Goal: Information Seeking & Learning: Learn about a topic

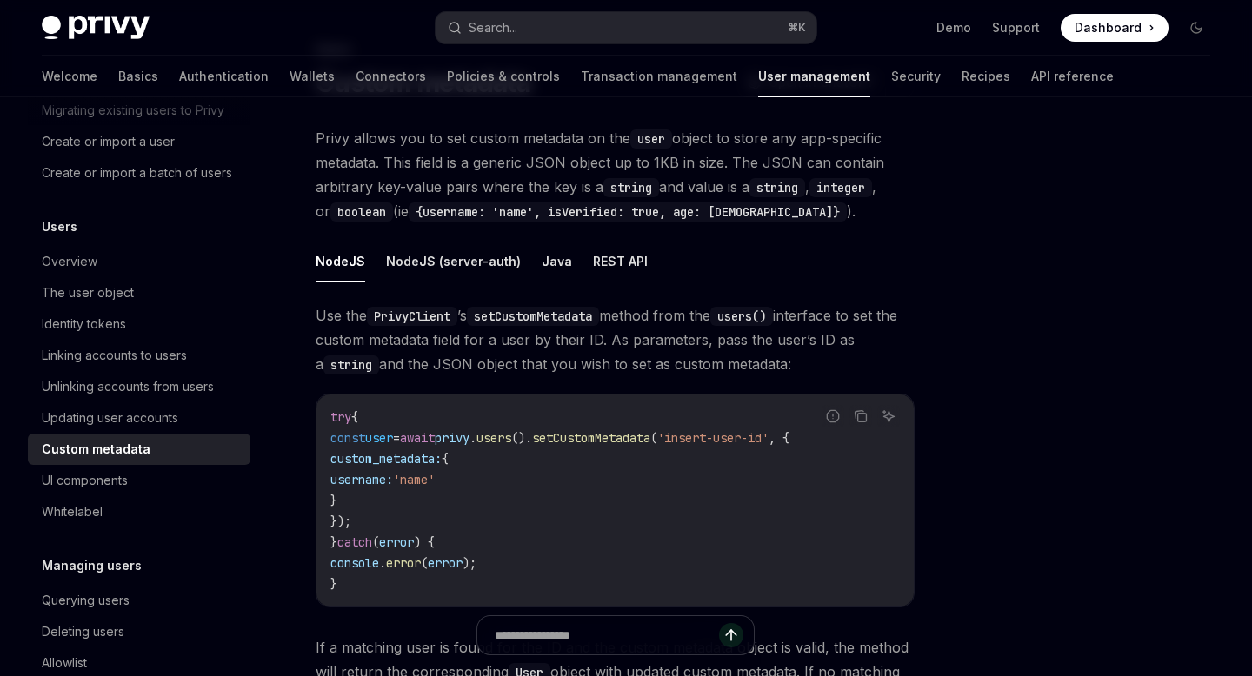
scroll to position [94, 0]
click at [573, 10] on div "Privy Docs home page Search... ⌘ K Demo Support Dashboard Dashboard Search..." at bounding box center [626, 28] width 1168 height 56
click at [566, 28] on button "Search... ⌘ K" at bounding box center [625, 27] width 380 height 31
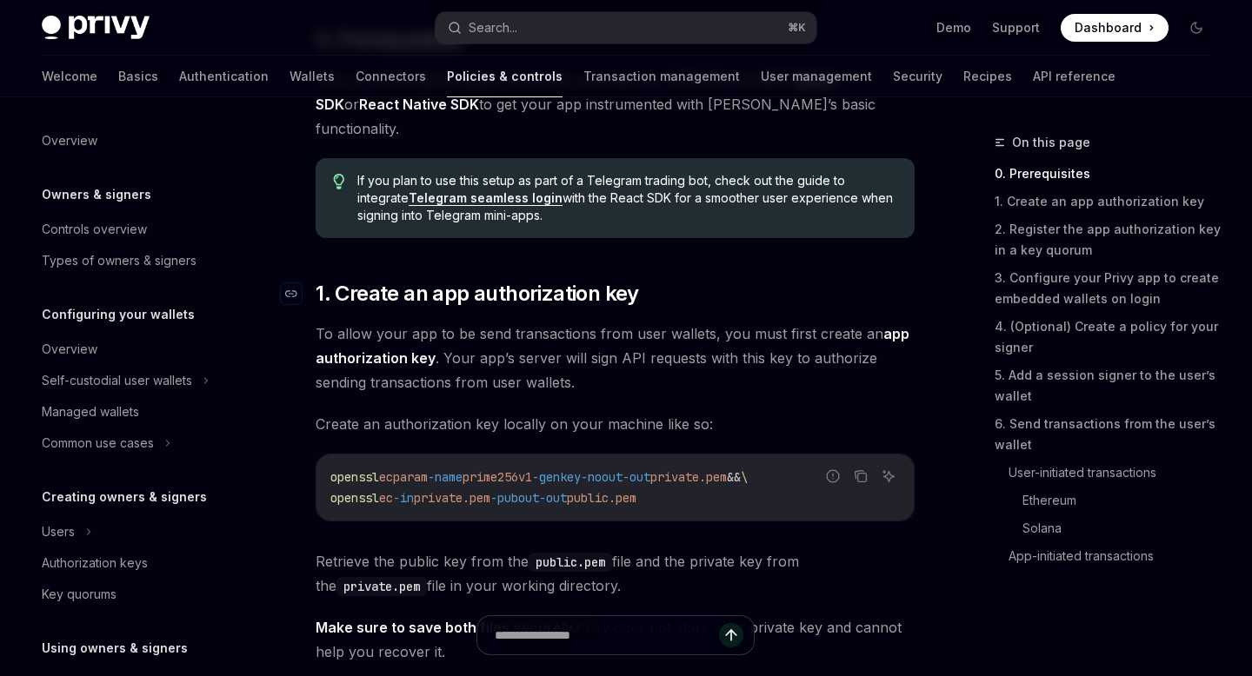
scroll to position [685, 0]
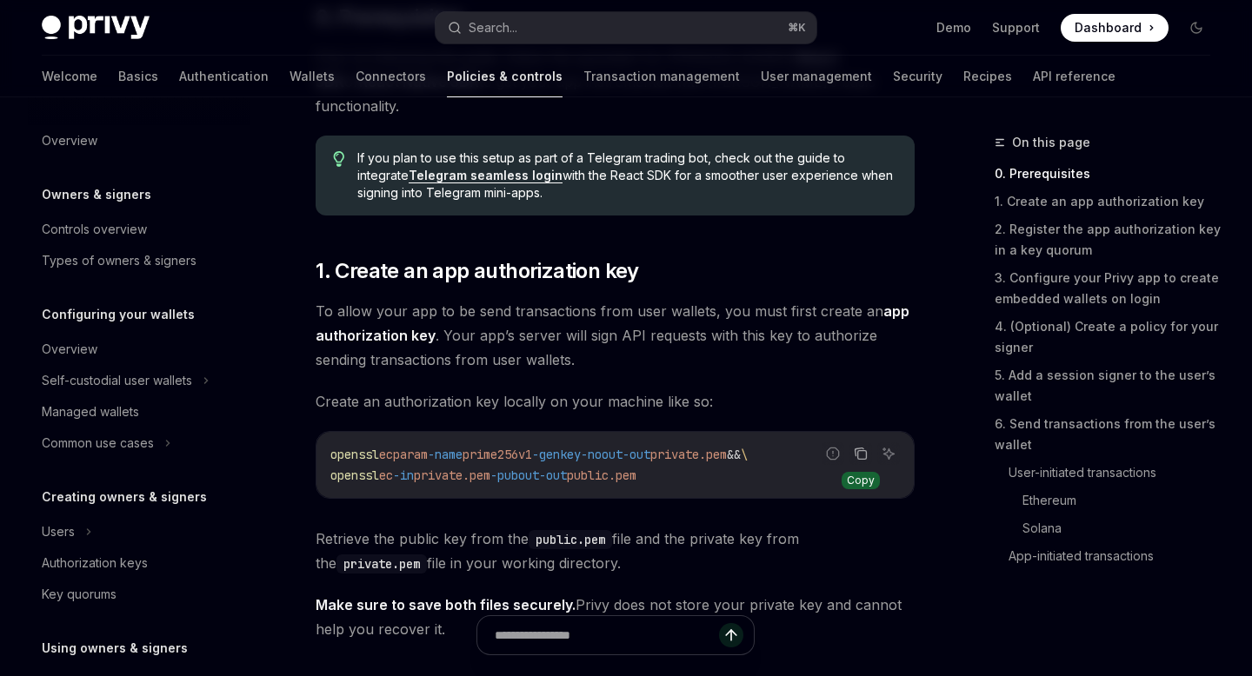
click at [861, 447] on icon "Copy the contents from the code block" at bounding box center [861, 454] width 14 height 14
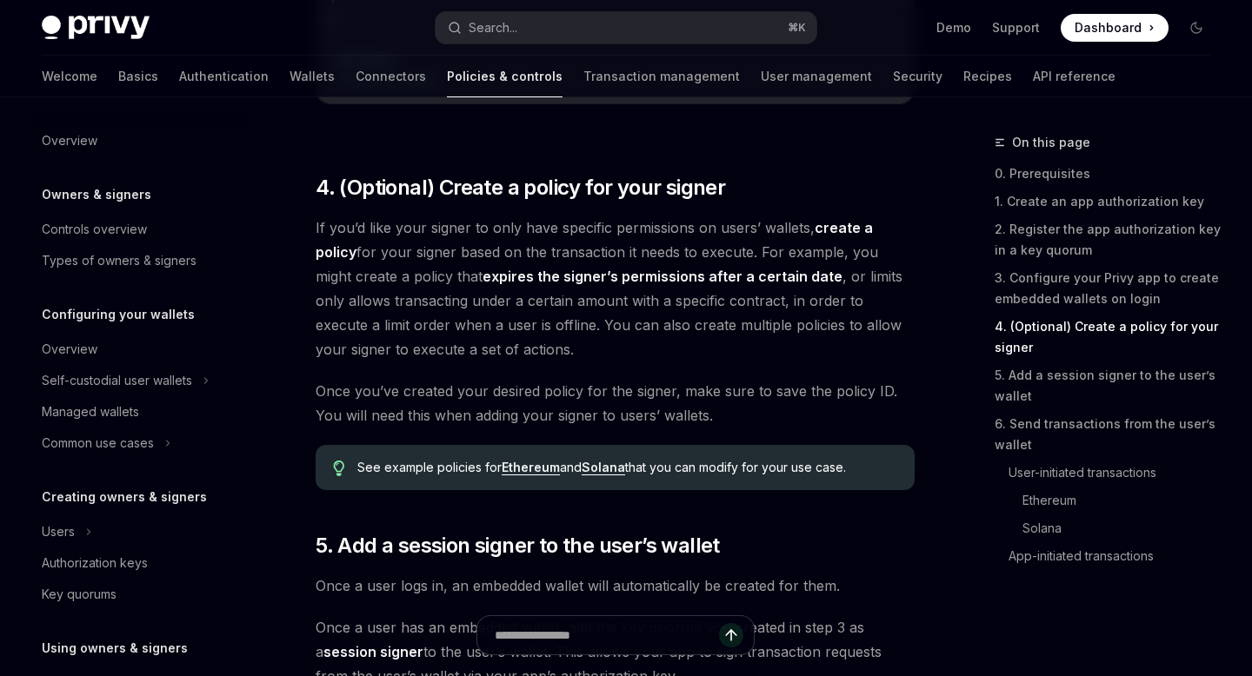
scroll to position [2353, 0]
click at [653, 269] on link "expires the signer’s permissions after a certain date" at bounding box center [662, 278] width 360 height 18
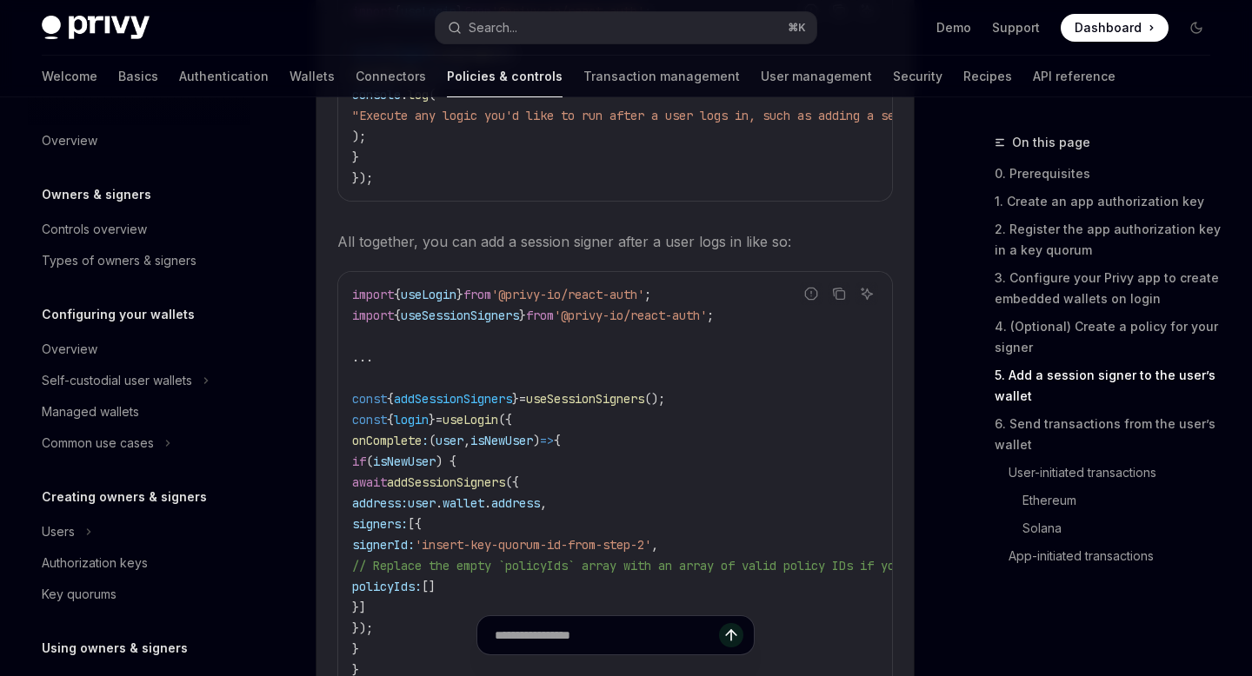
scroll to position [3691, 0]
click at [387, 473] on span "await" at bounding box center [369, 481] width 35 height 16
drag, startPoint x: 410, startPoint y: 380, endPoint x: 496, endPoint y: 552, distance: 192.4
click at [496, 553] on code "import { useLogin } from '@privy-io/react-auth' ; import { useSessionSigners } …" at bounding box center [1002, 511] width 1300 height 459
click at [496, 552] on code "import { useLogin } from '@privy-io/react-auth' ; import { useSessionSigners } …" at bounding box center [1002, 511] width 1300 height 459
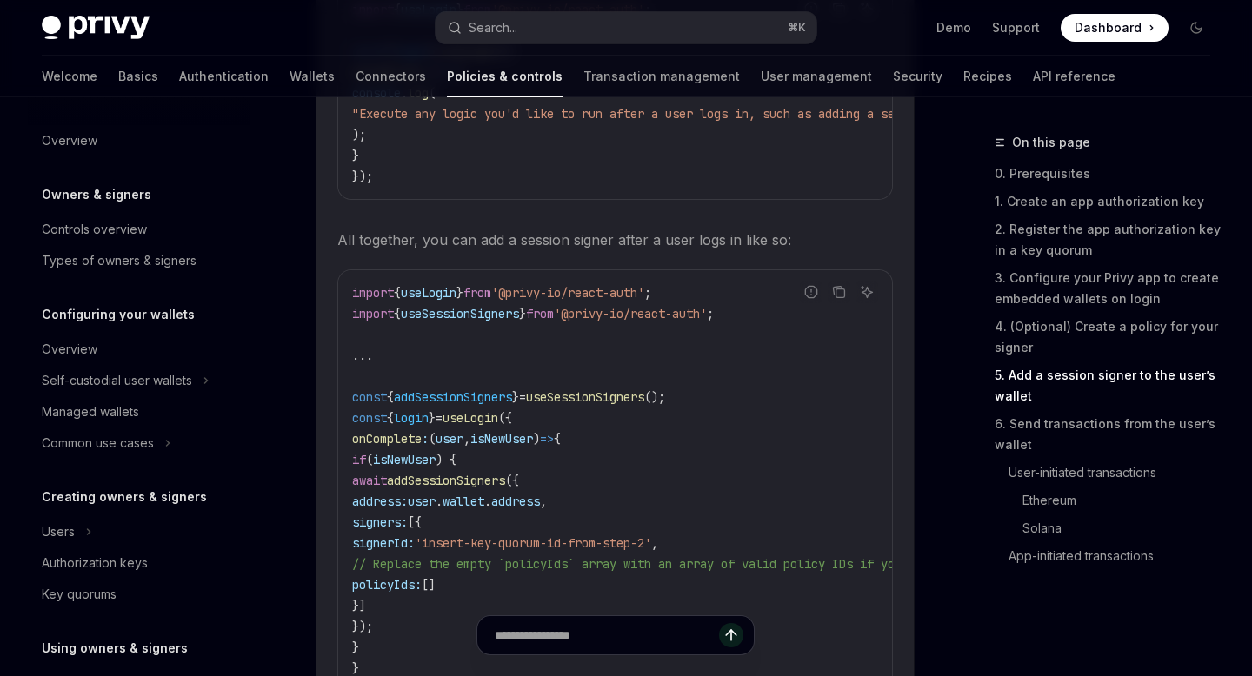
drag, startPoint x: 422, startPoint y: 396, endPoint x: 575, endPoint y: 537, distance: 207.3
click at [575, 537] on code "import { useLogin } from '@privy-io/react-auth' ; import { useSessionSigners } …" at bounding box center [1002, 511] width 1300 height 459
copy code "await addSessionSigners ({ address: user . wallet . address , signers: [{ signe…"
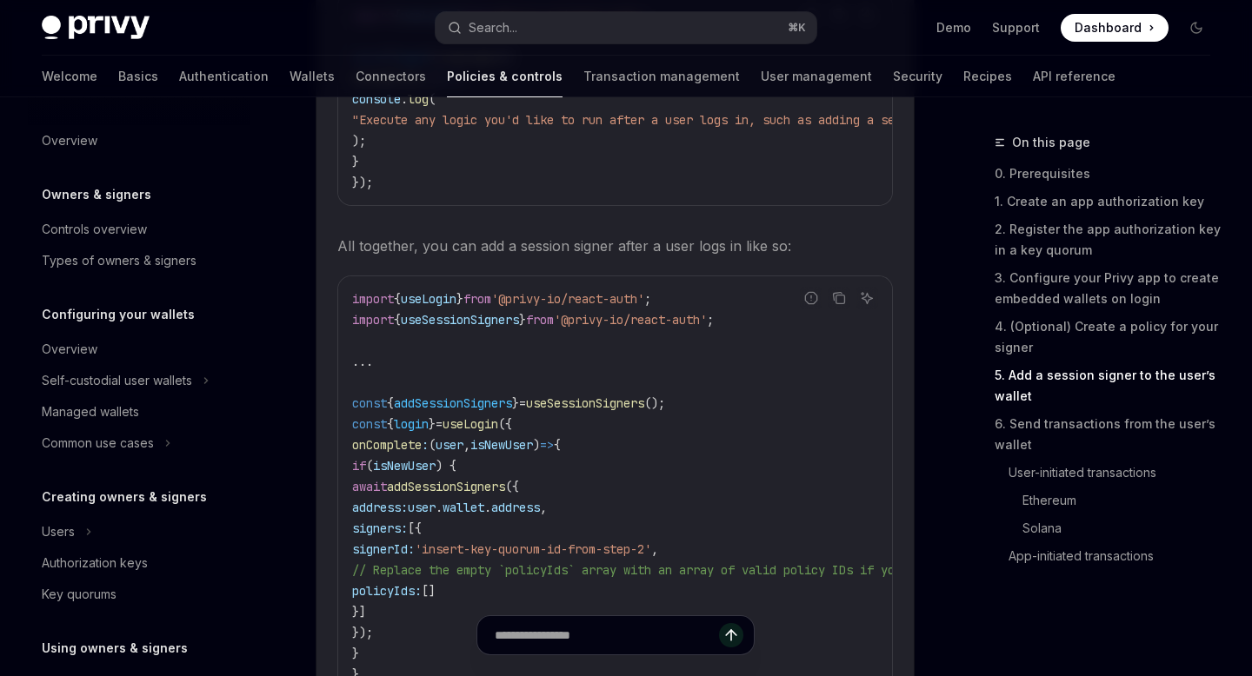
scroll to position [3684, 0]
click at [595, 397] on span "useSessionSigners" at bounding box center [585, 405] width 118 height 16
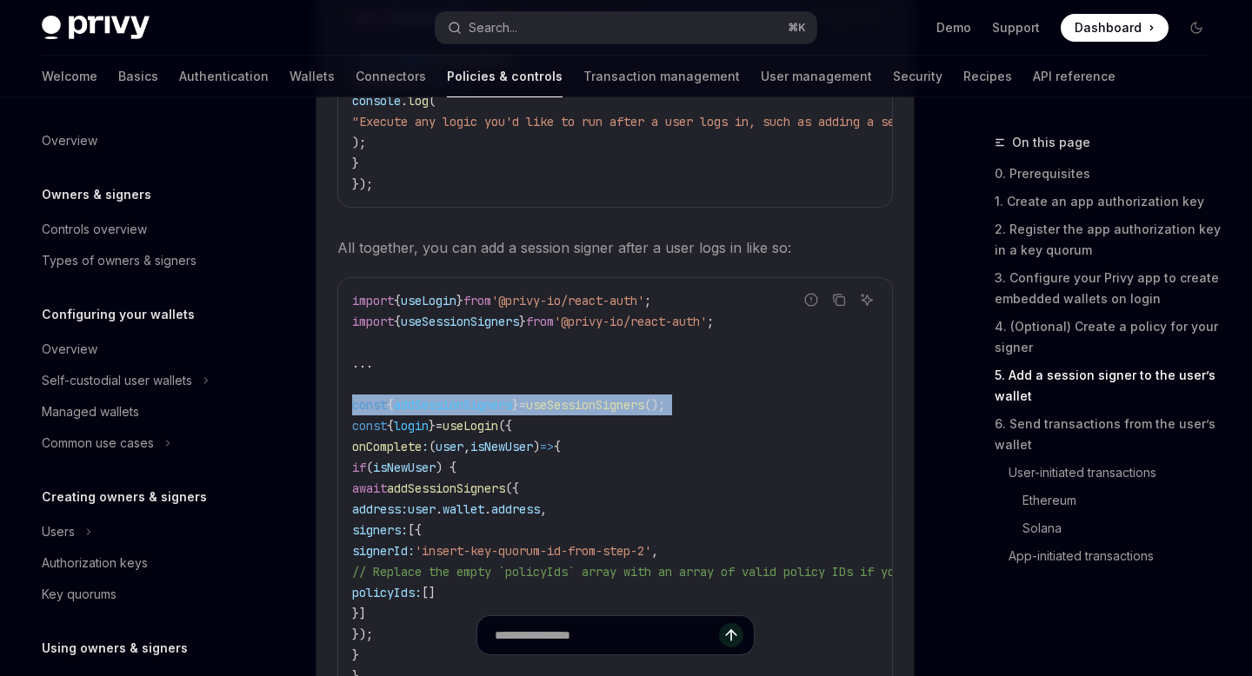
click at [595, 397] on span "useSessionSigners" at bounding box center [585, 405] width 118 height 16
copy code "const { addSessionSigners } = useSessionSigners ();"
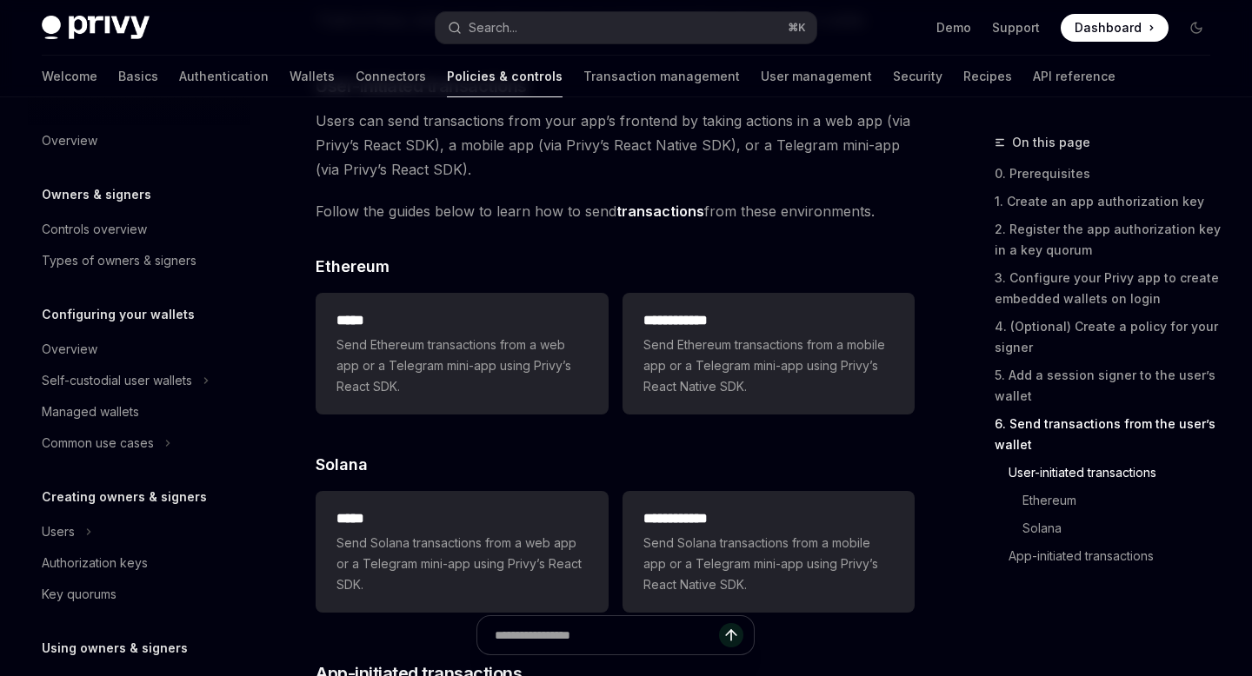
scroll to position [4624, 0]
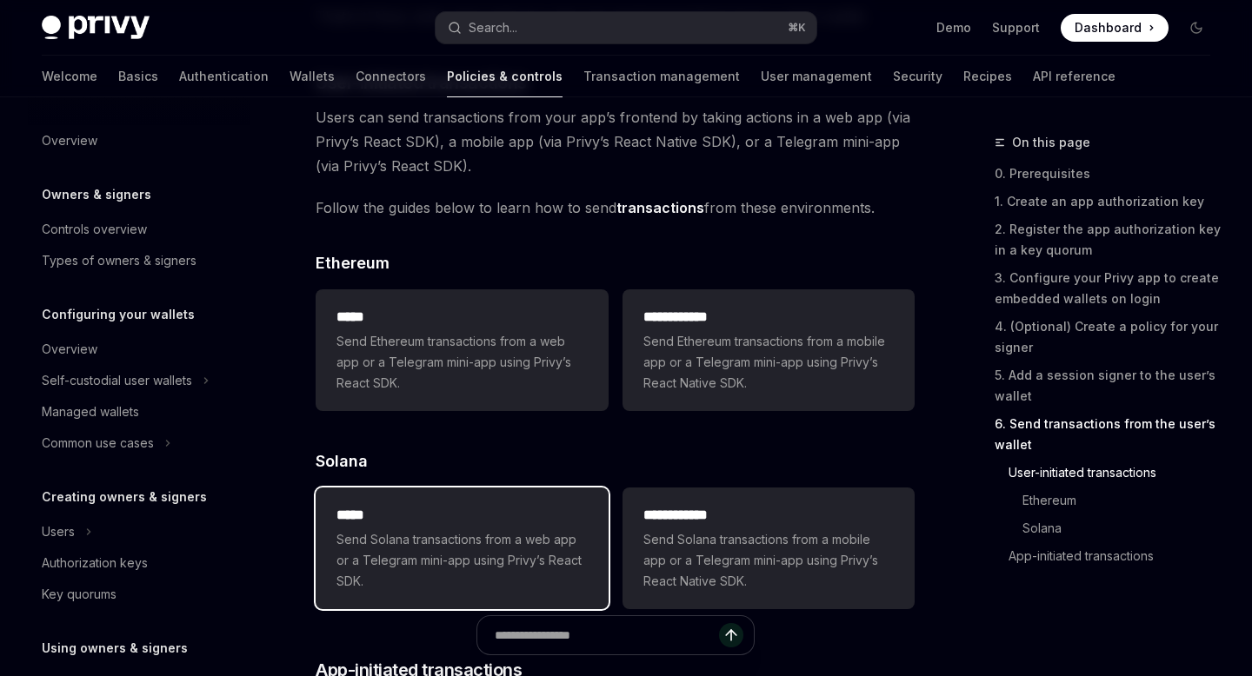
click at [522, 529] on span "Send Solana transactions from a web app or a Telegram mini-app using Privy’s Re…" at bounding box center [461, 560] width 250 height 63
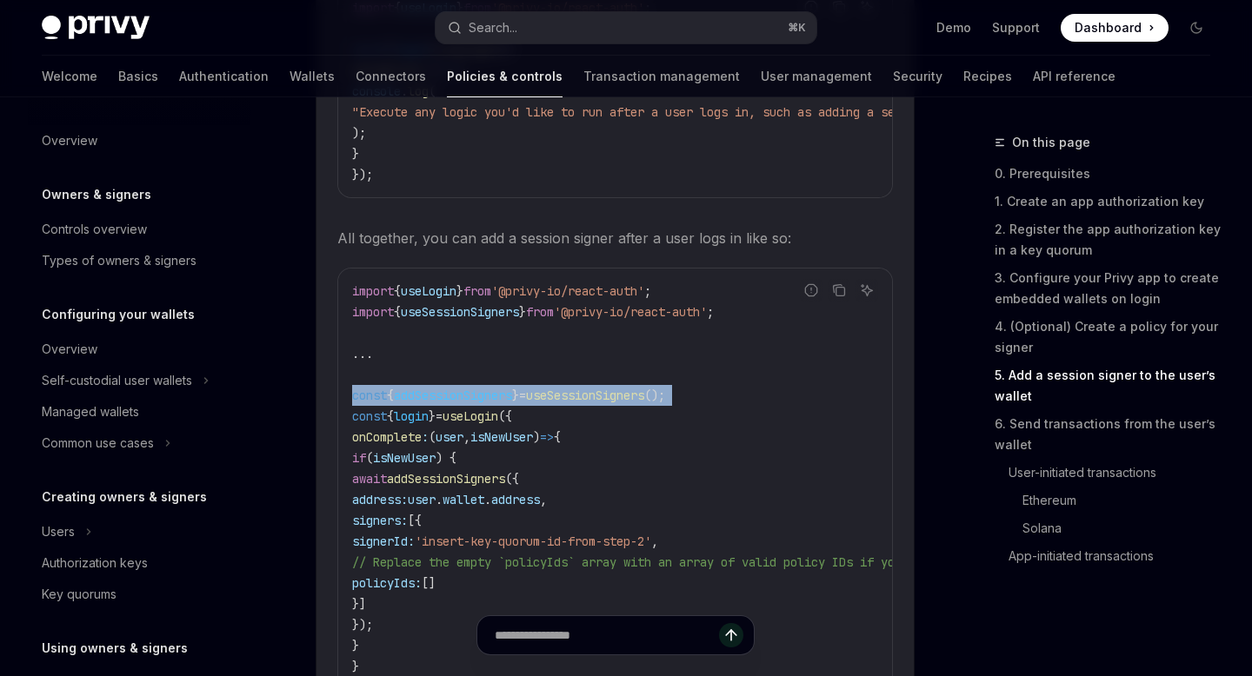
scroll to position [3711, 0]
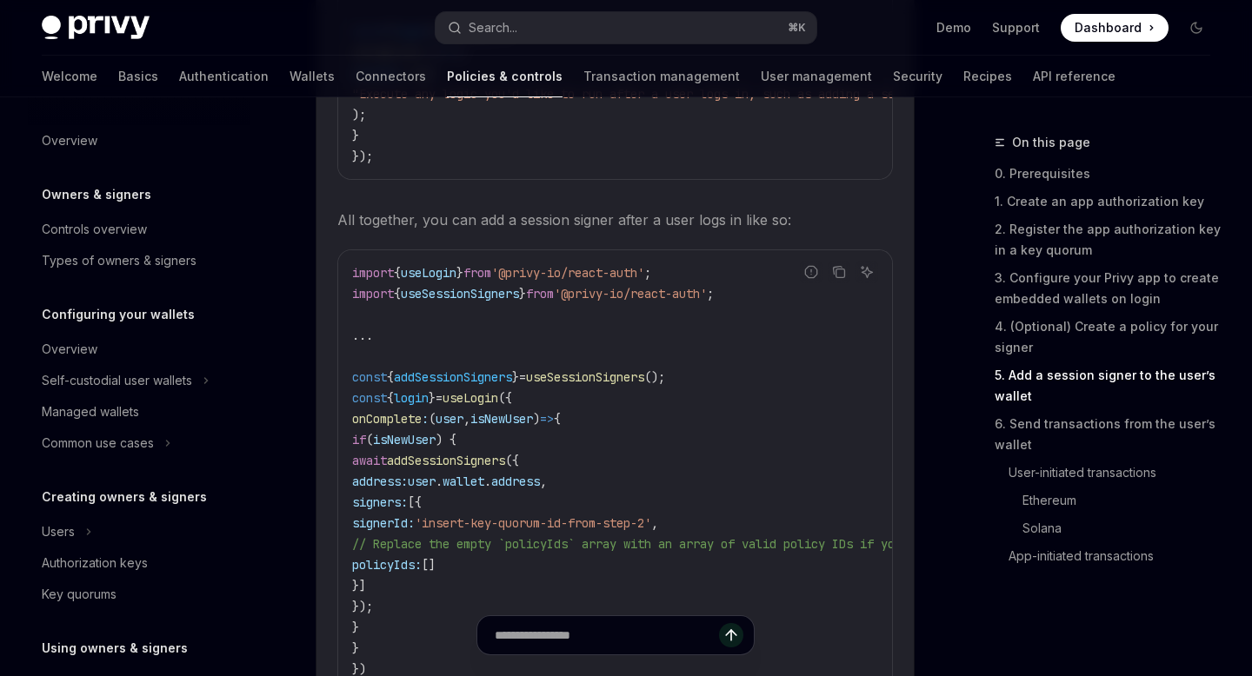
click at [622, 536] on span "// Replace the empty `policyIds` array with an array of valid policy IDs if you…" at bounding box center [981, 544] width 1259 height 16
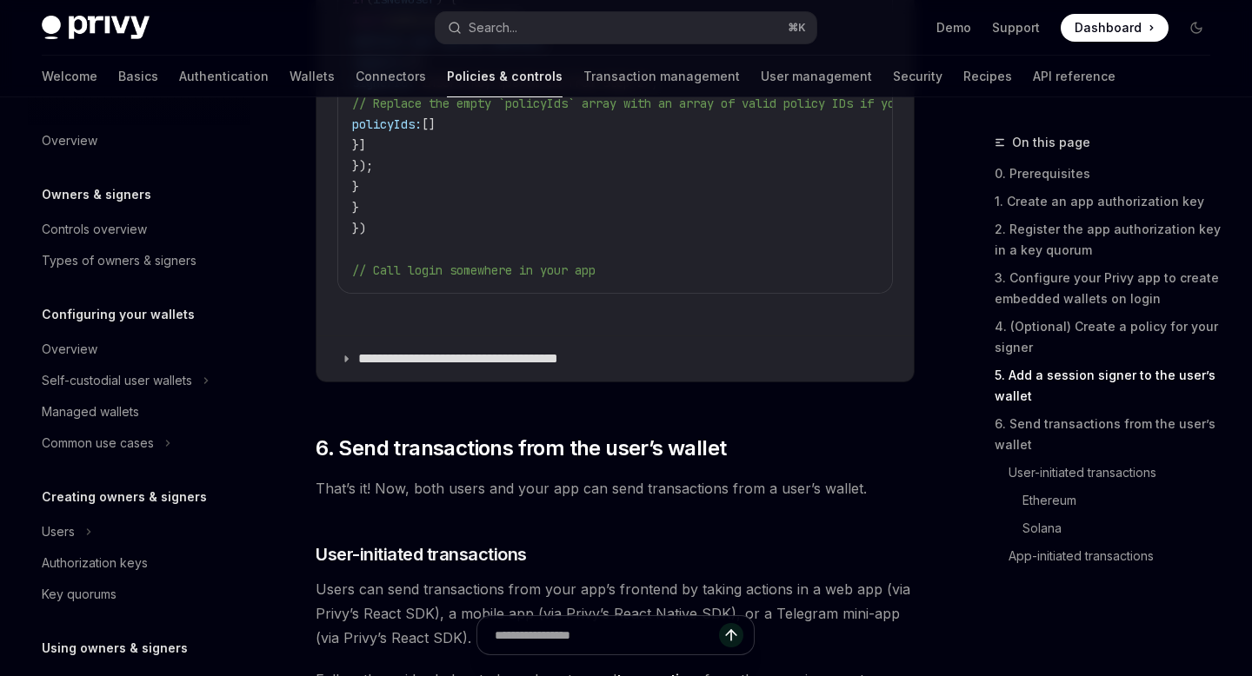
scroll to position [4165, 0]
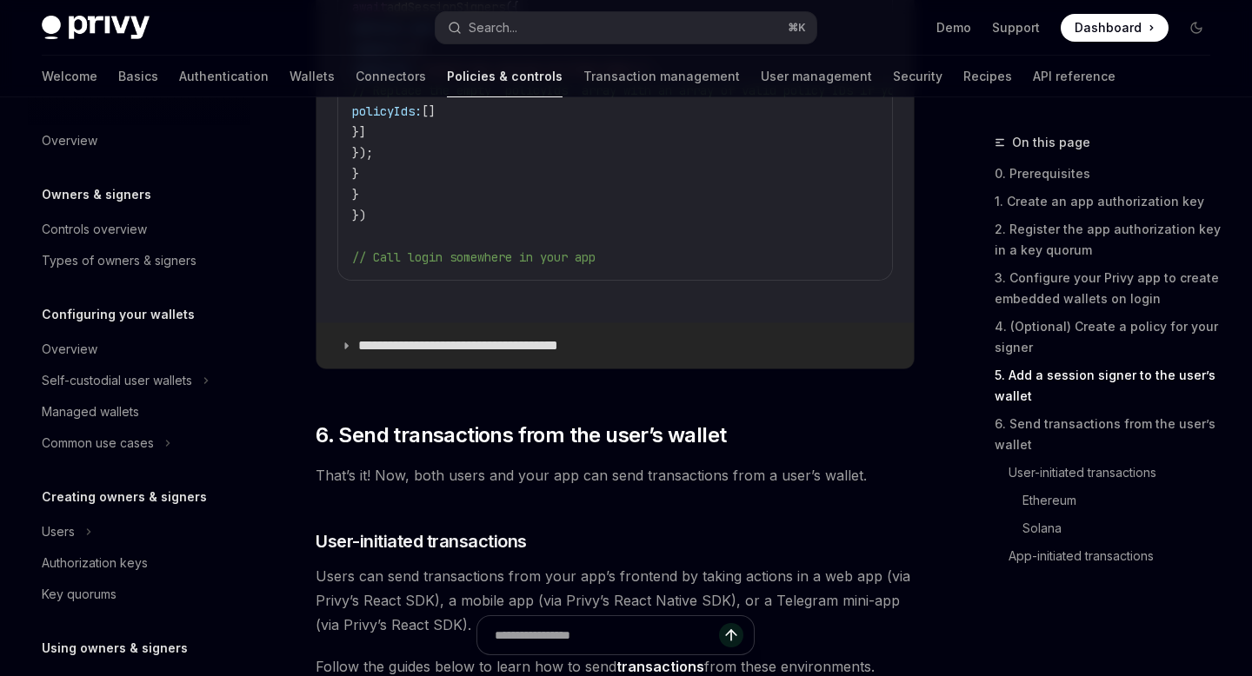
click at [578, 337] on p "**********" at bounding box center [479, 345] width 243 height 17
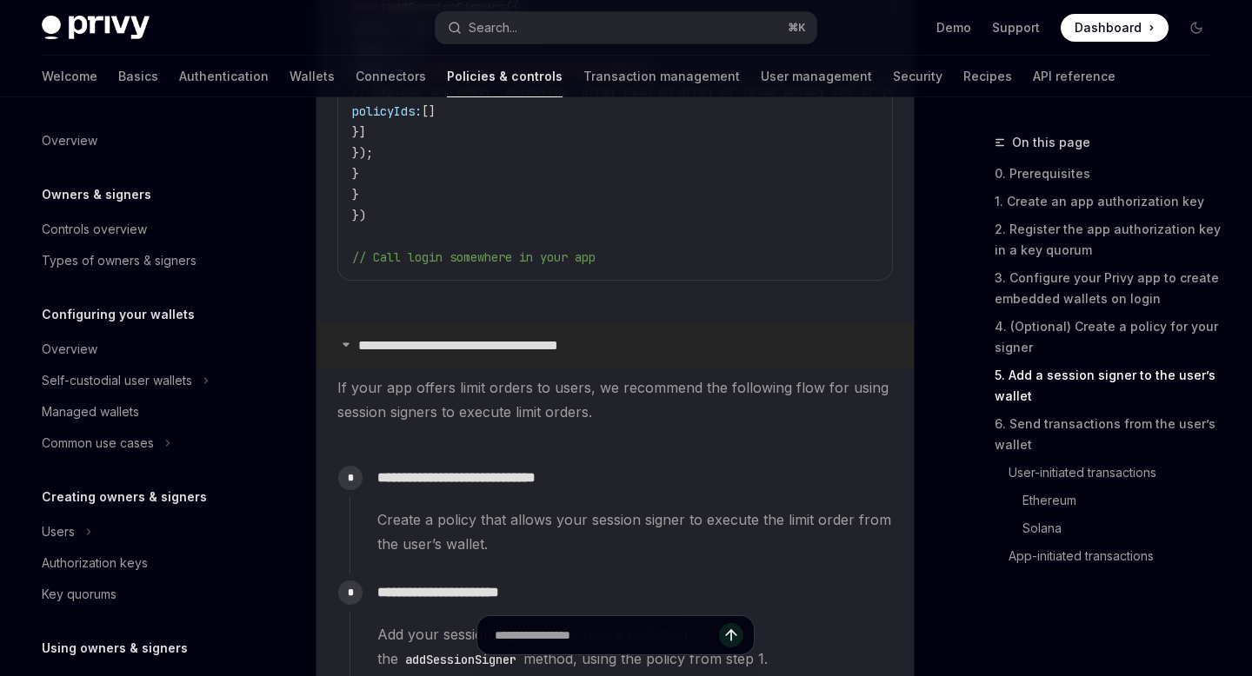
click at [610, 323] on summary "**********" at bounding box center [614, 345] width 597 height 45
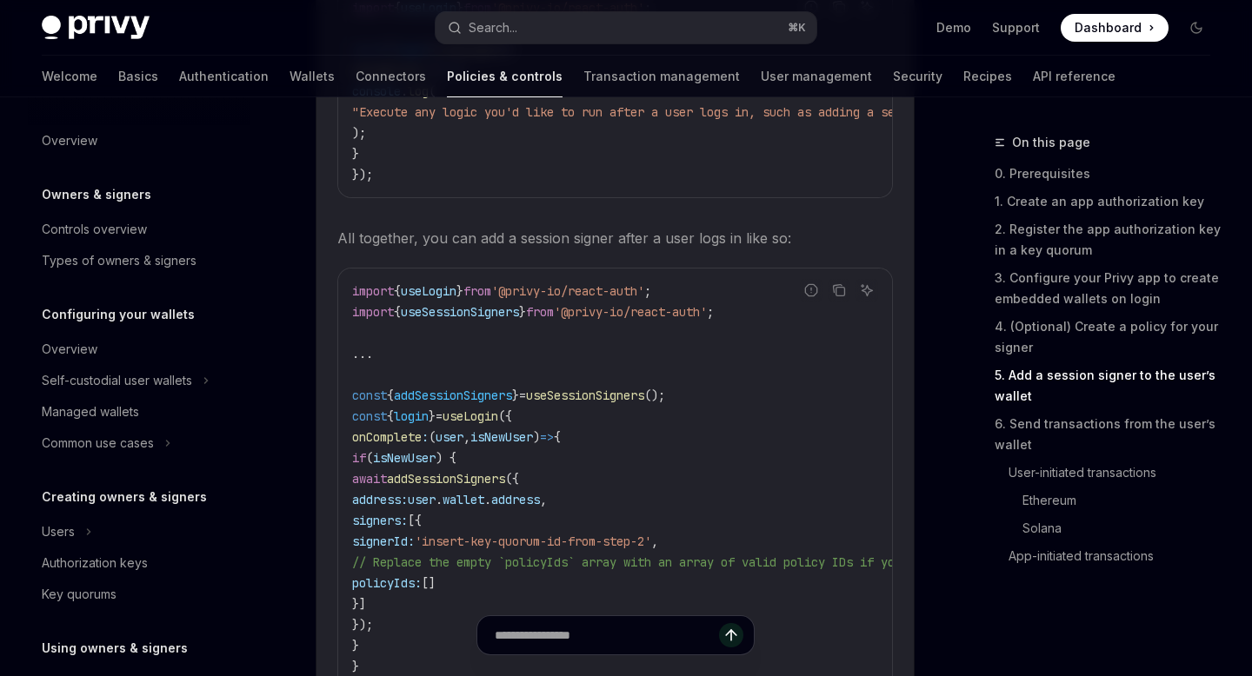
scroll to position [3697, 0]
click at [505, 468] on span "addSessionSigners" at bounding box center [446, 476] width 118 height 16
copy span "addSessionSigners"
click at [580, 382] on code "import { useLogin } from '@privy-io/react-auth' ; import { useSessionSigners } …" at bounding box center [1002, 506] width 1300 height 459
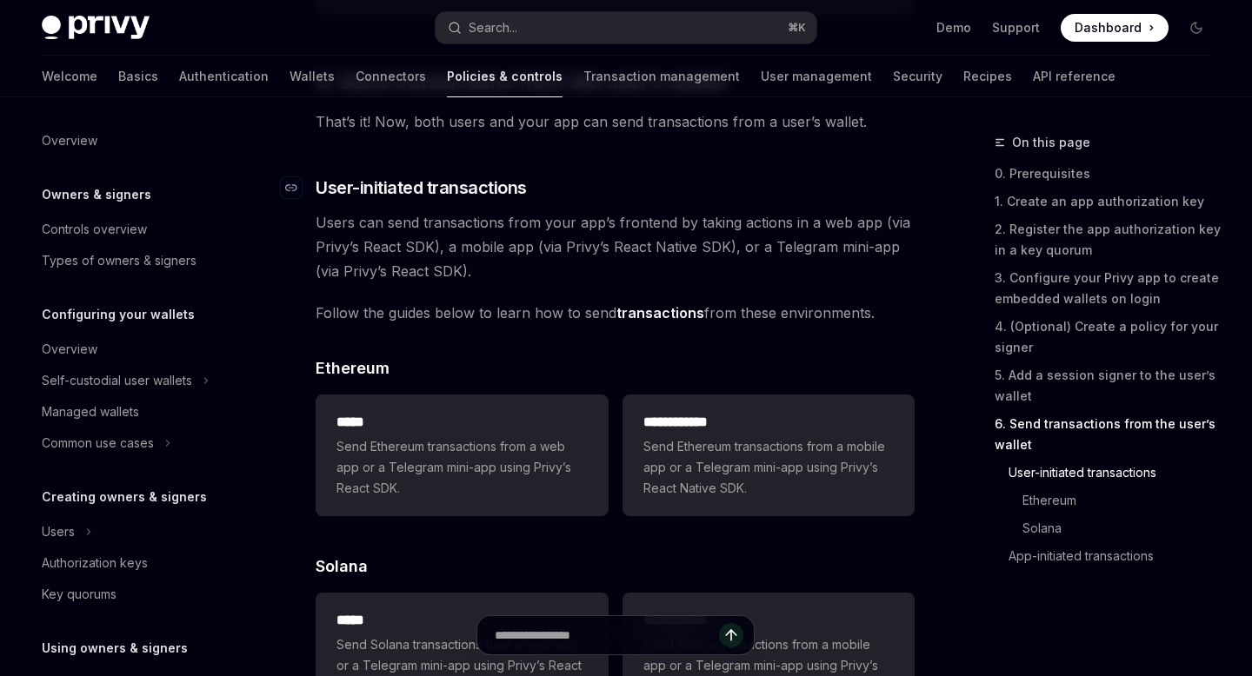
scroll to position [4522, 0]
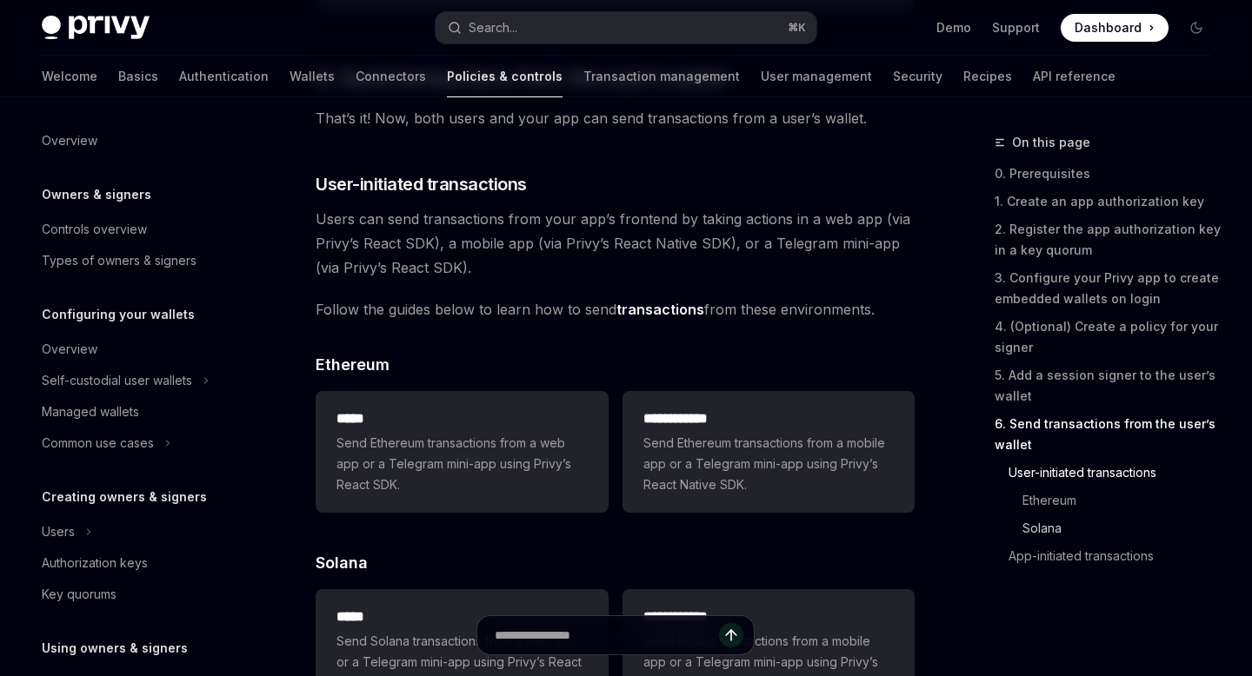
click at [1038, 528] on link "Solana" at bounding box center [1123, 529] width 202 height 28
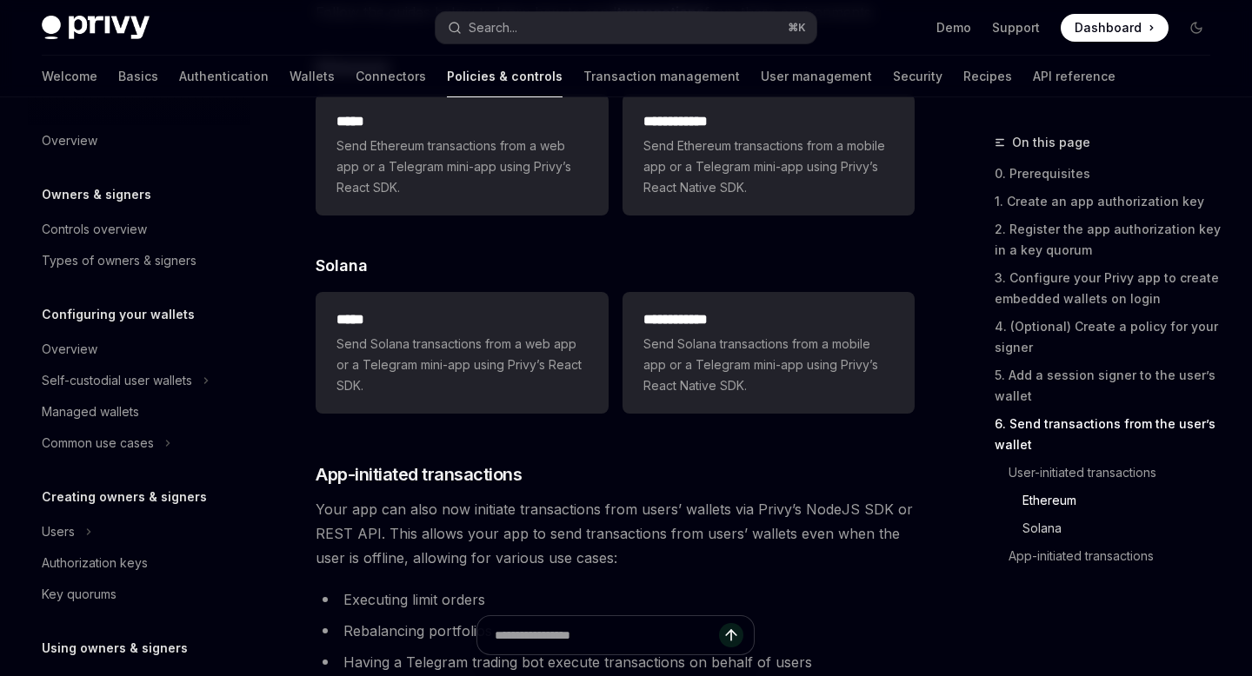
scroll to position [4865, 0]
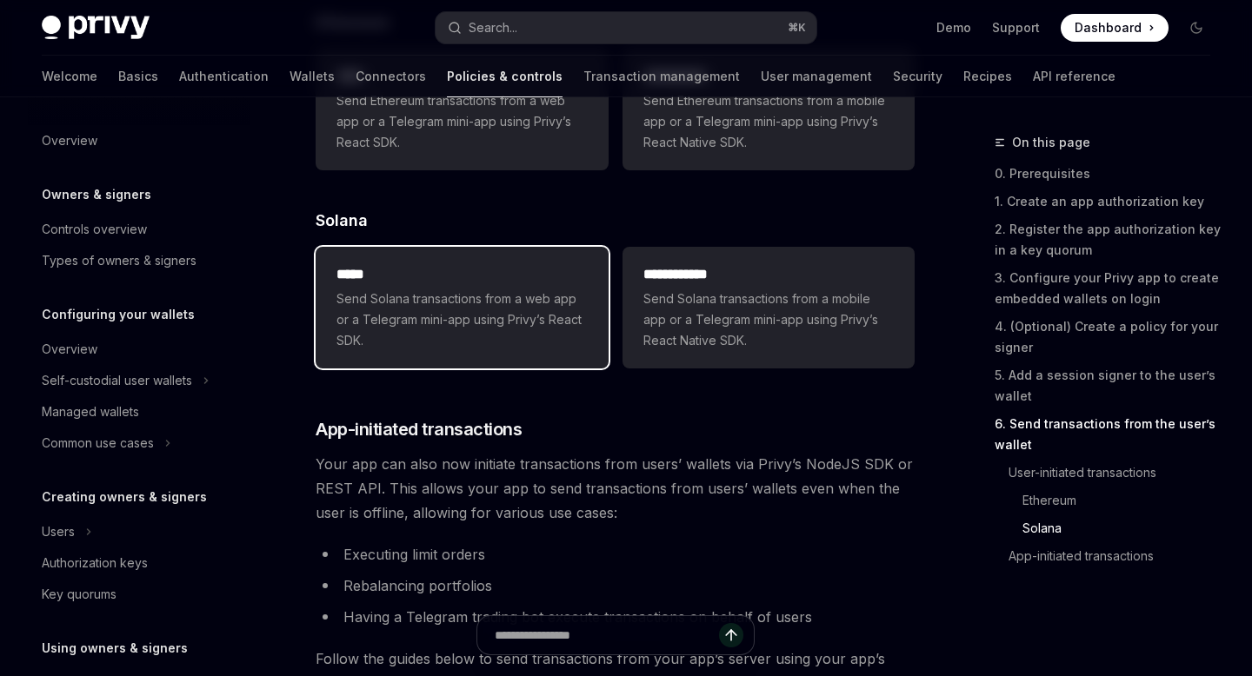
click at [470, 289] on span "Send Solana transactions from a web app or a Telegram mini-app using Privy’s Re…" at bounding box center [461, 320] width 250 height 63
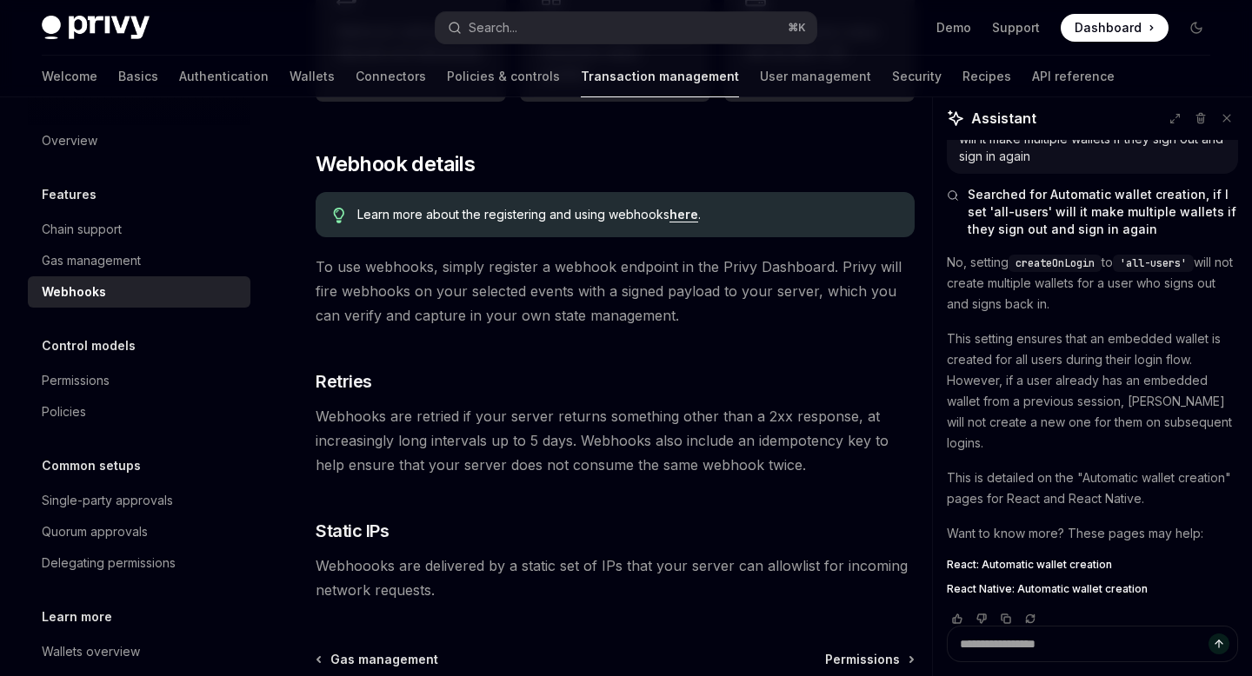
scroll to position [1132, 0]
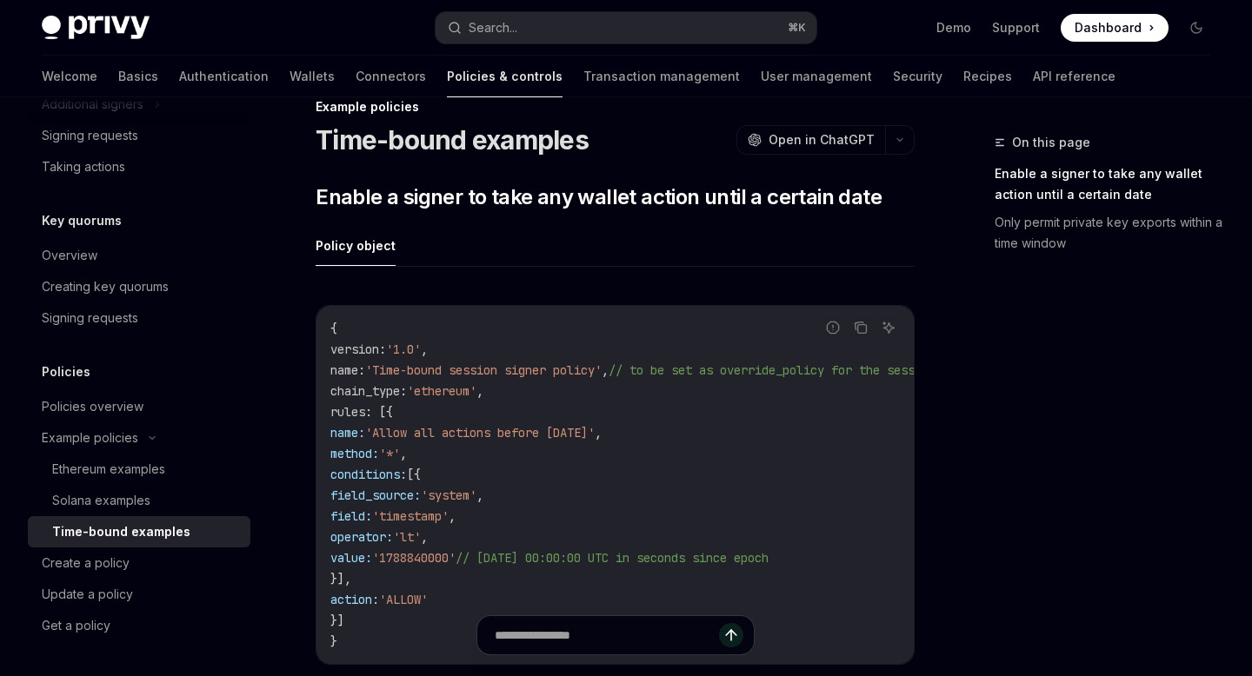
scroll to position [19, 0]
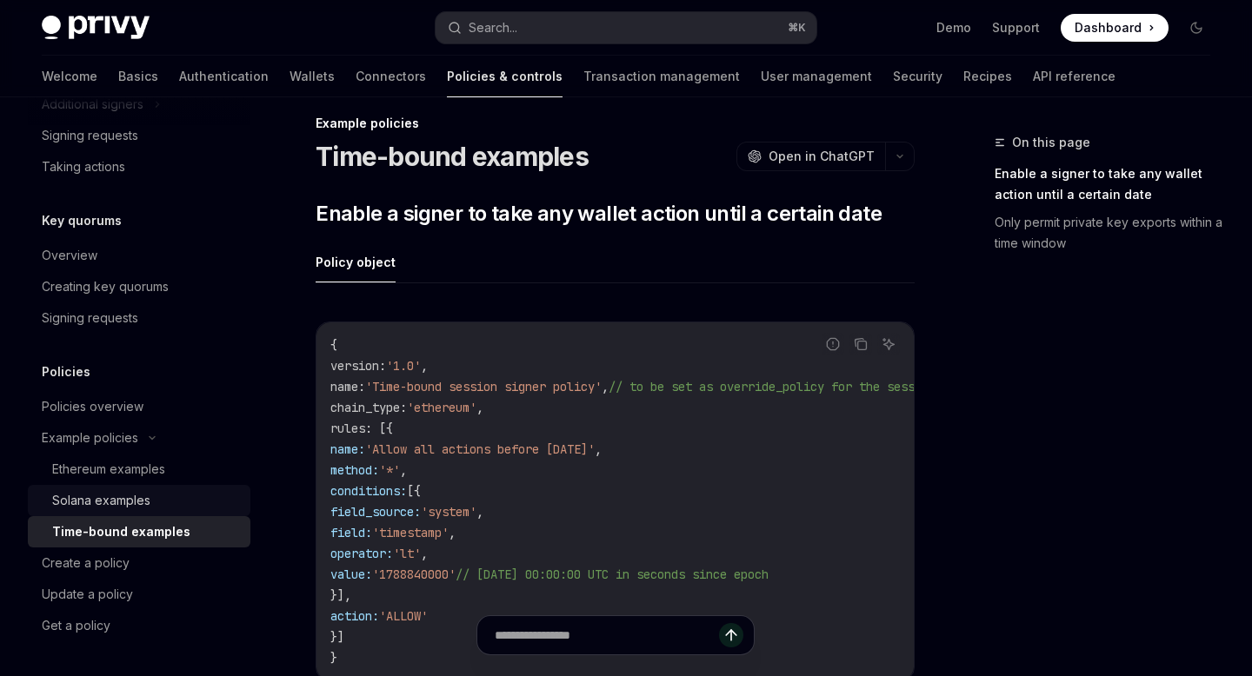
click at [131, 495] on div "Solana examples" at bounding box center [101, 500] width 98 height 21
type textarea "*"
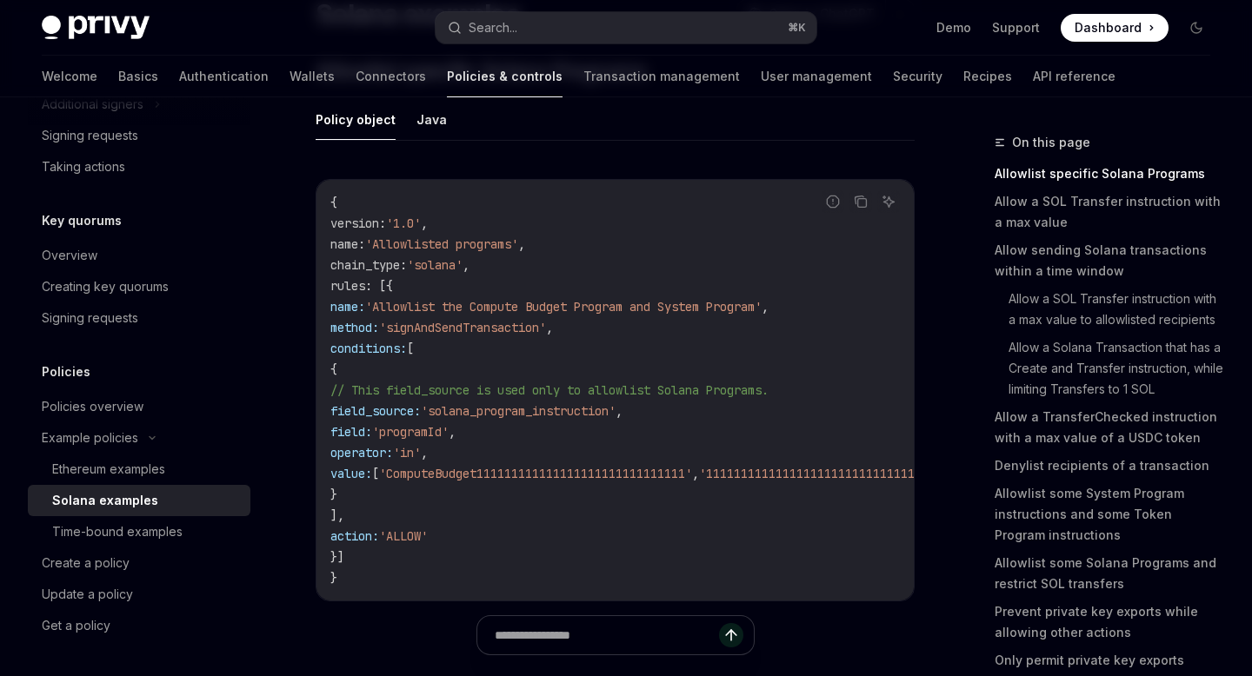
click at [601, 162] on div "Report incorrect code Copy Ask AI { version : '1.0' , name : 'Allowlisted progr…" at bounding box center [615, 396] width 599 height 468
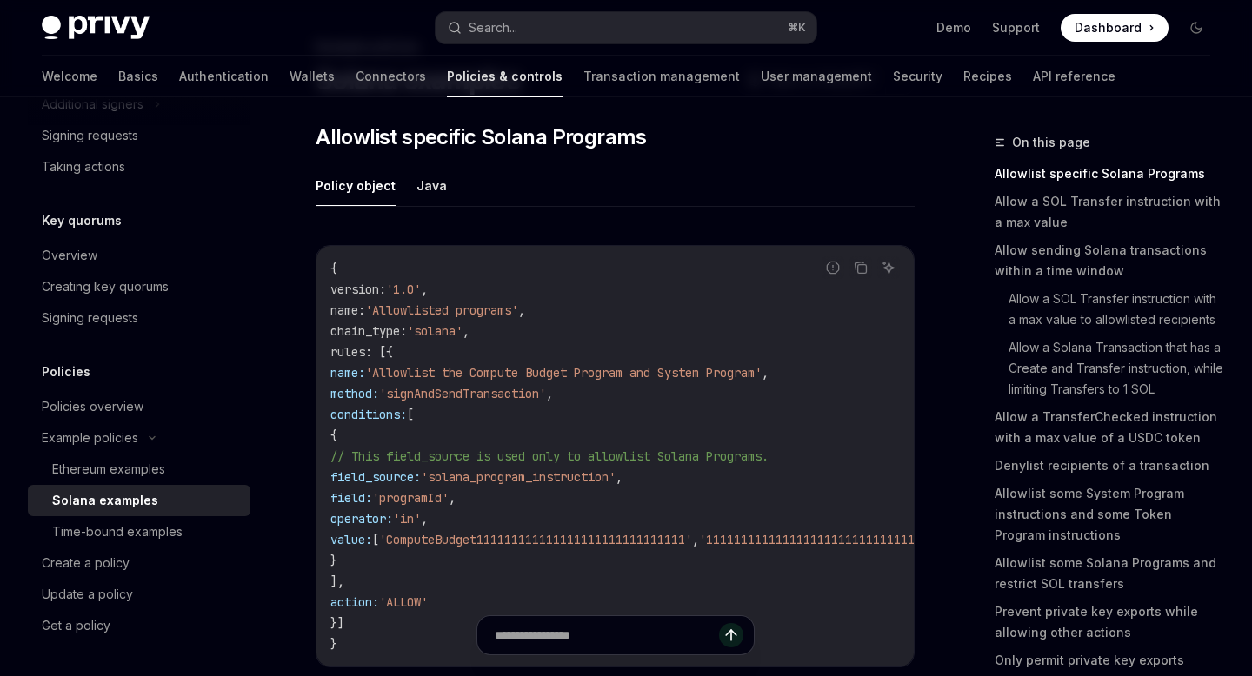
scroll to position [102, 0]
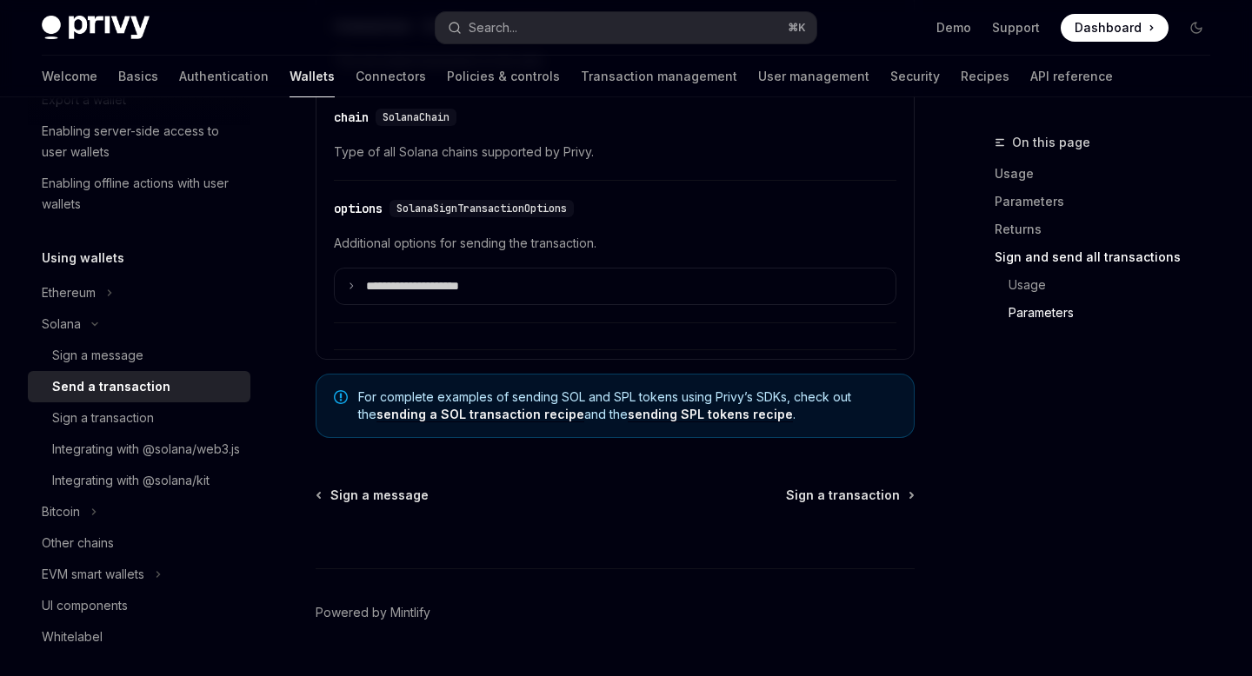
scroll to position [4486, 0]
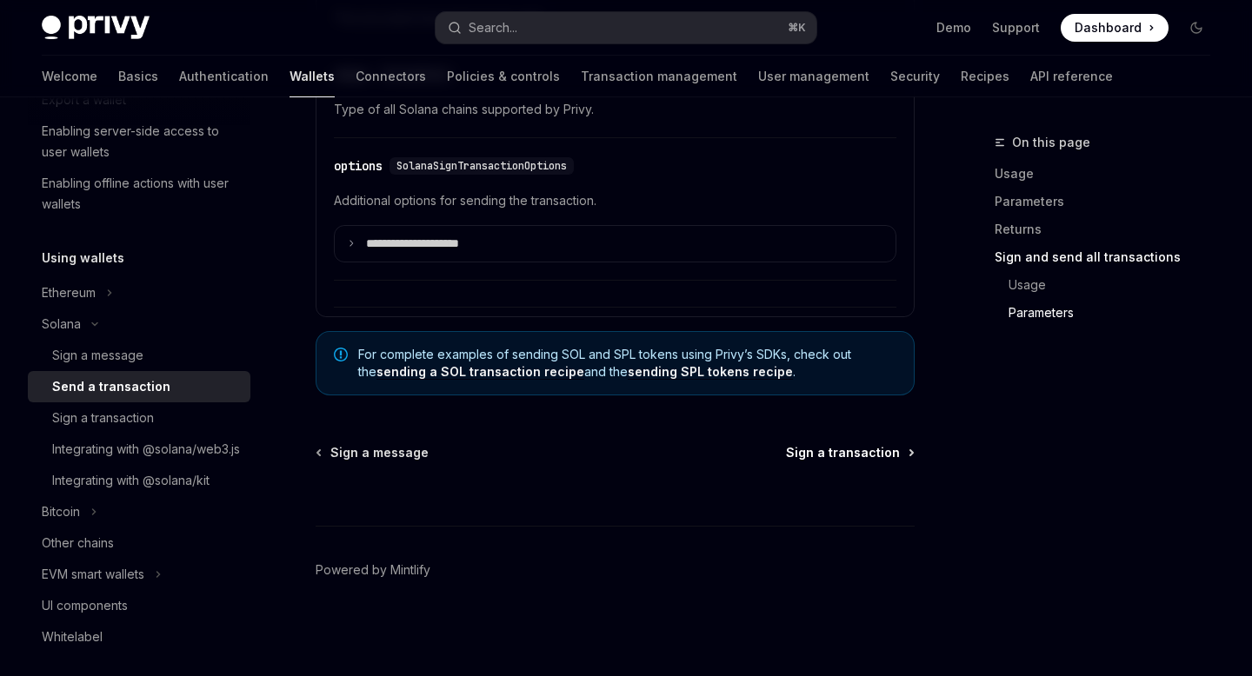
click at [828, 462] on span "Sign a transaction" at bounding box center [843, 452] width 114 height 17
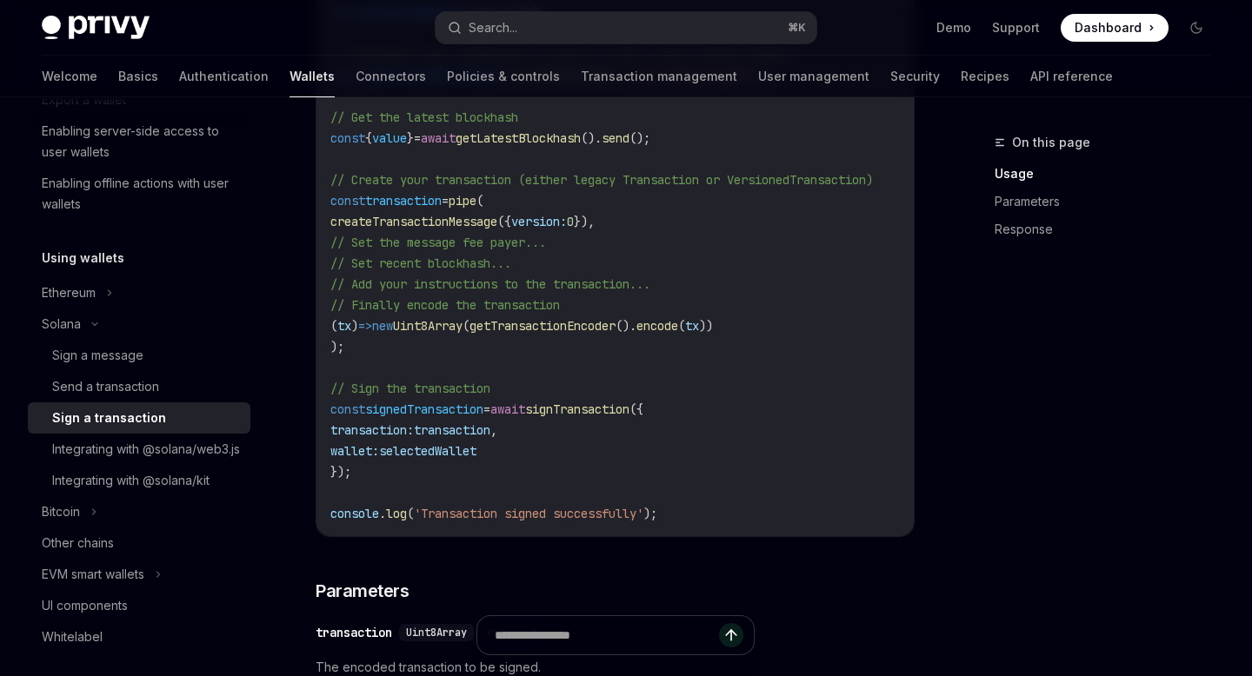
scroll to position [833, 0]
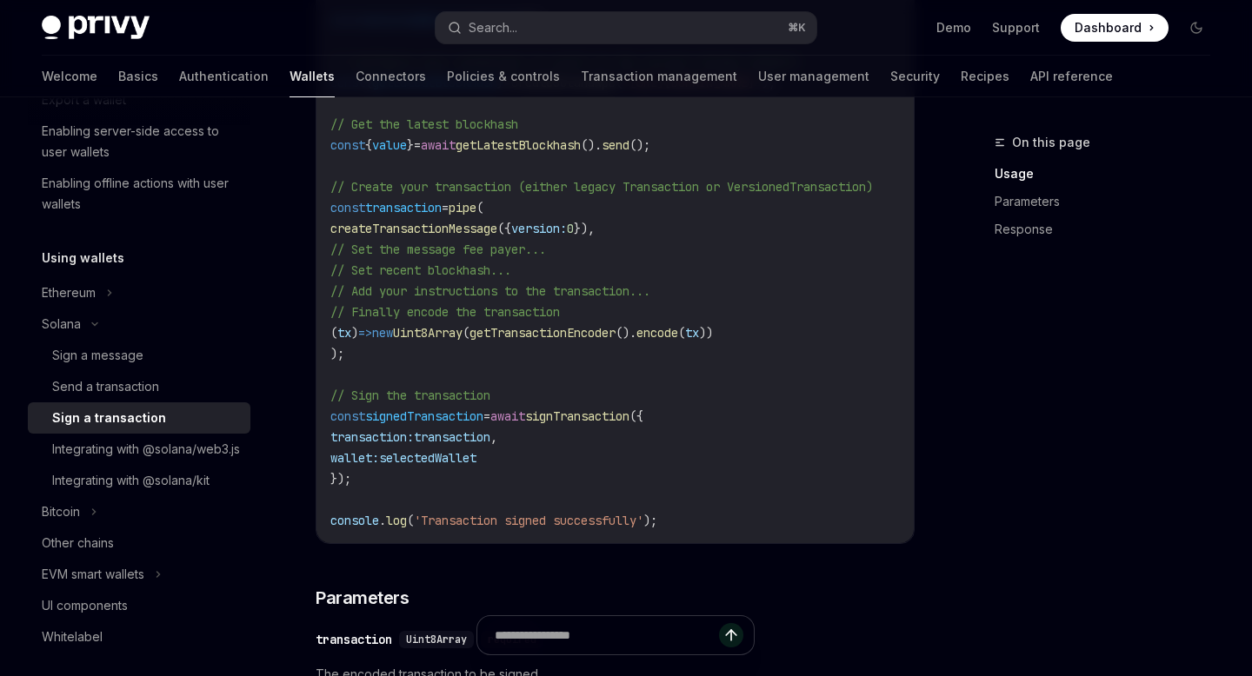
click at [629, 424] on span "signTransaction" at bounding box center [577, 417] width 104 height 16
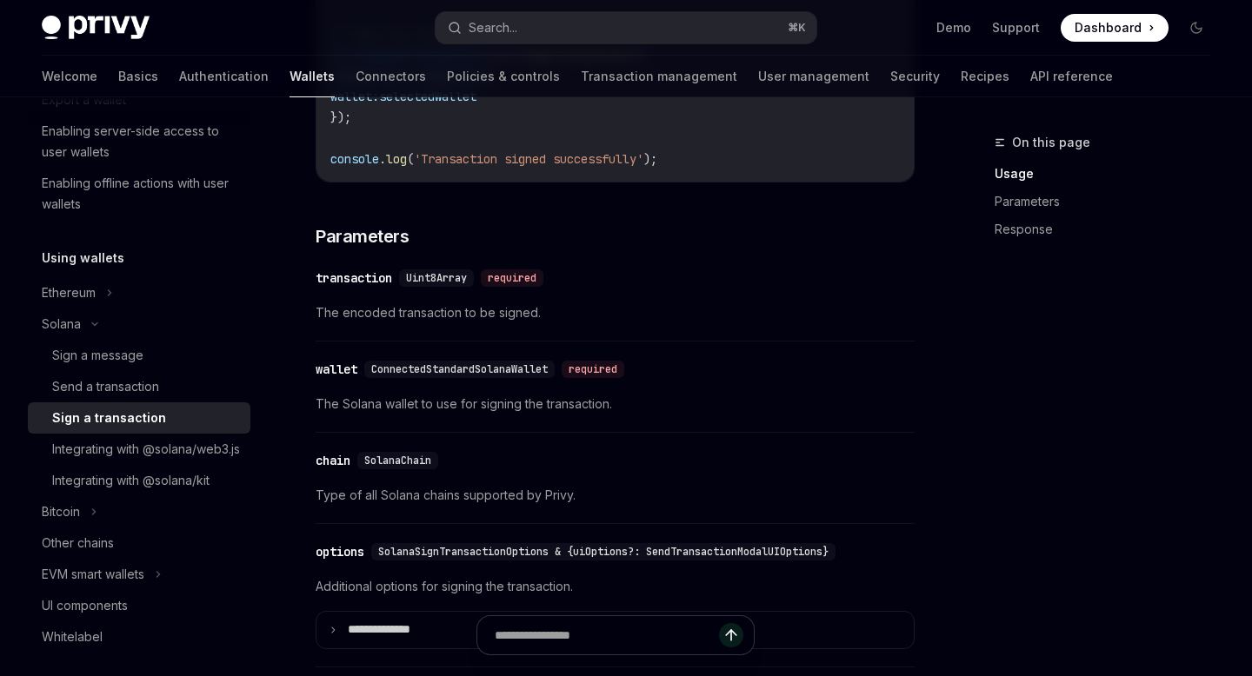
scroll to position [1213, 0]
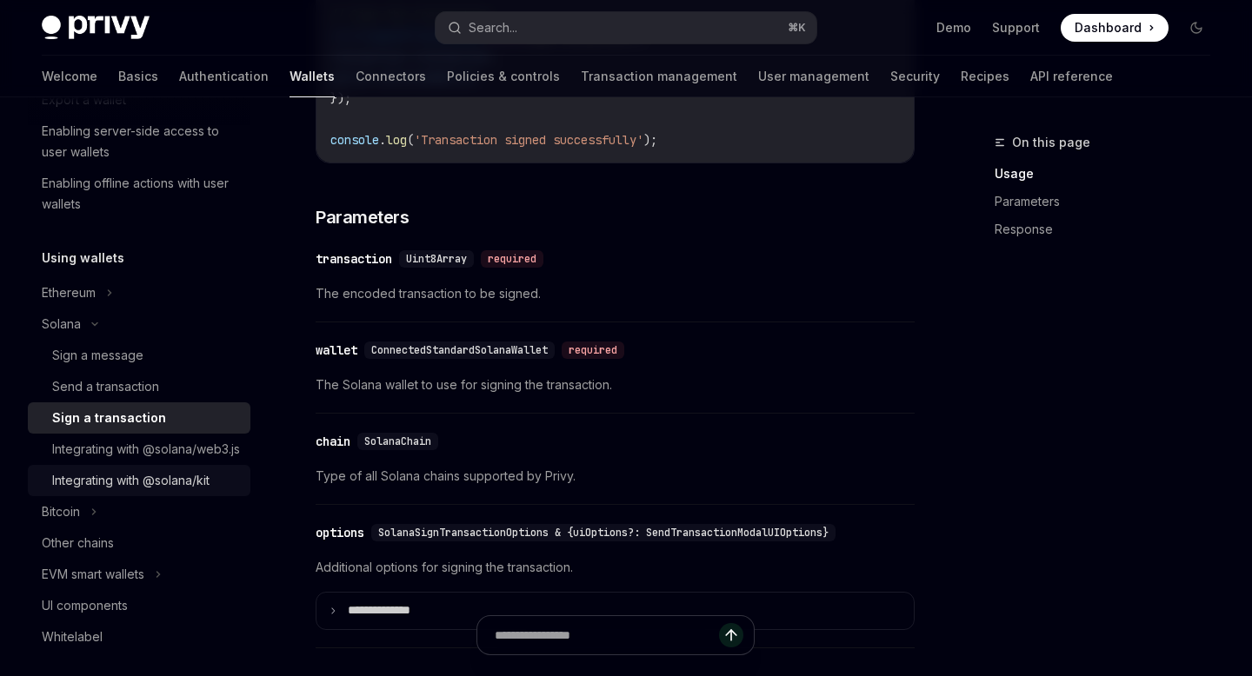
click at [198, 491] on div "Integrating with @solana/kit" at bounding box center [130, 480] width 157 height 21
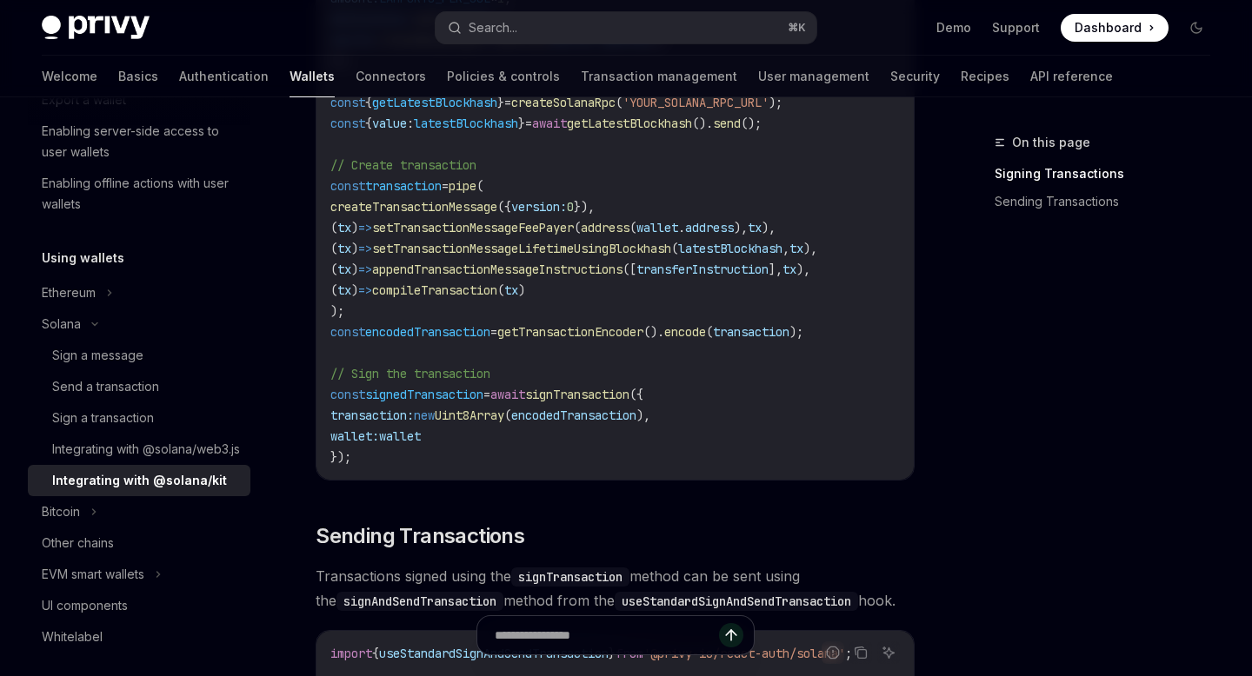
scroll to position [1139, 0]
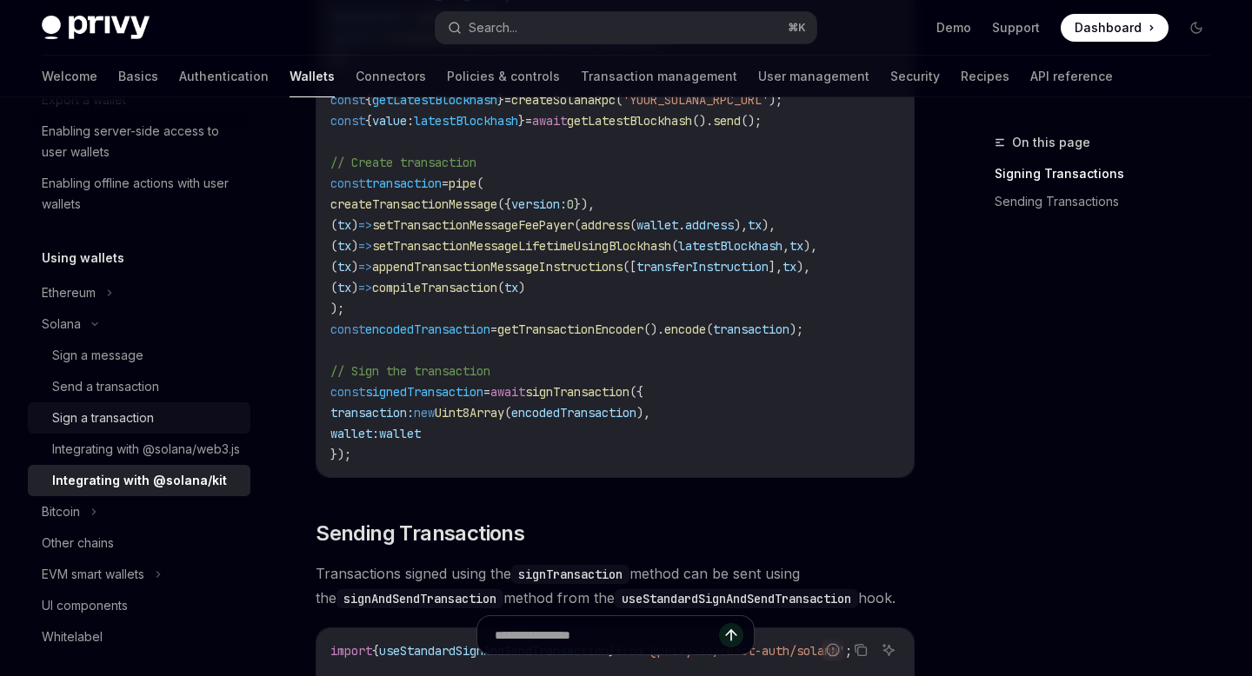
click at [107, 413] on div "Sign a transaction" at bounding box center [103, 418] width 102 height 21
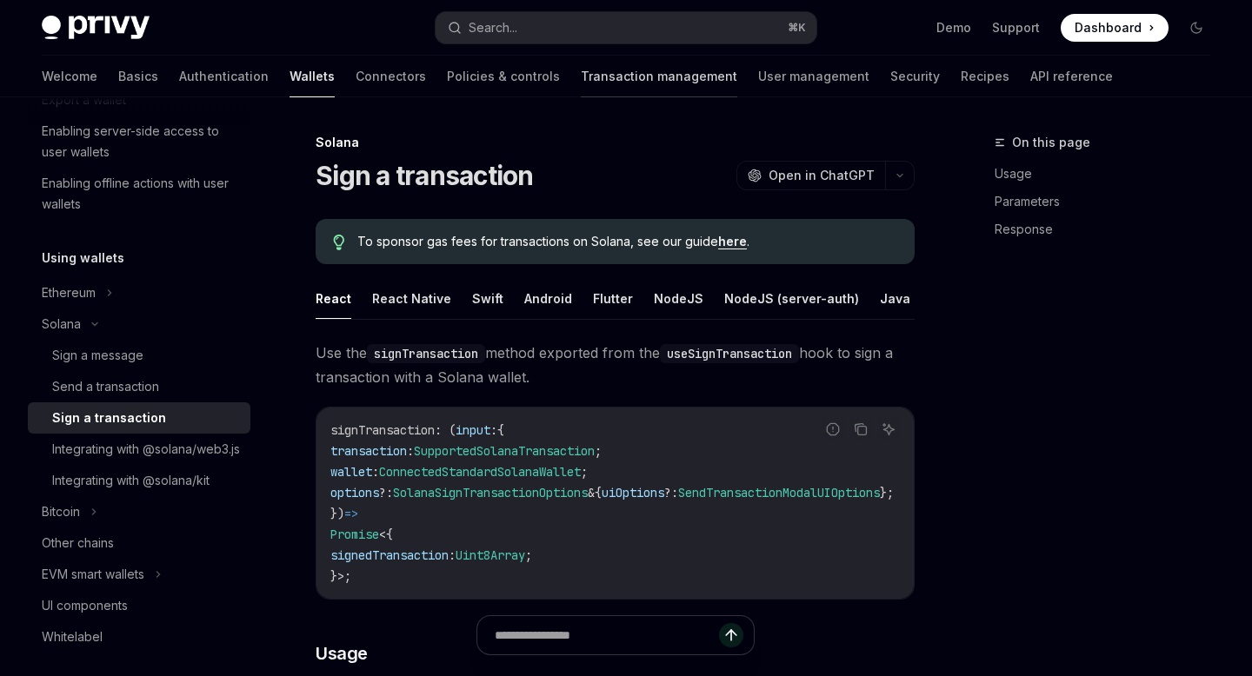
type textarea "*"
click at [611, 29] on button "Search... ⌘ K" at bounding box center [625, 27] width 380 height 31
click at [698, 31] on button "Search... ⌘ K" at bounding box center [625, 27] width 380 height 31
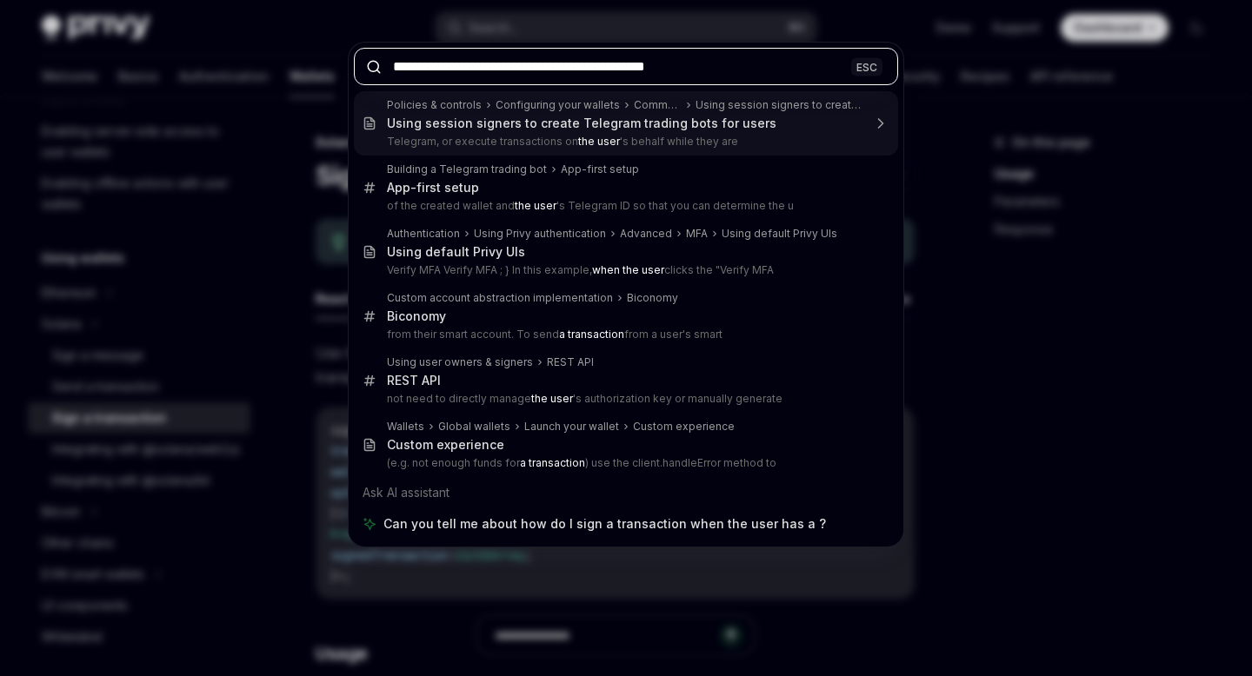
paste input "**********"
type input "**********"
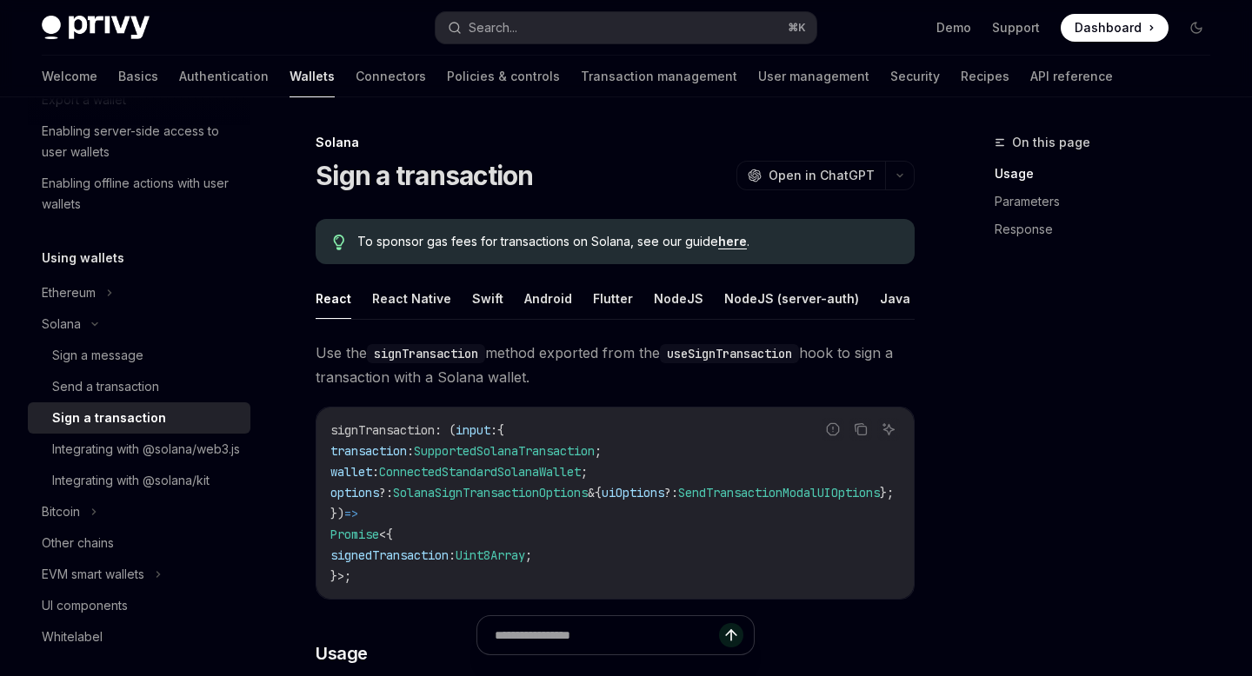
type textarea "*"
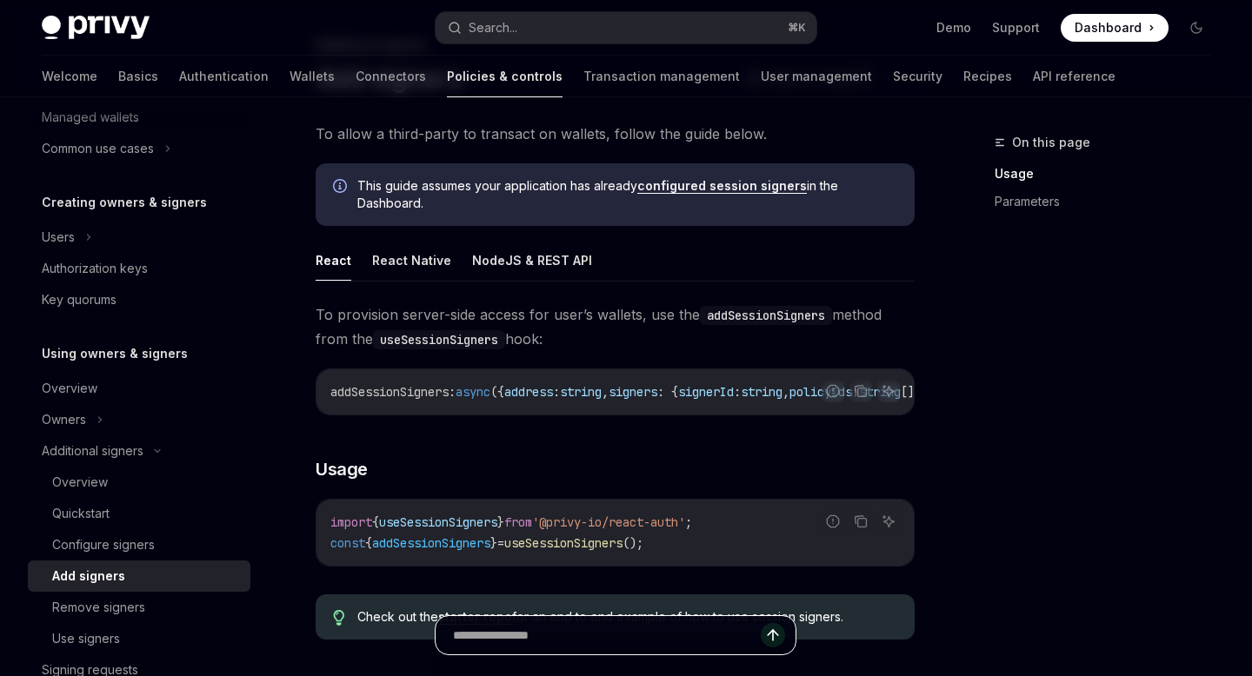
click at [579, 627] on input "text" at bounding box center [607, 635] width 308 height 38
paste input "**********"
type input "**********"
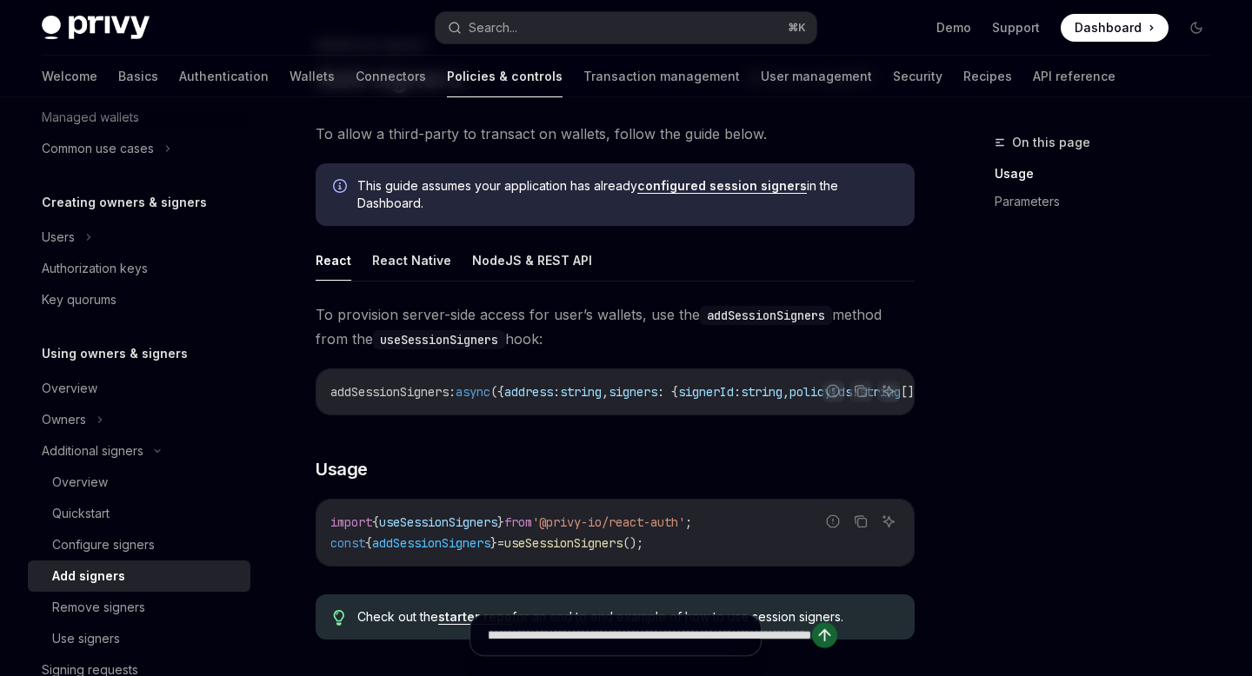
type textarea "*"
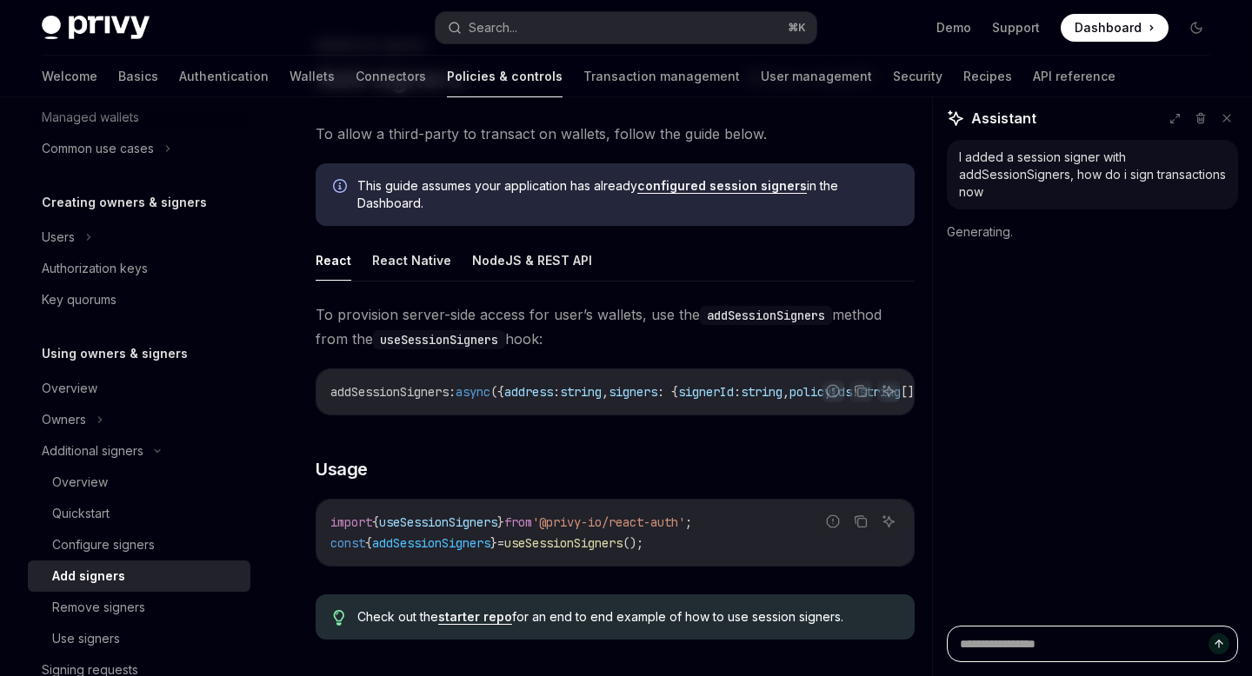
scroll to position [0, 0]
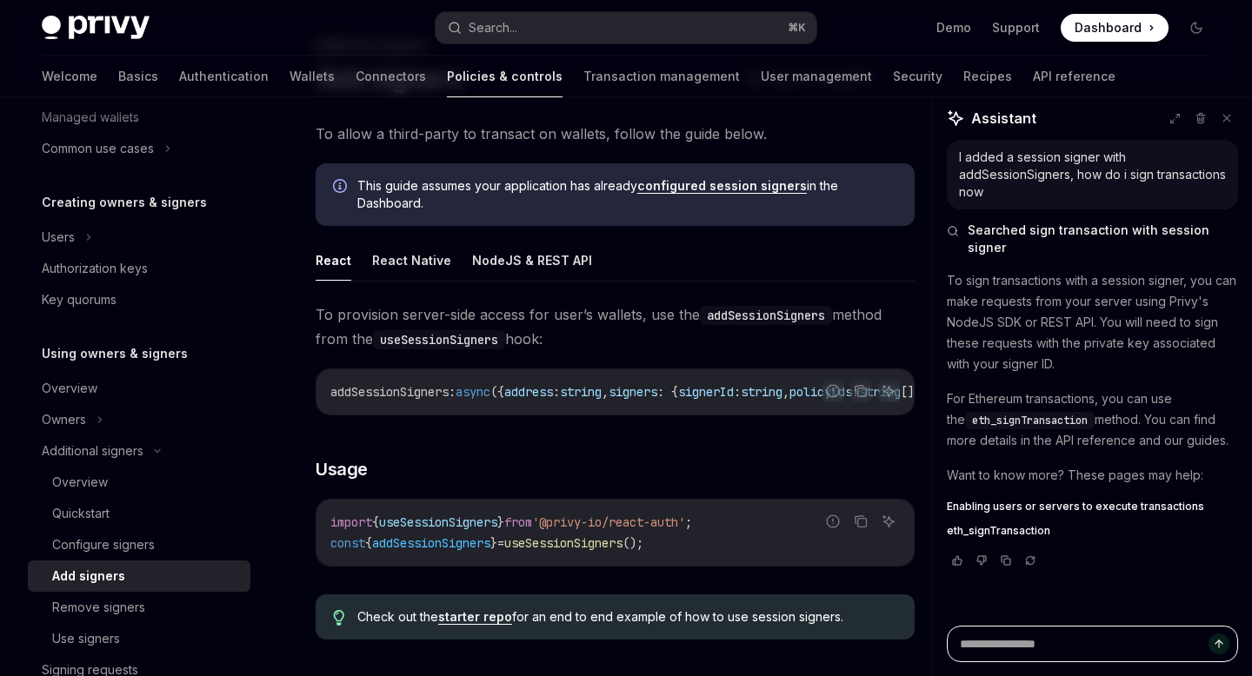
type textarea "*"
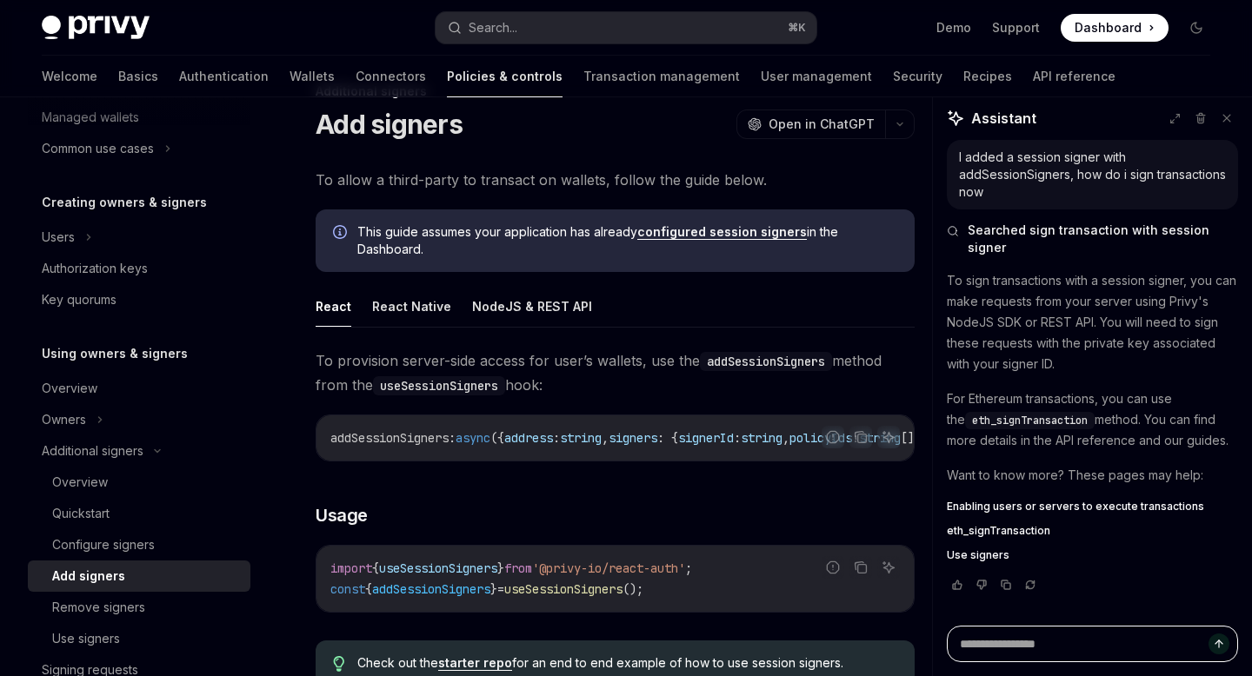
scroll to position [55, 0]
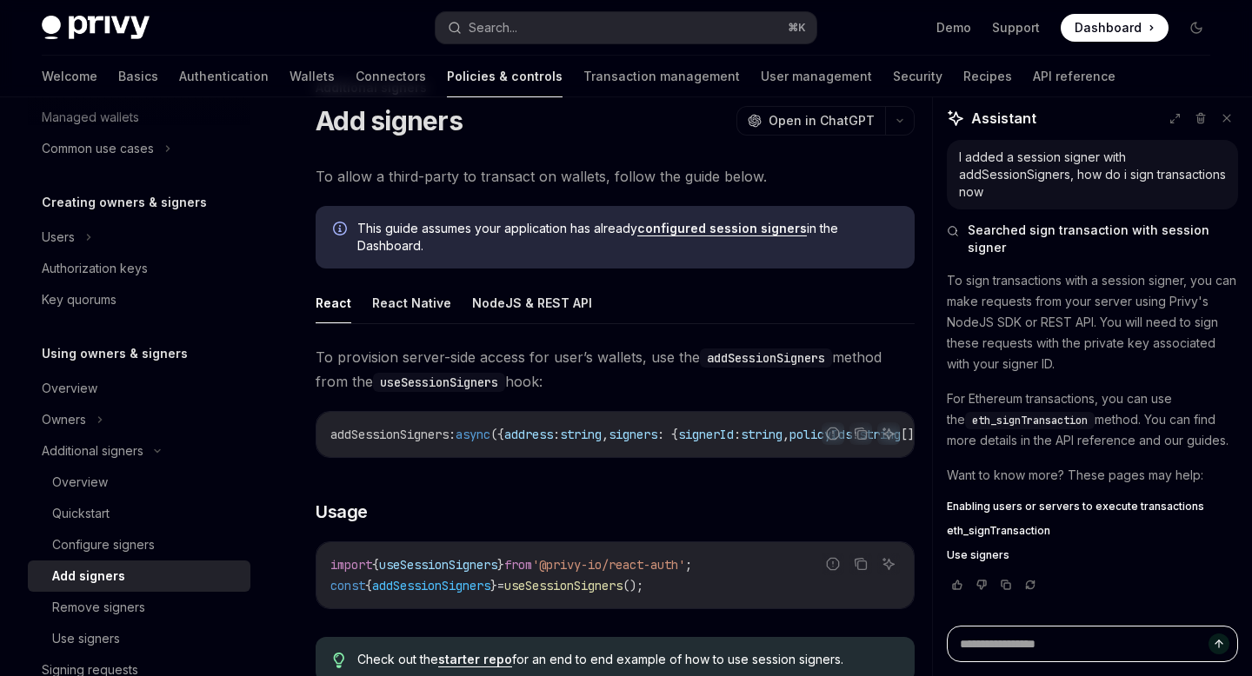
type textarea "*"
type textarea "**"
type textarea "*"
type textarea "**"
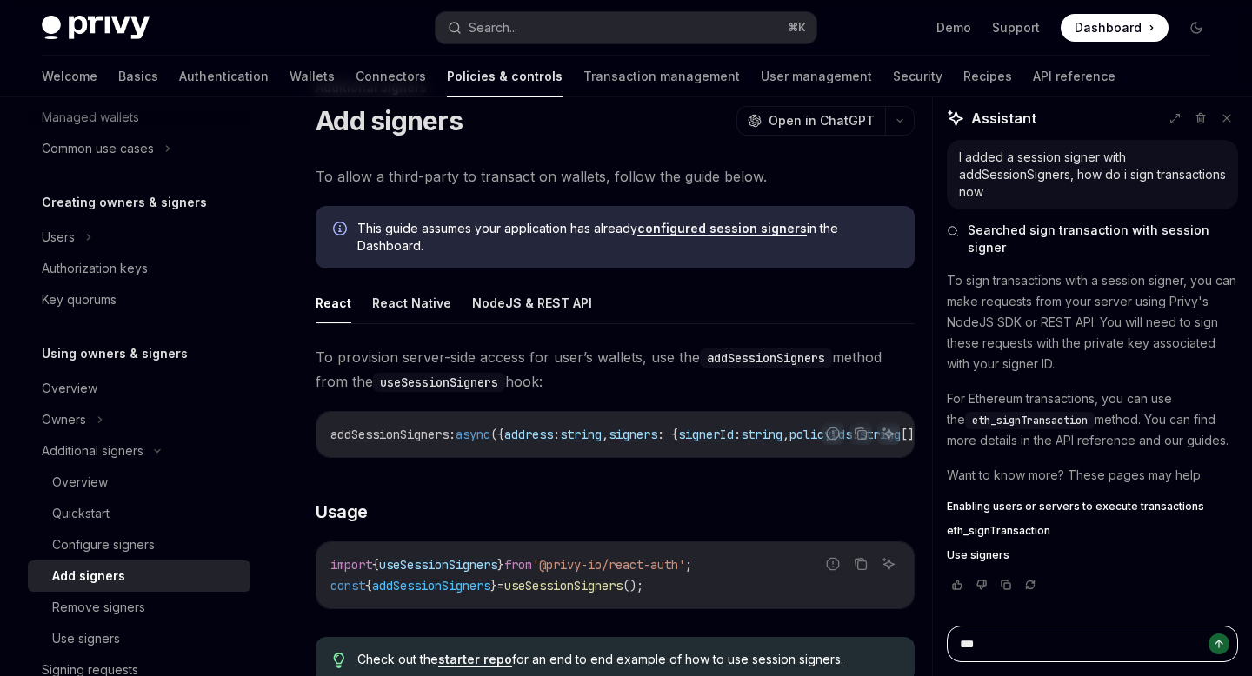
type textarea "*"
type textarea "****"
type textarea "*"
type textarea "*****"
type textarea "*"
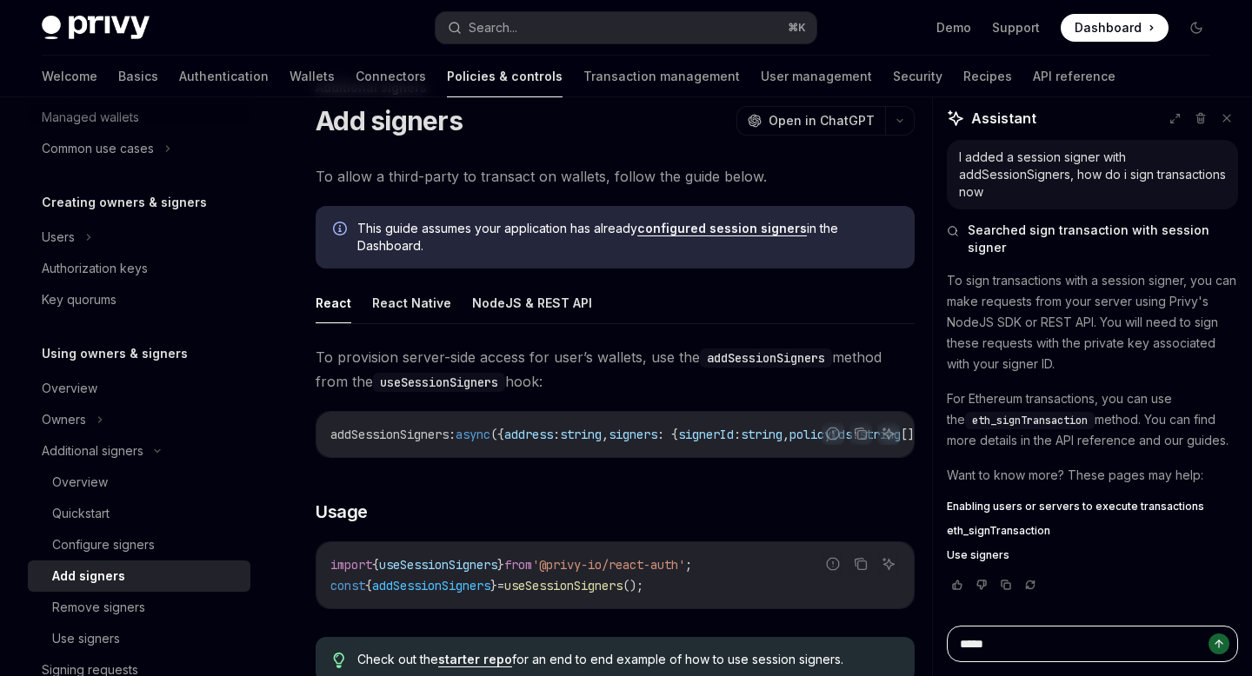
type textarea "******"
type textarea "*"
type textarea "*******"
type textarea "*"
type textarea "********"
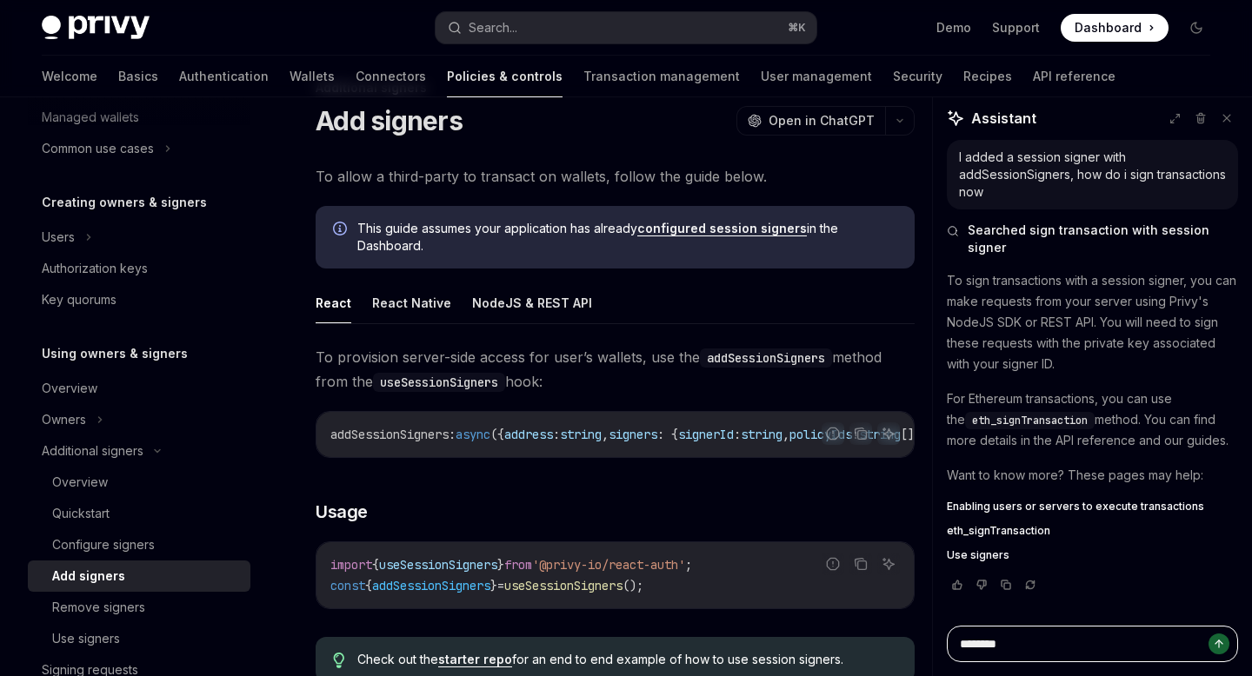
type textarea "*"
type textarea "********"
type textarea "*"
type textarea "**********"
type textarea "*"
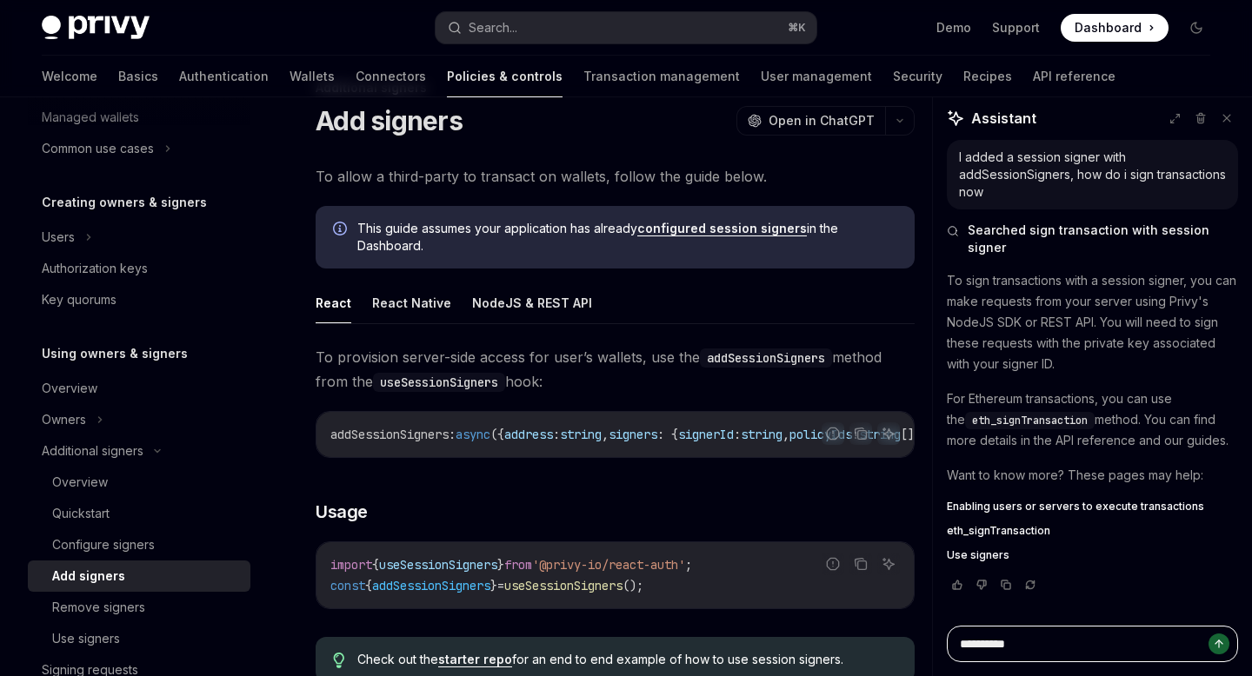
type textarea "**********"
type textarea "*"
type textarea "**********"
type textarea "*"
type textarea "**********"
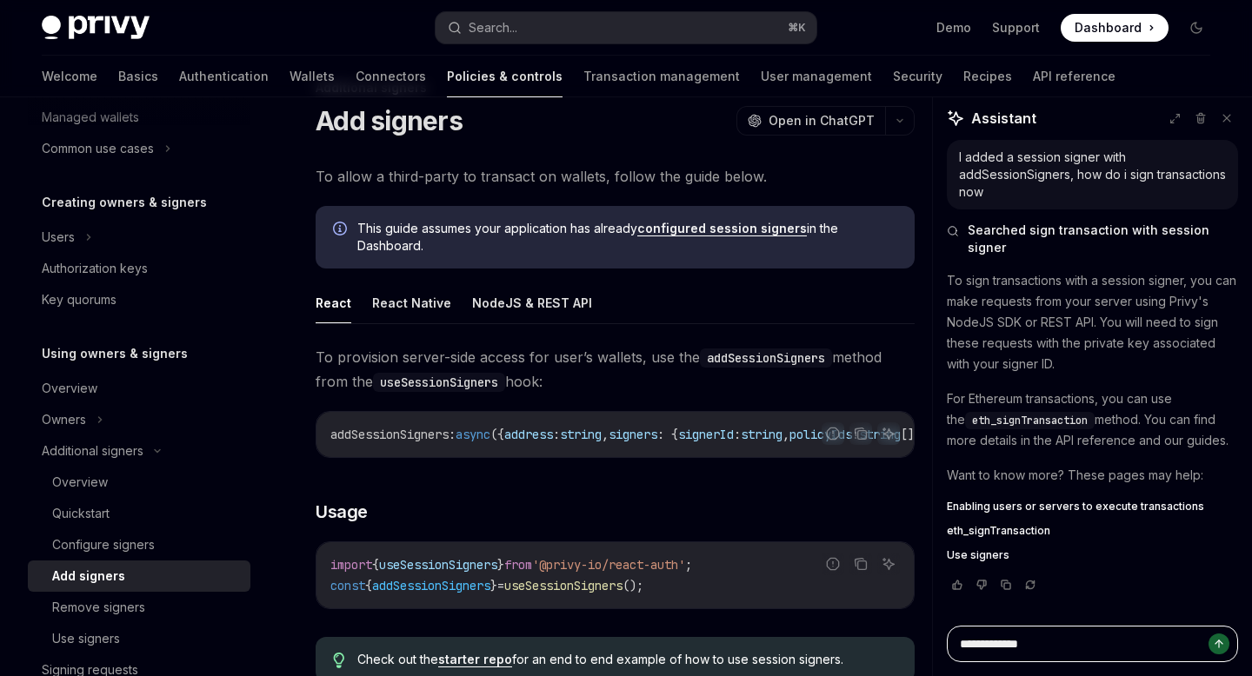
type textarea "*"
type textarea "**********"
type textarea "*"
type textarea "**********"
type textarea "*"
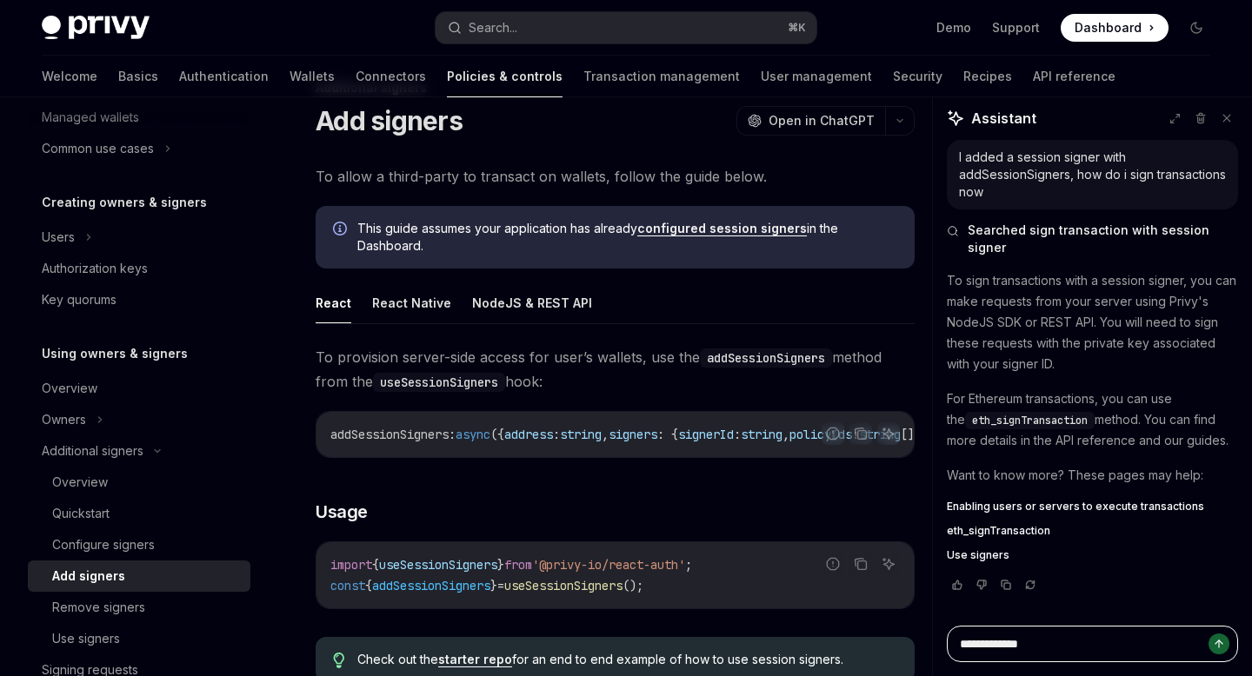
type textarea "**********"
type textarea "*"
type textarea "**********"
type textarea "*"
type textarea "**********"
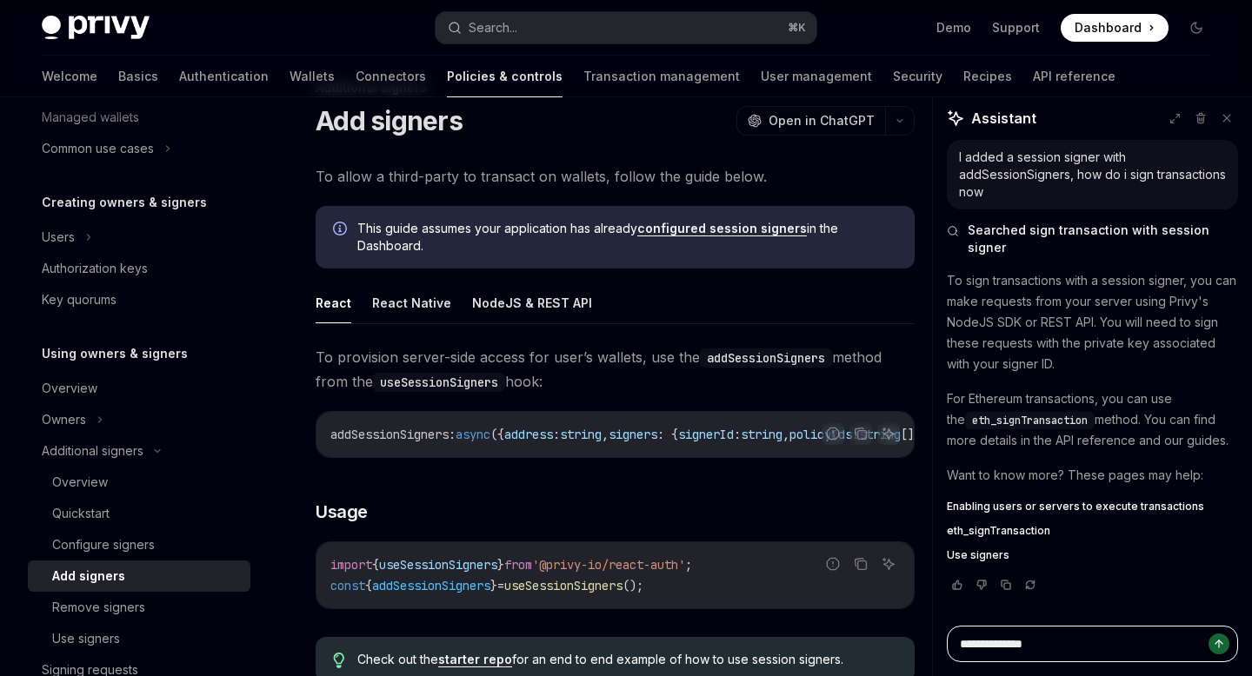
type textarea "*"
type textarea "**********"
type textarea "*"
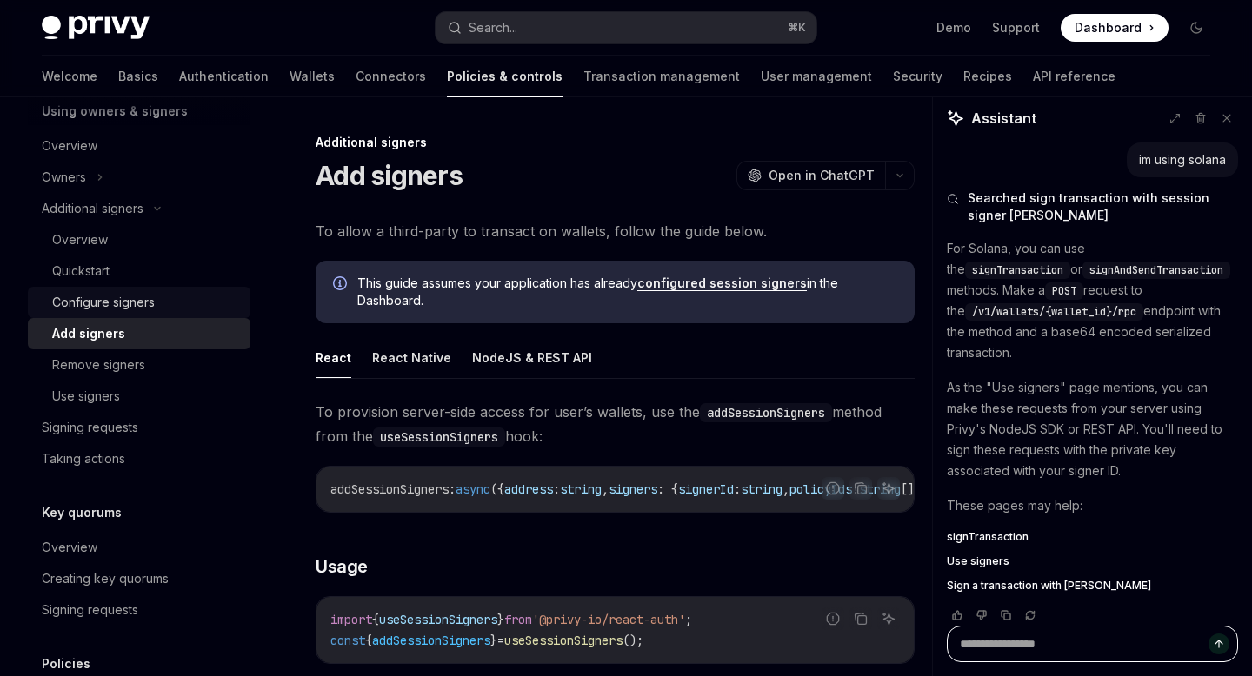
scroll to position [541, 0]
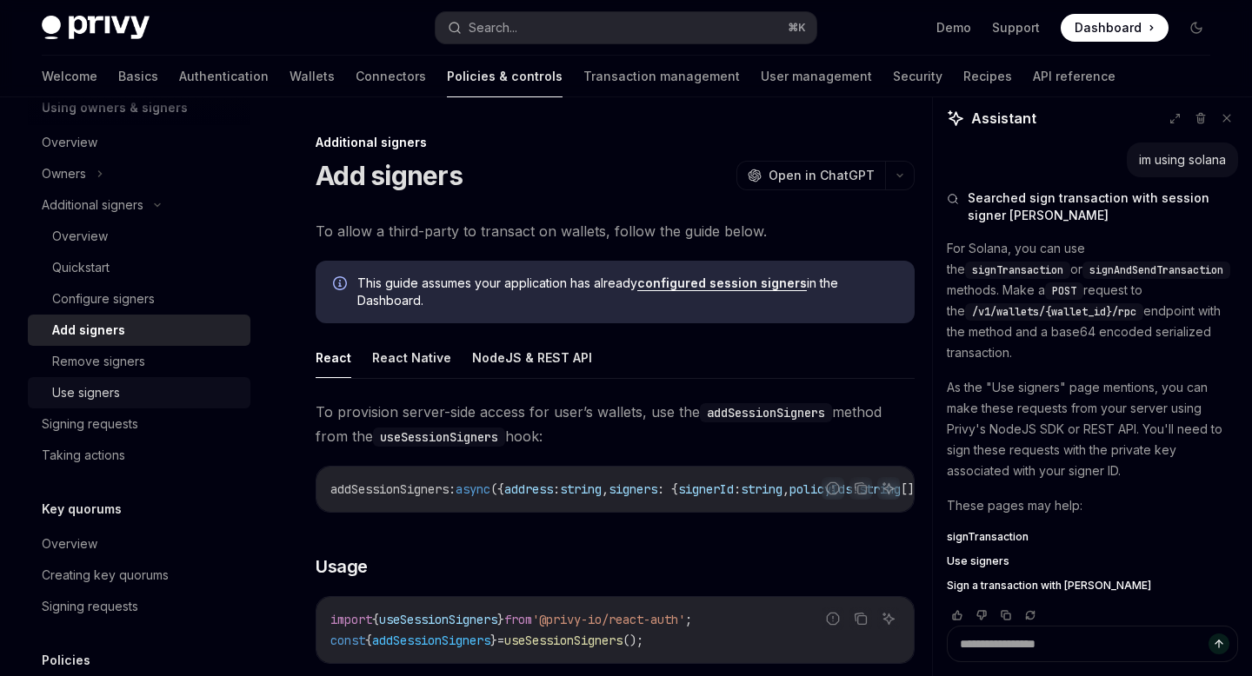
click at [127, 395] on div "Use signers" at bounding box center [146, 392] width 188 height 21
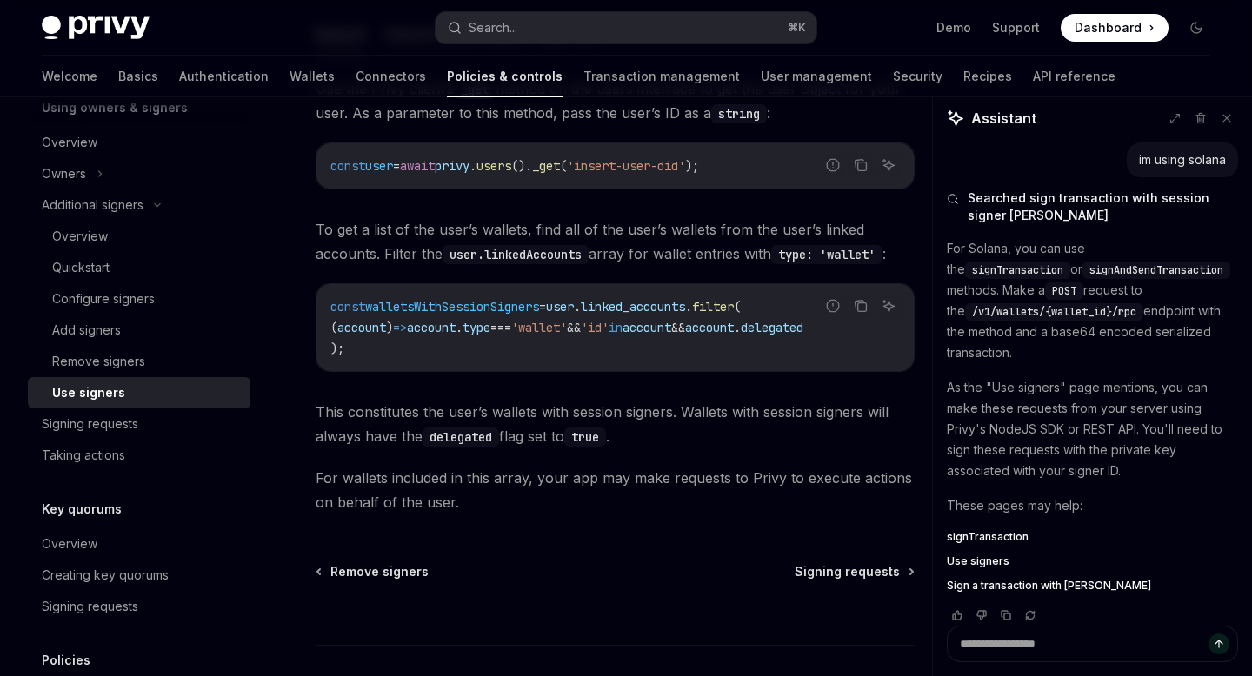
scroll to position [772, 0]
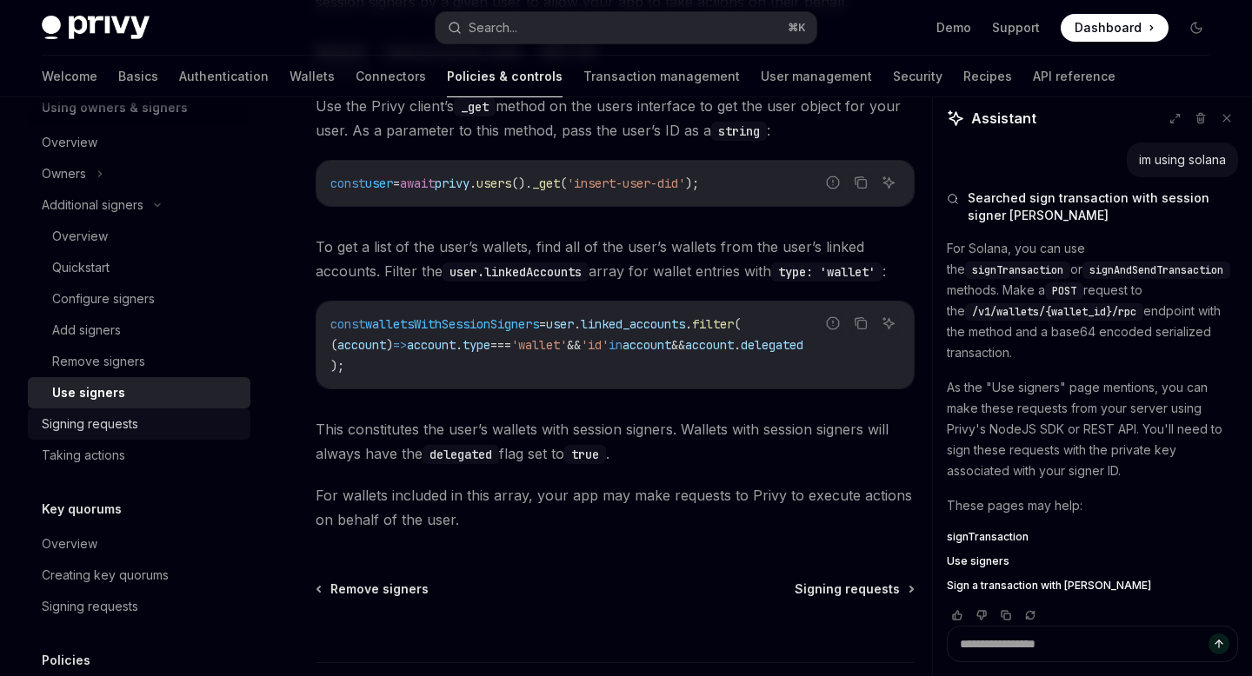
click at [223, 422] on div "Signing requests" at bounding box center [141, 424] width 198 height 21
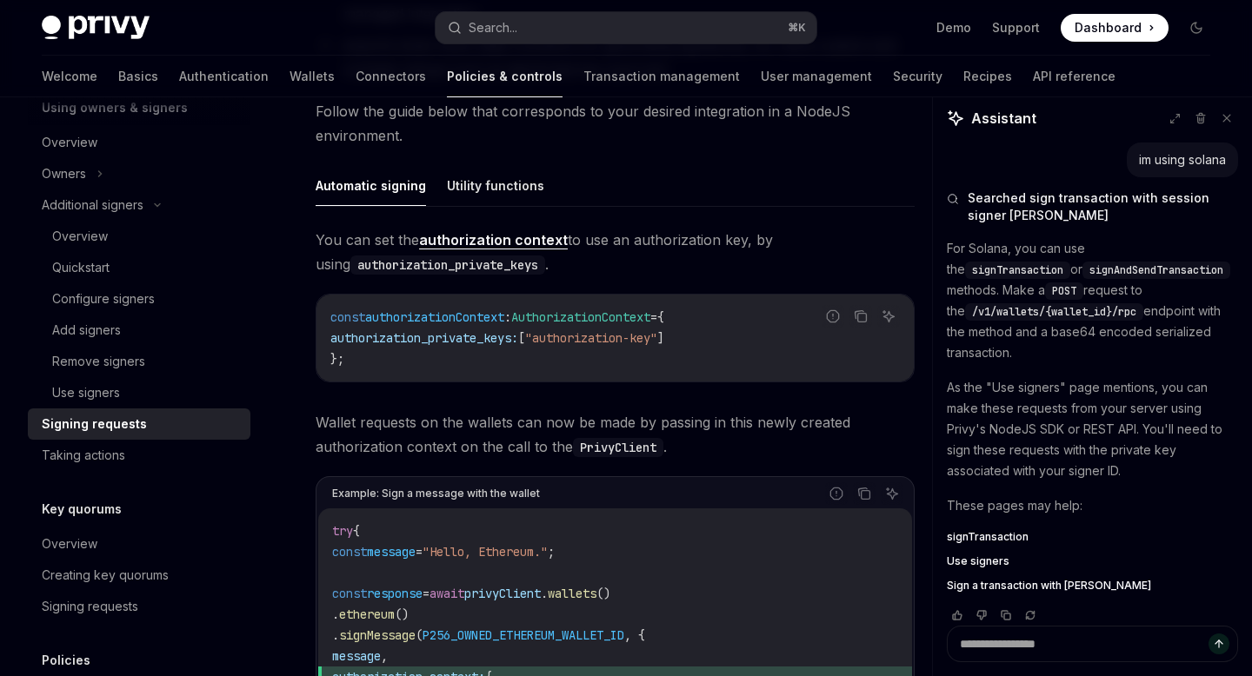
scroll to position [587, 0]
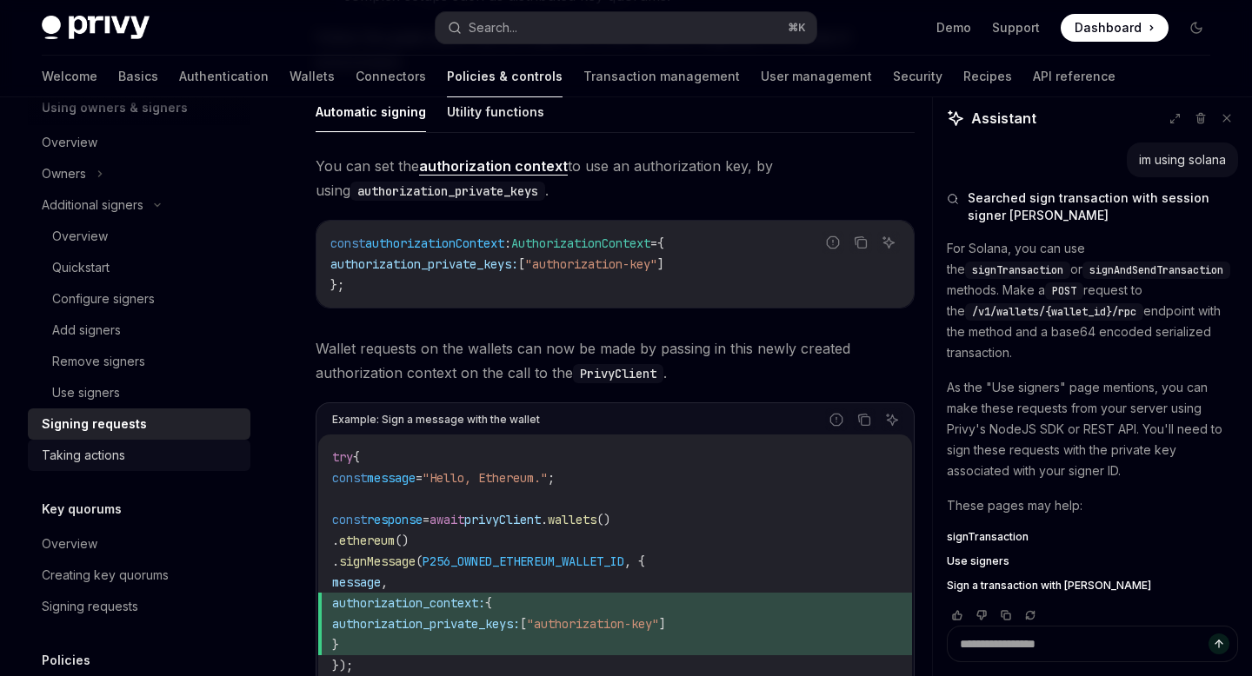
click at [181, 442] on link "Taking actions" at bounding box center [139, 455] width 223 height 31
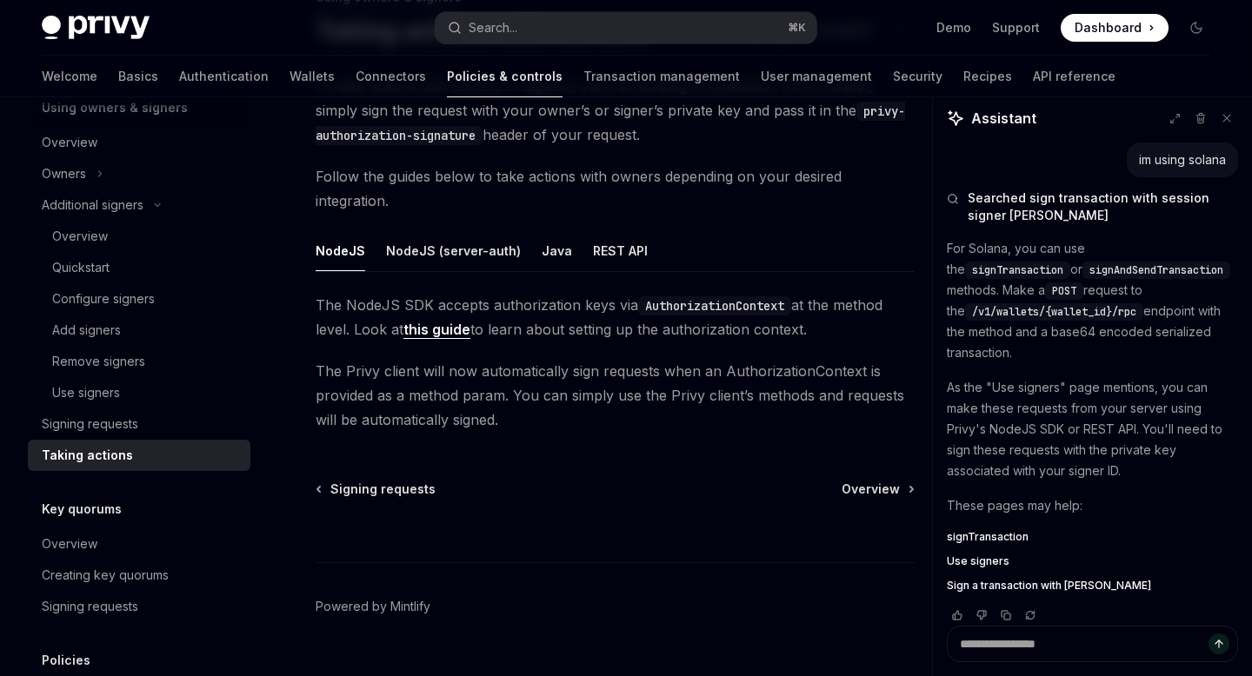
scroll to position [182, 0]
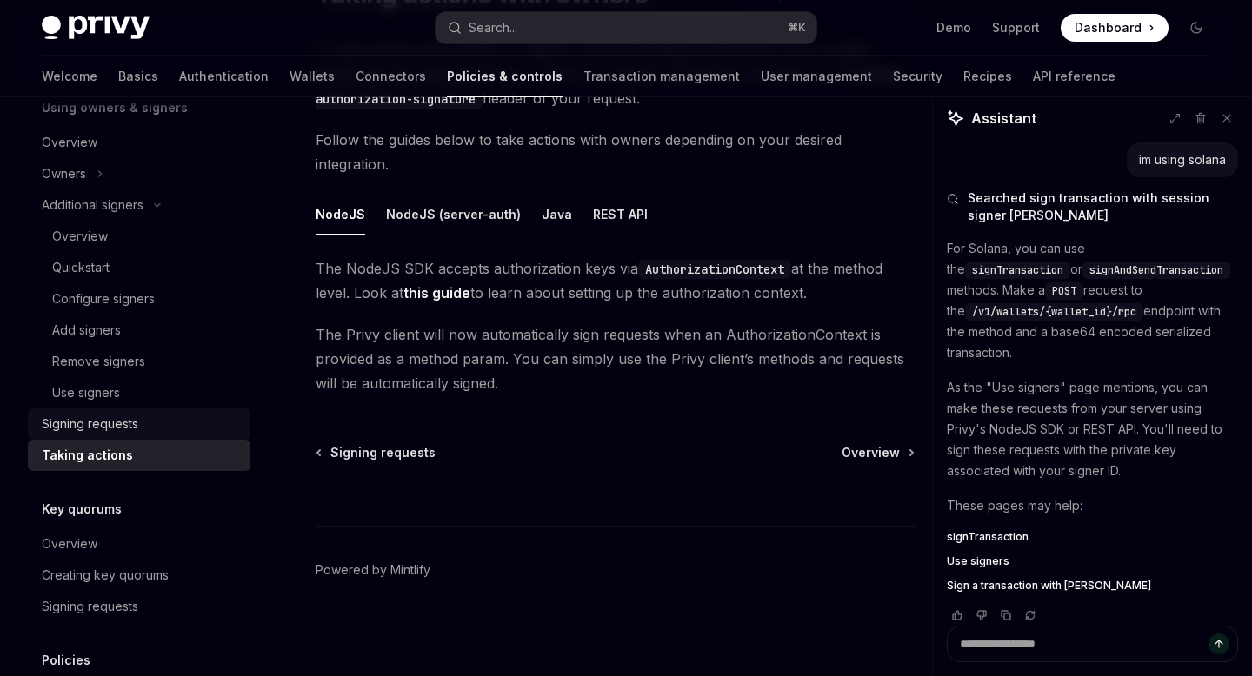
click at [150, 425] on div "Signing requests" at bounding box center [141, 424] width 198 height 21
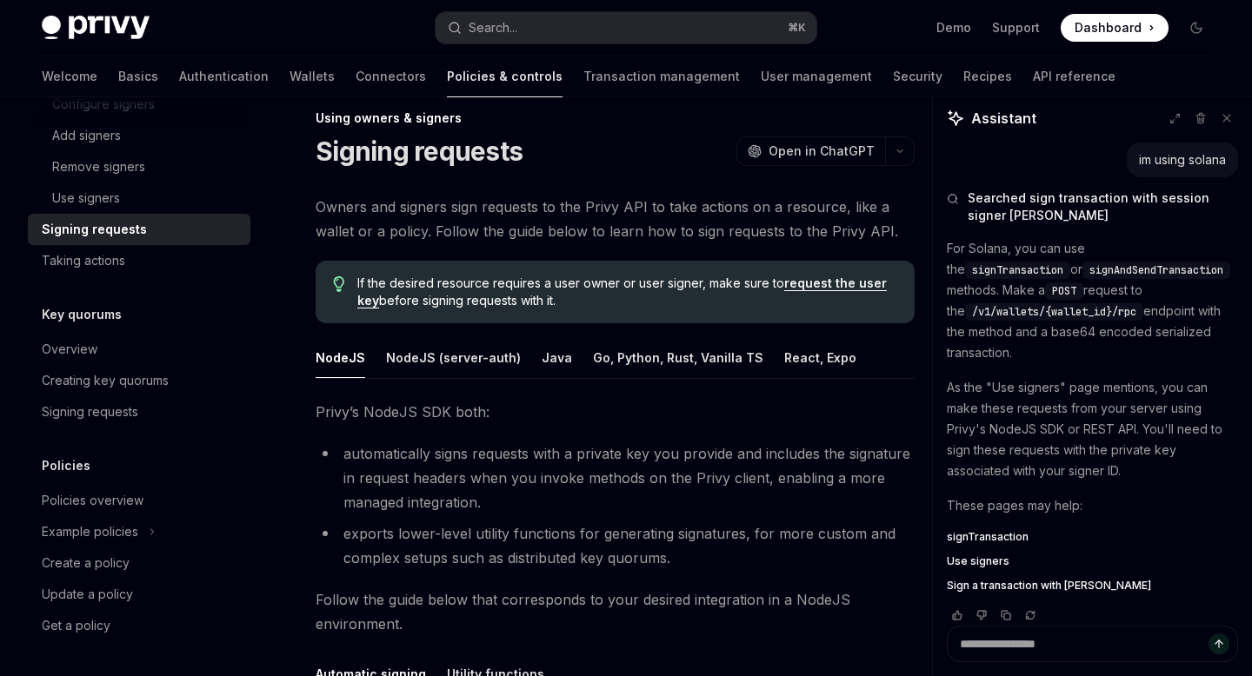
scroll to position [23, 0]
click at [479, 356] on button "NodeJS (server-auth)" at bounding box center [453, 358] width 135 height 41
click at [356, 363] on button "NodeJS" at bounding box center [341, 358] width 50 height 41
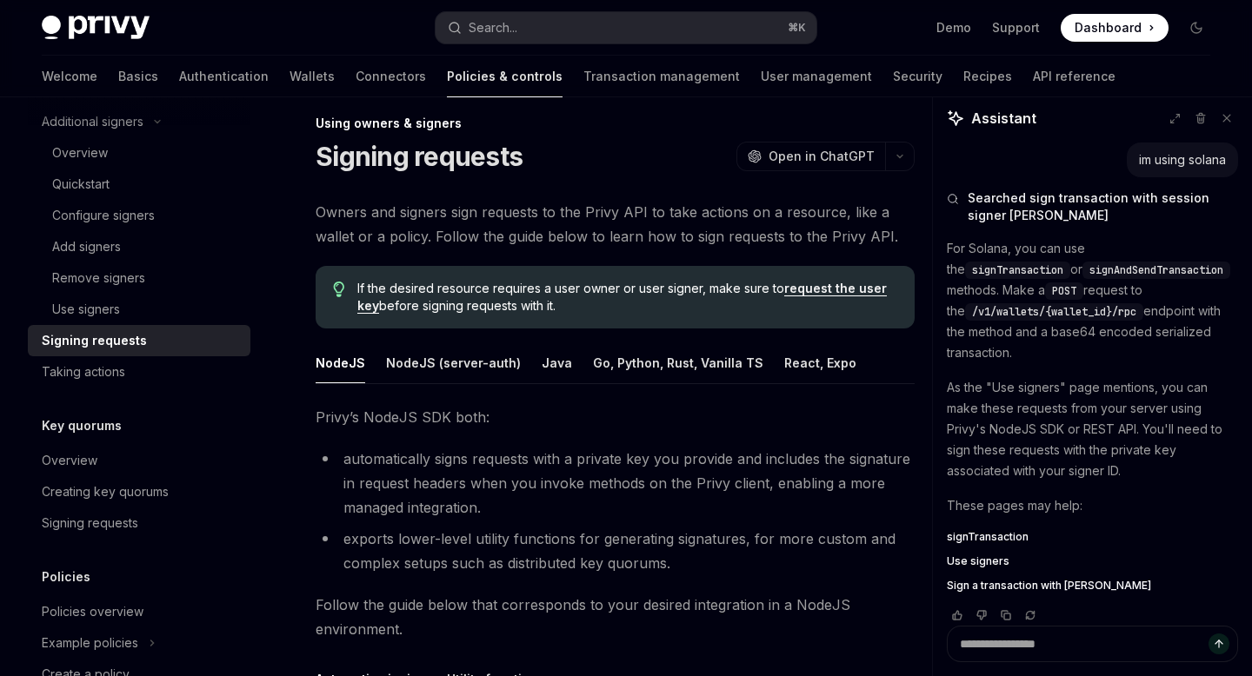
scroll to position [18, 0]
click at [830, 285] on link "request the user key" at bounding box center [621, 298] width 529 height 33
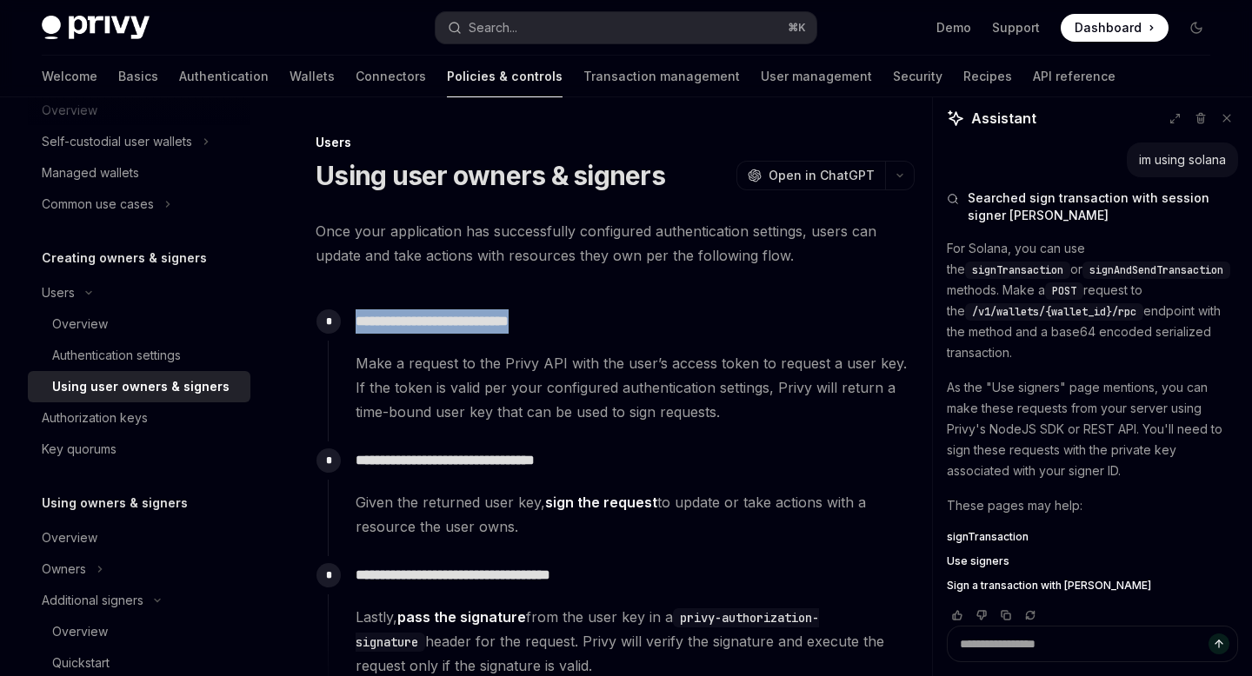
drag, startPoint x: 356, startPoint y: 322, endPoint x: 570, endPoint y: 316, distance: 214.8
click at [570, 316] on p "**********" at bounding box center [635, 321] width 558 height 24
copy p "**********"
click at [572, 362] on span "Make a request to the Privy API with the user’s access token to request a user …" at bounding box center [635, 387] width 558 height 73
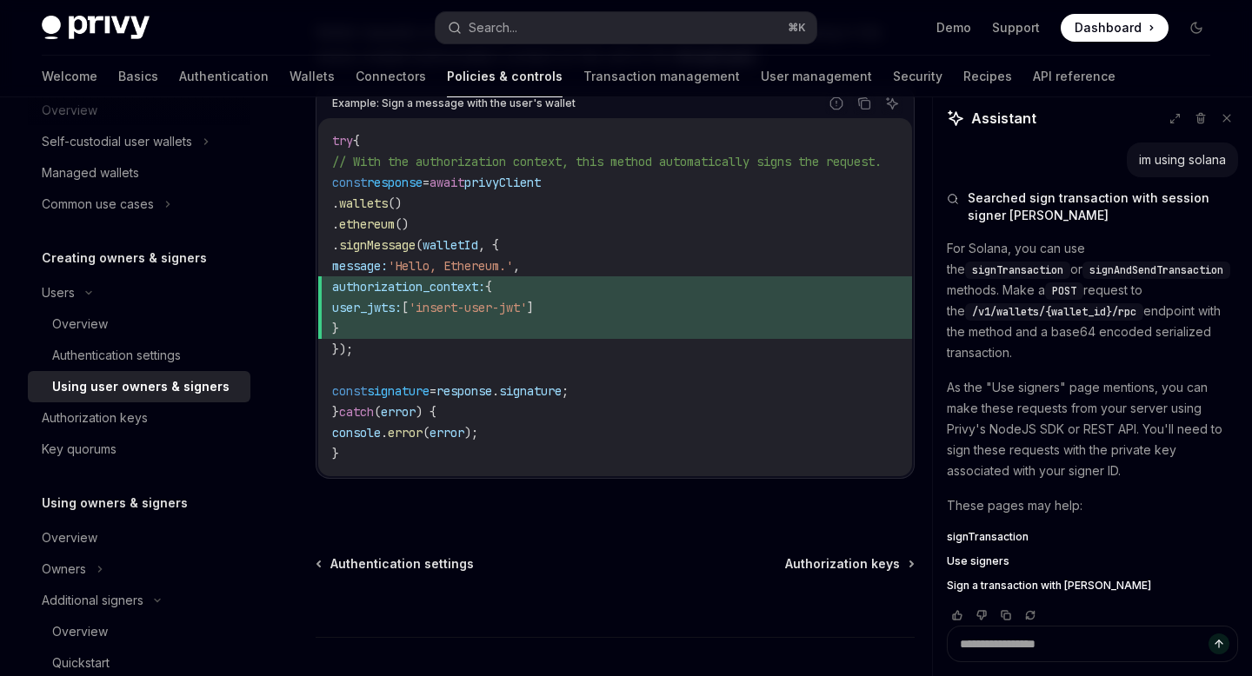
scroll to position [1185, 0]
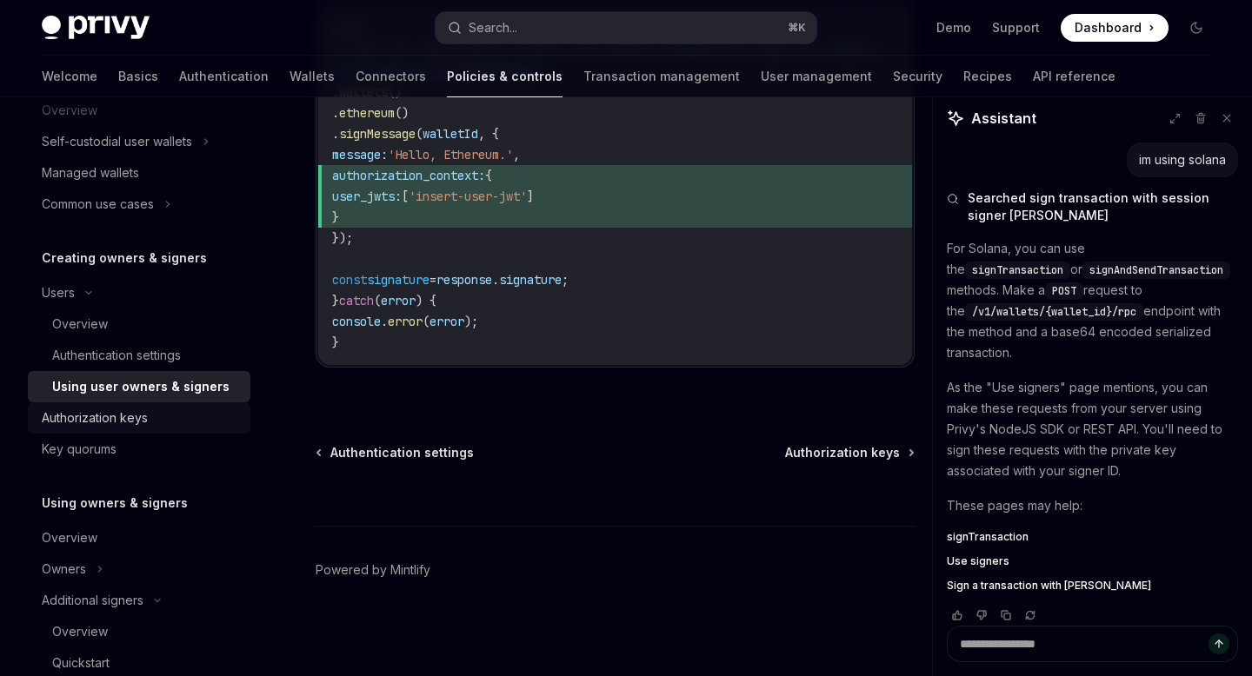
click at [191, 407] on link "Authorization keys" at bounding box center [139, 417] width 223 height 31
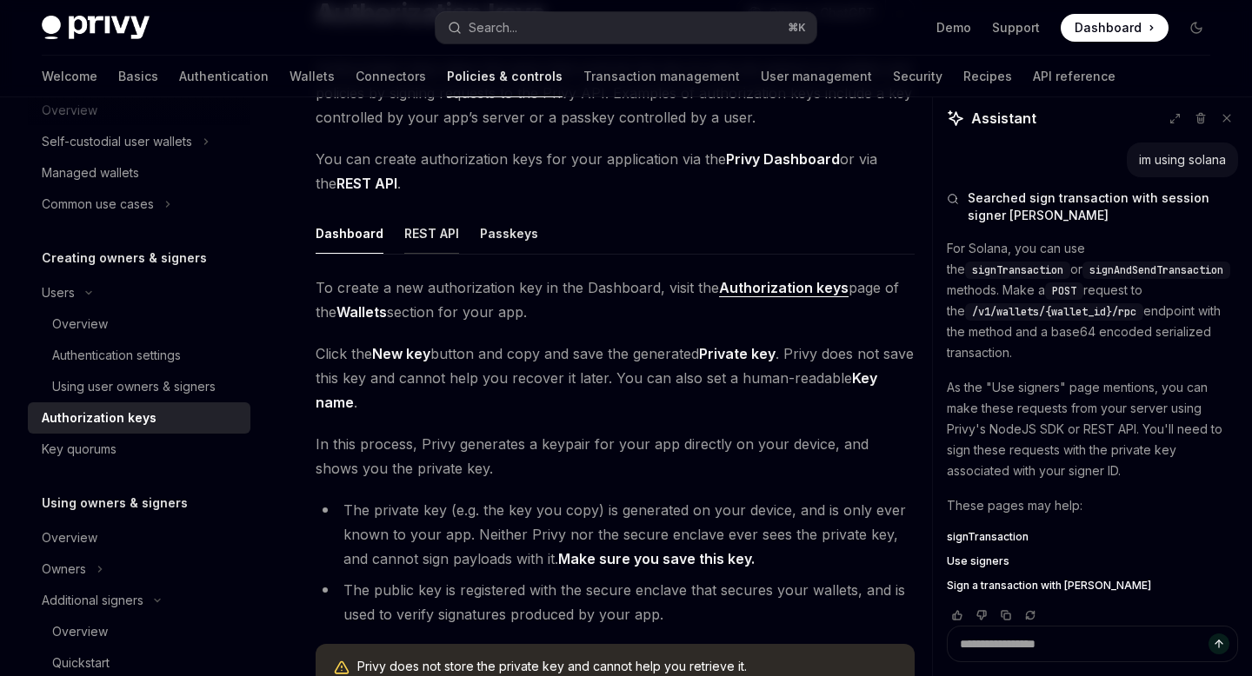
scroll to position [174, 0]
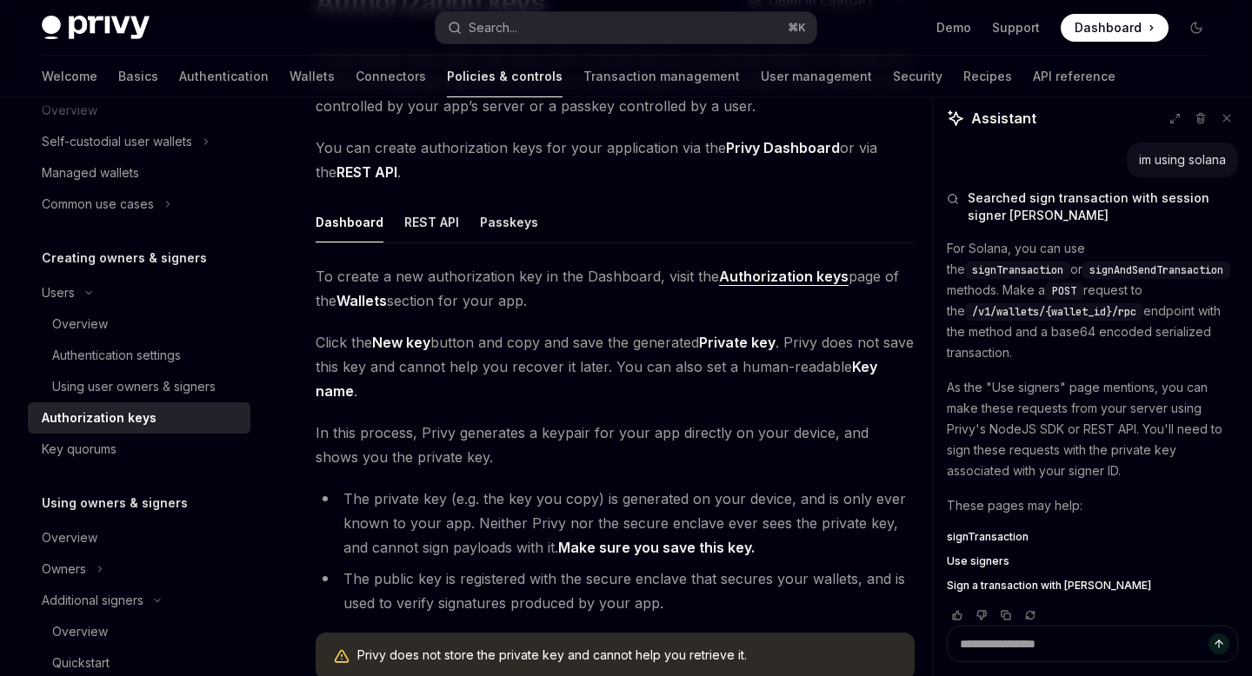
click at [428, 253] on div "Dashboard REST API Passkeys To create a new authorization key in the Dashboard,…" at bounding box center [615, 448] width 599 height 492
click at [434, 223] on button "REST API" at bounding box center [431, 222] width 55 height 41
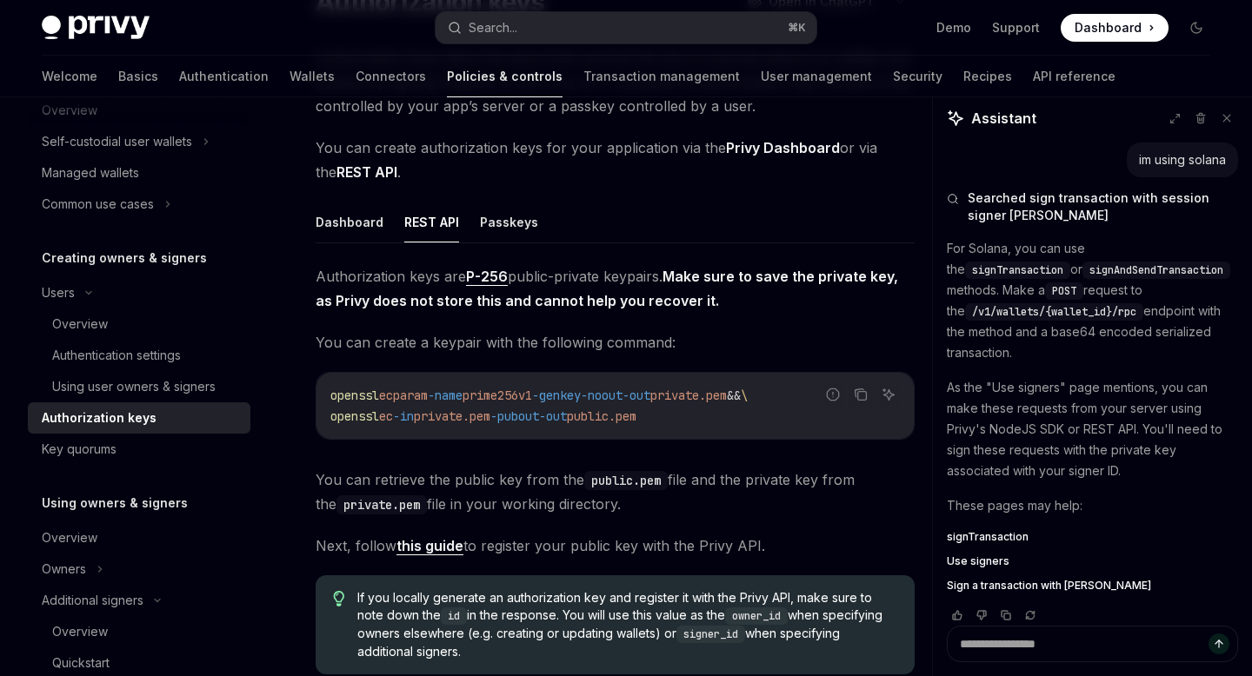
scroll to position [170, 0]
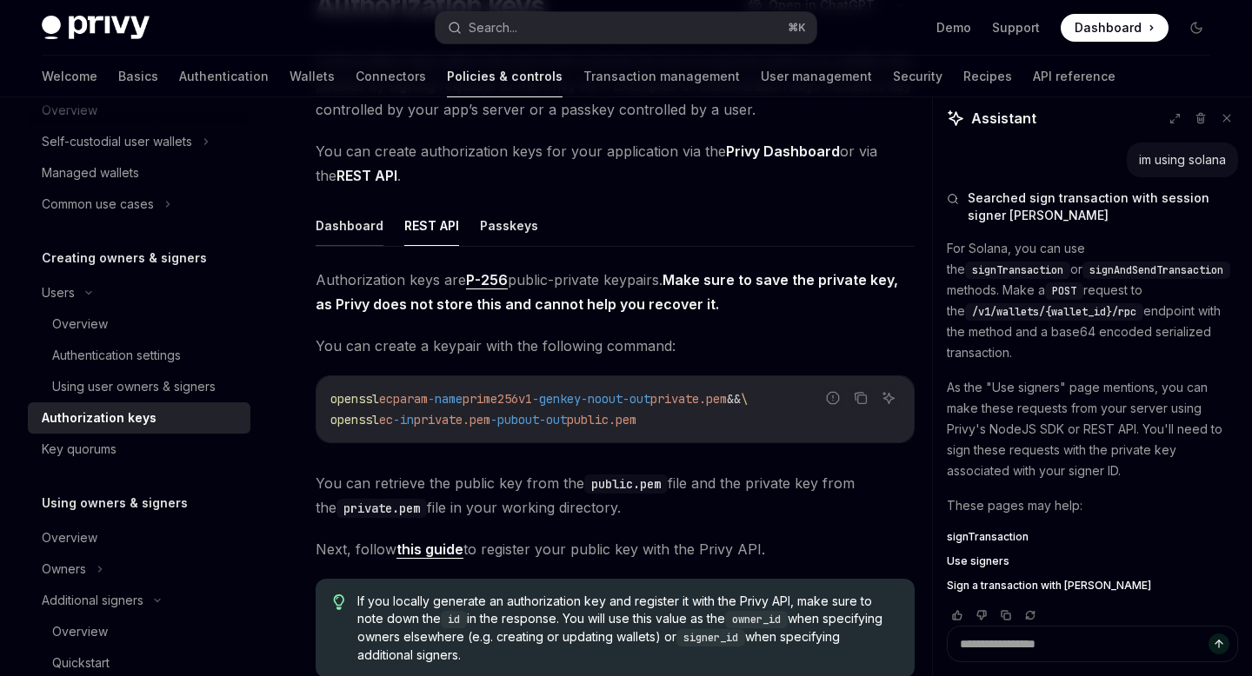
click at [344, 213] on button "Dashboard" at bounding box center [350, 225] width 68 height 41
type textarea "*"
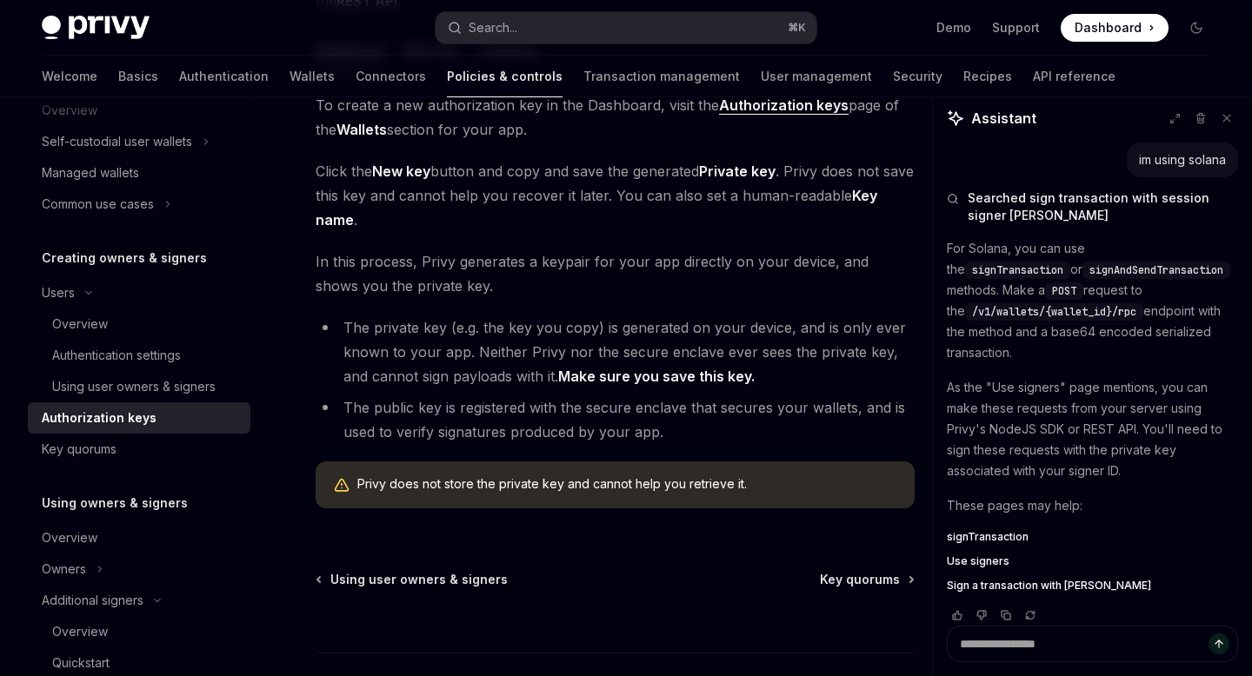
scroll to position [348, 0]
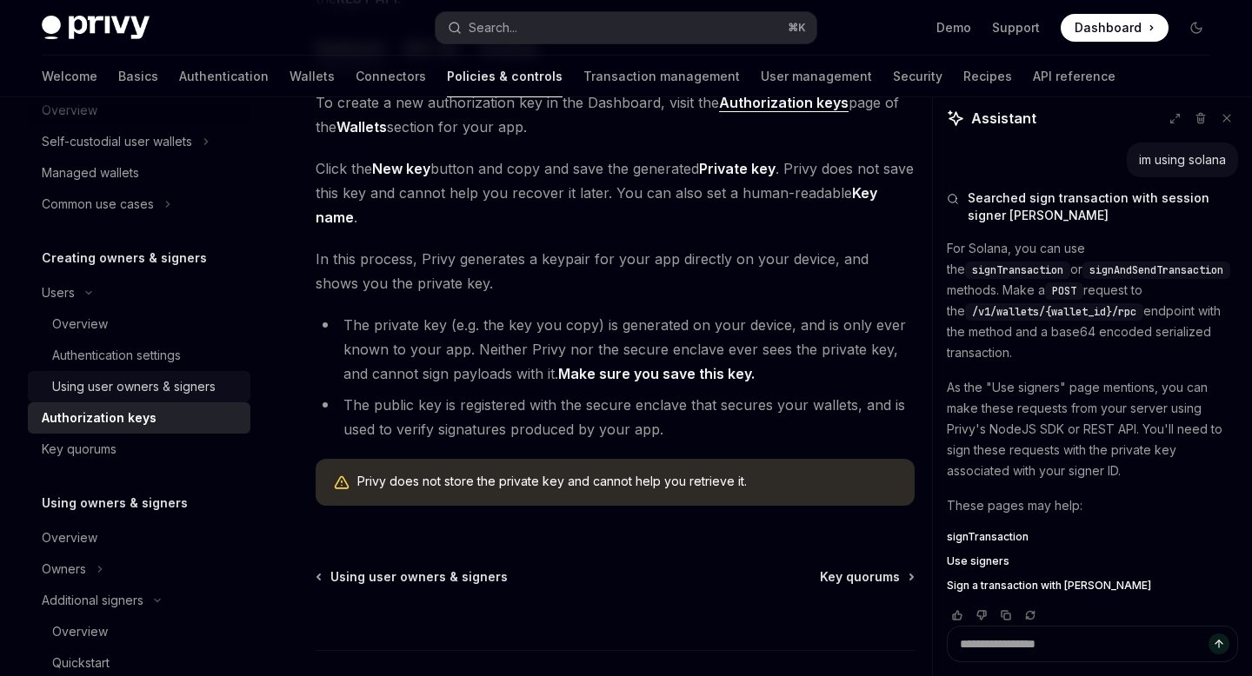
click at [177, 376] on div "Using user owners & signers" at bounding box center [133, 386] width 163 height 21
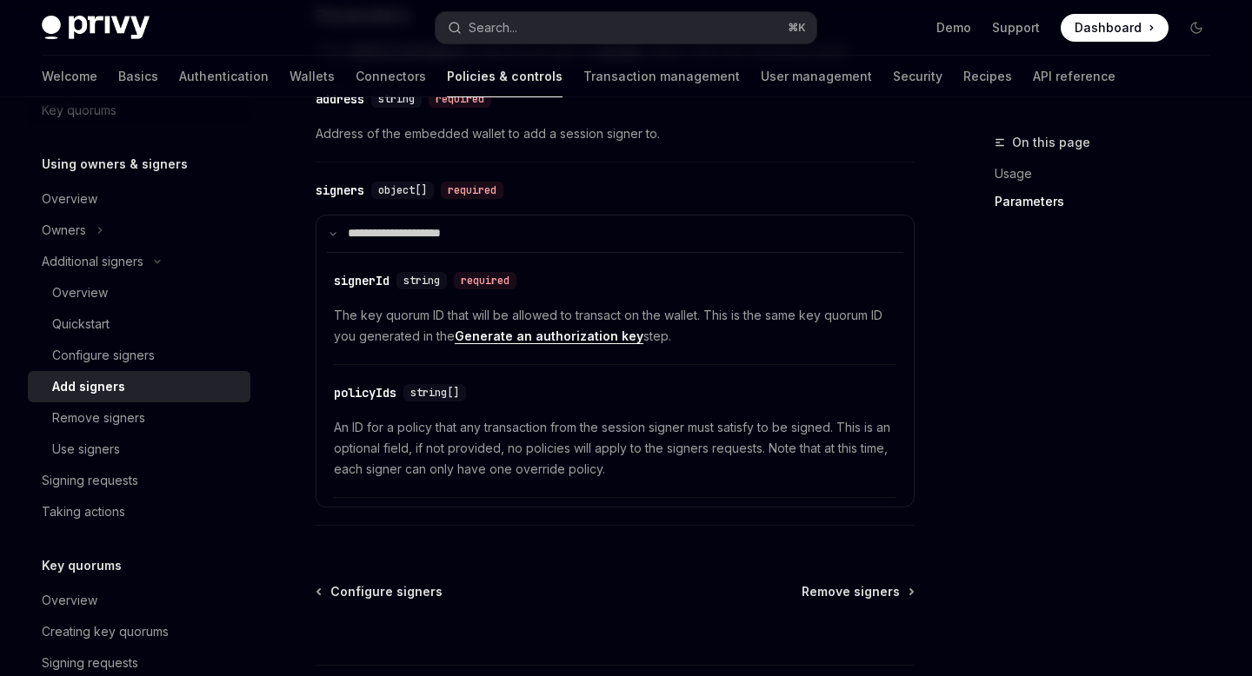
scroll to position [833, 0]
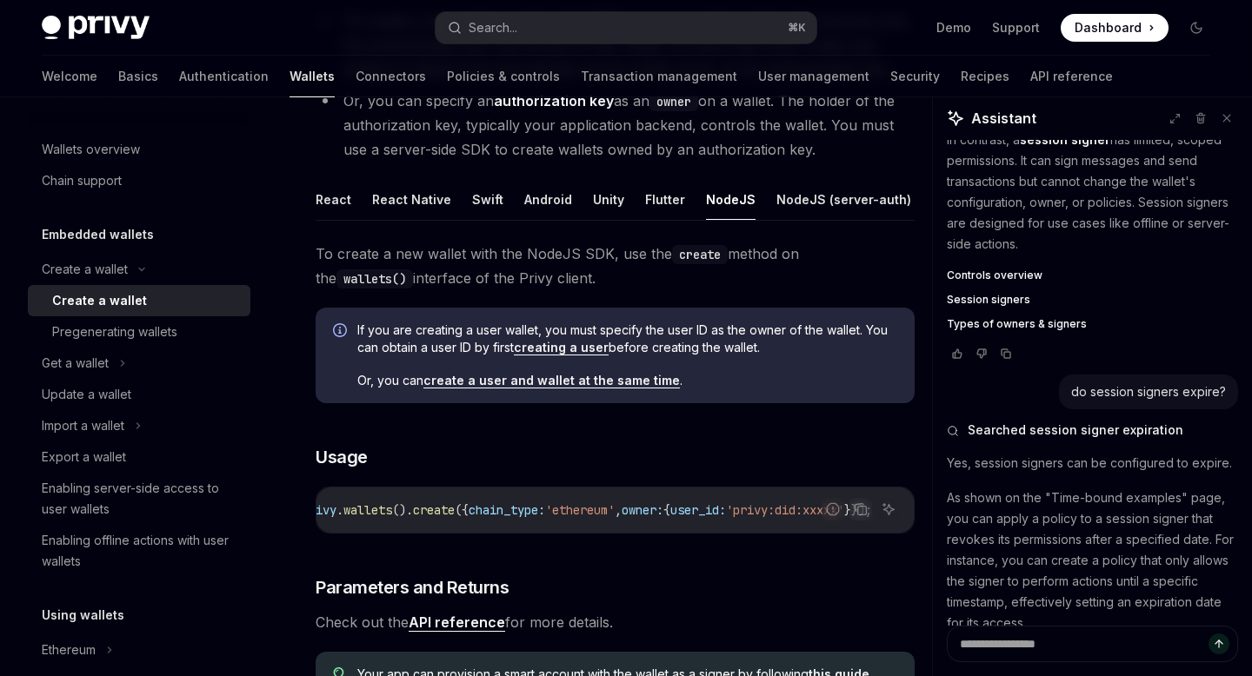
scroll to position [302, 0]
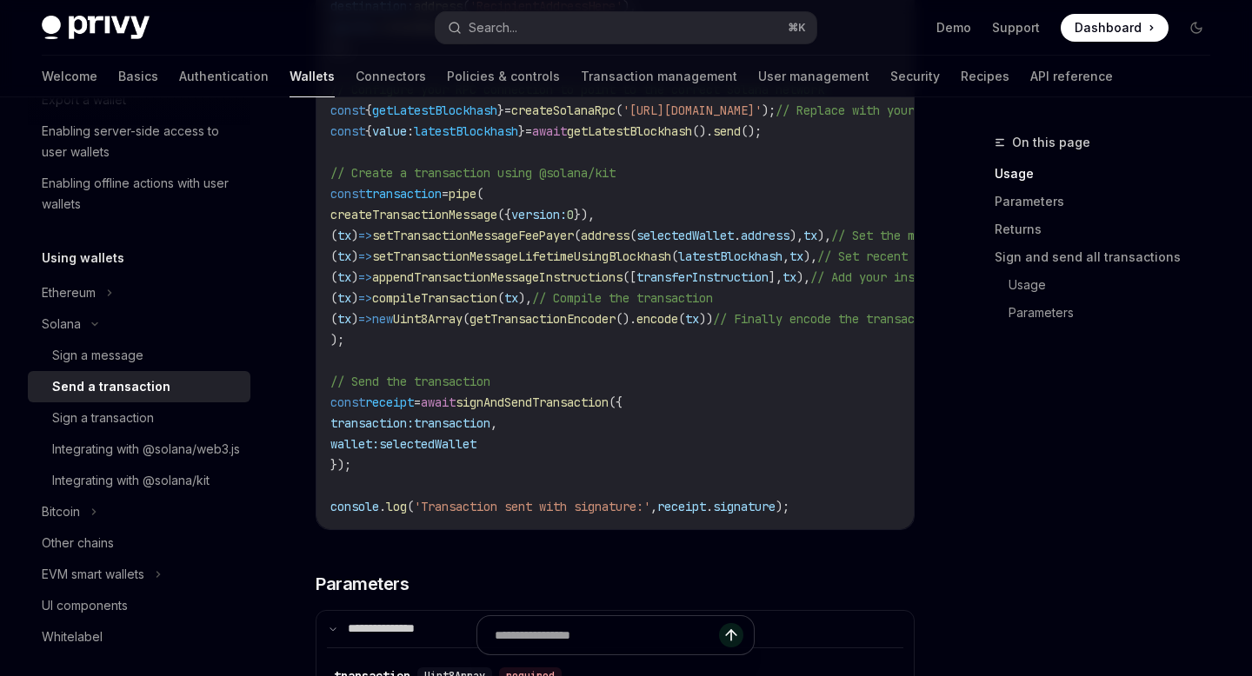
scroll to position [1398, 0]
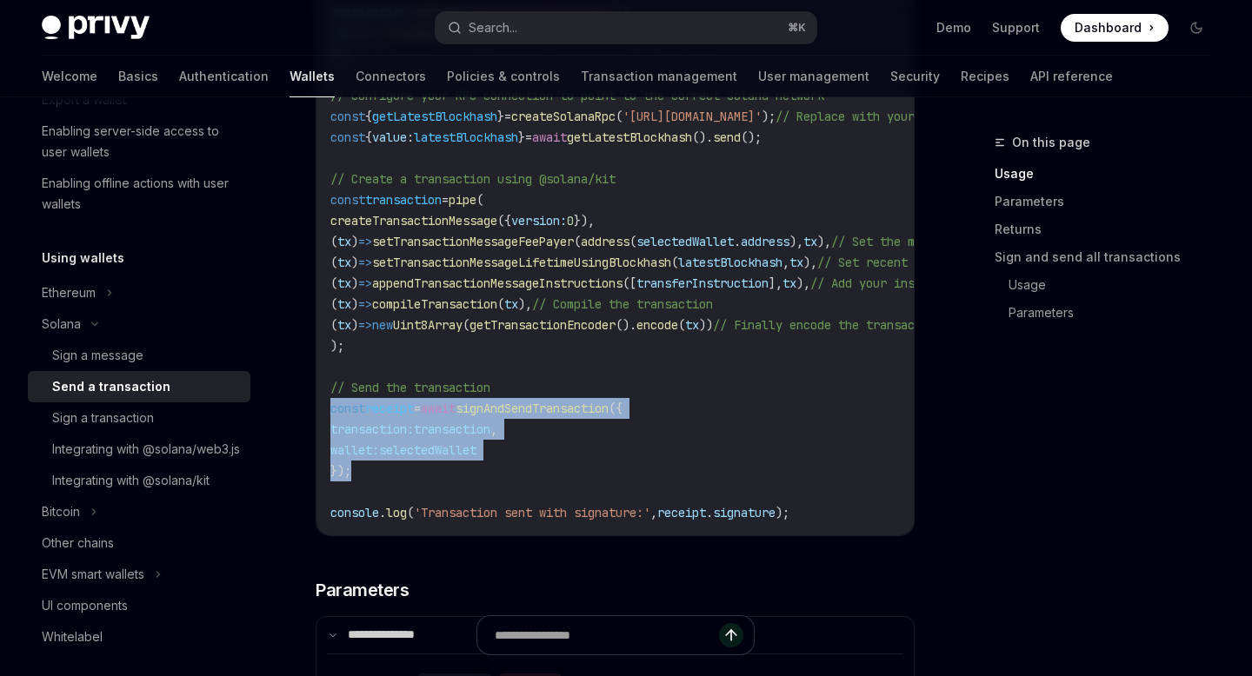
drag, startPoint x: 400, startPoint y: 468, endPoint x: 311, endPoint y: 410, distance: 106.1
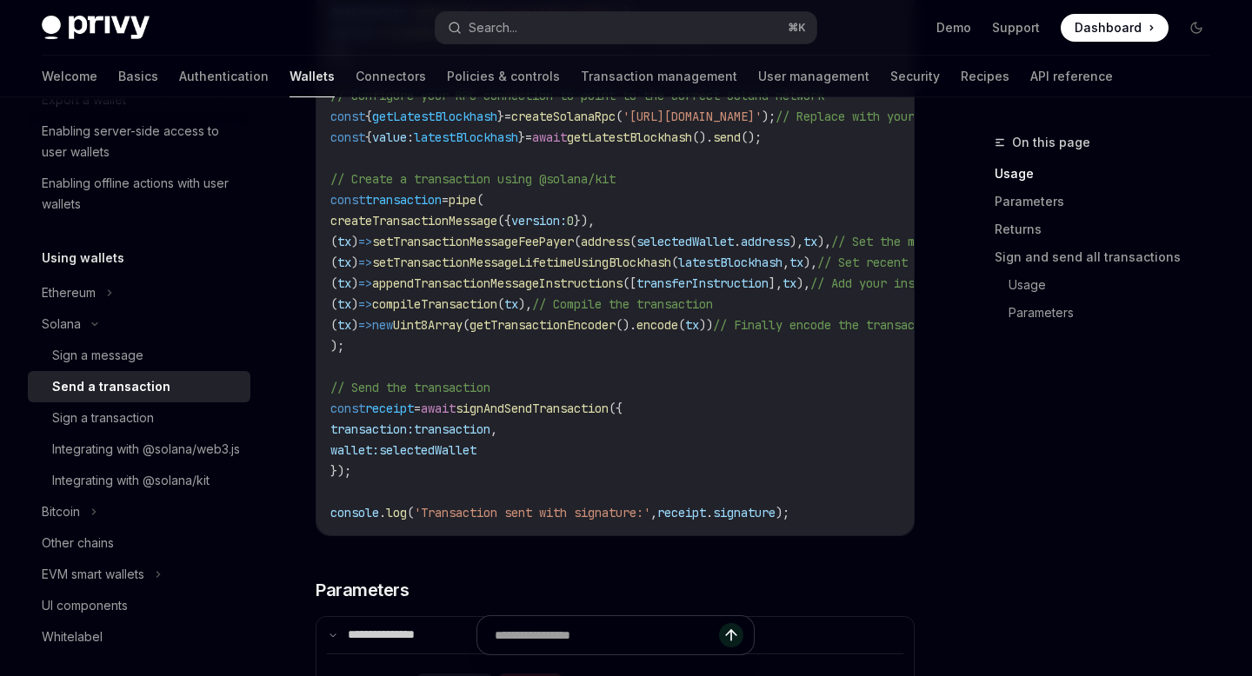
click at [398, 457] on code "import { useSignAndSendTransaction , useWallets } from '@privy-io/react-auth/so…" at bounding box center [740, 1] width 821 height 1043
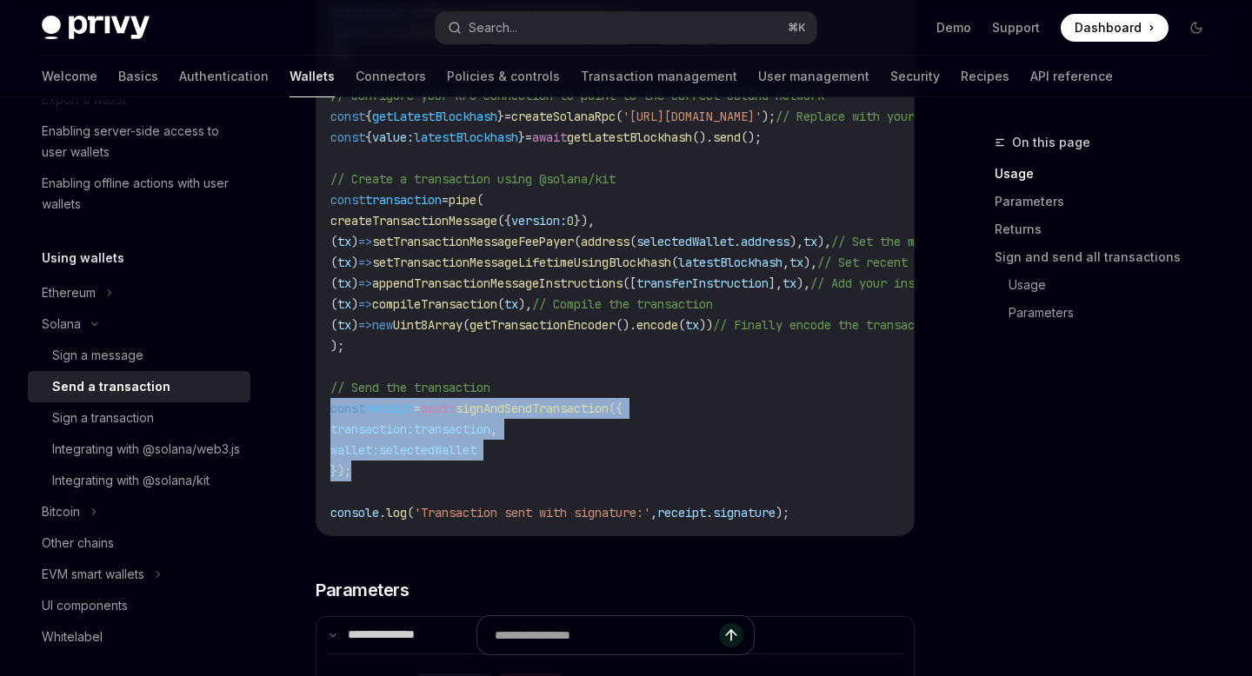
drag, startPoint x: 390, startPoint y: 471, endPoint x: 305, endPoint y: 413, distance: 103.2
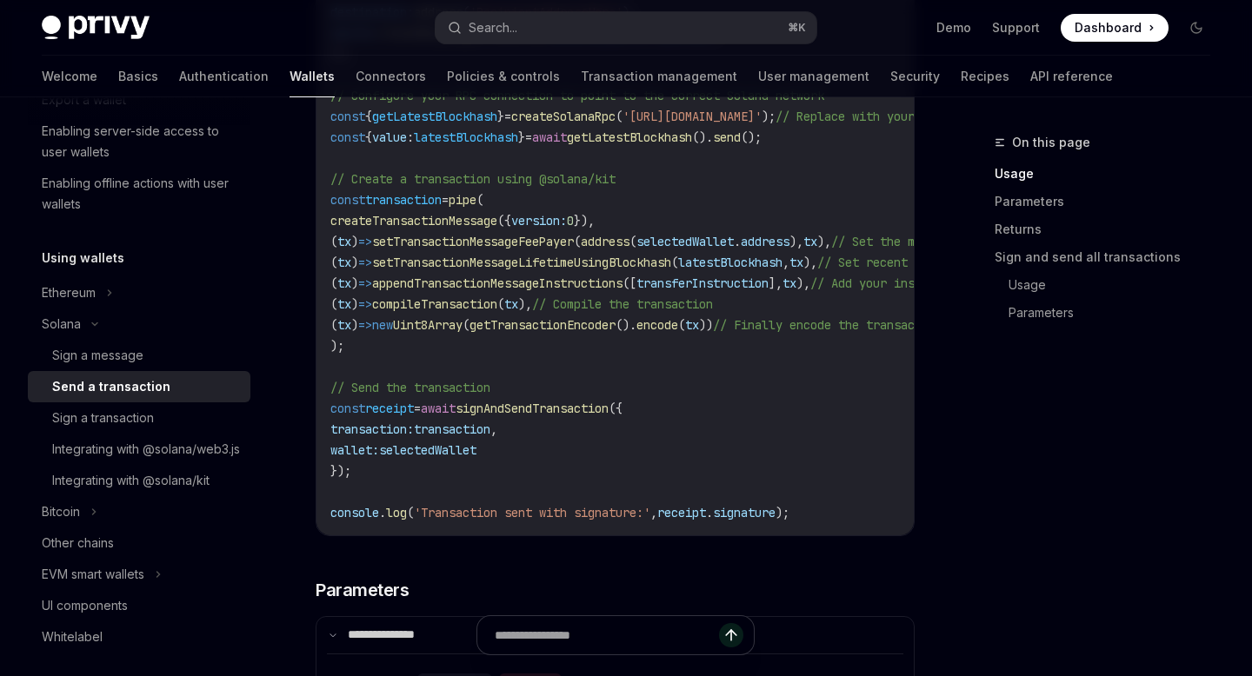
click at [363, 462] on code "import { useSignAndSendTransaction , useWallets } from '@privy-io/react-auth/so…" at bounding box center [740, 1] width 821 height 1043
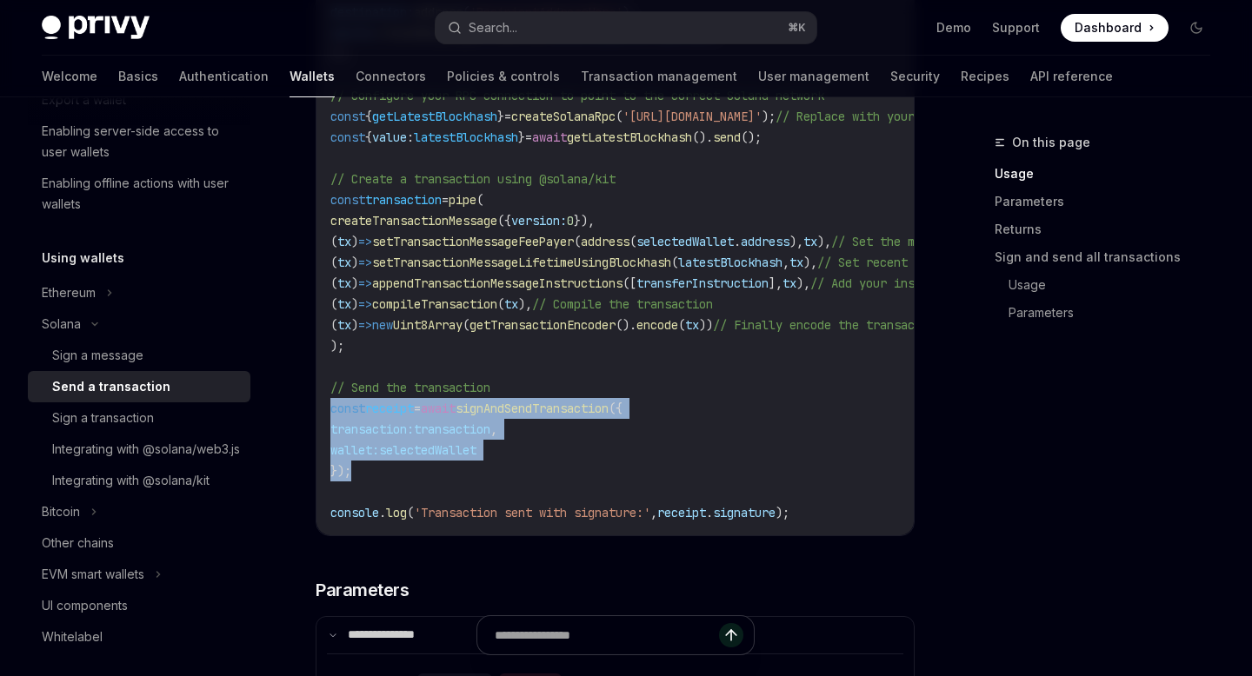
drag, startPoint x: 372, startPoint y: 478, endPoint x: 311, endPoint y: 405, distance: 95.0
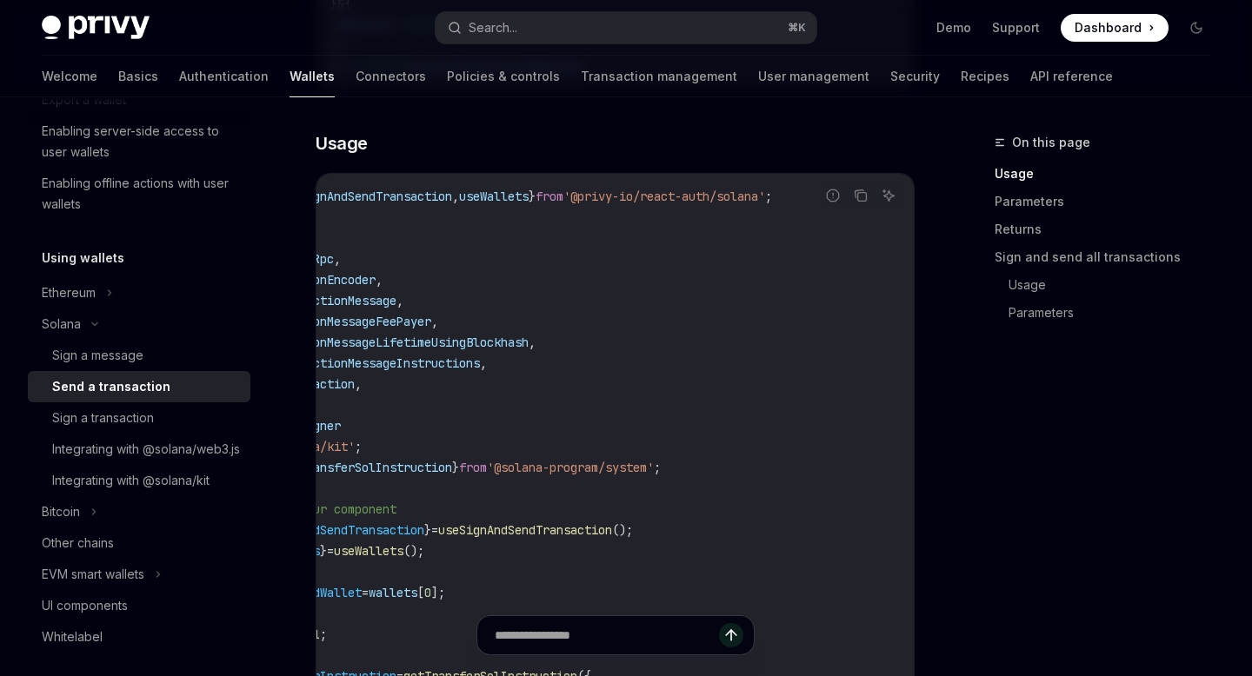
scroll to position [0, 0]
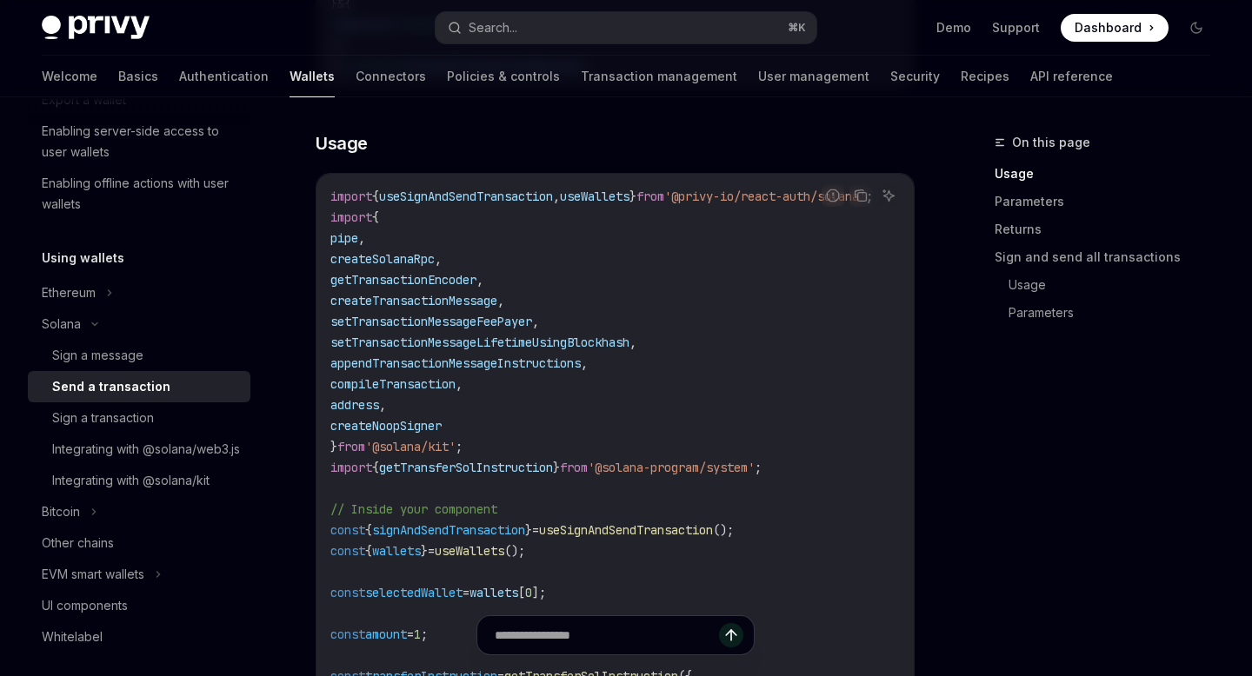
click at [548, 198] on span "useSignAndSendTransaction" at bounding box center [466, 197] width 174 height 16
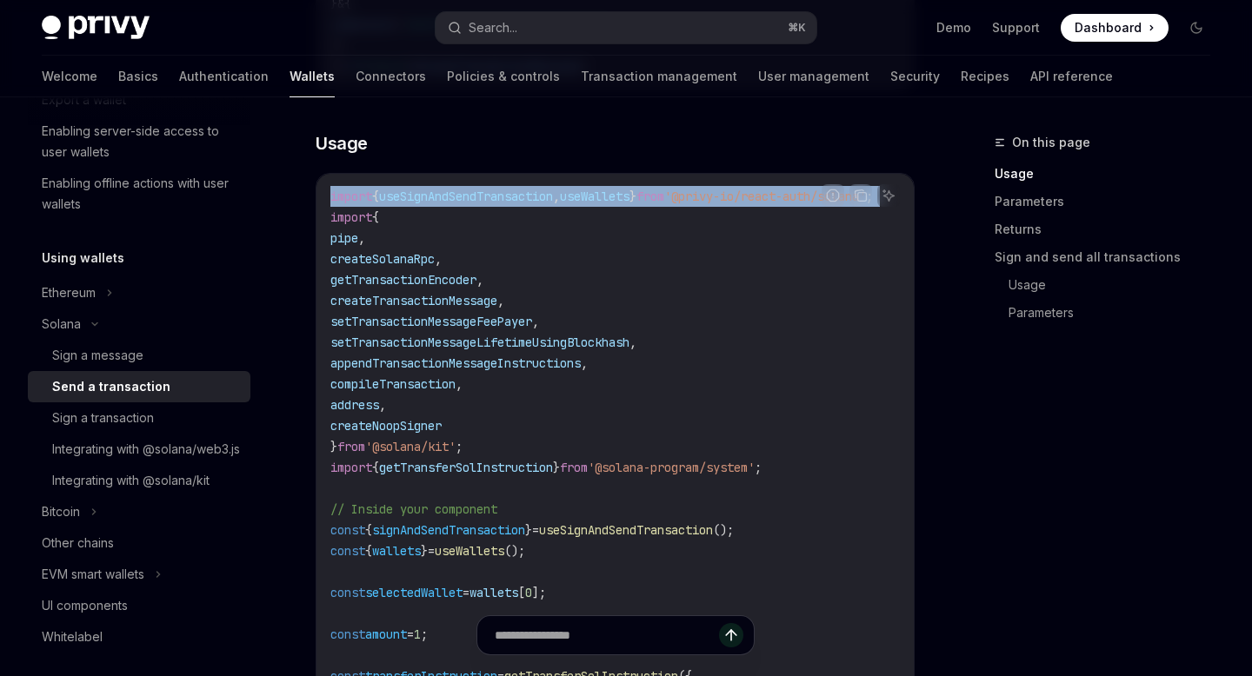
click at [548, 198] on span "useSignAndSendTransaction" at bounding box center [466, 197] width 174 height 16
copy code "import { useSignAndSendTransaction , useWallets } from '@privy-io/react-auth/so…"
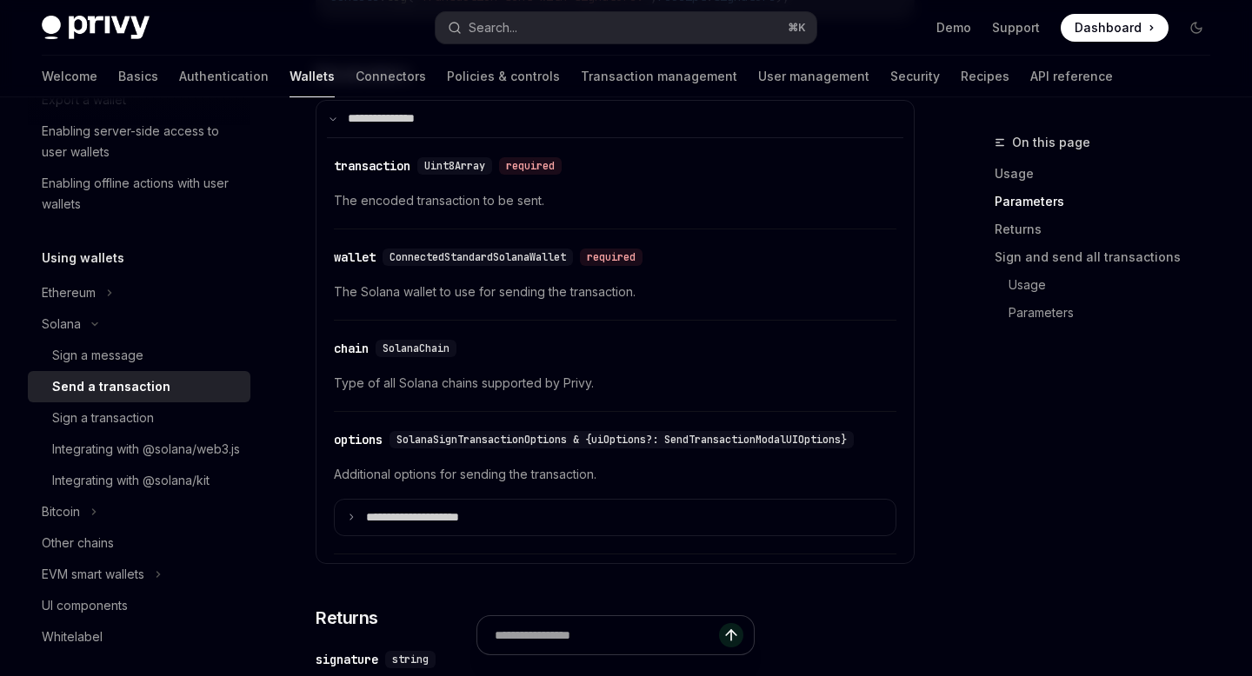
scroll to position [2070, 0]
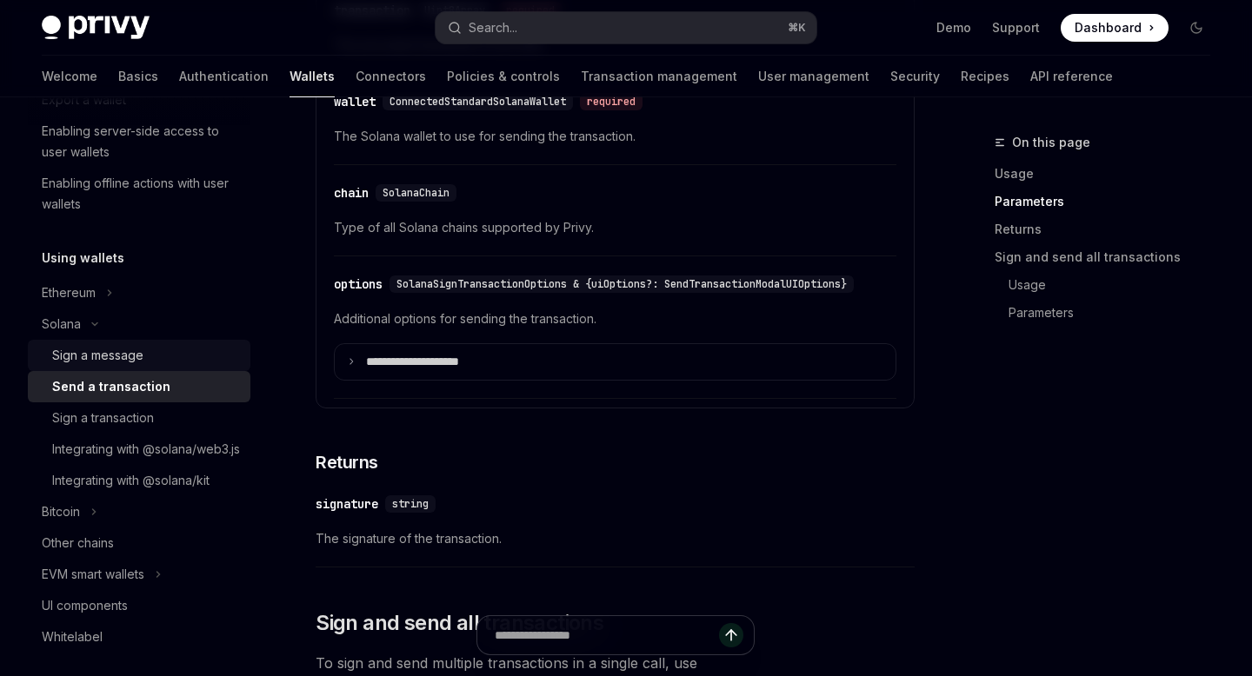
click at [188, 350] on div "Sign a message" at bounding box center [146, 355] width 188 height 21
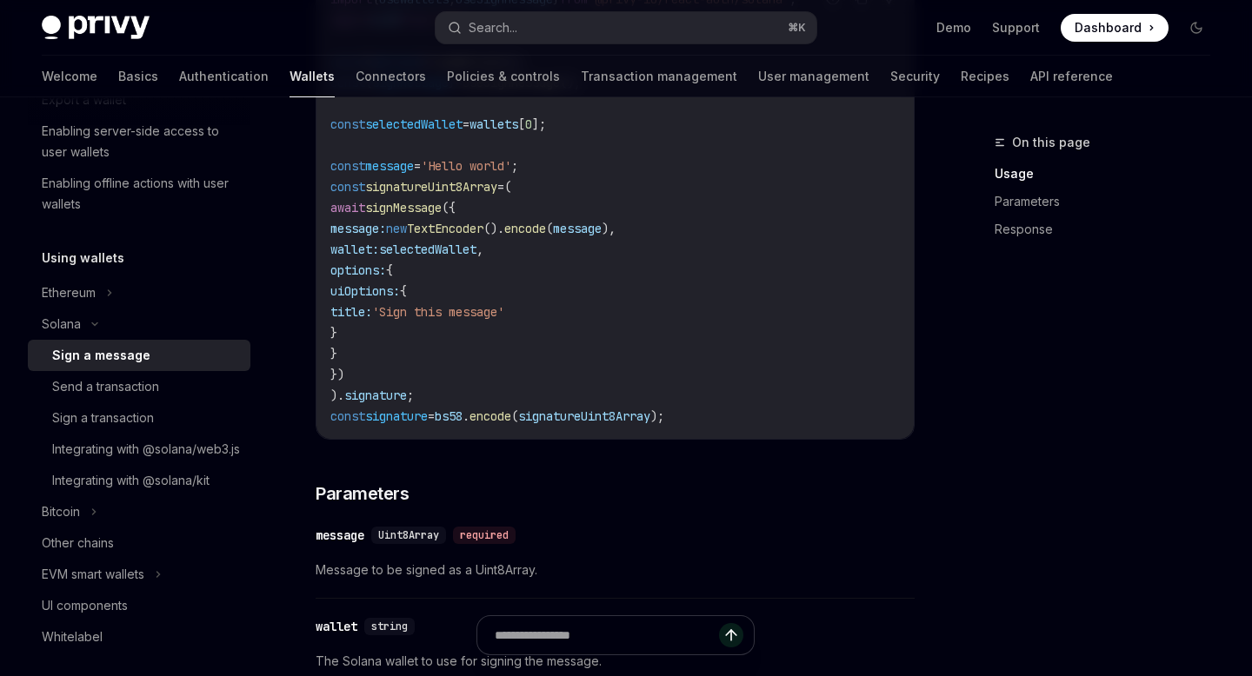
scroll to position [774, 0]
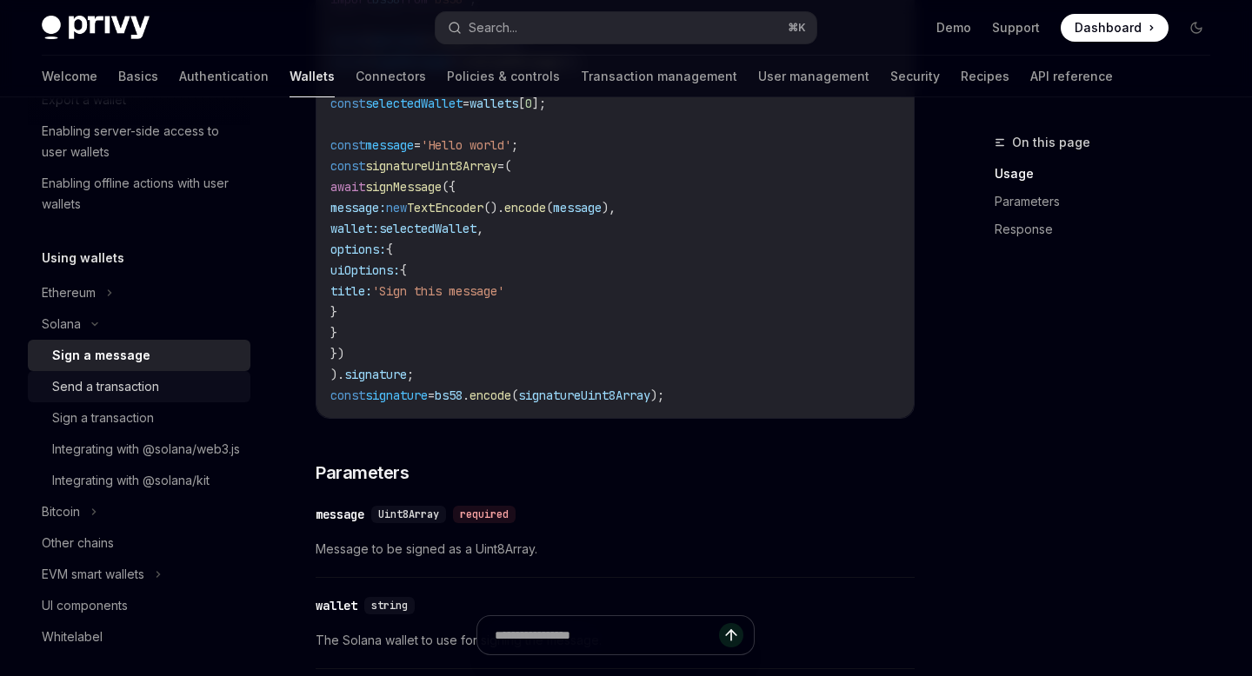
click at [162, 390] on div "Send a transaction" at bounding box center [146, 386] width 188 height 21
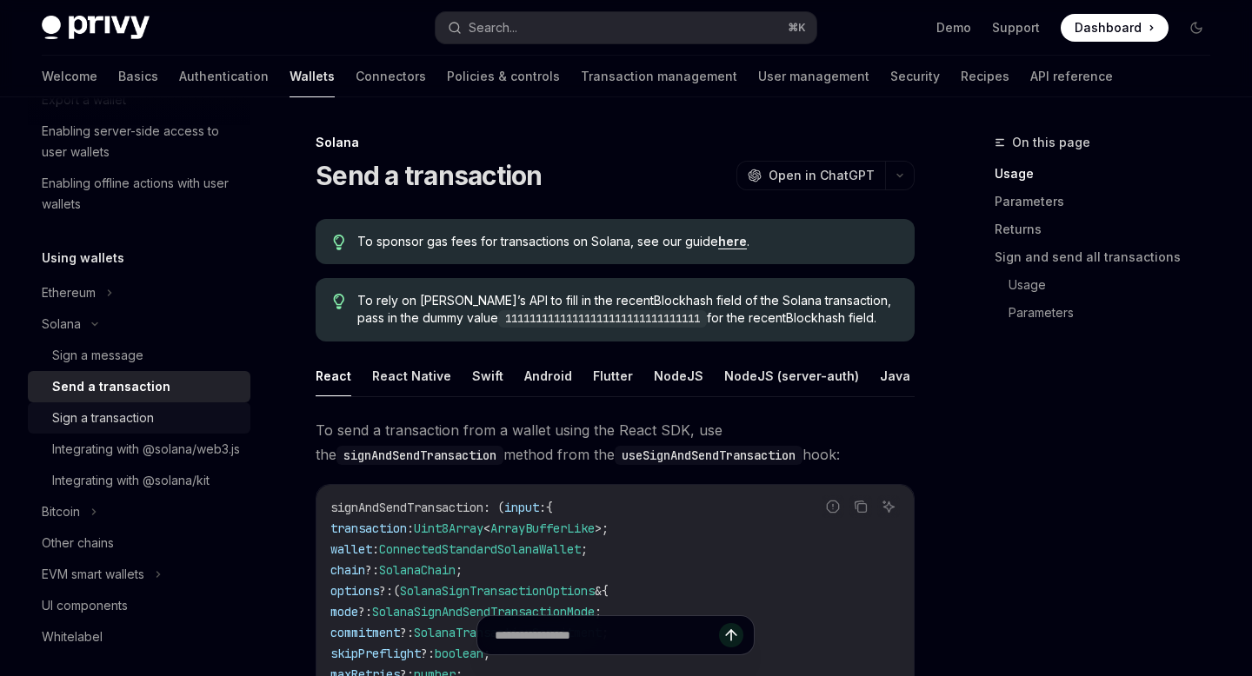
click at [180, 415] on div "Sign a transaction" at bounding box center [146, 418] width 188 height 21
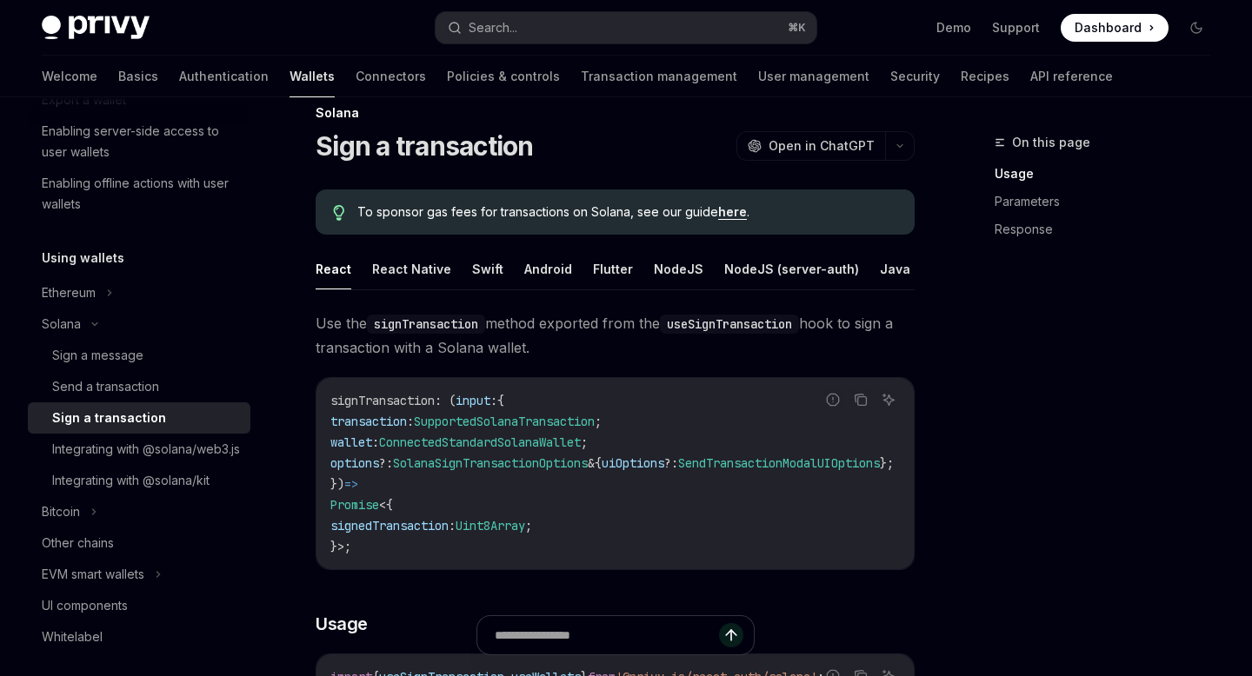
scroll to position [23, 0]
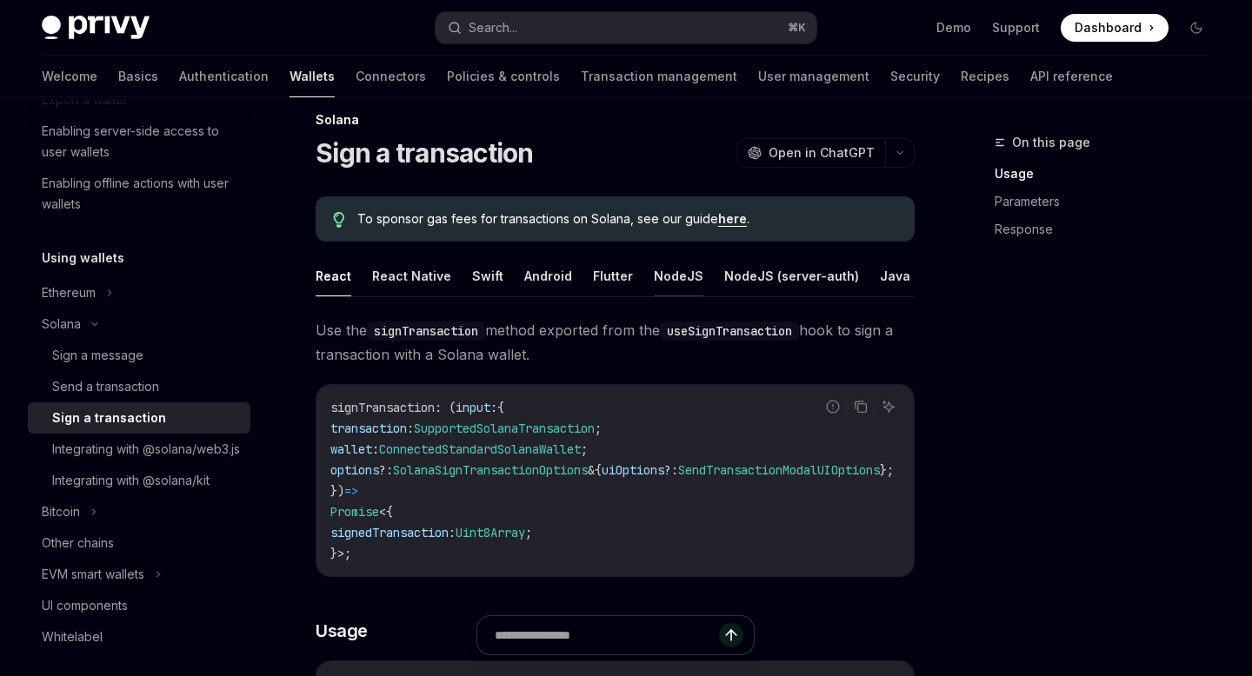
click at [662, 272] on button "NodeJS" at bounding box center [679, 276] width 50 height 41
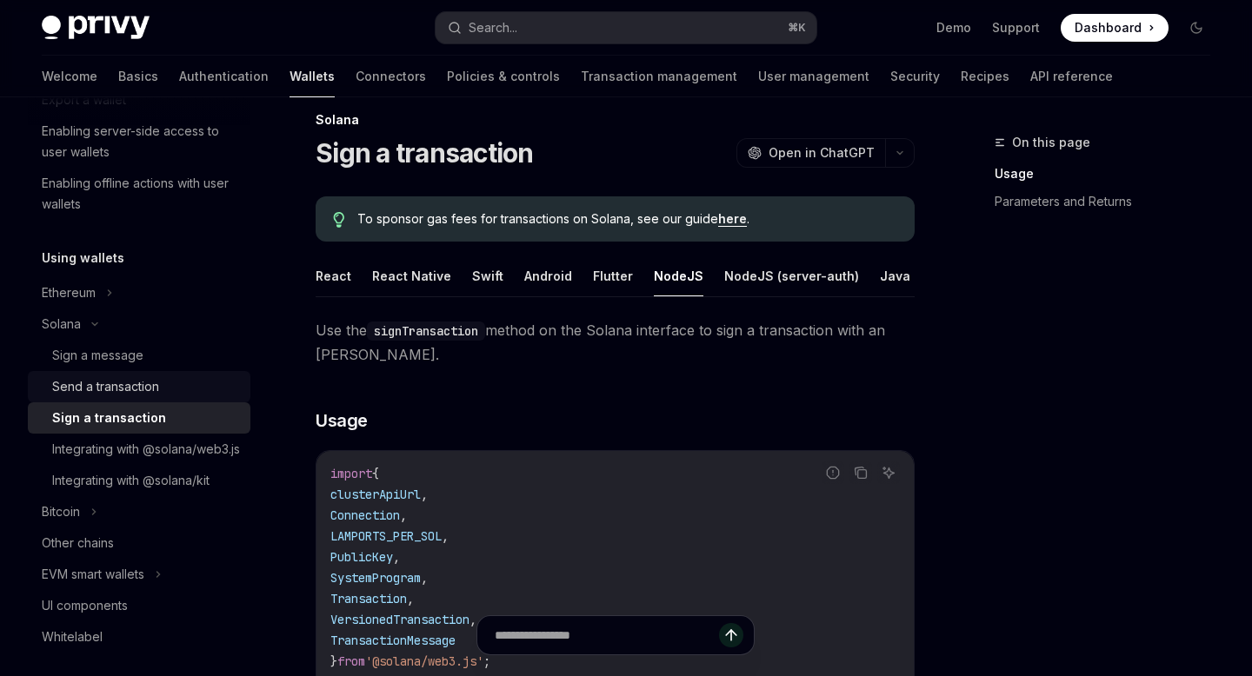
click at [167, 390] on div "Send a transaction" at bounding box center [146, 386] width 188 height 21
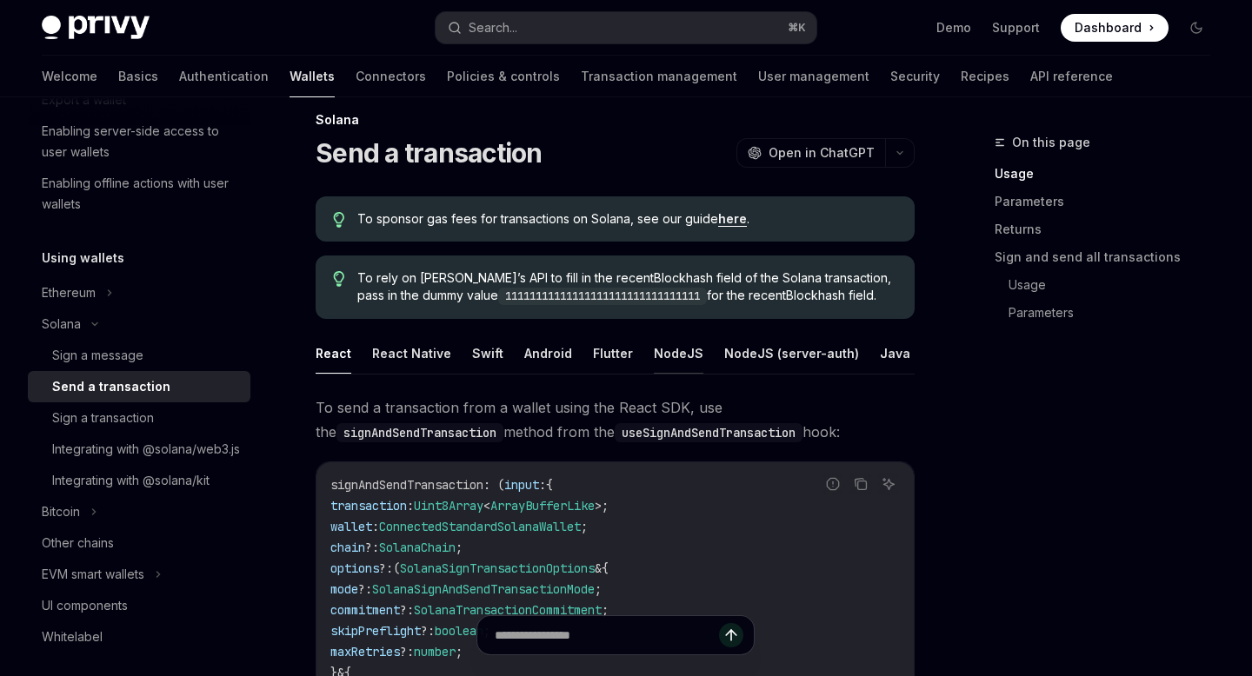
click at [654, 348] on button "NodeJS" at bounding box center [679, 353] width 50 height 41
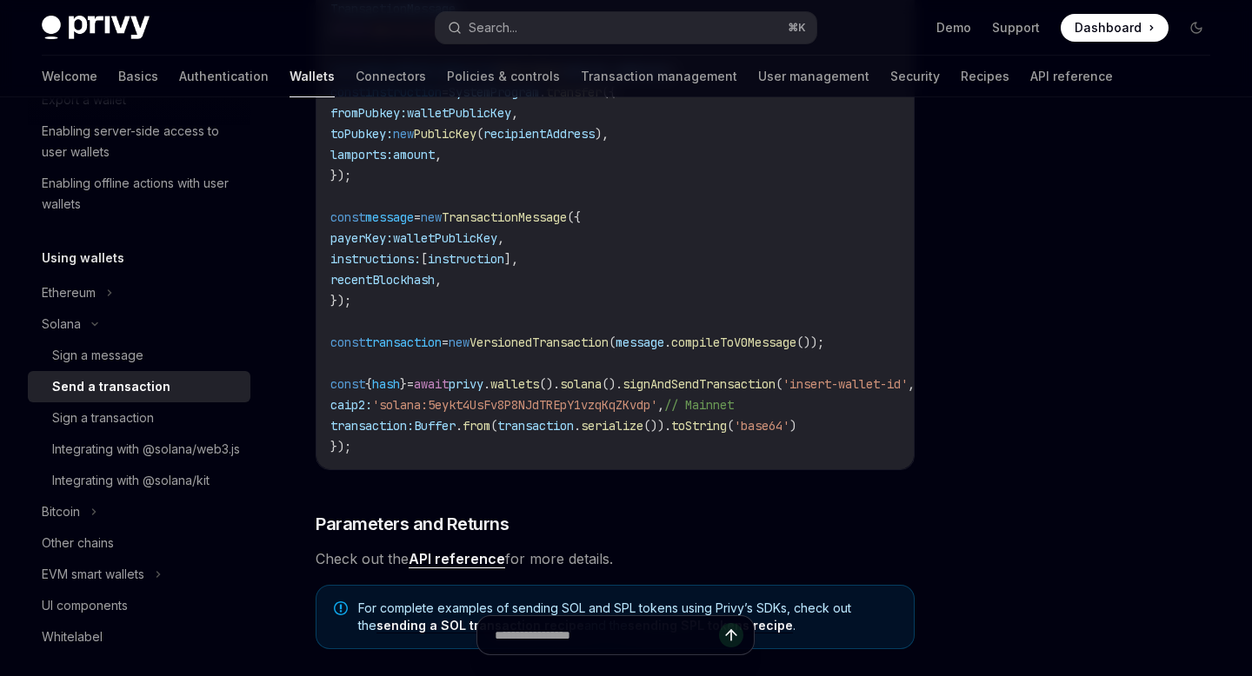
drag, startPoint x: 559, startPoint y: 450, endPoint x: 457, endPoint y: 444, distance: 101.9
click at [457, 444] on code "import { PublicKey , SystemProgram , VersionedTransaction , TransactionMessage …" at bounding box center [650, 186] width 640 height 542
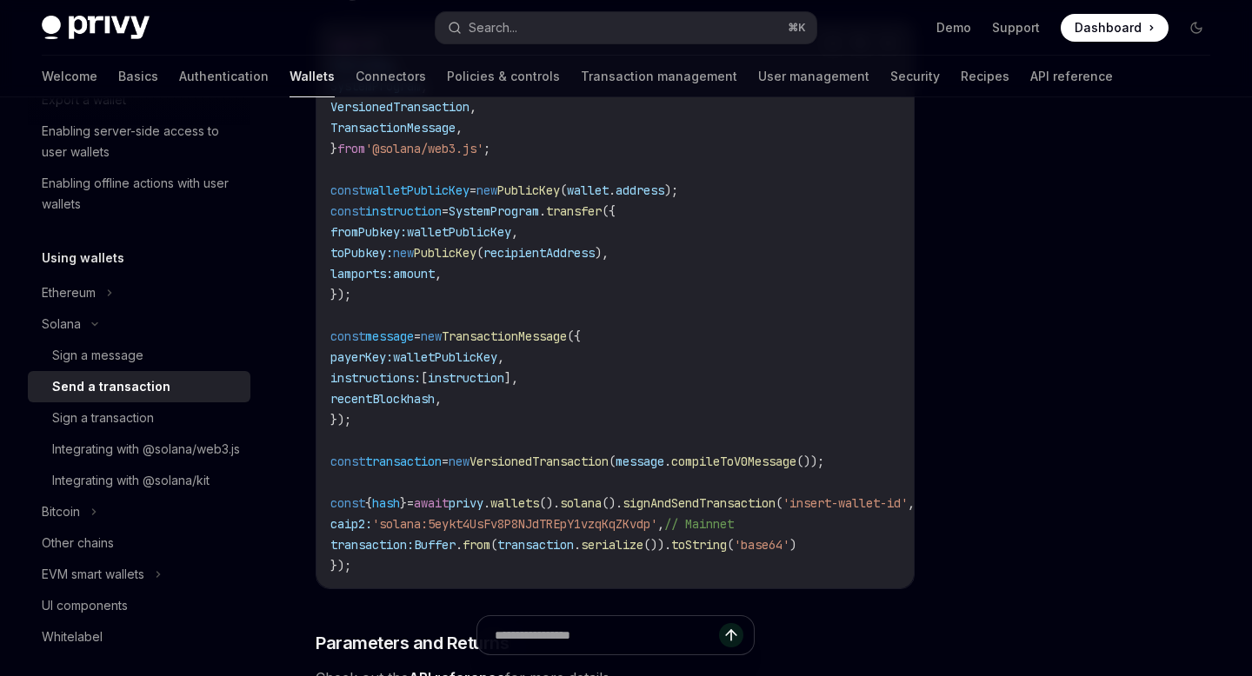
scroll to position [546, 0]
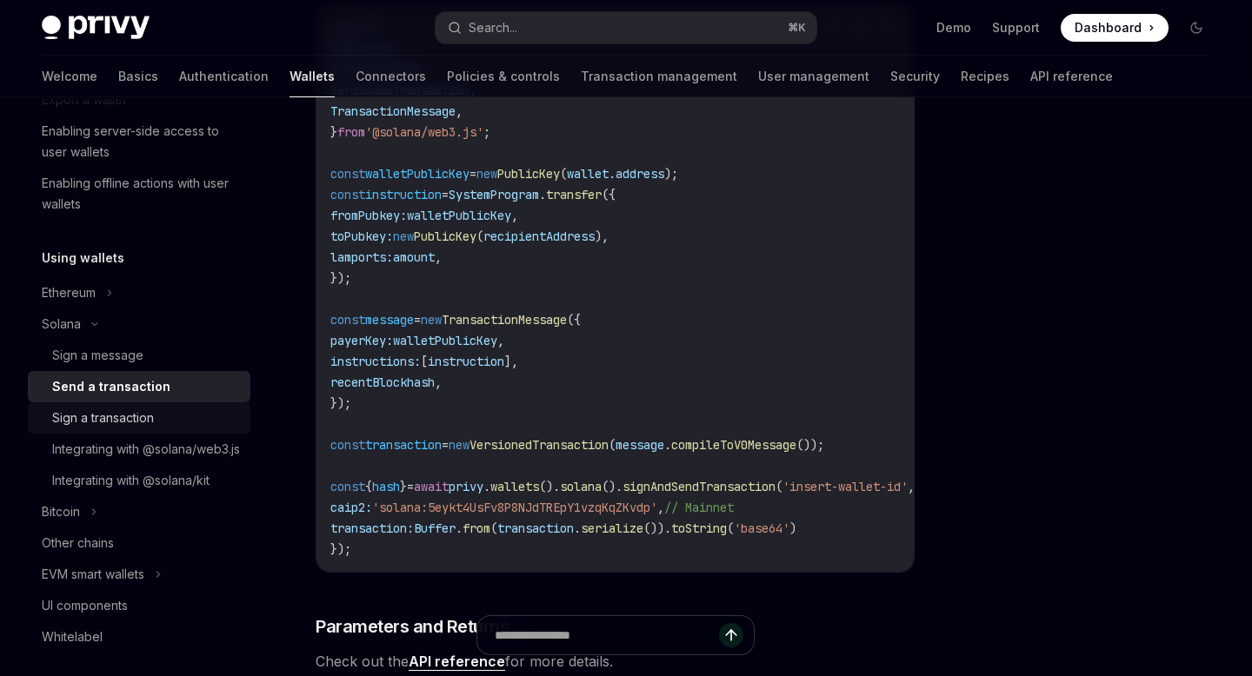
click at [166, 417] on div "Sign a transaction" at bounding box center [146, 418] width 188 height 21
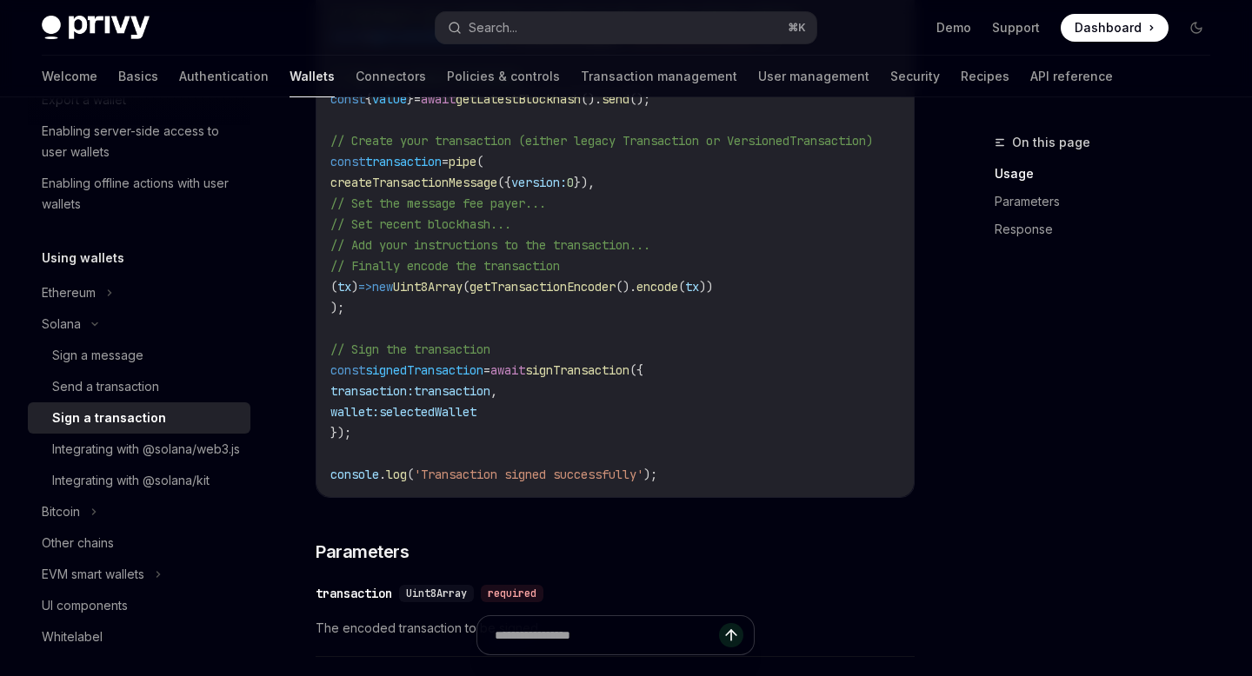
scroll to position [880, 0]
click at [135, 388] on div "Send a transaction" at bounding box center [105, 386] width 107 height 21
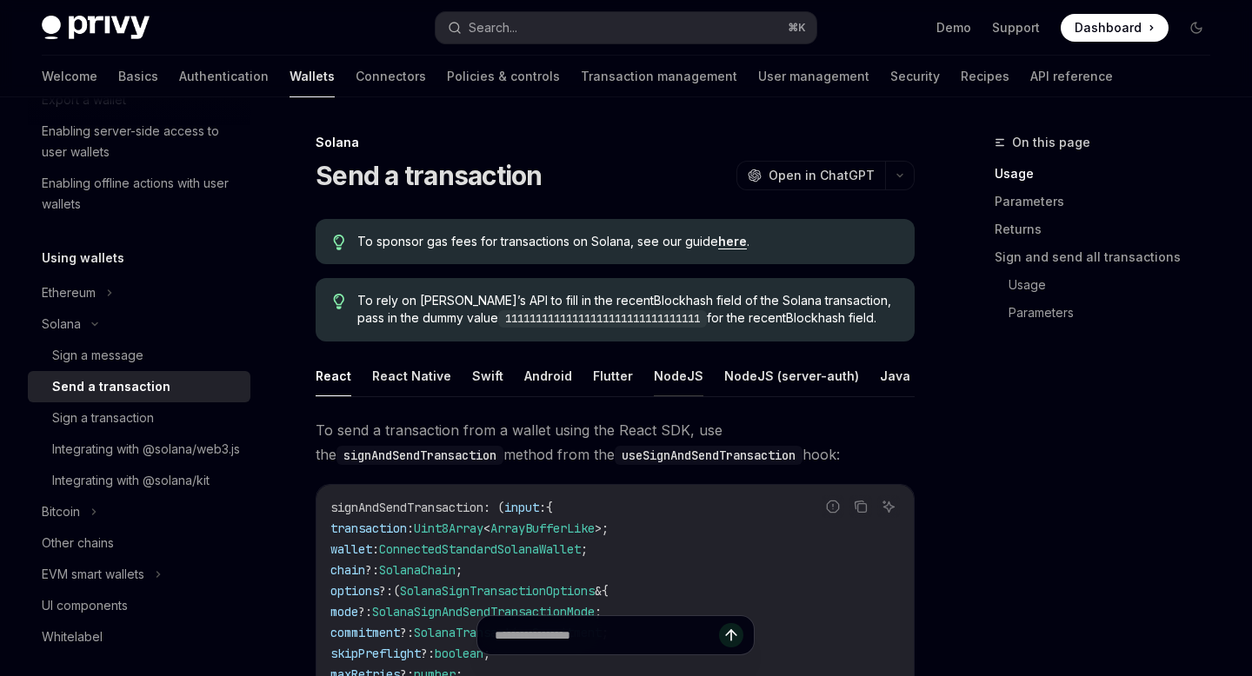
click at [678, 389] on button "NodeJS" at bounding box center [679, 376] width 50 height 41
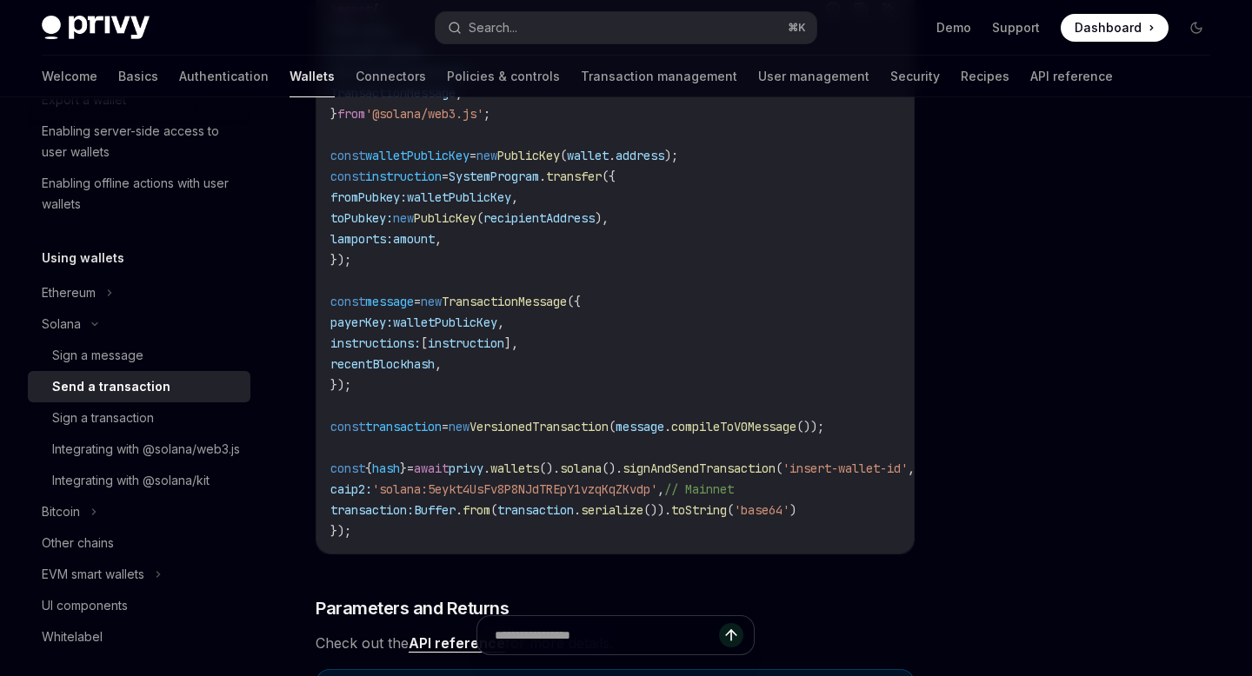
scroll to position [563, 0]
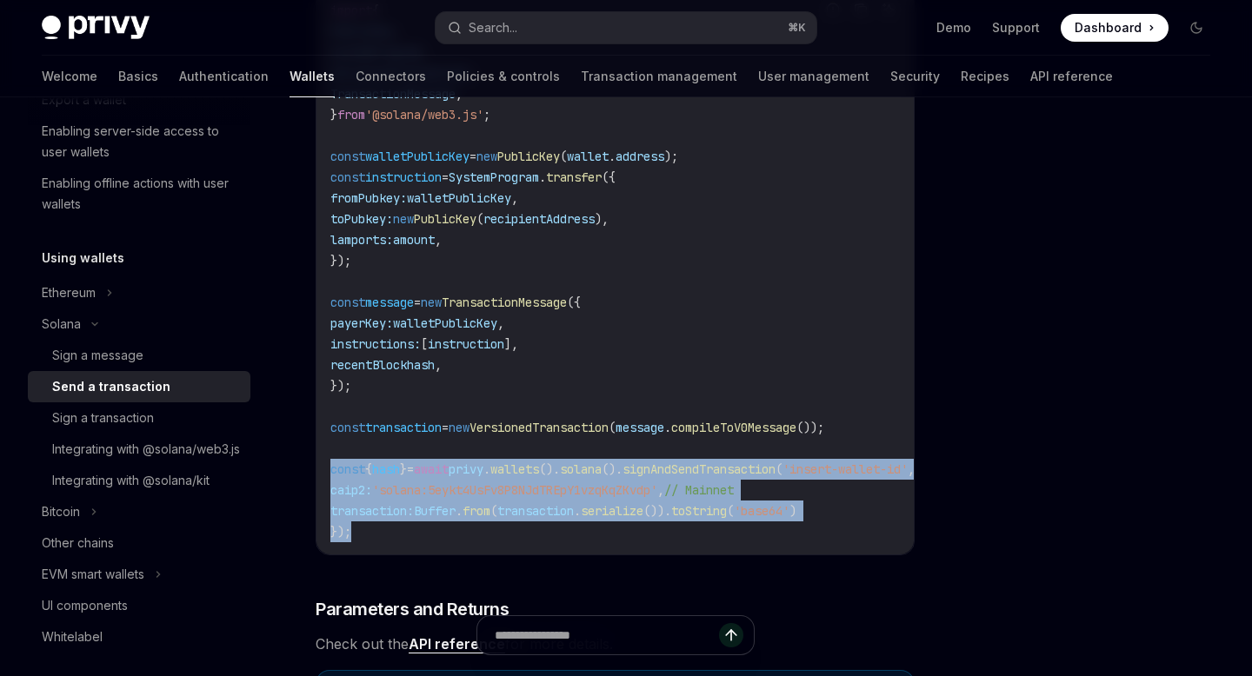
drag, startPoint x: 404, startPoint y: 543, endPoint x: 295, endPoint y: 468, distance: 133.1
click at [295, 468] on div "Solana Send a transaction OpenAI Open in ChatGPT OpenAI Open in ChatGPT To spon…" at bounding box center [452, 292] width 932 height 1446
copy code "const { hash } = await privy . wallets (). solana (). signAndSendTransaction ( …"
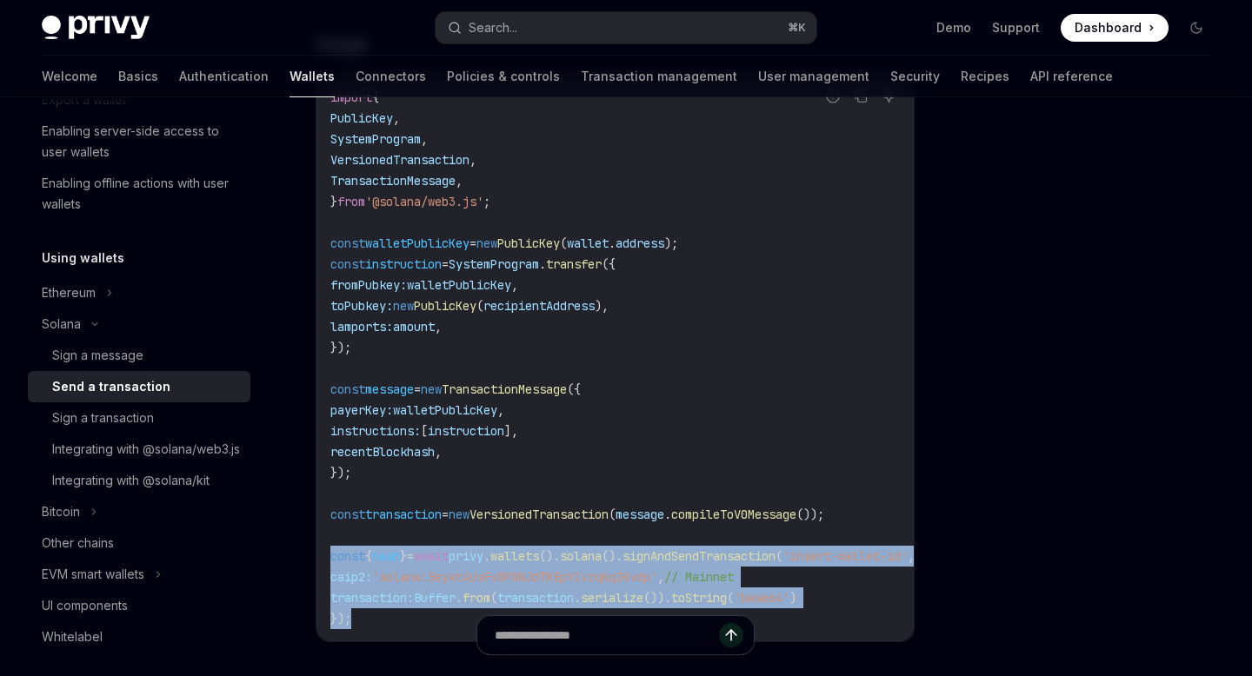
scroll to position [478, 0]
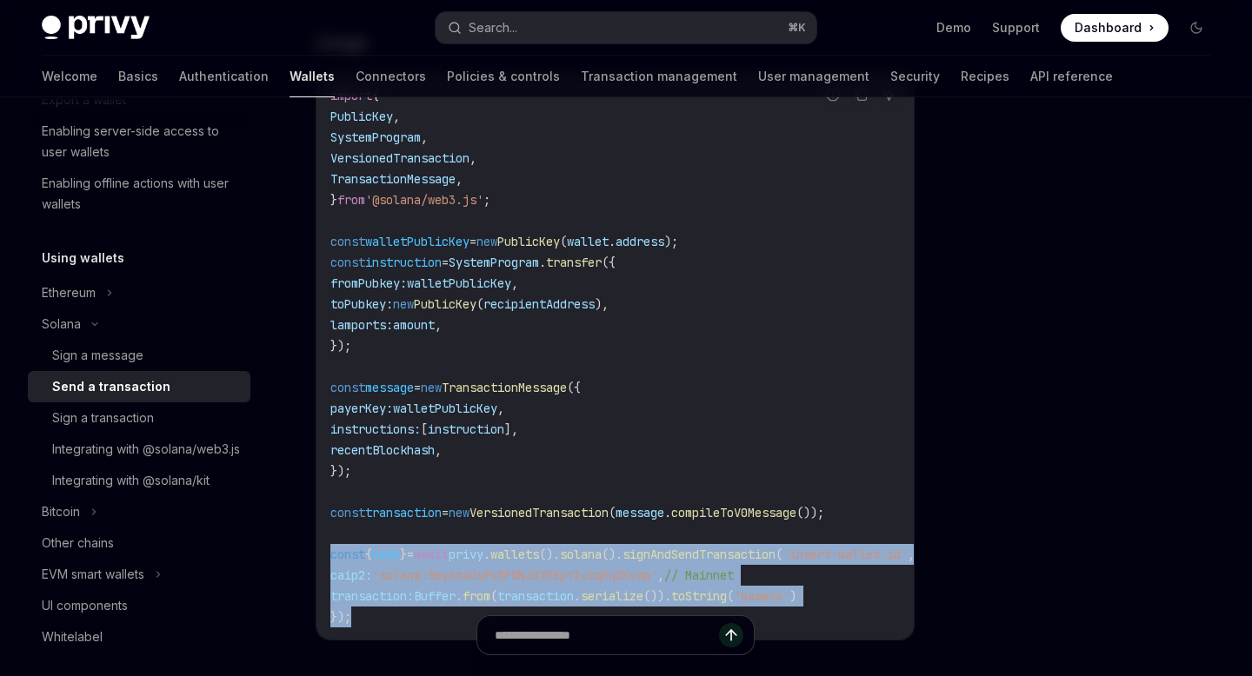
copy code "const { hash } = await privy . wallets (). solana (). signAndSendTransaction ( …"
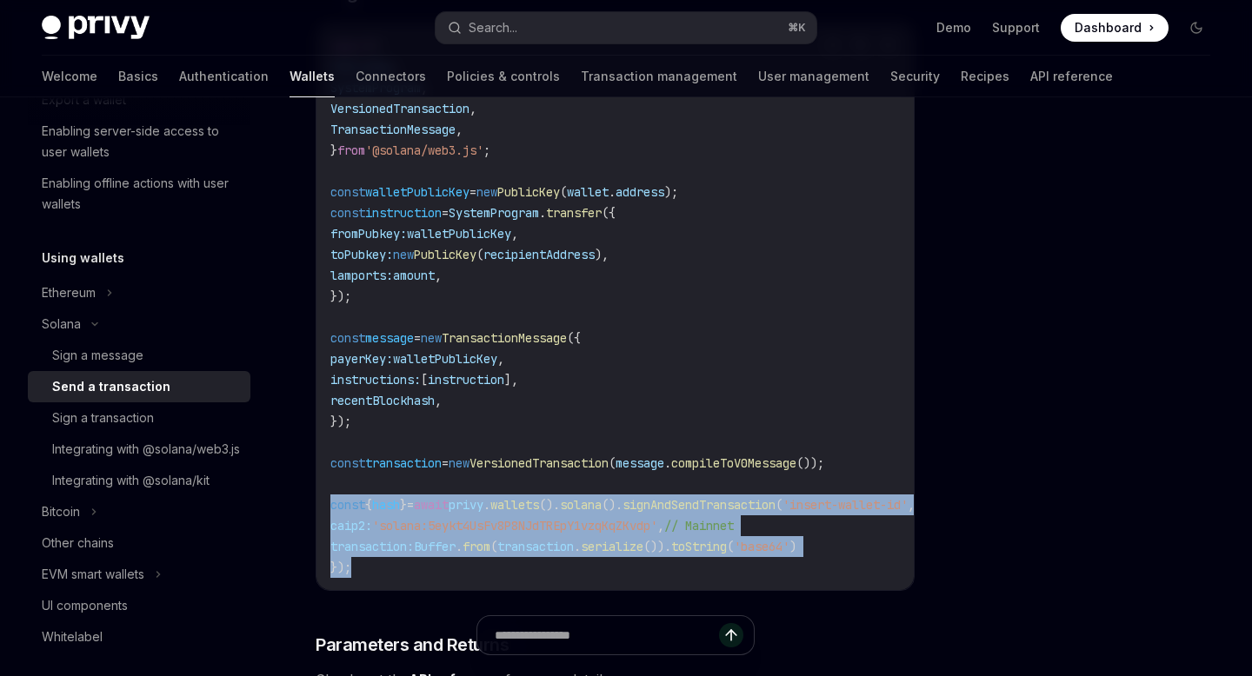
scroll to position [546, 0]
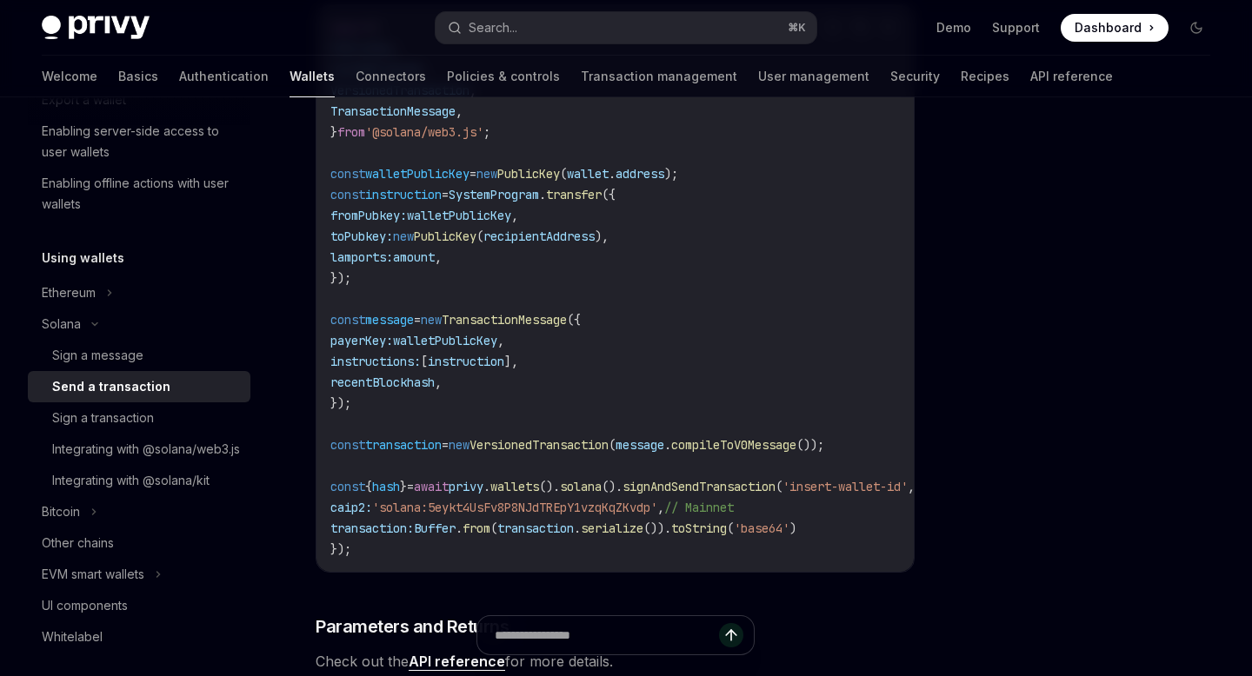
click at [616, 467] on code "import { PublicKey , SystemProgram , VersionedTransaction , TransactionMessage …" at bounding box center [650, 288] width 640 height 542
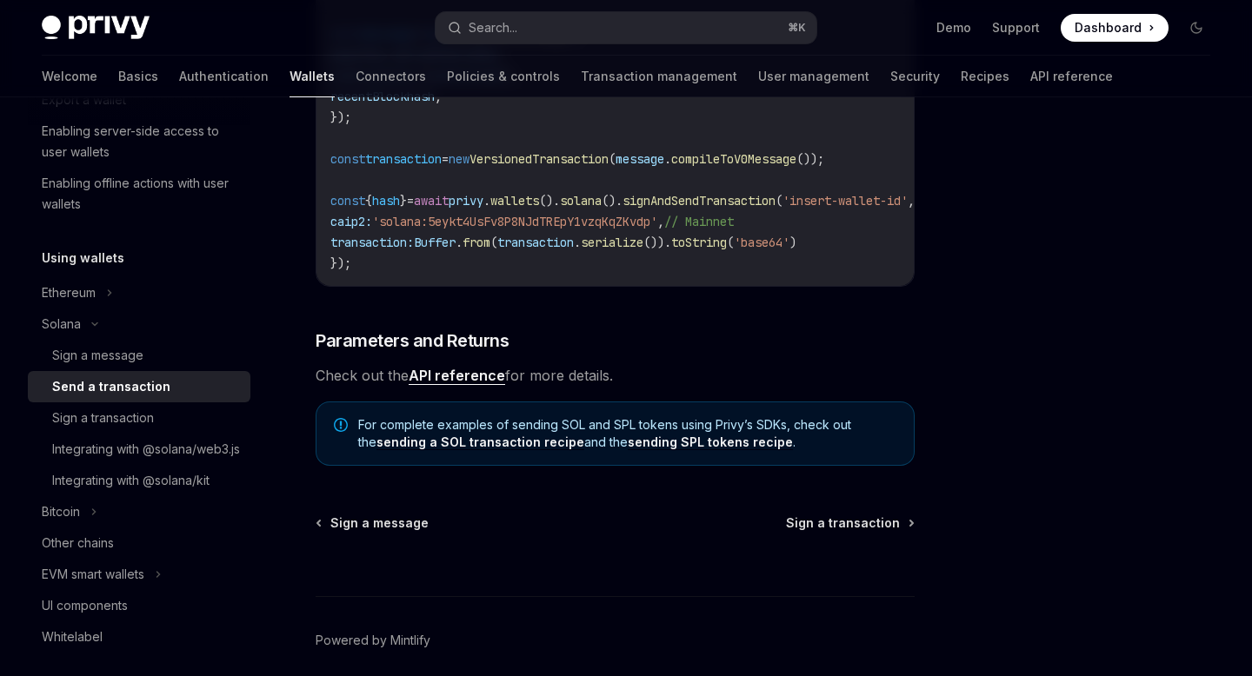
scroll to position [839, 0]
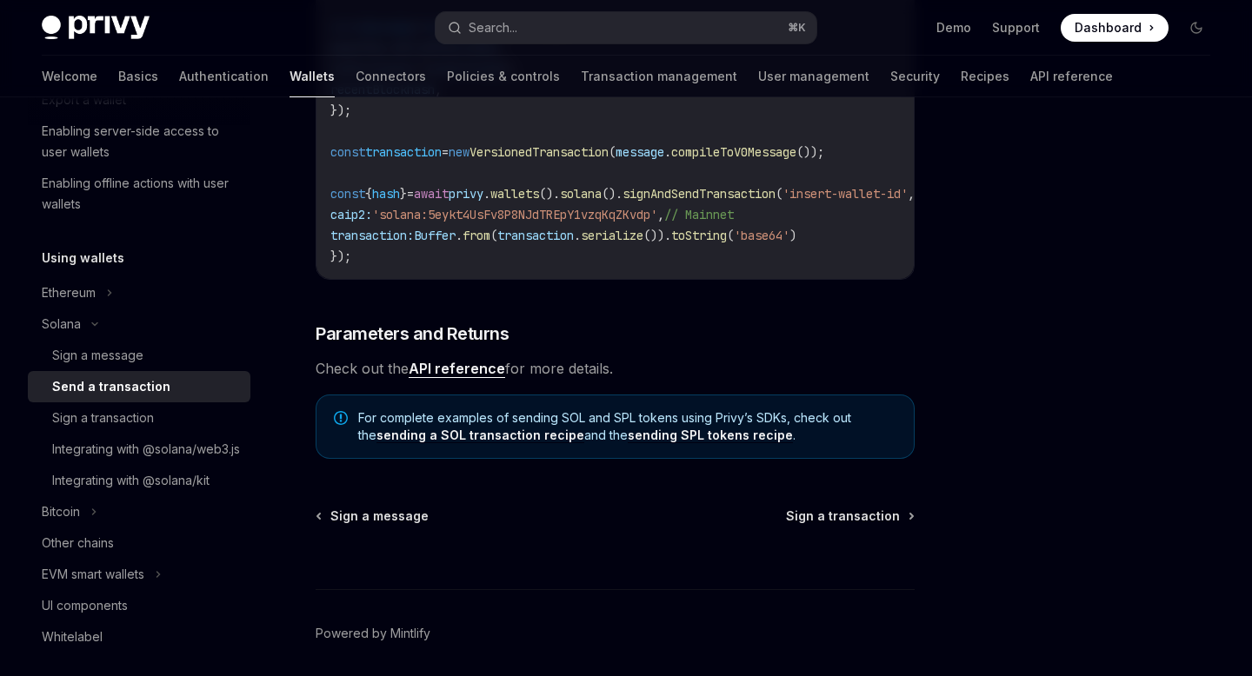
click at [480, 443] on link "sending a SOL transaction recipe" at bounding box center [480, 436] width 208 height 16
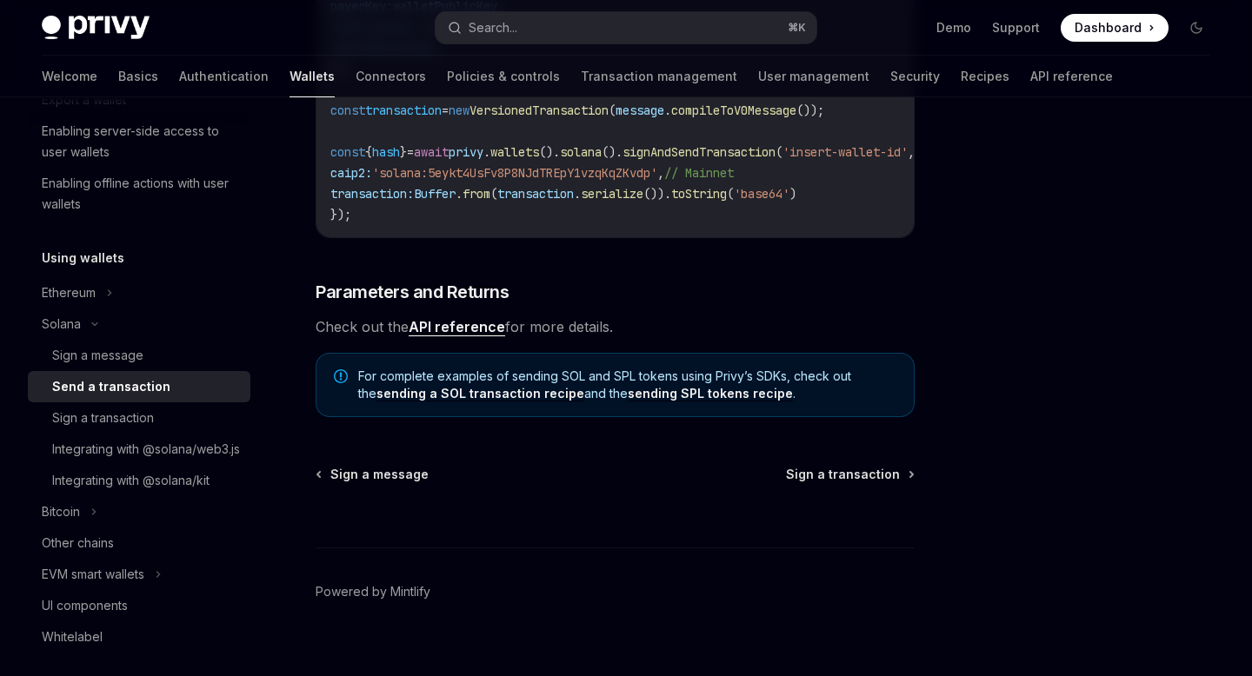
scroll to position [888, 0]
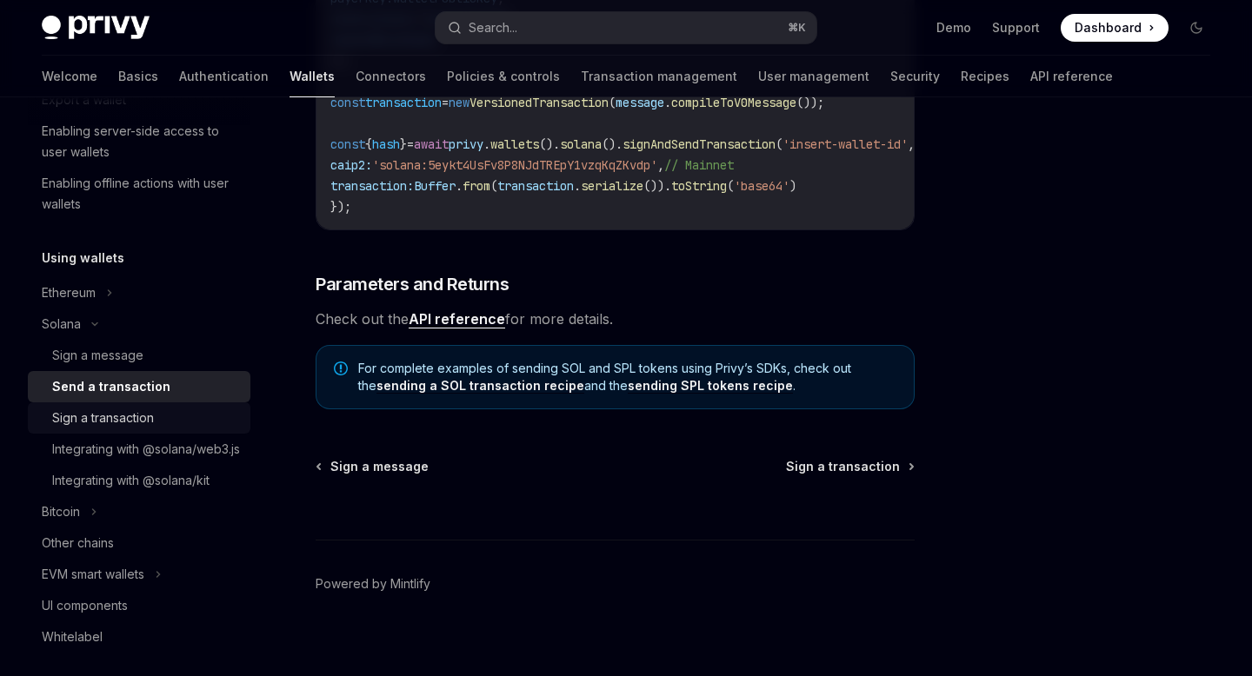
click at [176, 409] on div "Sign a transaction" at bounding box center [146, 418] width 188 height 21
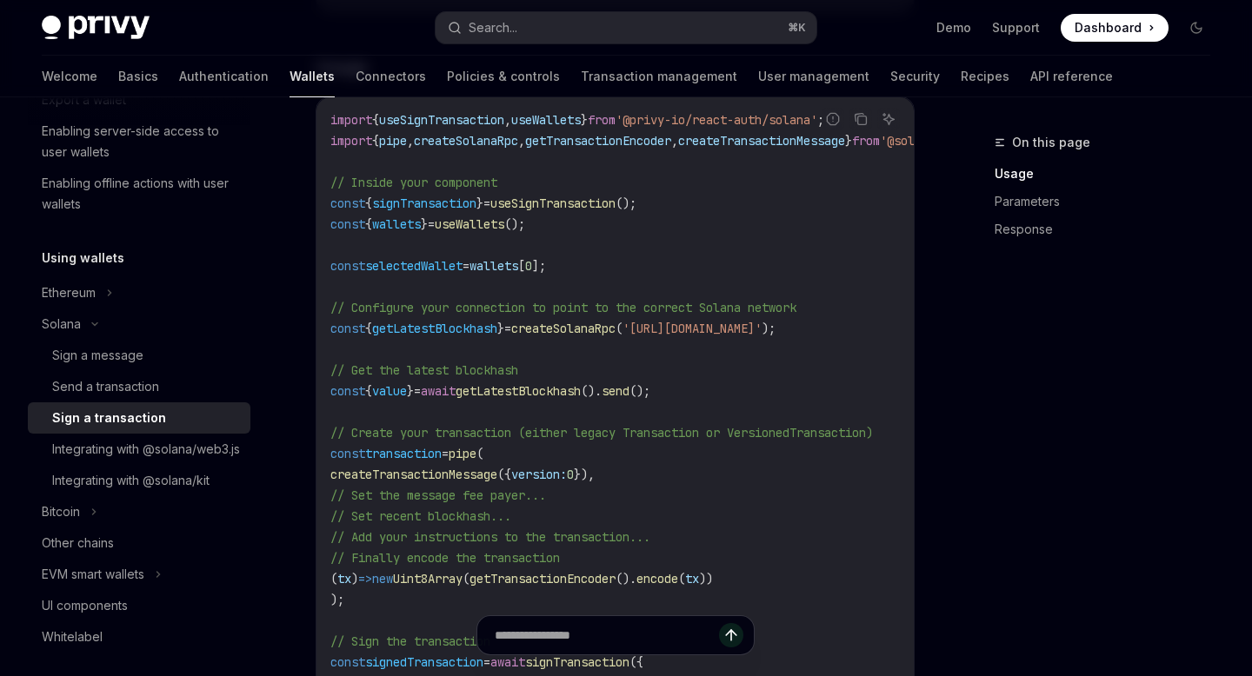
scroll to position [585, 0]
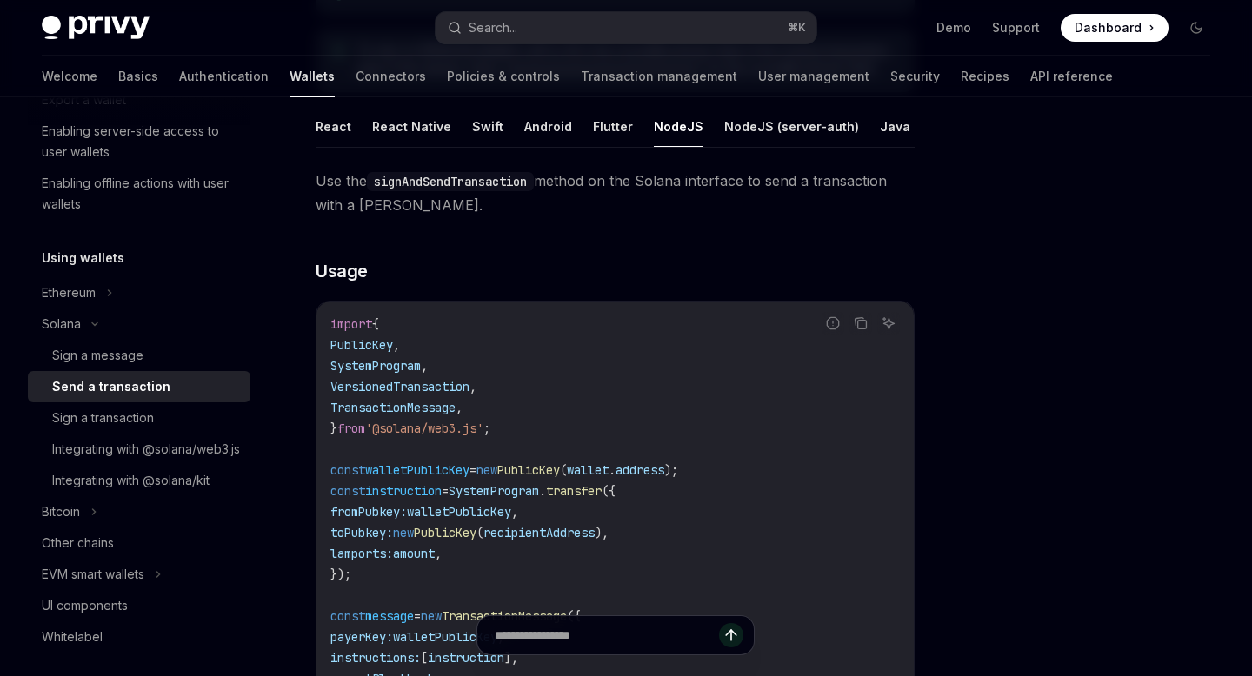
scroll to position [240, 0]
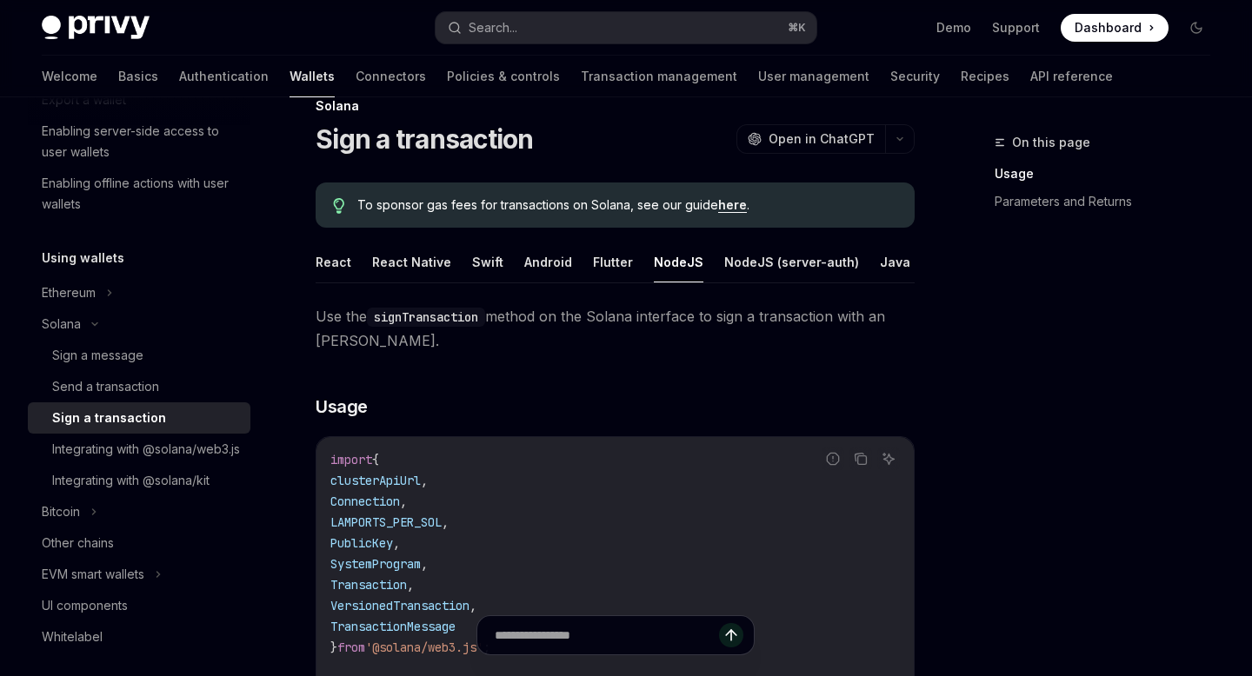
scroll to position [23, 0]
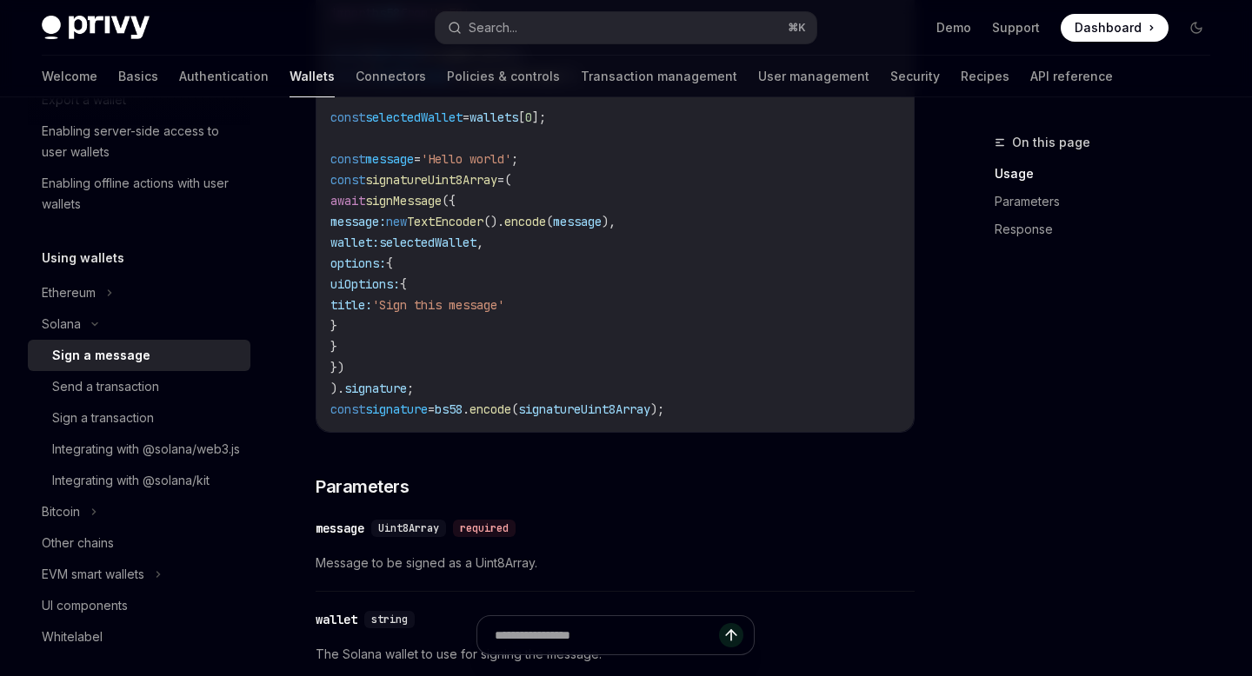
type textarea "*"
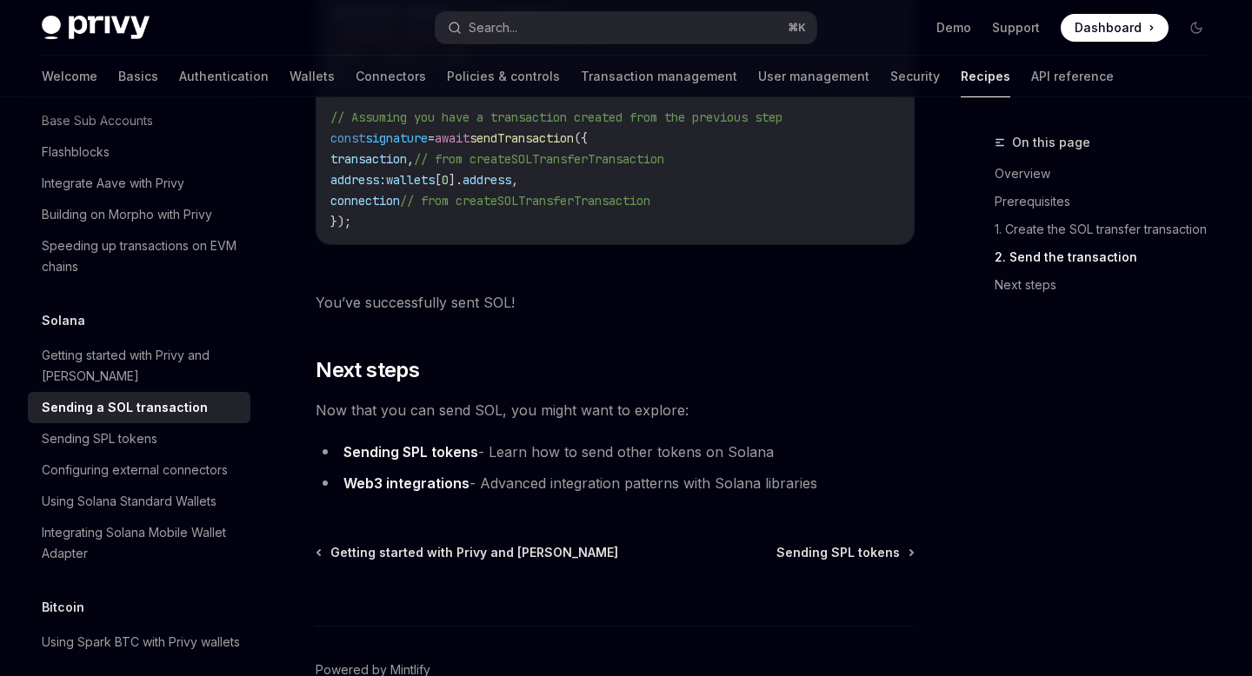
scroll to position [2196, 0]
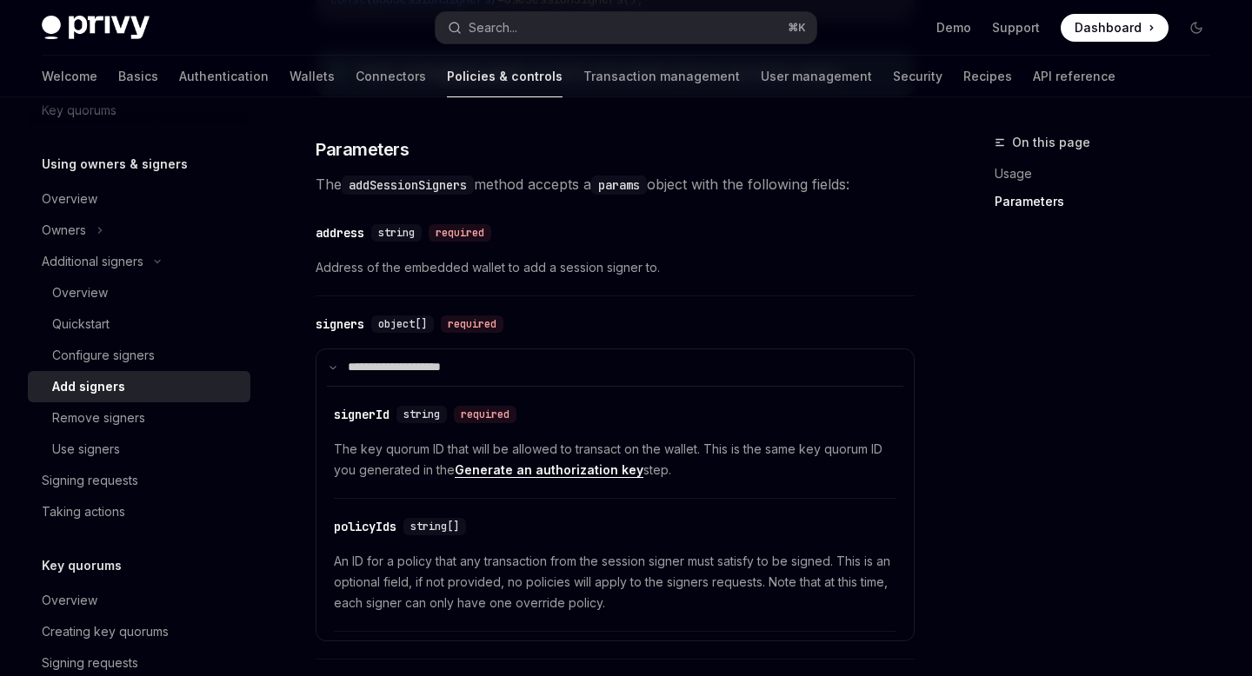
scroll to position [801, 0]
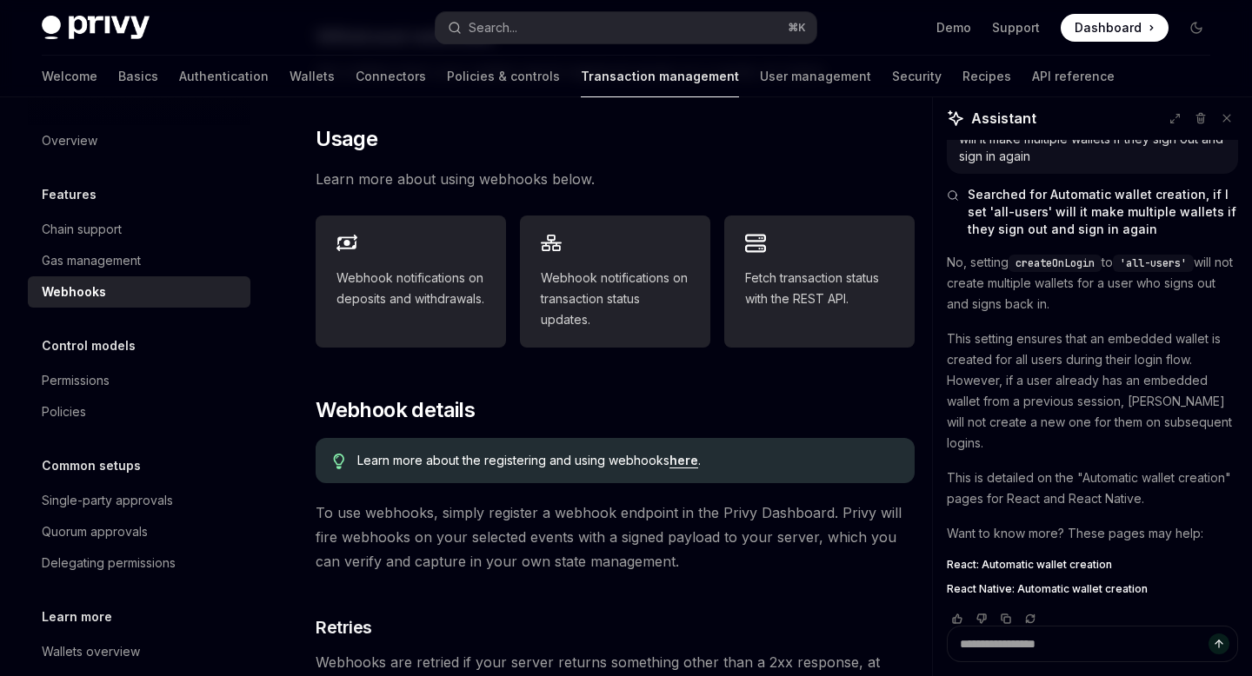
scroll to position [522, 0]
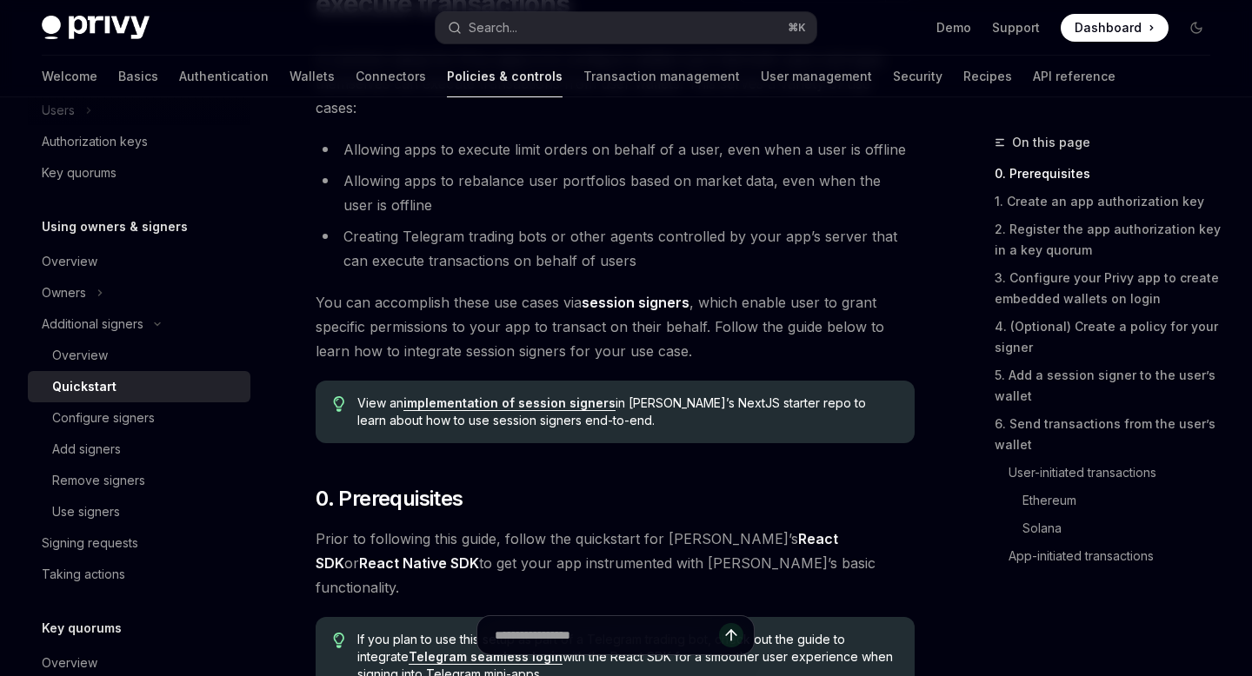
scroll to position [247, 0]
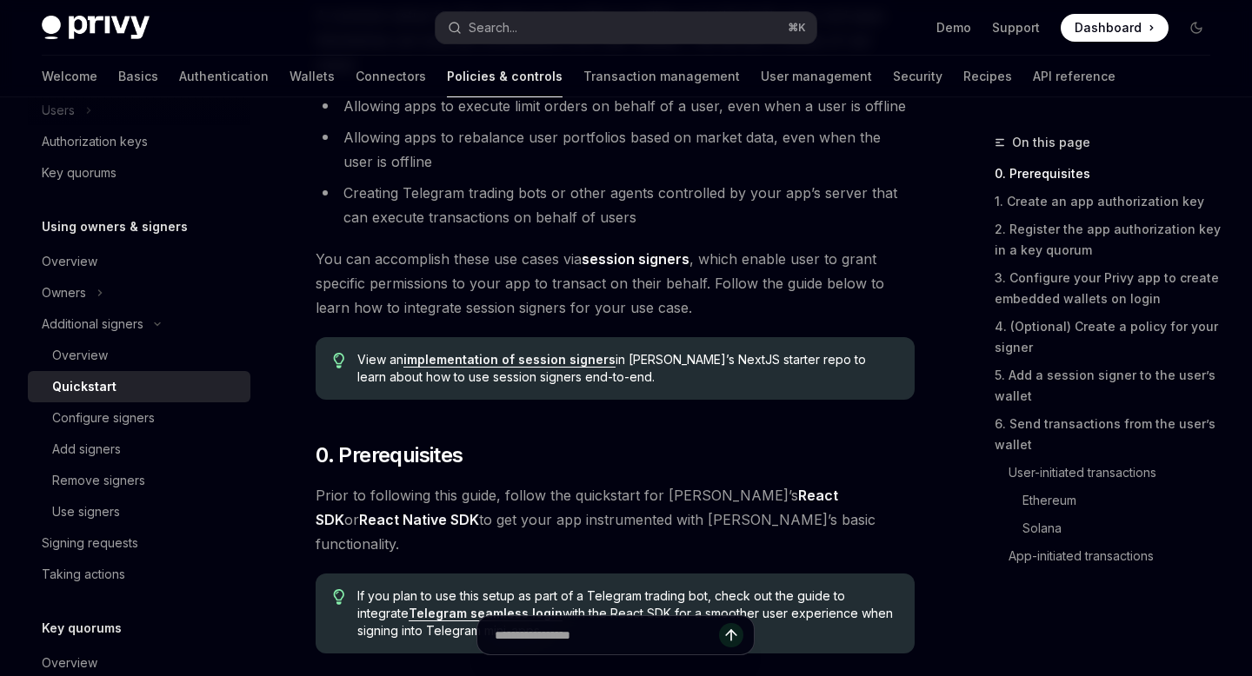
click at [515, 352] on link "implementation of session signers" at bounding box center [509, 360] width 212 height 16
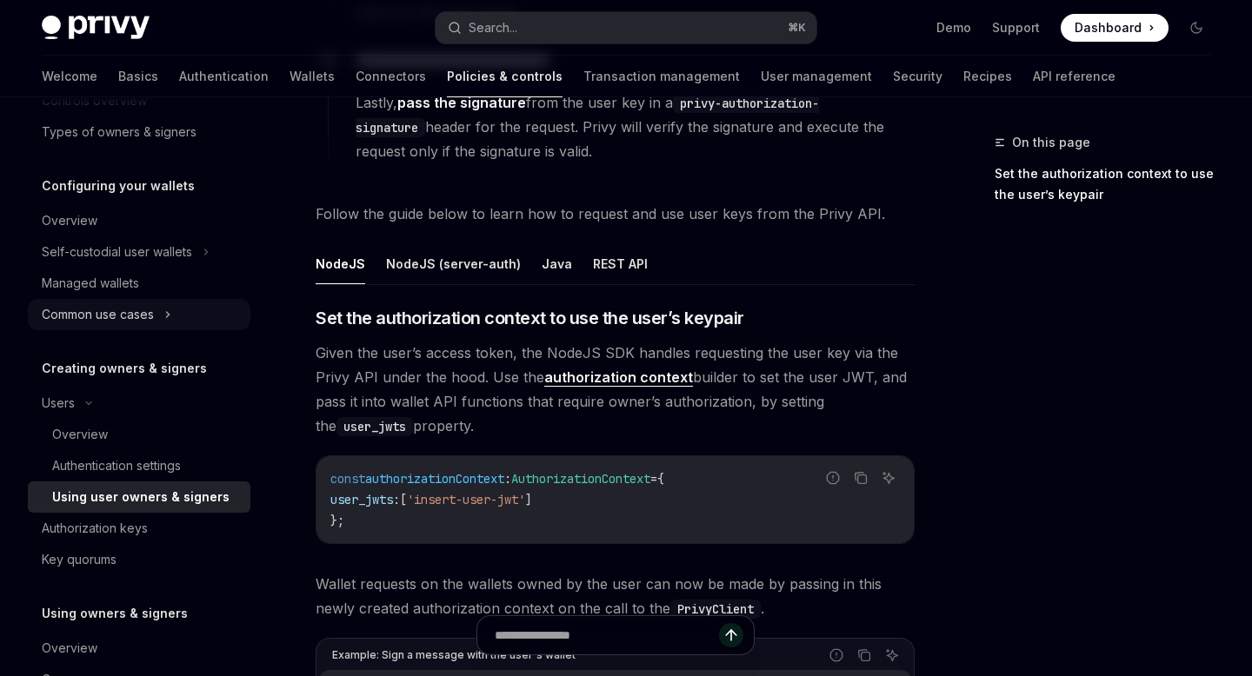
scroll to position [137, 0]
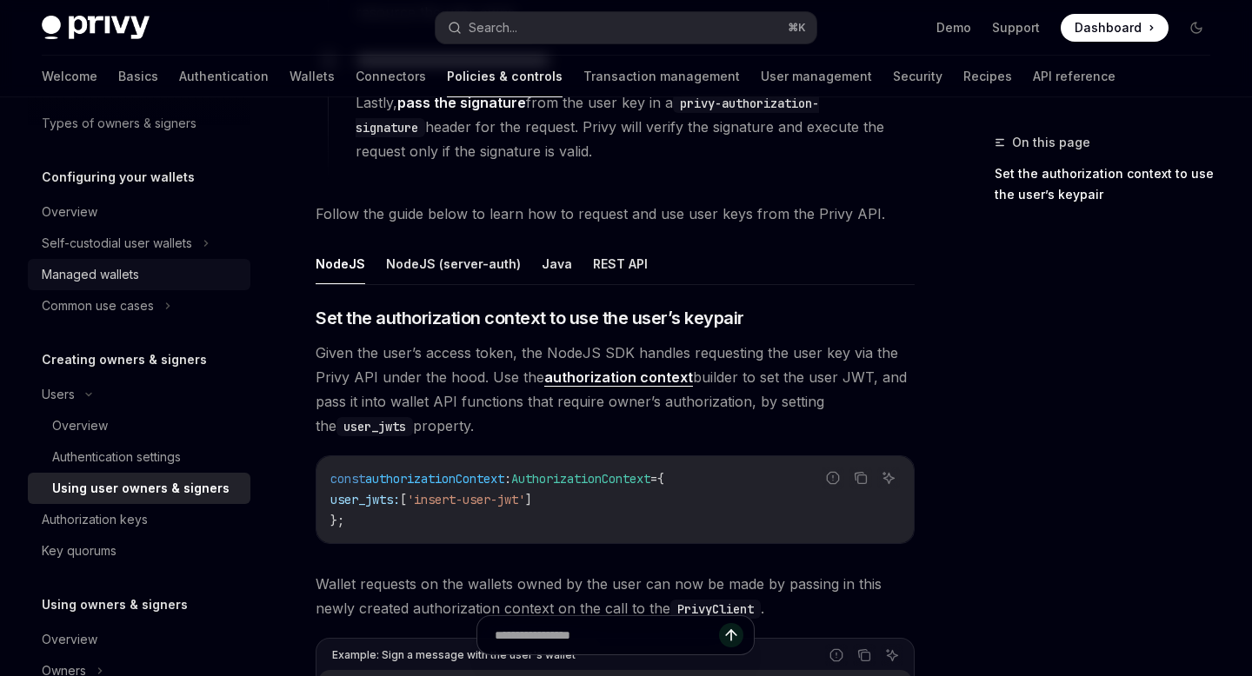
click at [147, 277] on div "Managed wallets" at bounding box center [141, 274] width 198 height 21
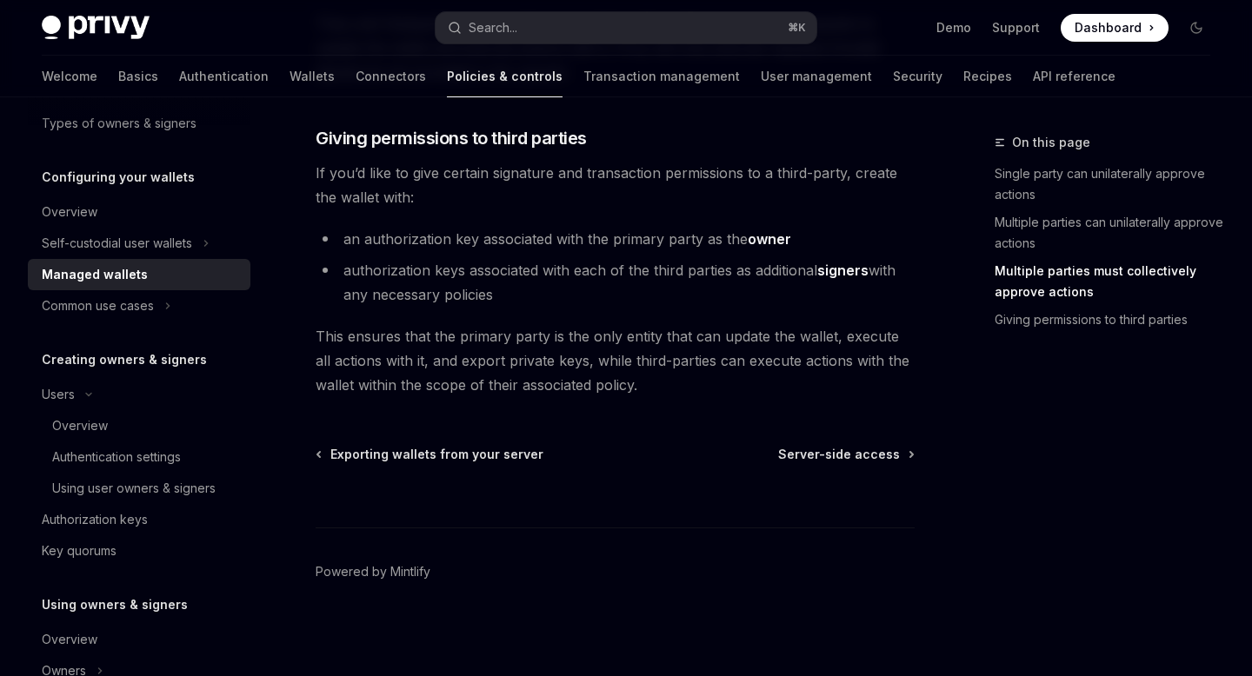
scroll to position [978, 0]
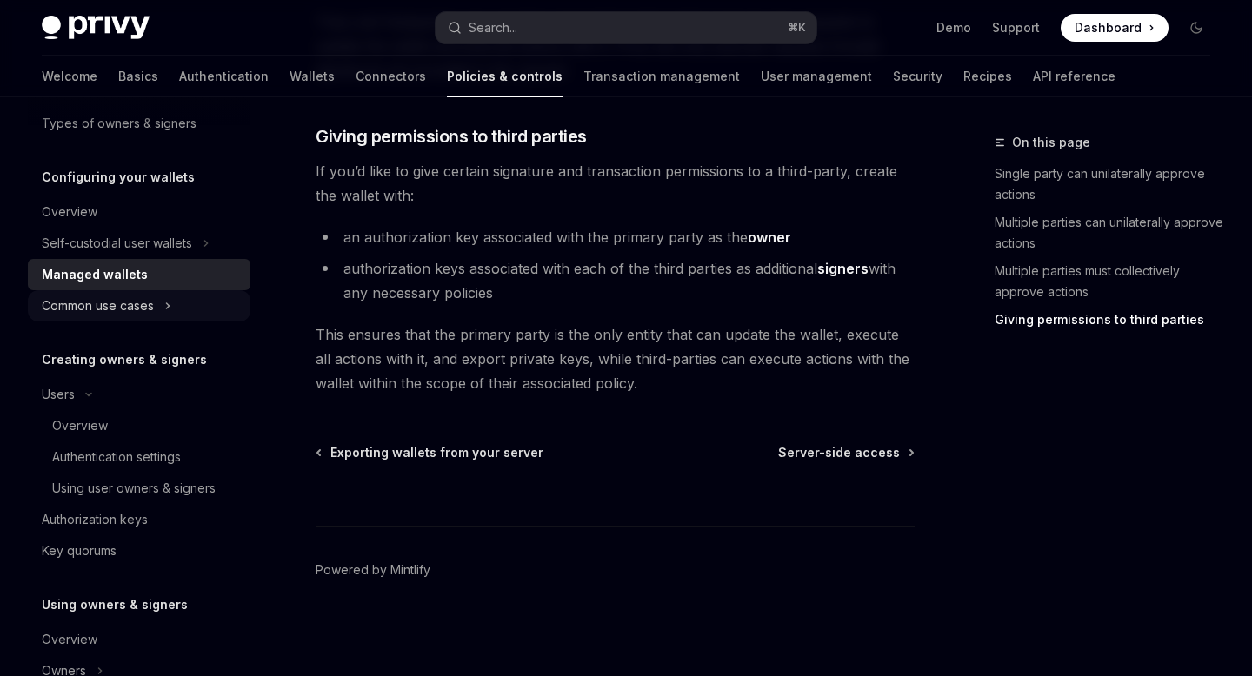
click at [68, 297] on div "Common use cases" at bounding box center [98, 306] width 112 height 21
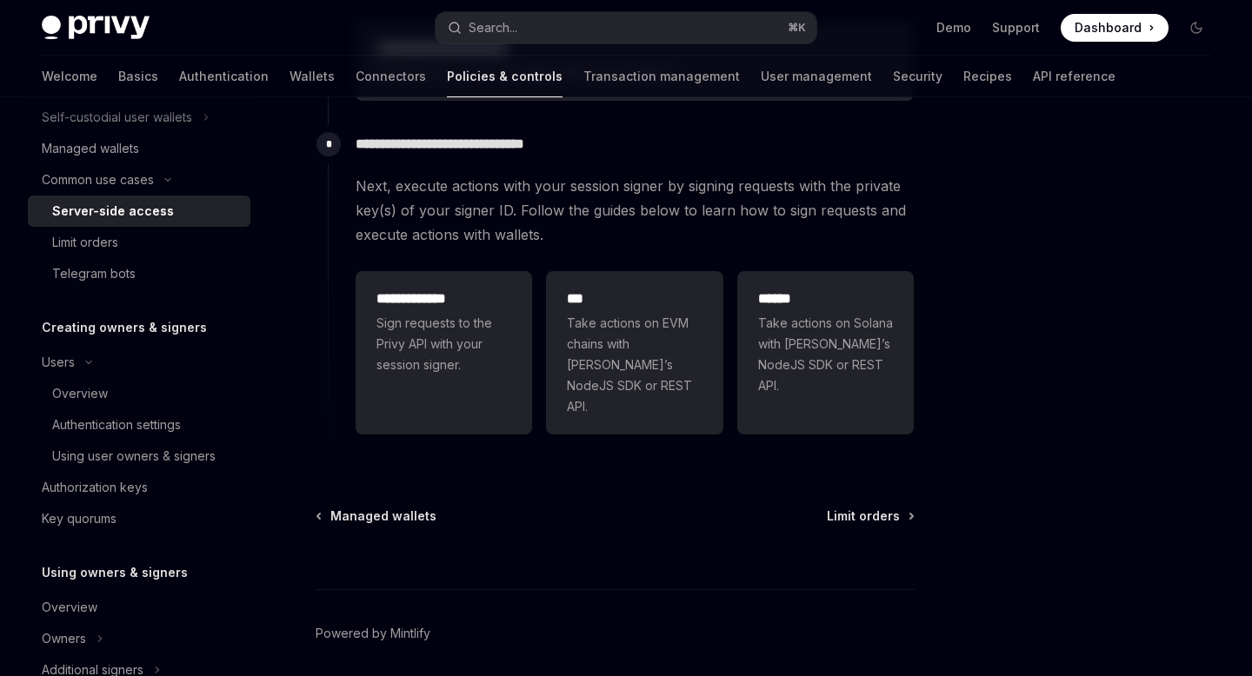
scroll to position [594, 0]
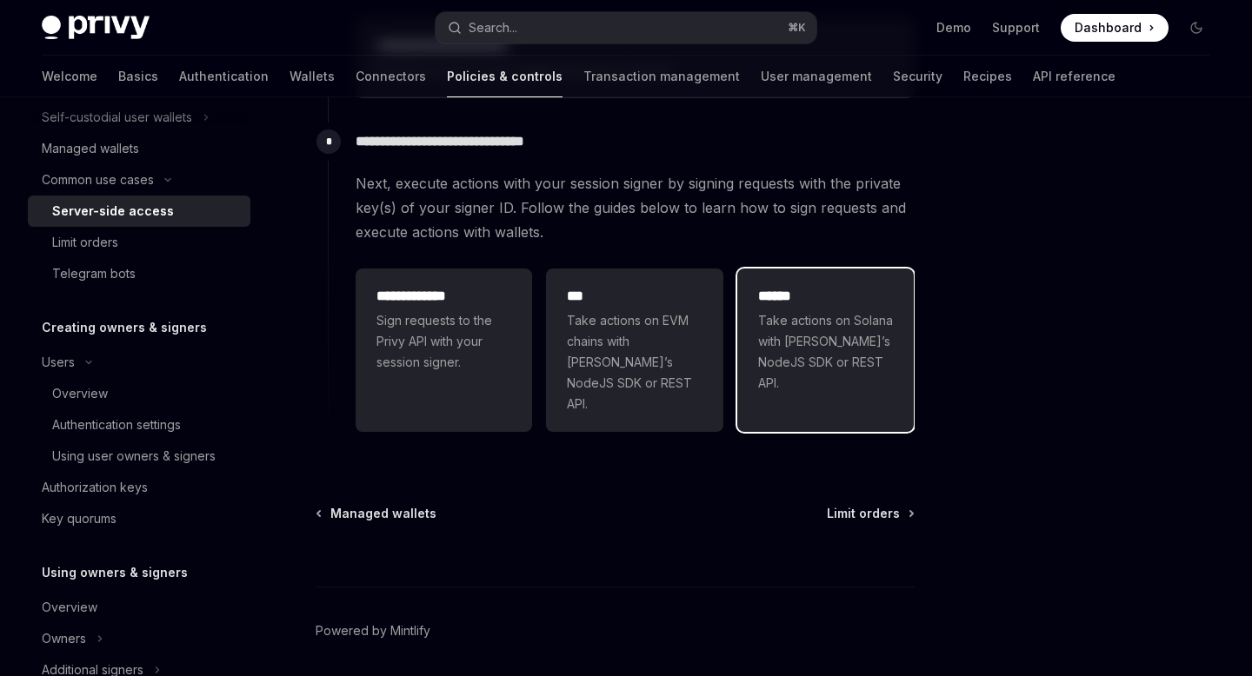
click at [794, 307] on div "****** Take actions on Solana with Privy’s NodeJS SDK or REST API." at bounding box center [825, 340] width 135 height 108
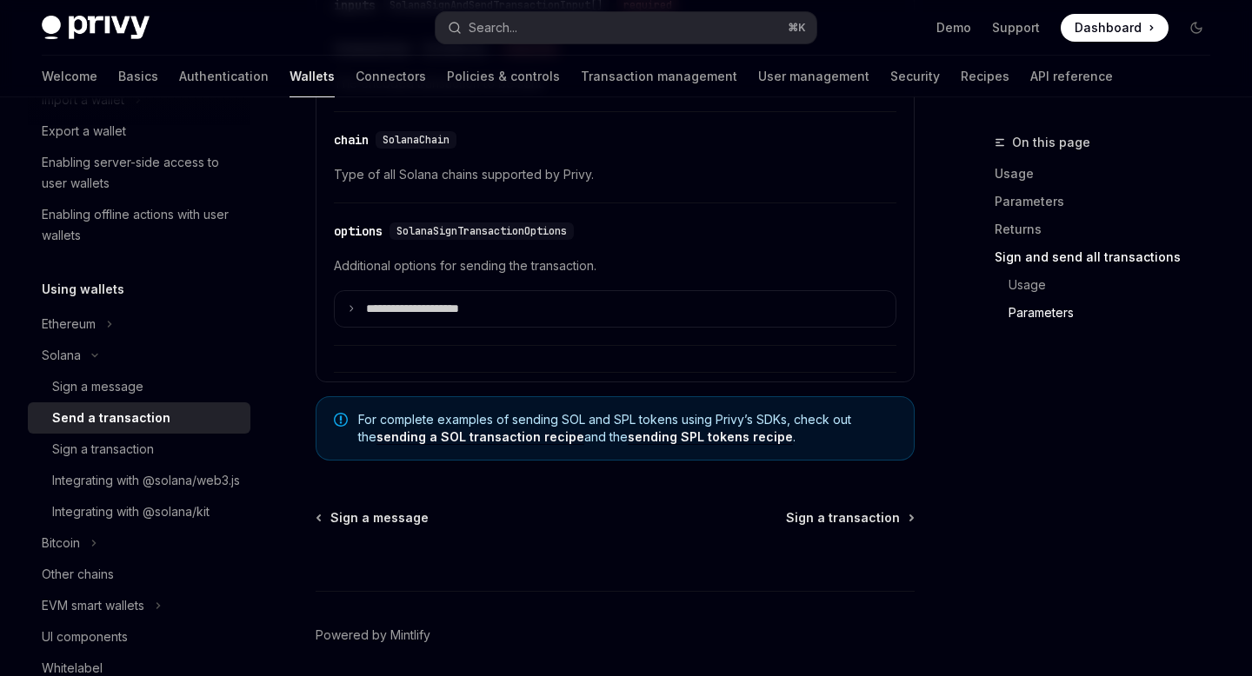
scroll to position [4504, 0]
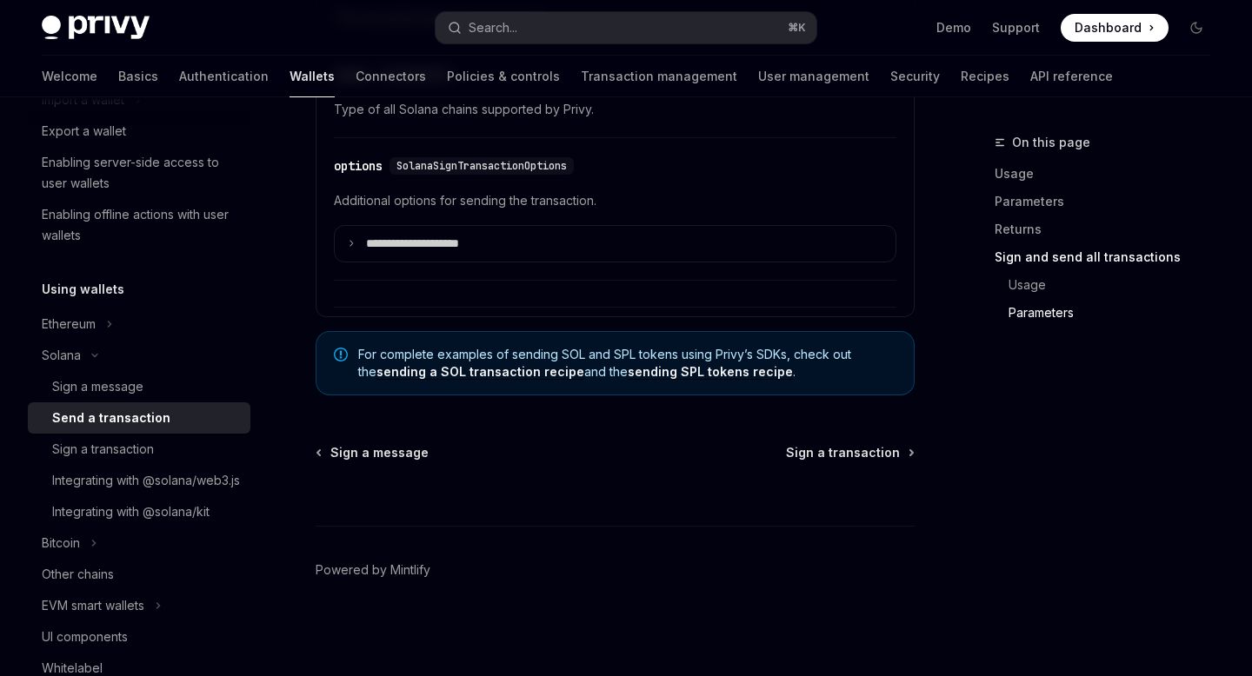
click at [168, 411] on div "Send a transaction" at bounding box center [146, 418] width 188 height 21
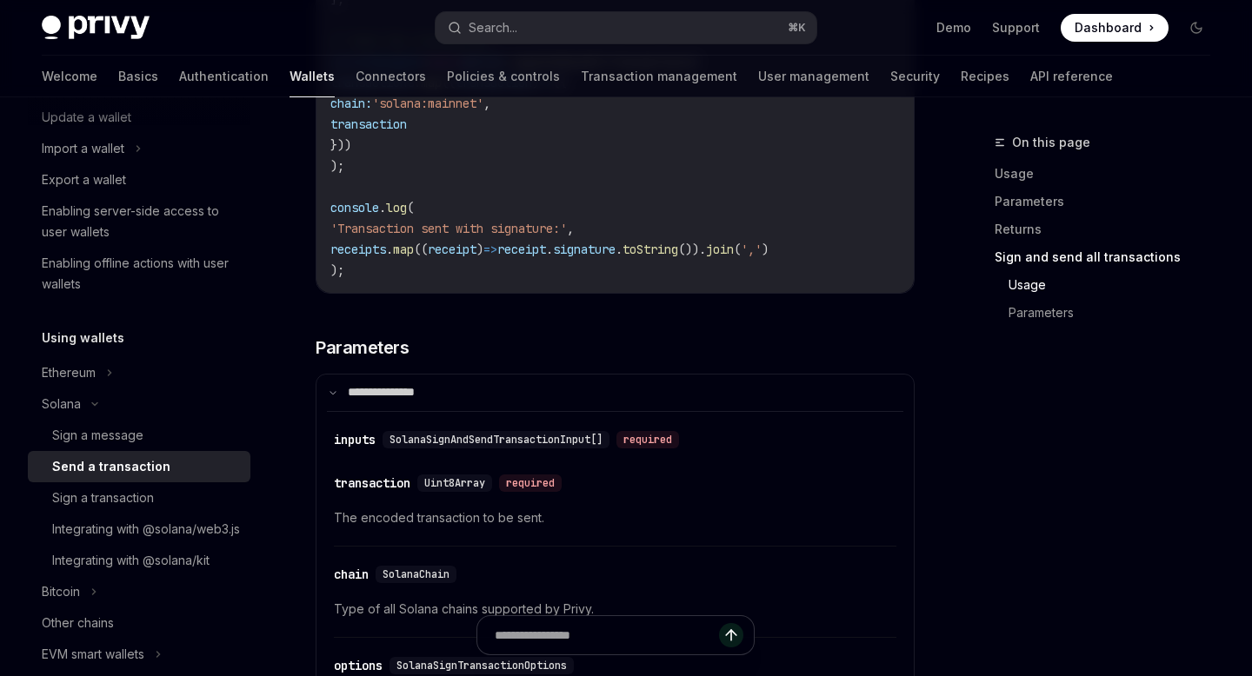
scroll to position [0, 0]
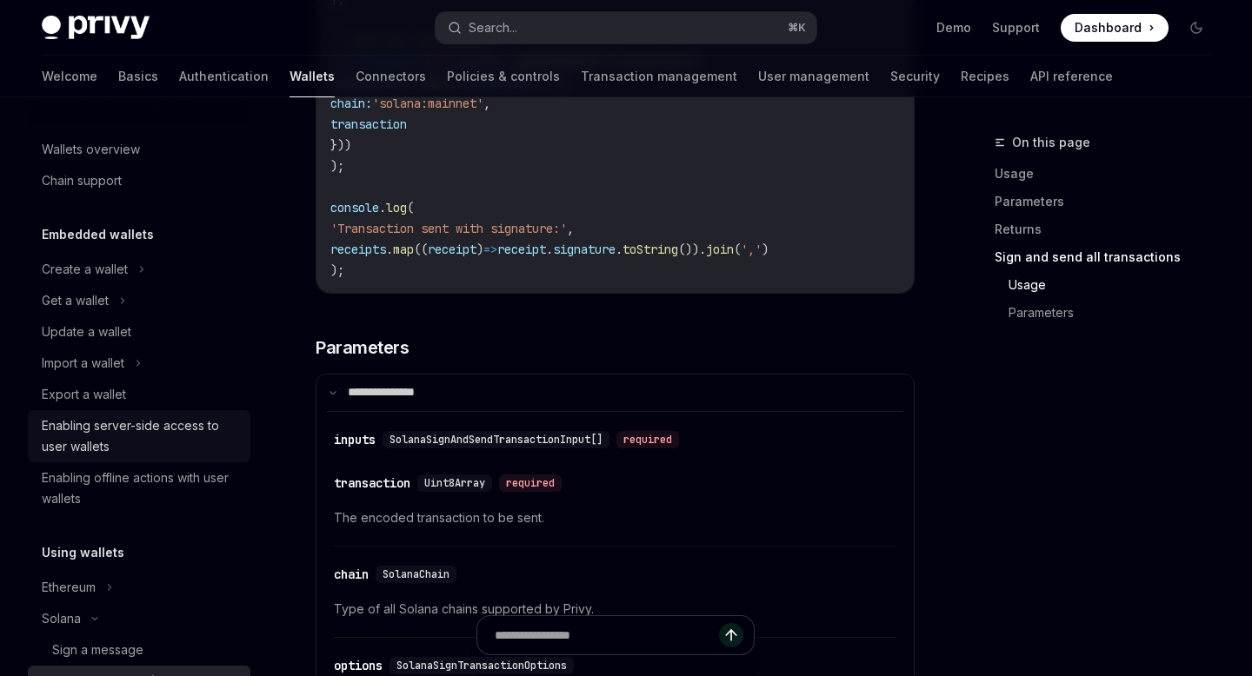
click at [168, 430] on div "Enabling server-side access to user wallets" at bounding box center [141, 436] width 198 height 42
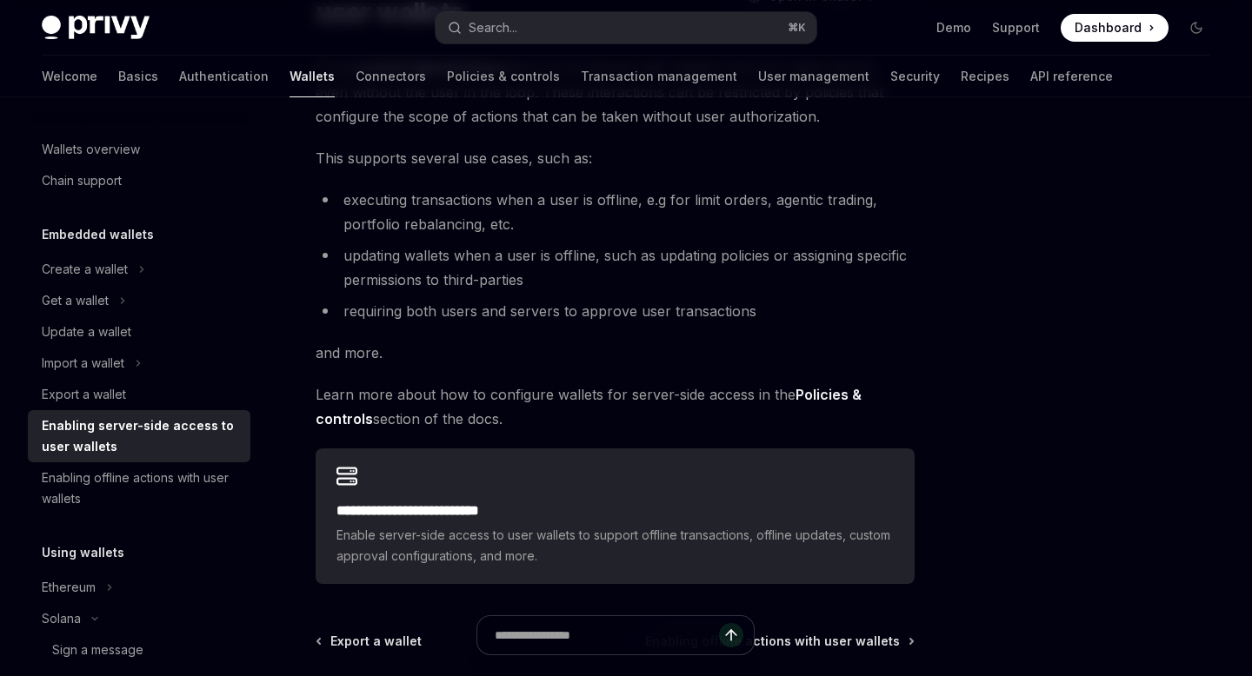
scroll to position [194, 0]
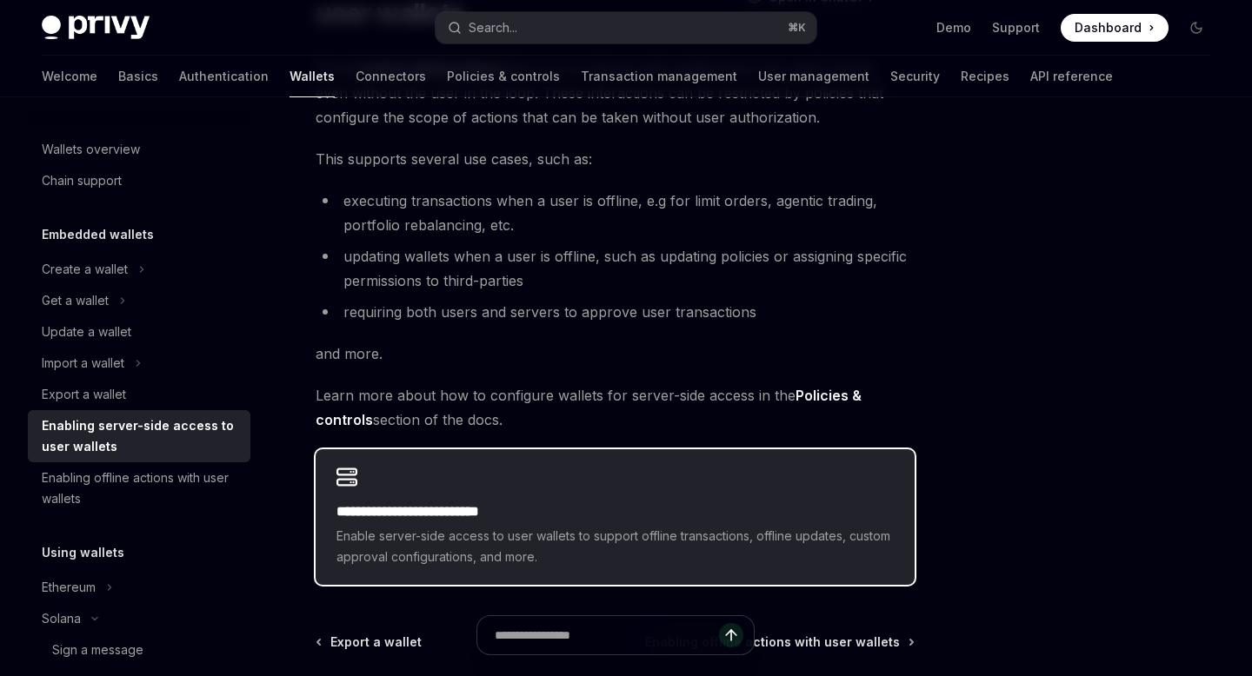
click at [515, 485] on div "**********" at bounding box center [615, 517] width 599 height 136
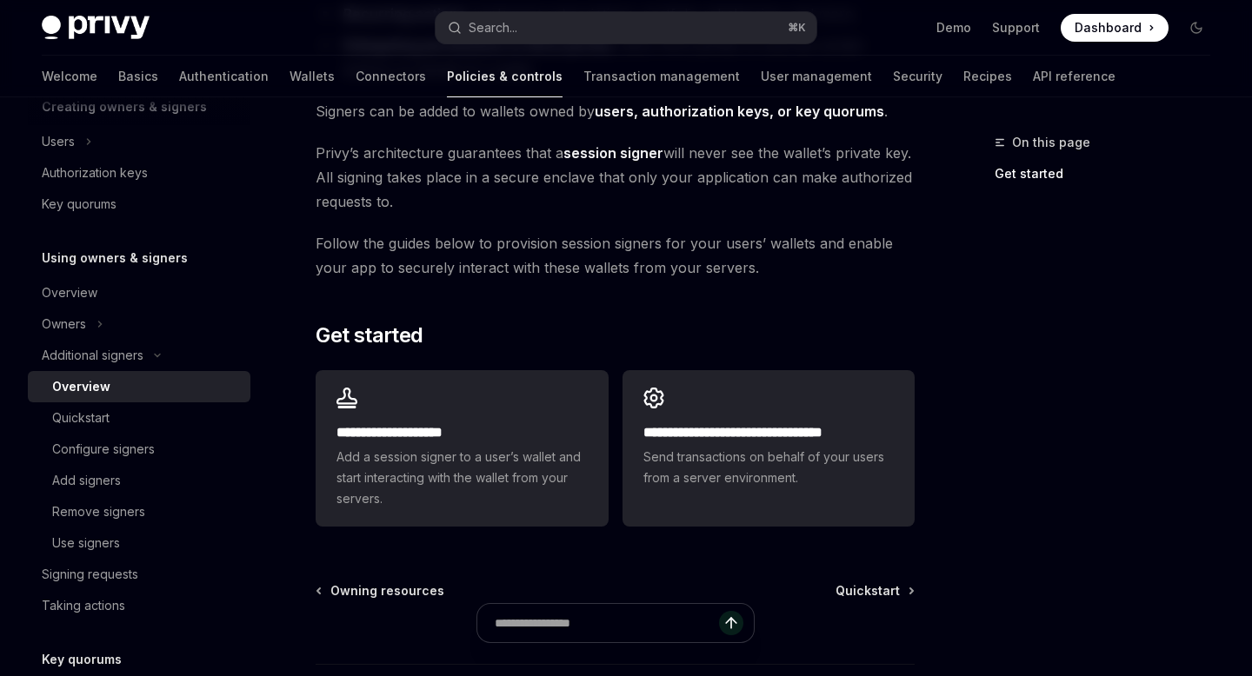
scroll to position [378, 0]
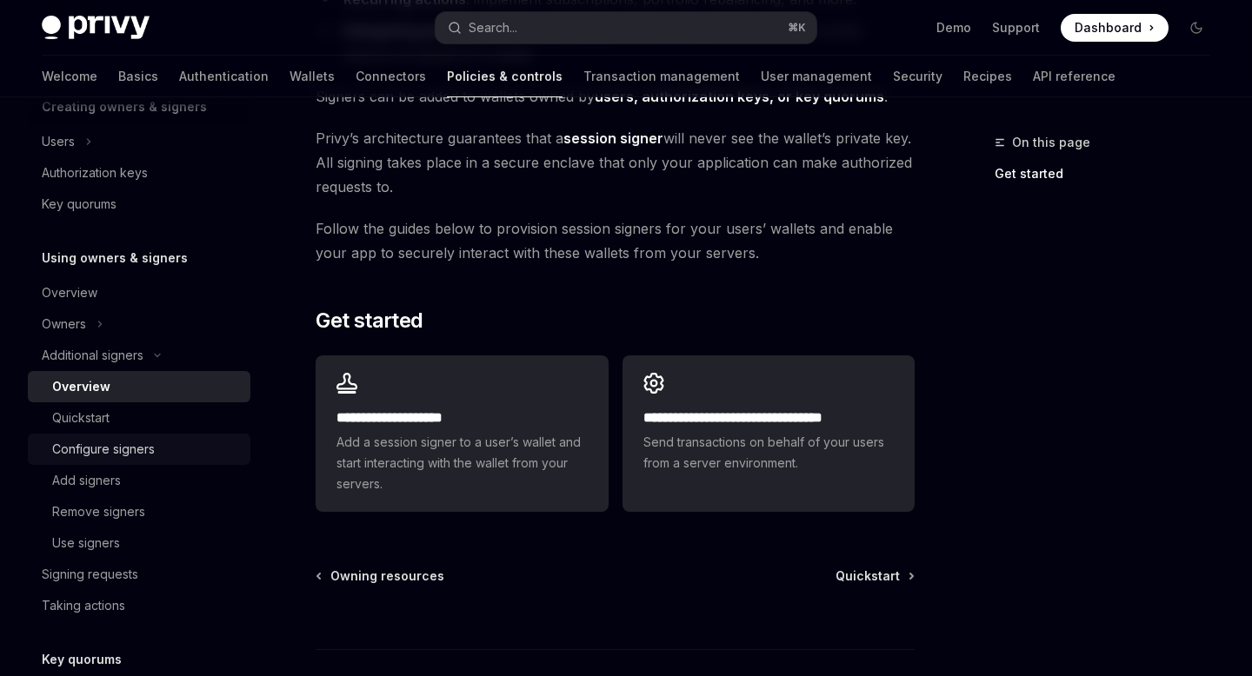
click at [111, 435] on link "Configure signers" at bounding box center [139, 449] width 223 height 31
type textarea "*"
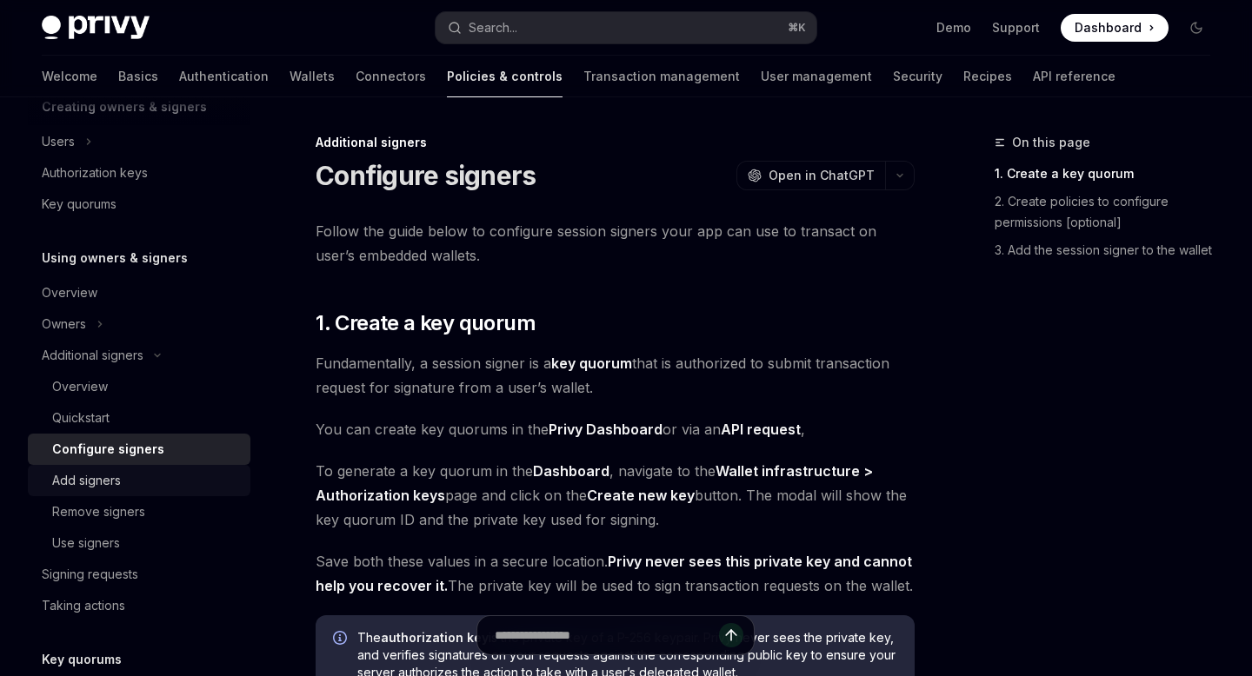
click at [138, 488] on div "Add signers" at bounding box center [146, 480] width 188 height 21
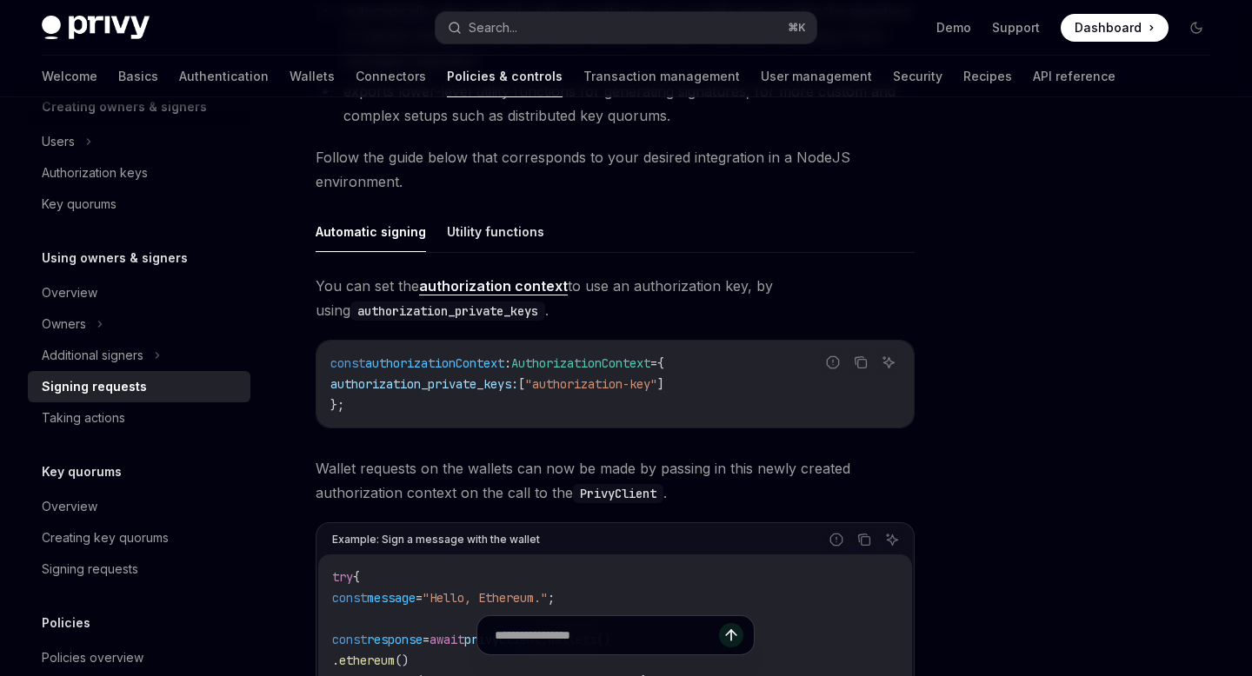
scroll to position [468, 0]
click at [466, 223] on button "Utility functions" at bounding box center [495, 230] width 97 height 41
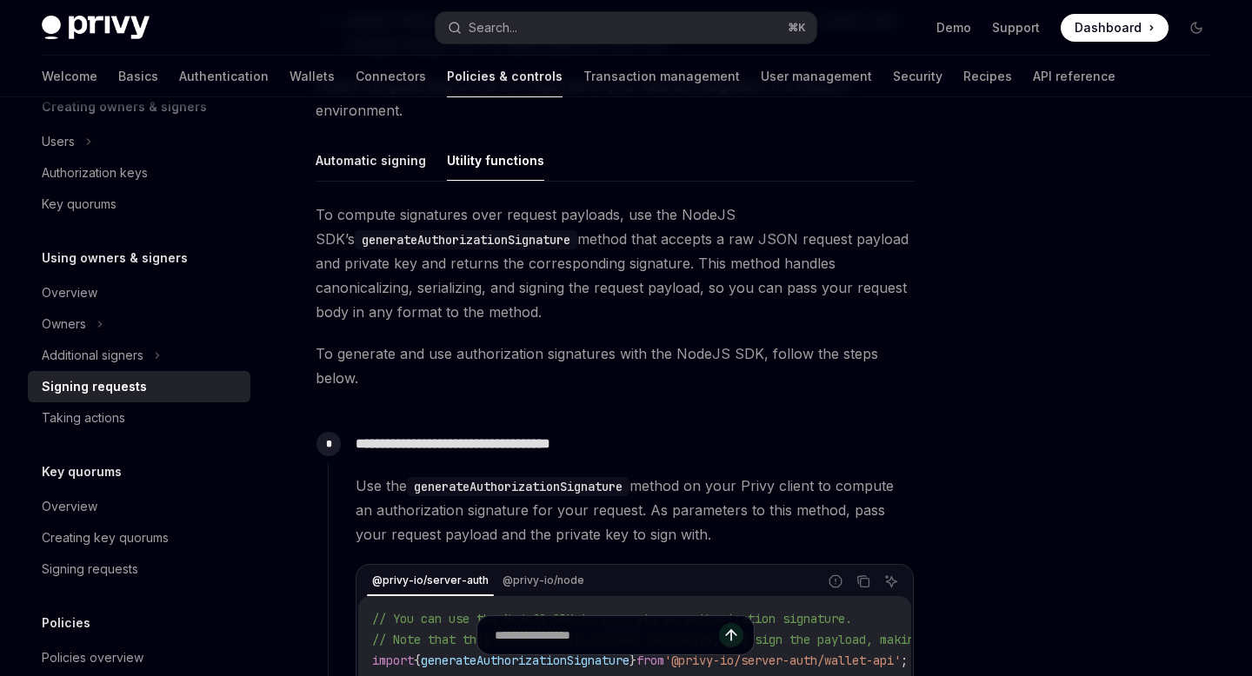
scroll to position [535, 0]
click at [361, 166] on button "Automatic signing" at bounding box center [371, 163] width 110 height 41
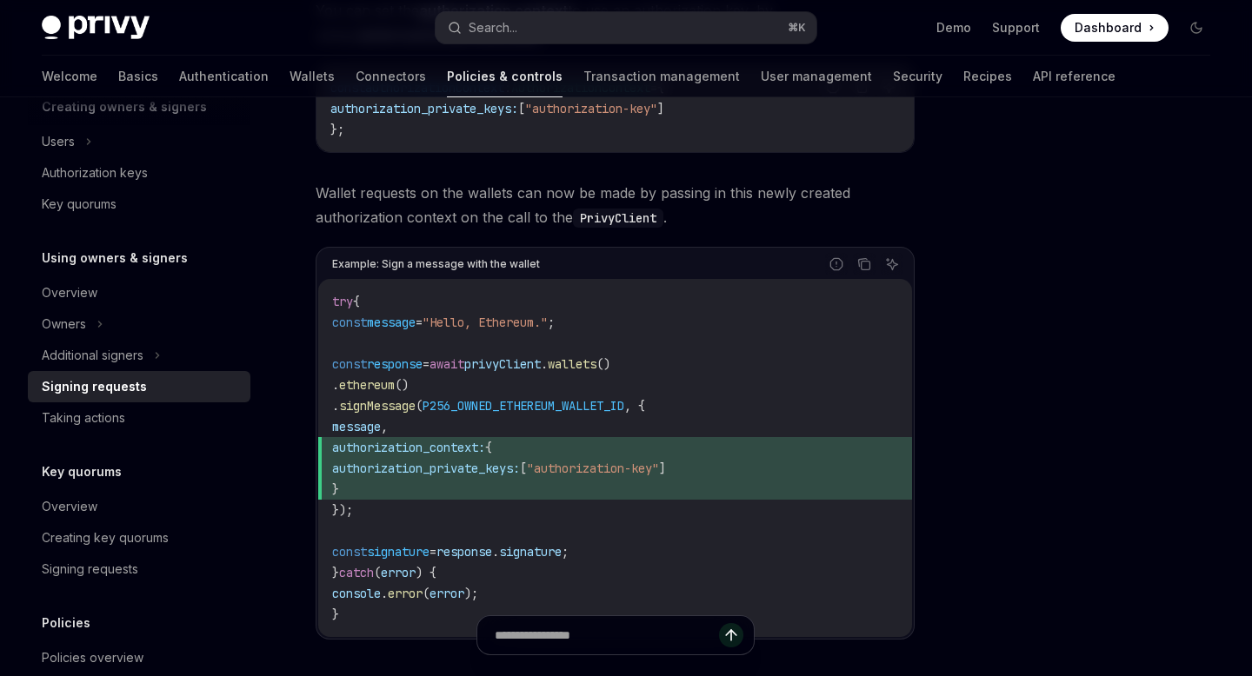
scroll to position [771, 0]
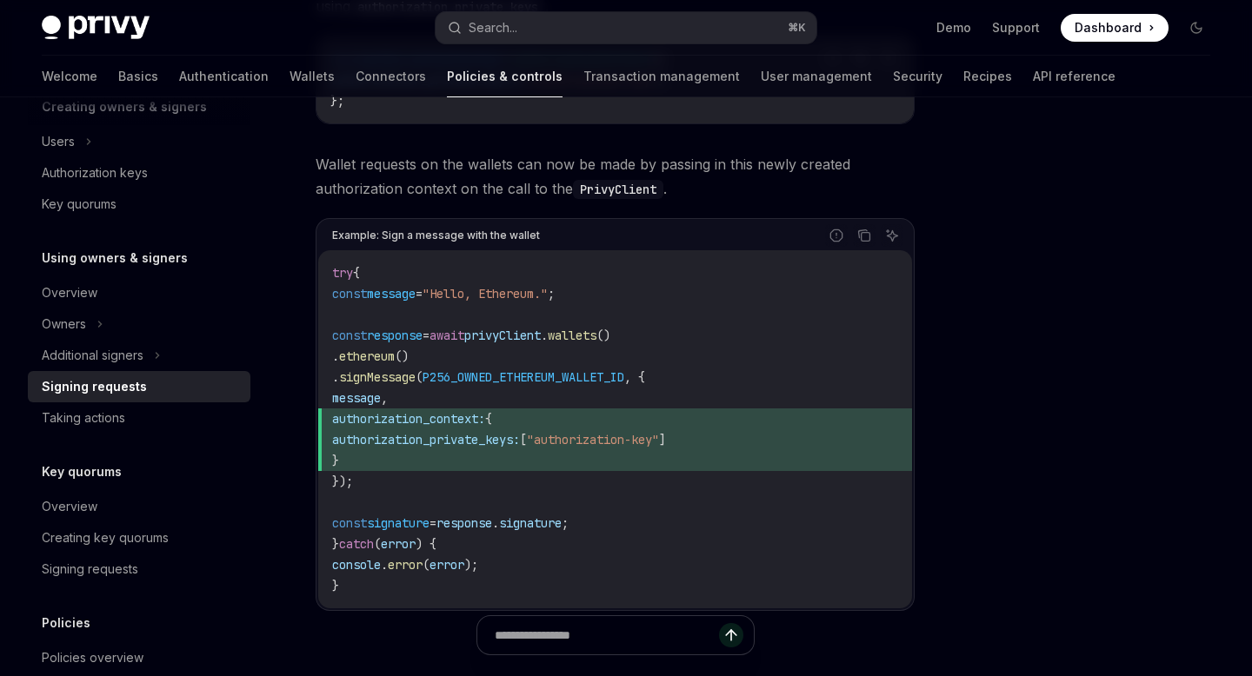
drag, startPoint x: 347, startPoint y: 337, endPoint x: 455, endPoint y: 481, distance: 179.4
click at [455, 482] on code "try { const message = "Hello, Ethereum." ; const response = await privyClient .…" at bounding box center [615, 429] width 566 height 334
copy code "const response = await privyClient . wallets () . ethereum () . signMessage ( P…"
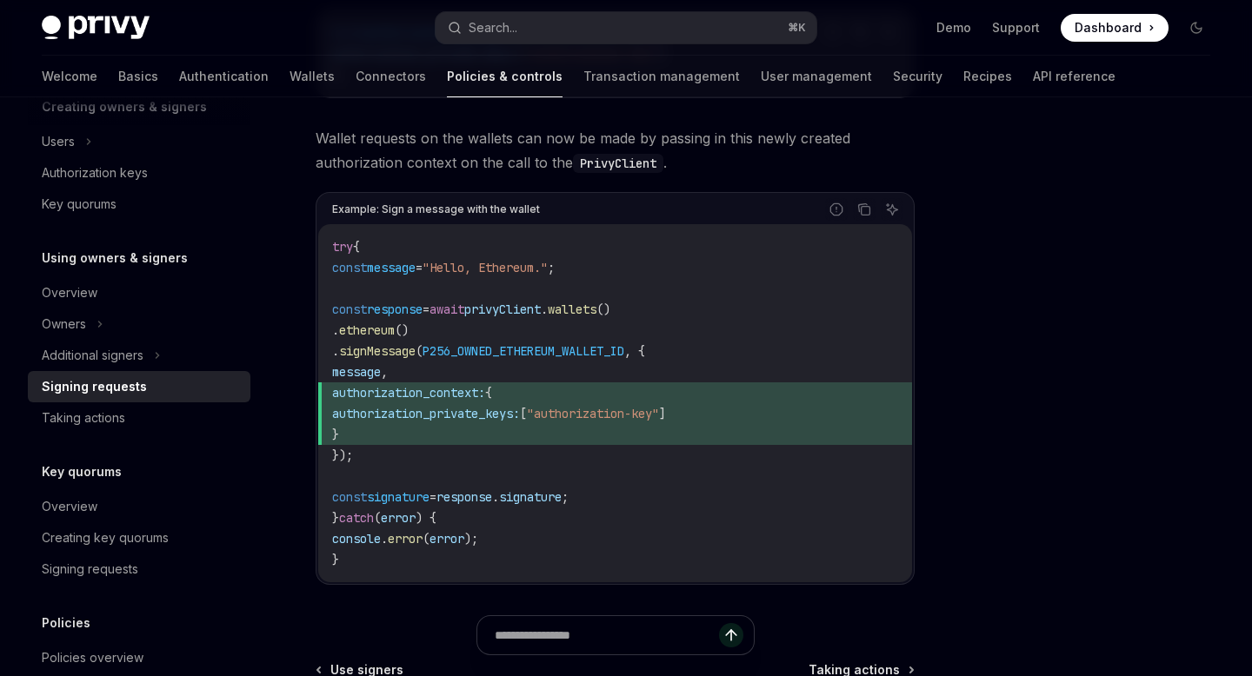
click at [513, 480] on code "try { const message = "Hello, Ethereum." ; const response = await privyClient .…" at bounding box center [615, 403] width 566 height 334
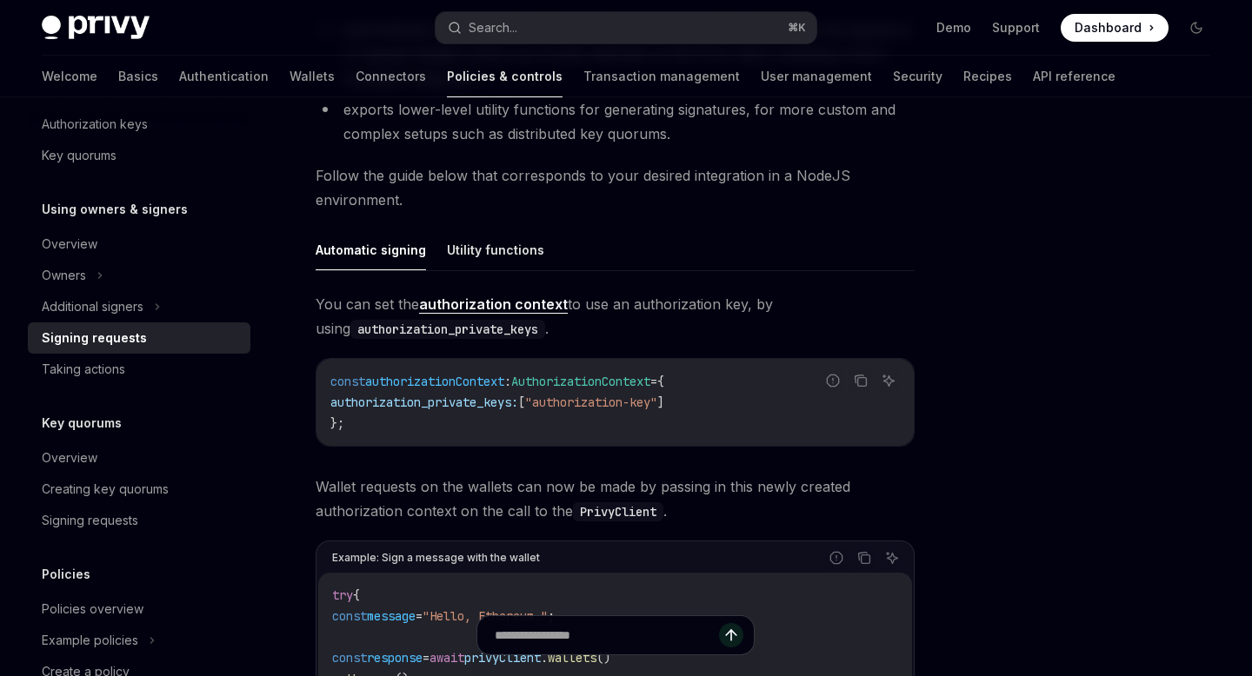
scroll to position [466, 0]
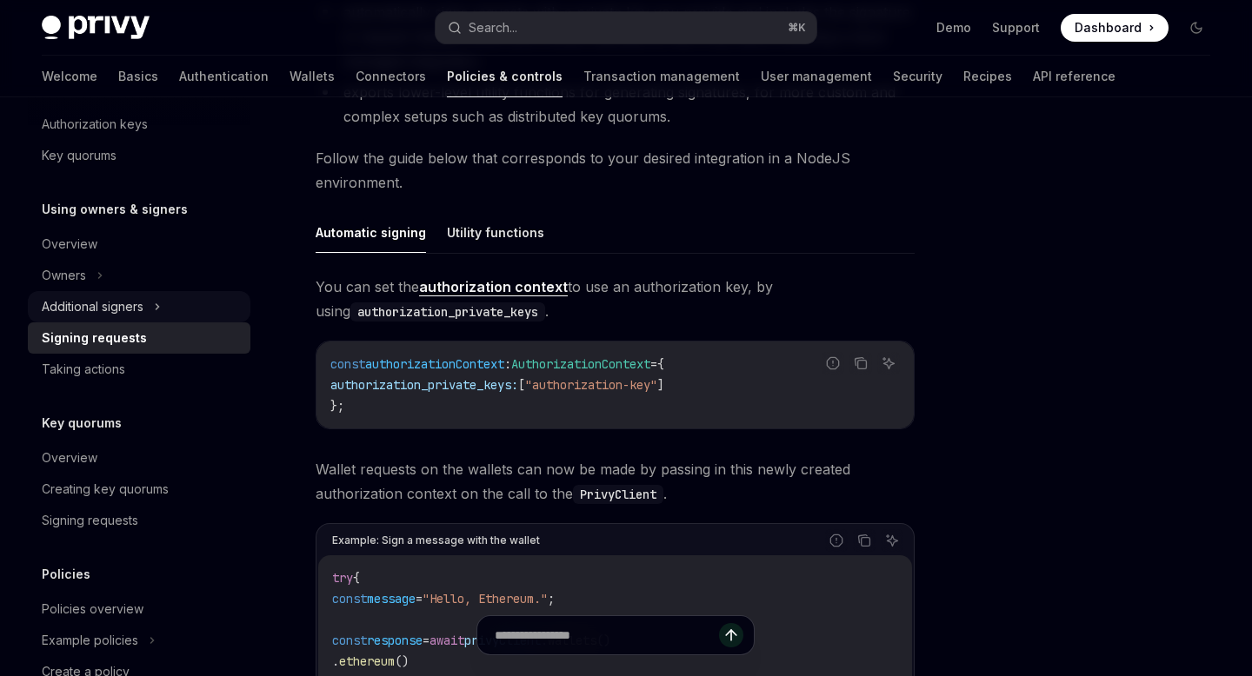
click at [156, 296] on icon at bounding box center [157, 306] width 7 height 21
type textarea "*"
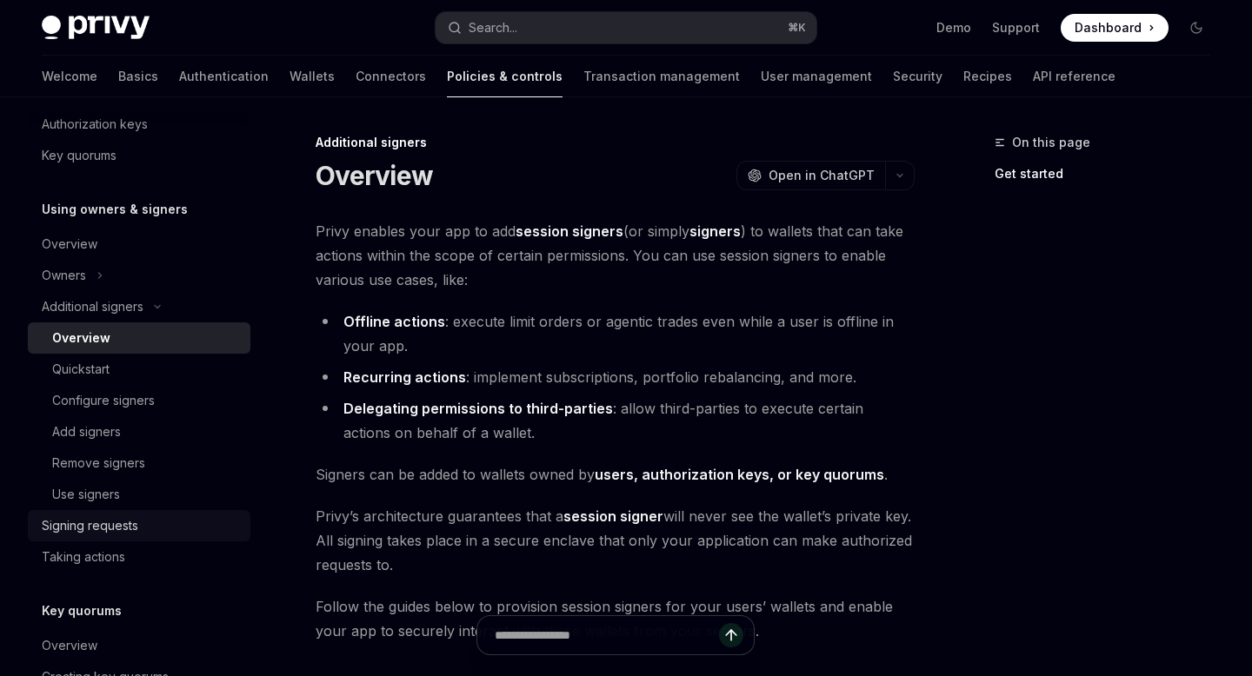
click at [150, 524] on div "Signing requests" at bounding box center [141, 525] width 198 height 21
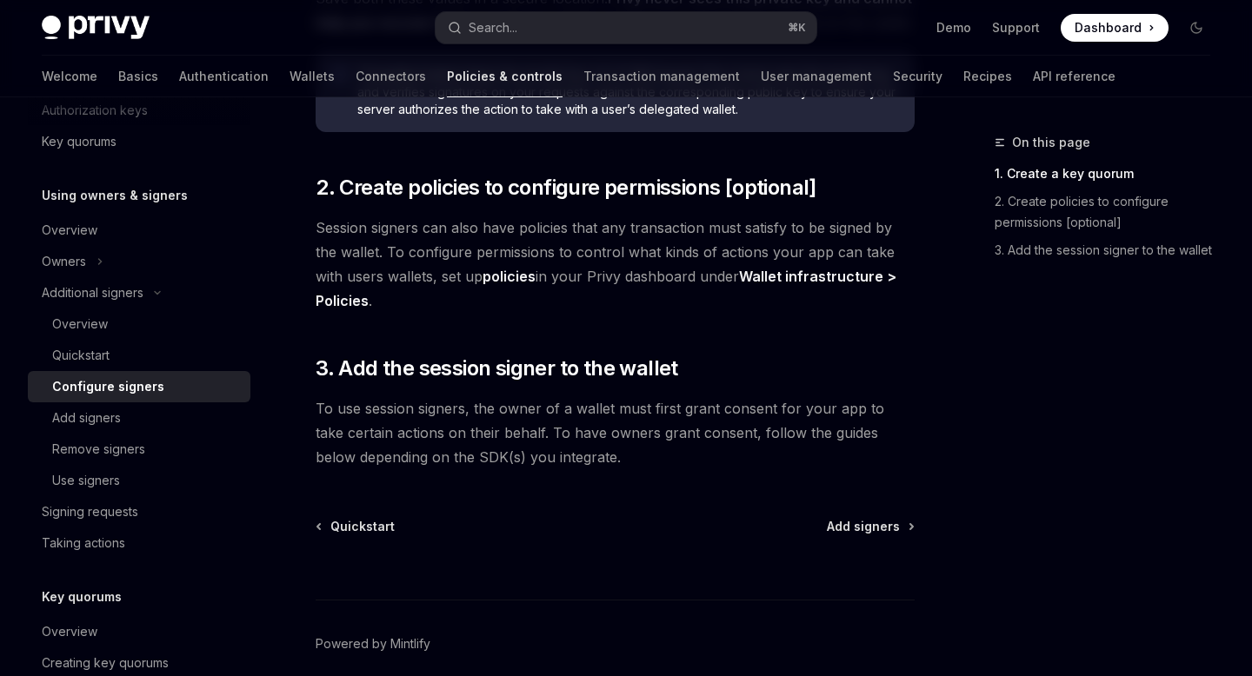
scroll to position [564, 0]
click at [836, 524] on span "Add signers" at bounding box center [863, 525] width 73 height 17
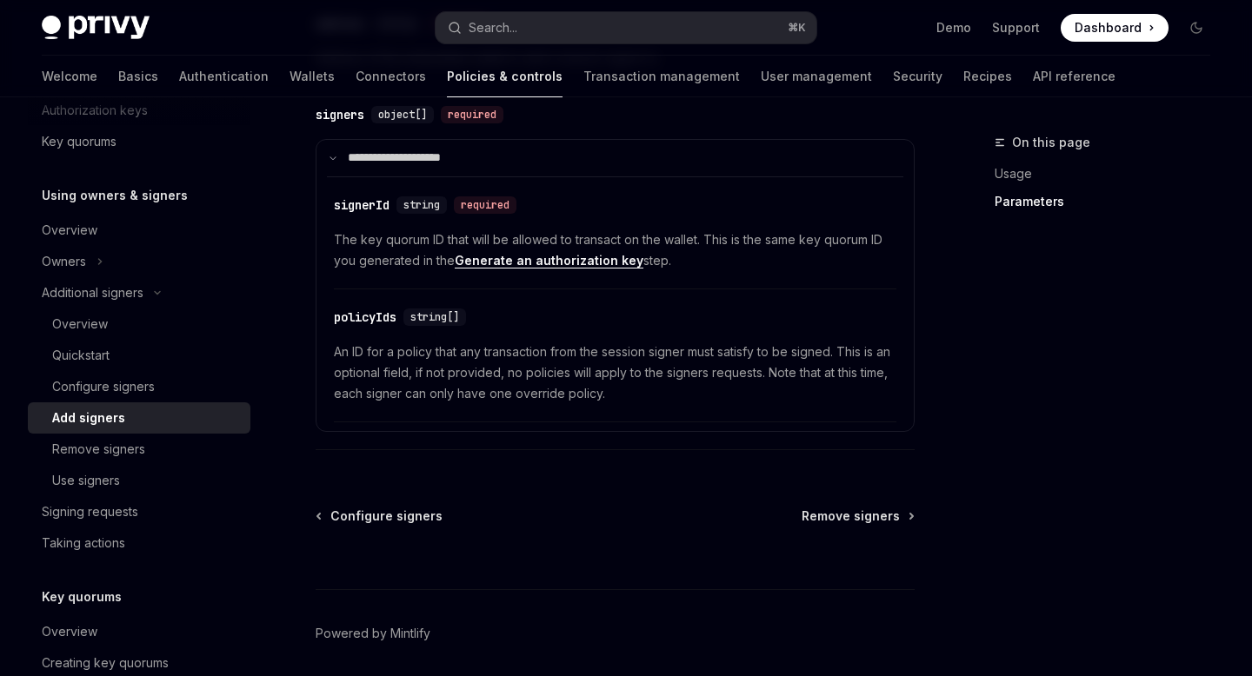
scroll to position [865, 0]
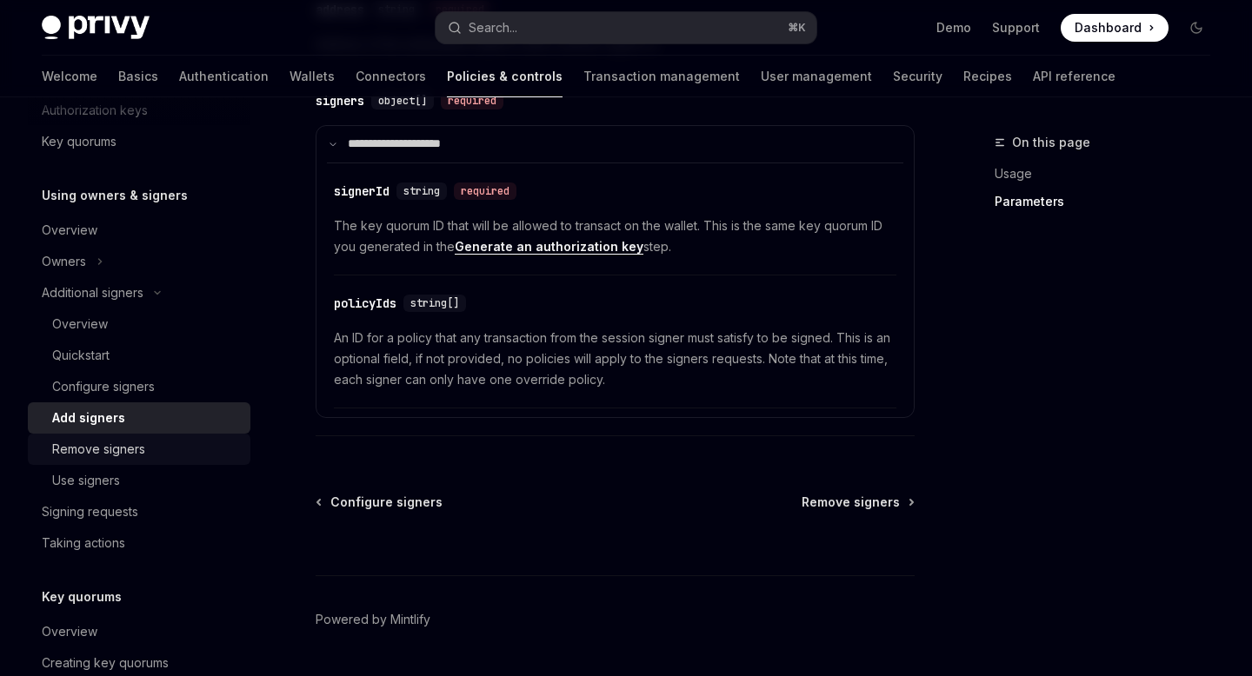
click at [172, 446] on div "Remove signers" at bounding box center [146, 449] width 188 height 21
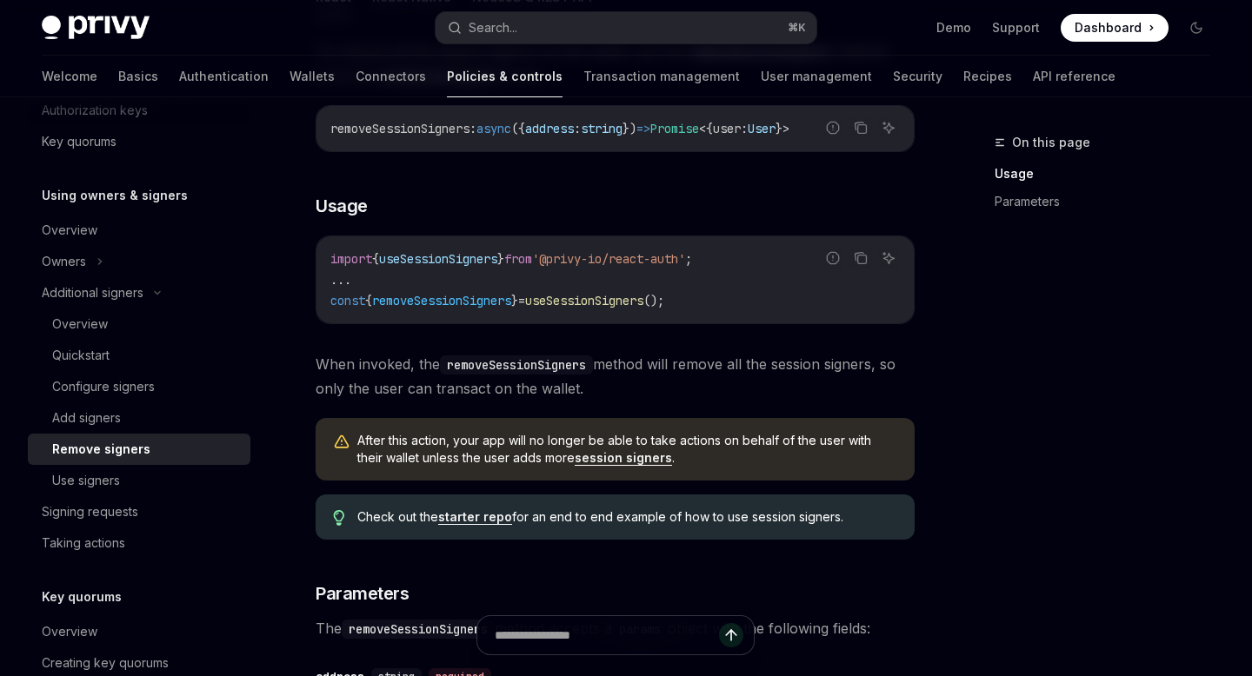
scroll to position [312, 0]
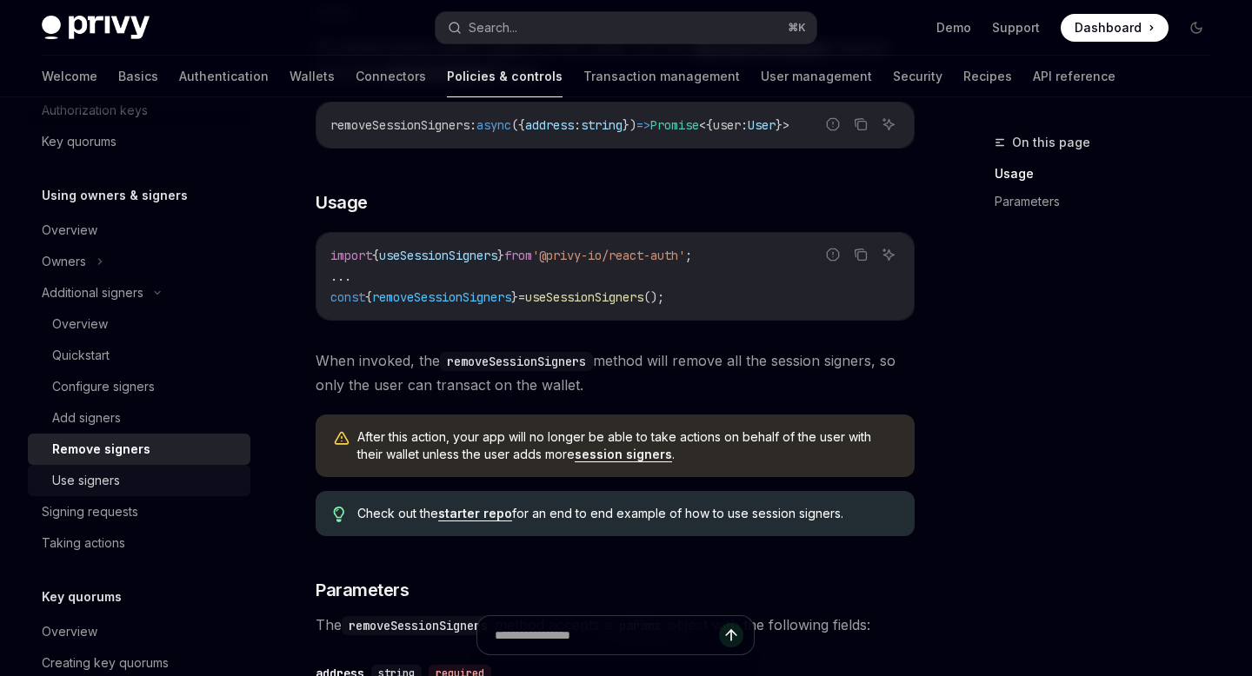
click at [149, 484] on div "Use signers" at bounding box center [146, 480] width 188 height 21
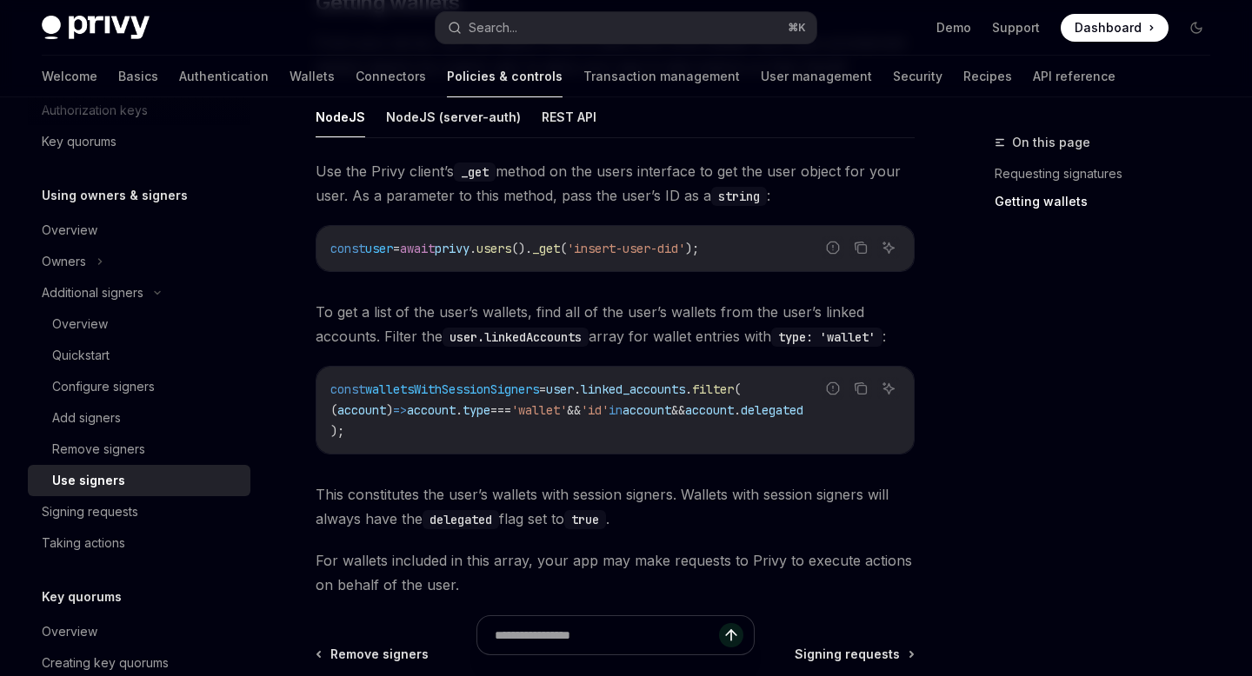
scroll to position [716, 0]
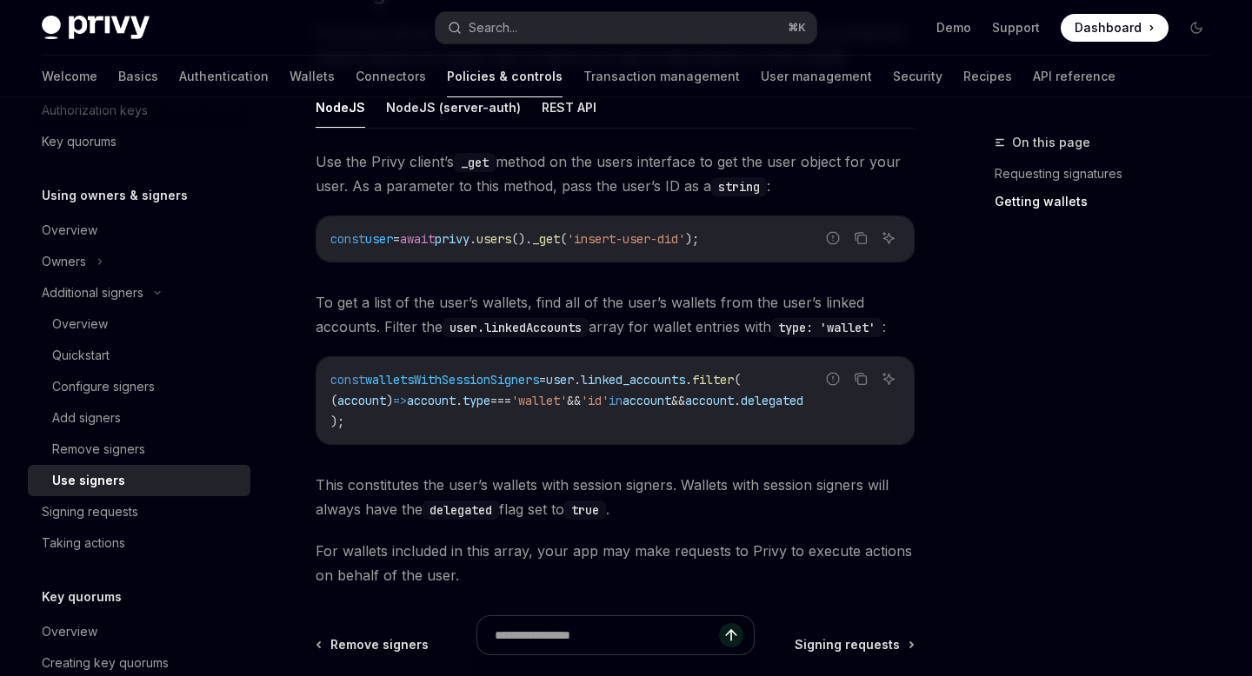
click at [871, 651] on div at bounding box center [615, 644] width 599 height 64
click at [861, 649] on div at bounding box center [615, 644] width 599 height 64
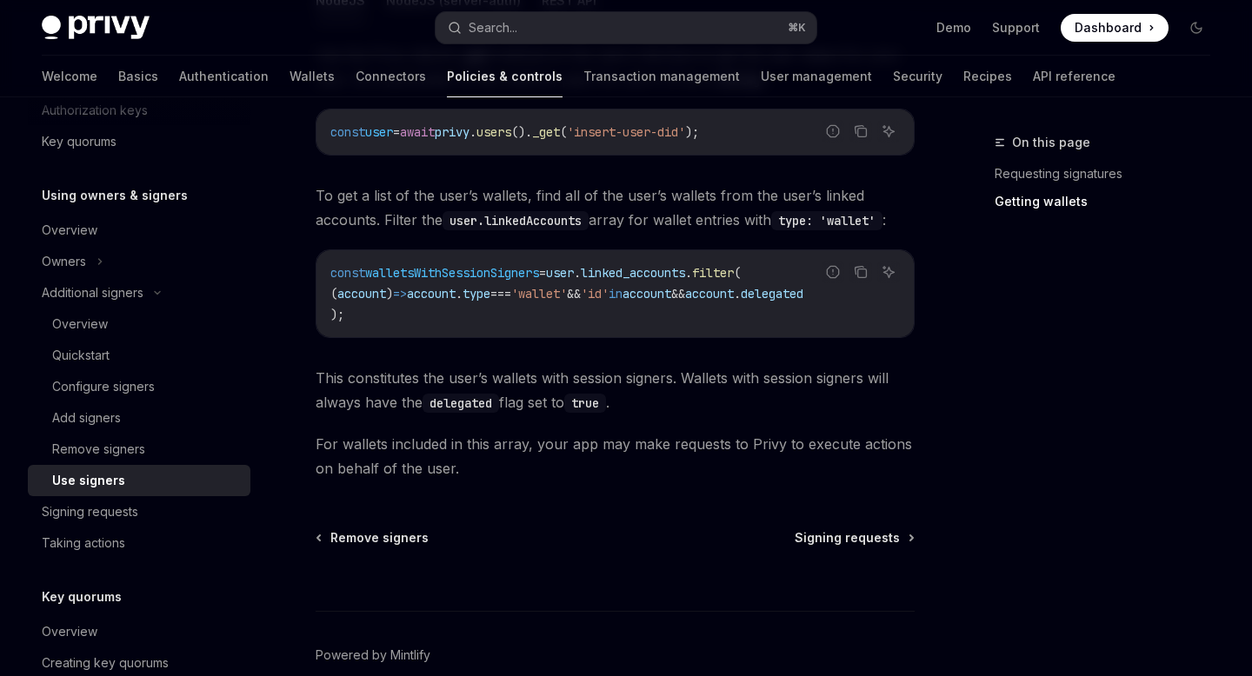
scroll to position [824, 0]
click at [856, 543] on span "Signing requests" at bounding box center [846, 536] width 105 height 17
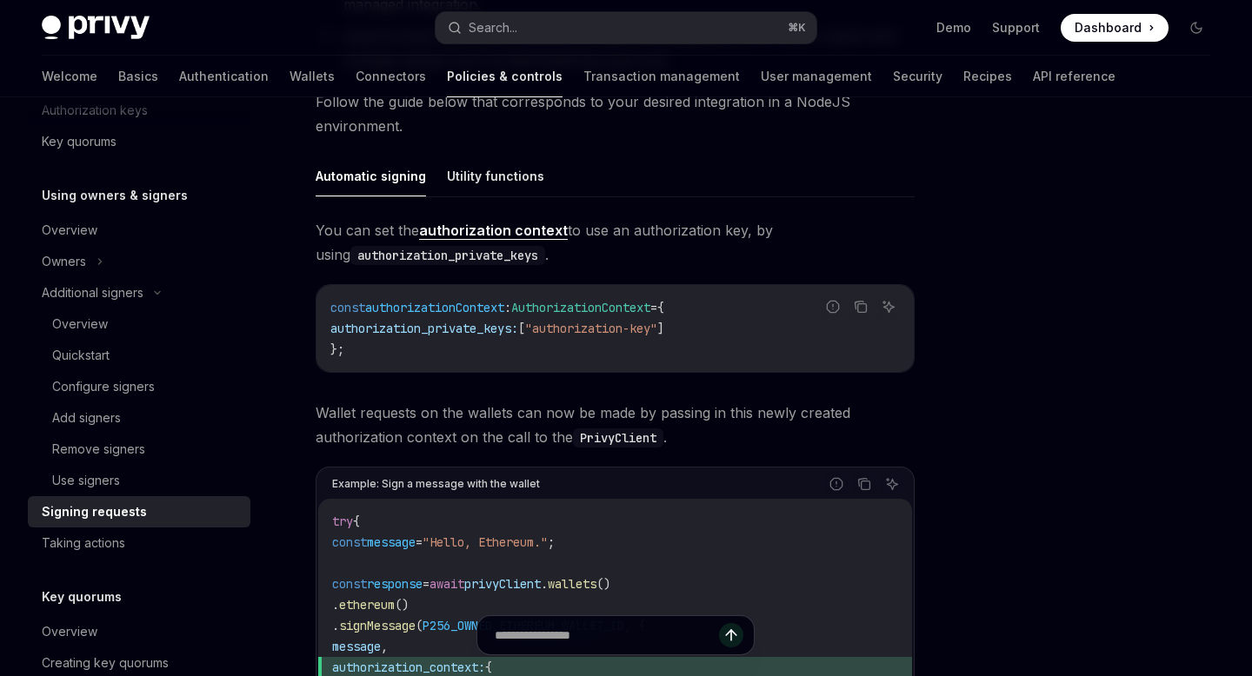
scroll to position [525, 0]
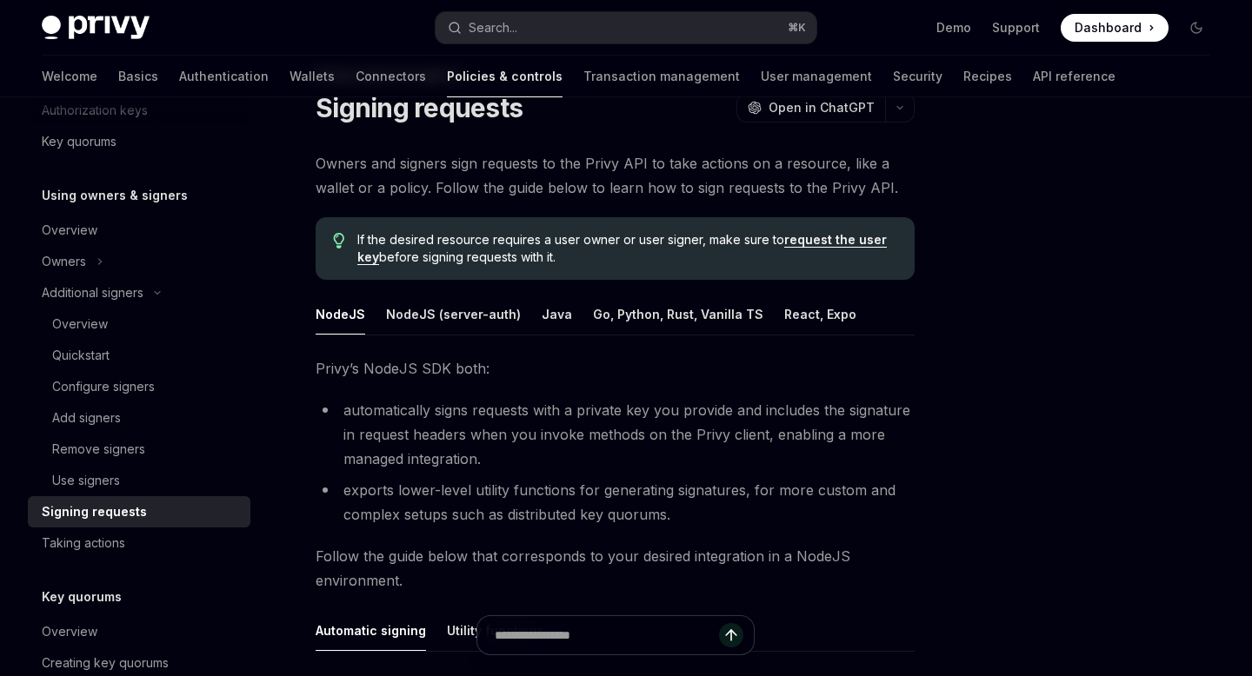
type textarea "*"
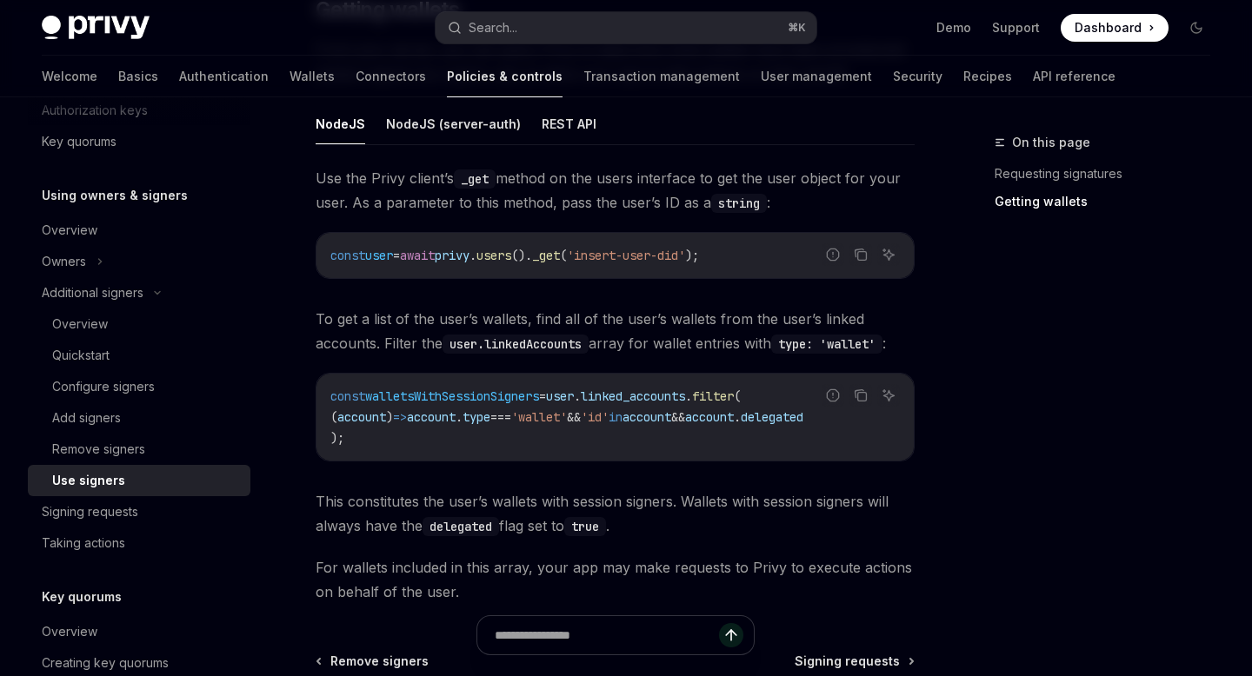
scroll to position [701, 0]
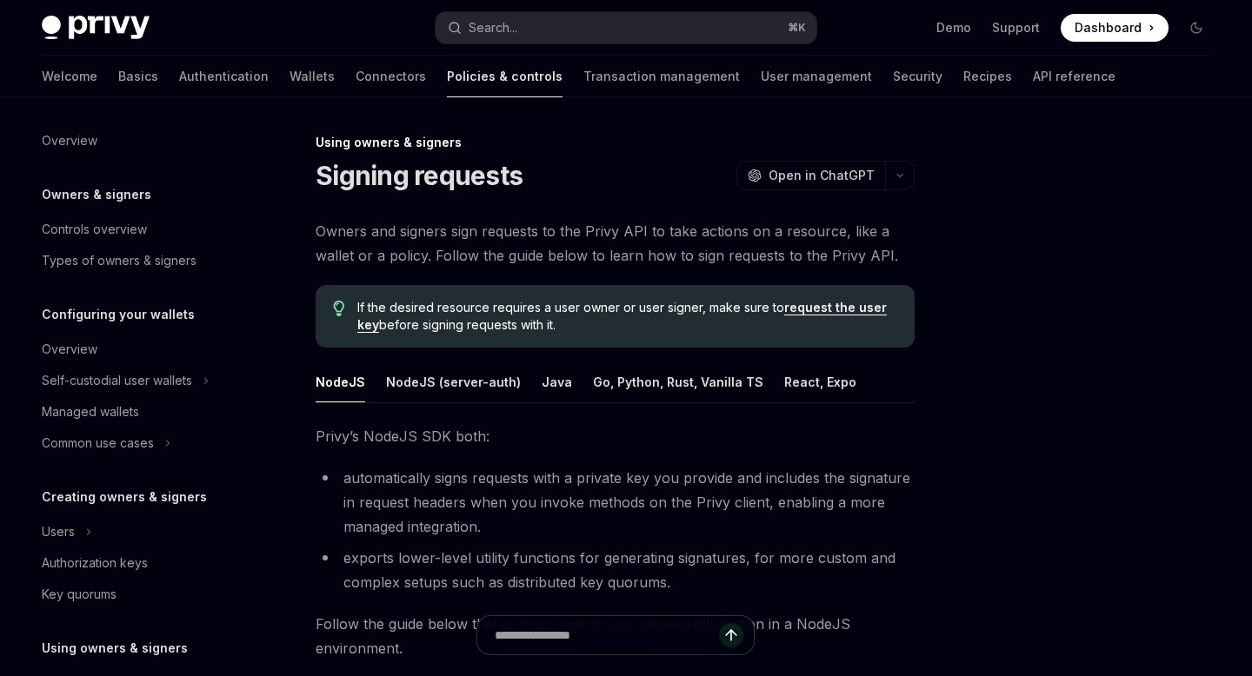
scroll to position [390, 0]
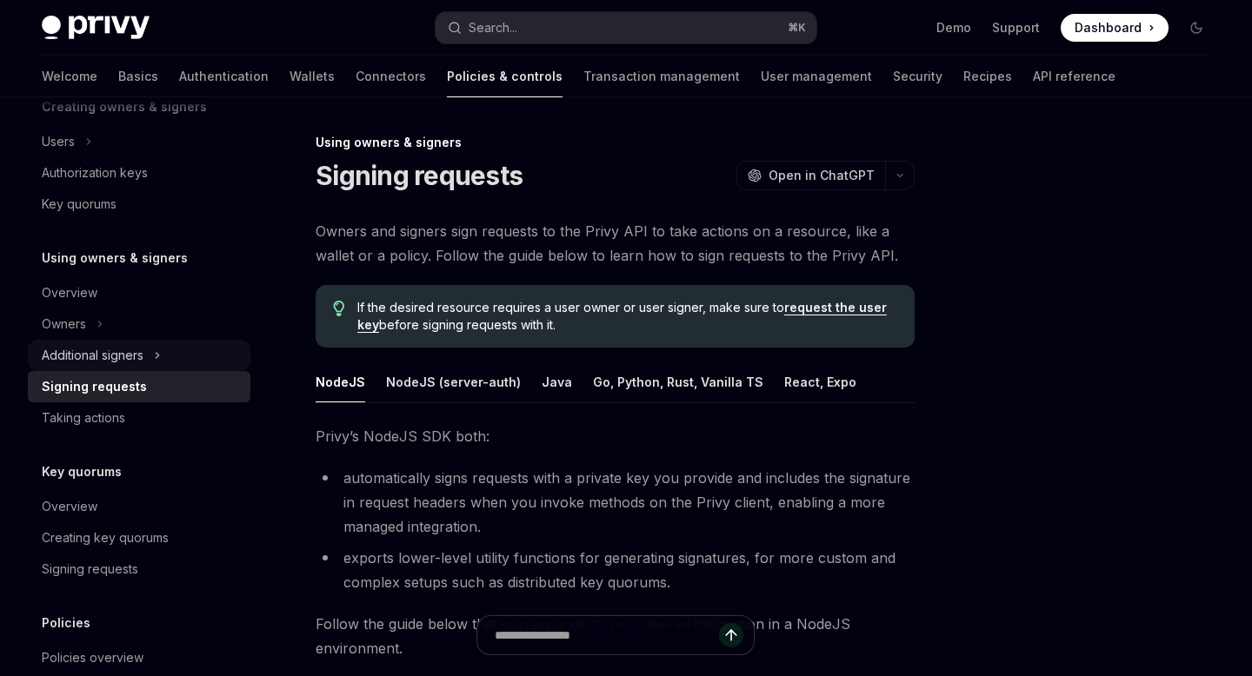
click at [156, 356] on icon at bounding box center [157, 355] width 7 height 21
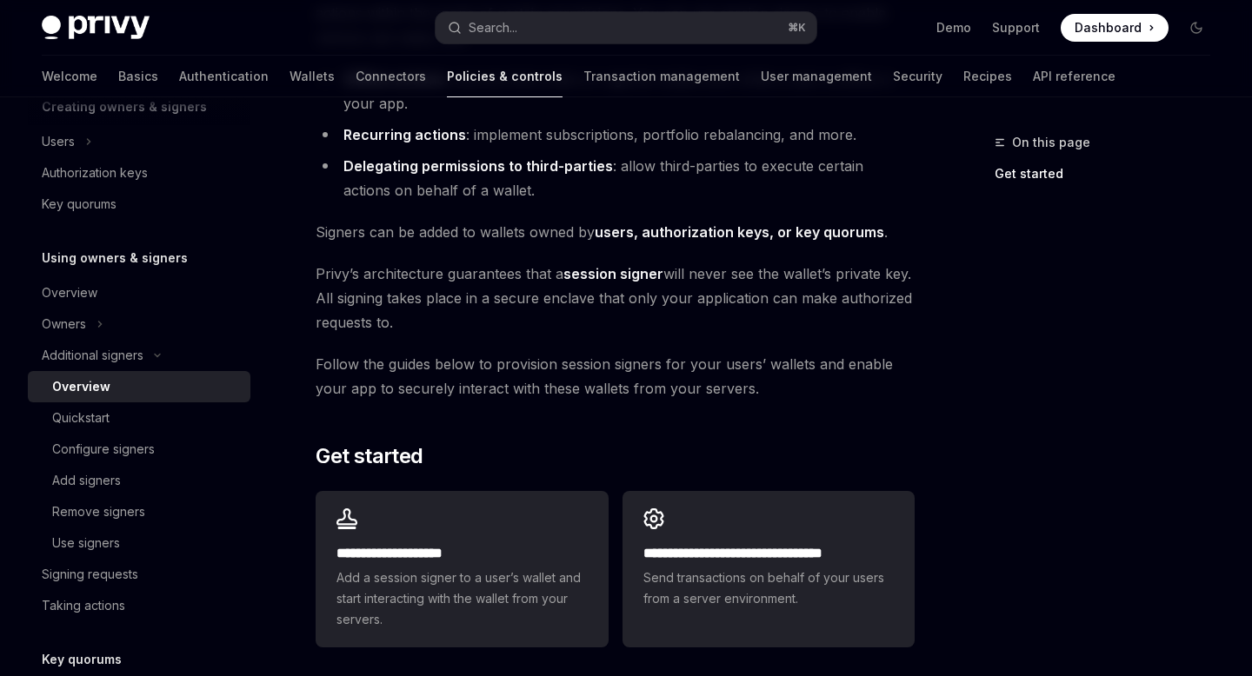
scroll to position [502, 0]
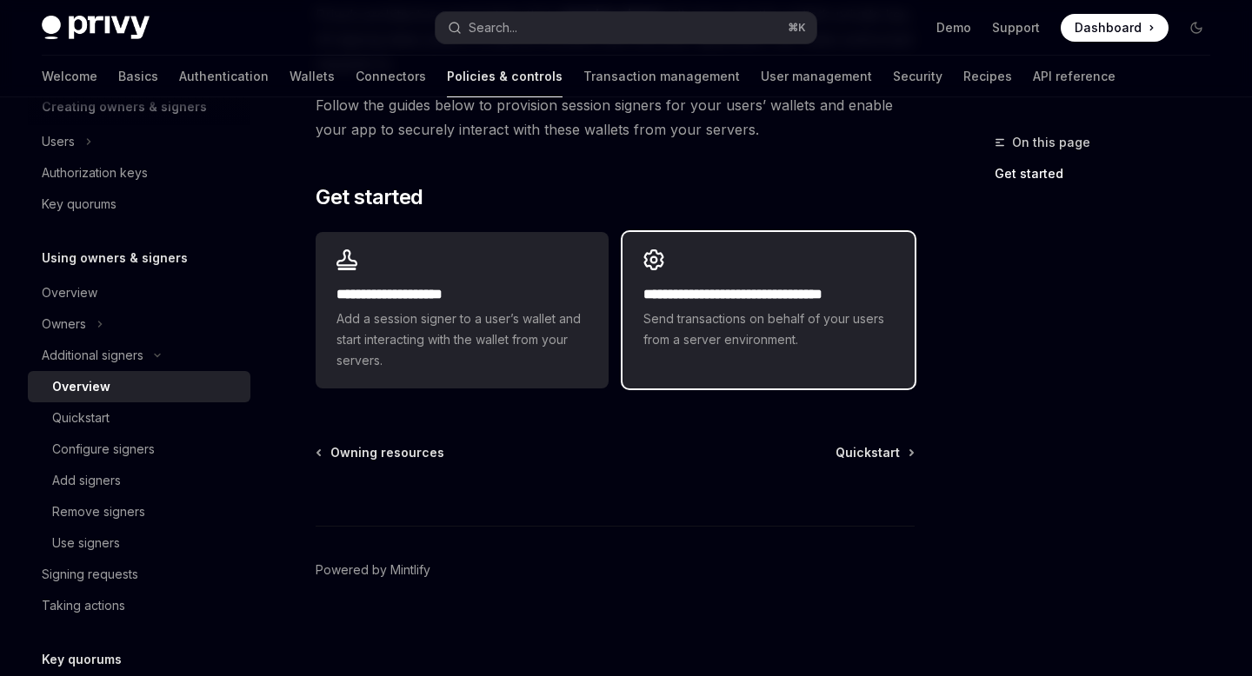
click at [711, 328] on span "Send transactions on behalf of your users from a server environment." at bounding box center [768, 330] width 250 height 42
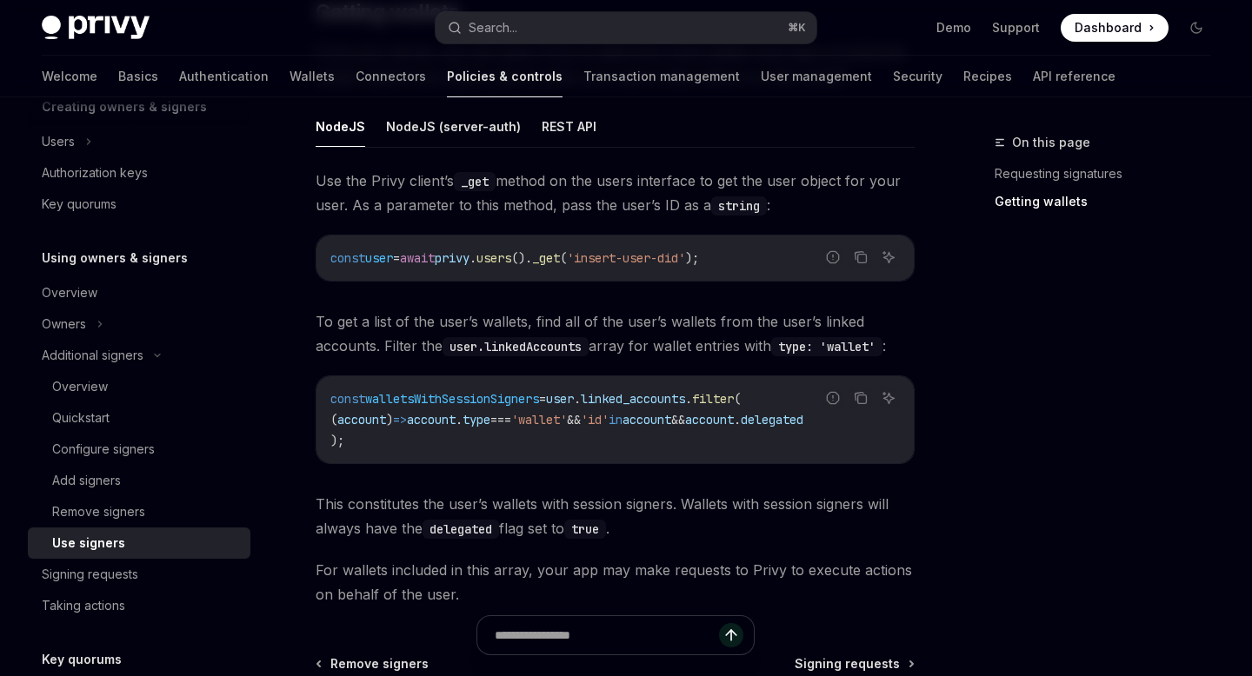
scroll to position [713, 0]
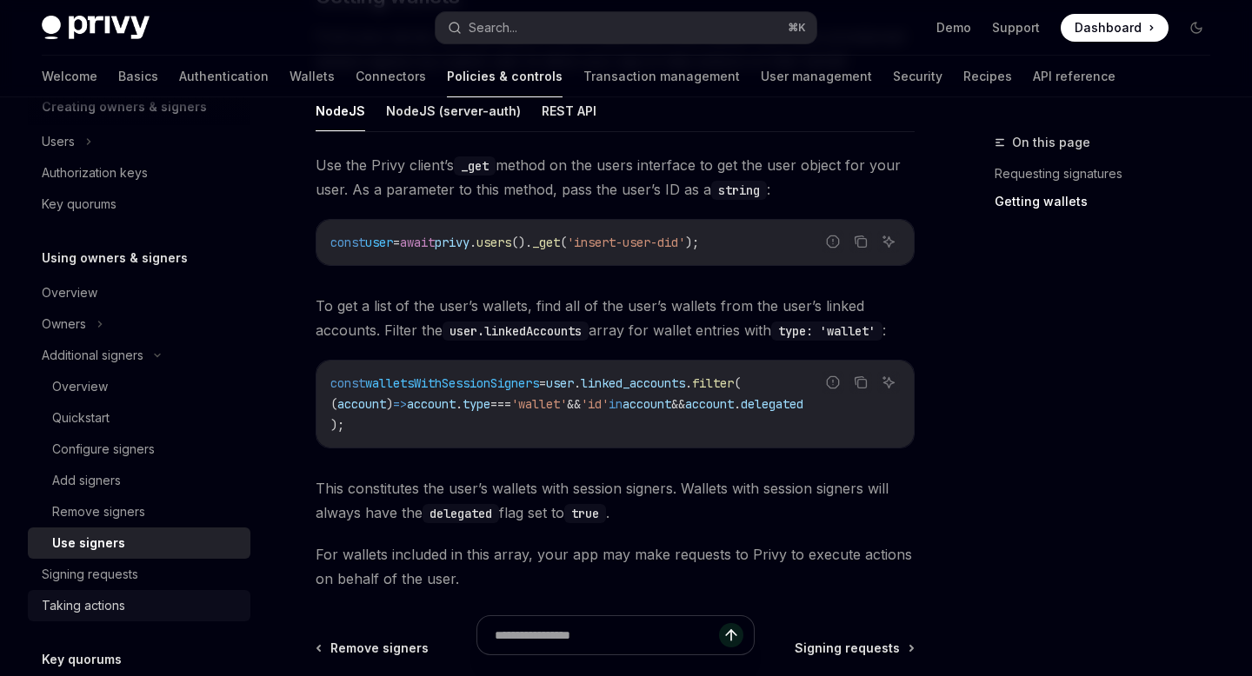
click at [170, 596] on div "Taking actions" at bounding box center [141, 605] width 198 height 21
type textarea "*"
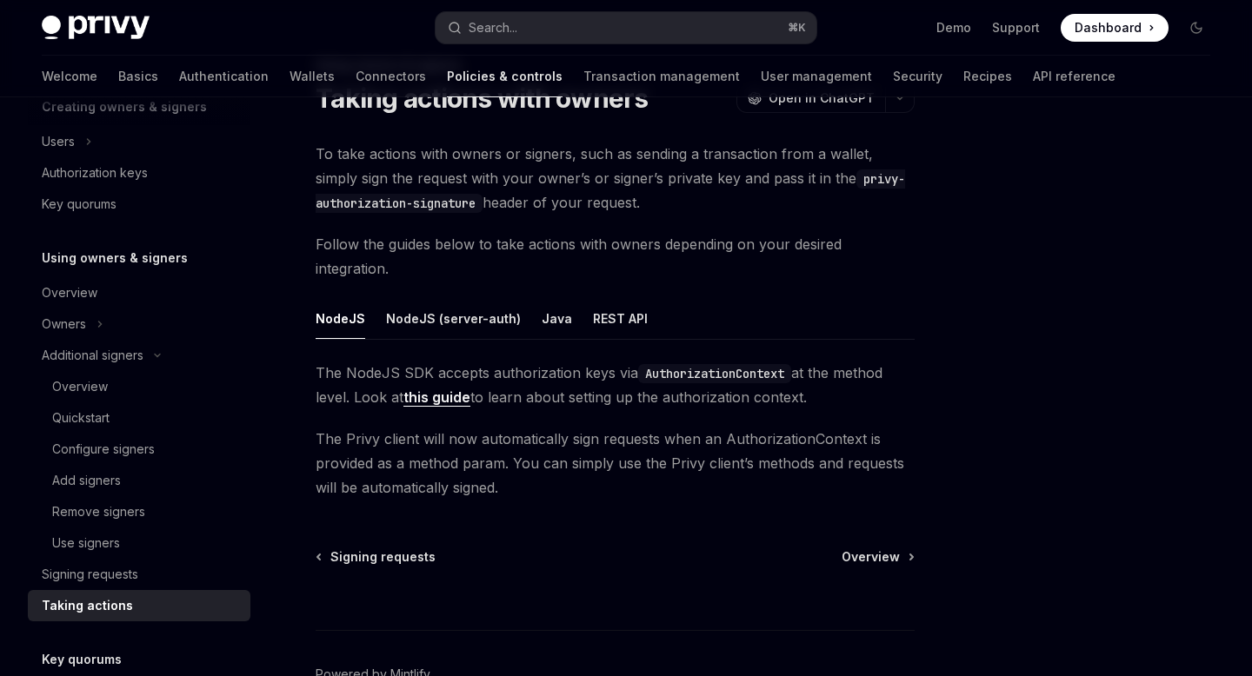
scroll to position [182, 0]
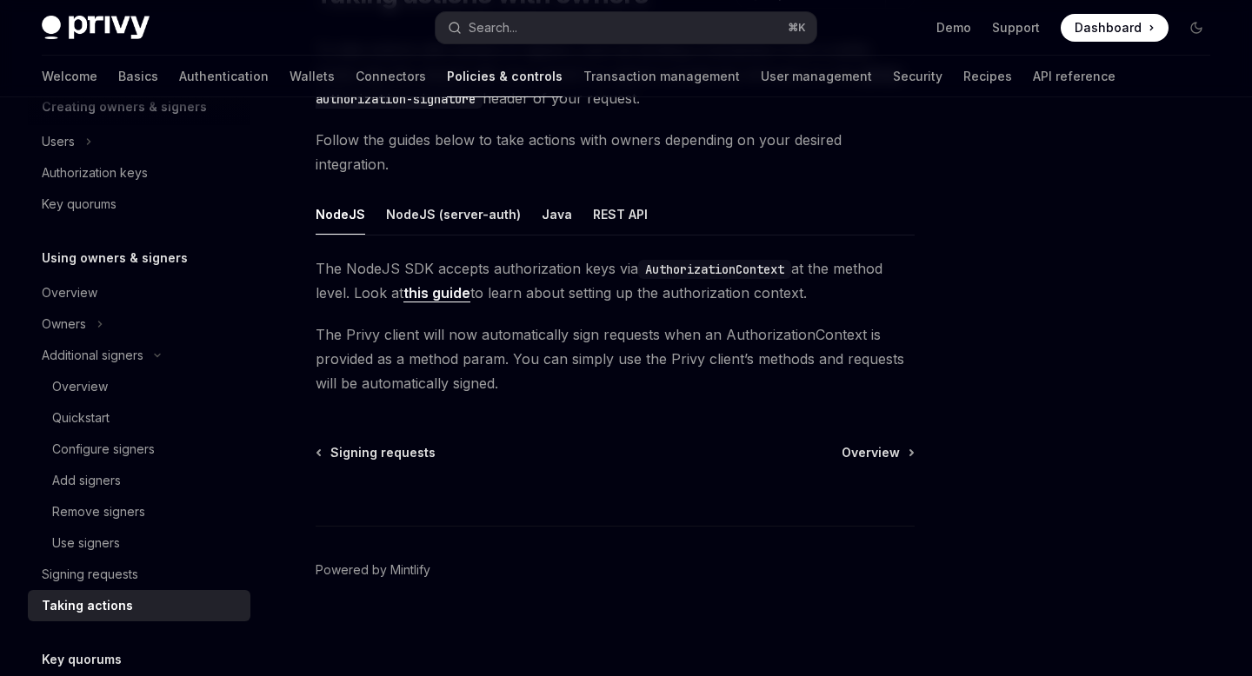
click at [429, 298] on link "this guide" at bounding box center [436, 293] width 67 height 18
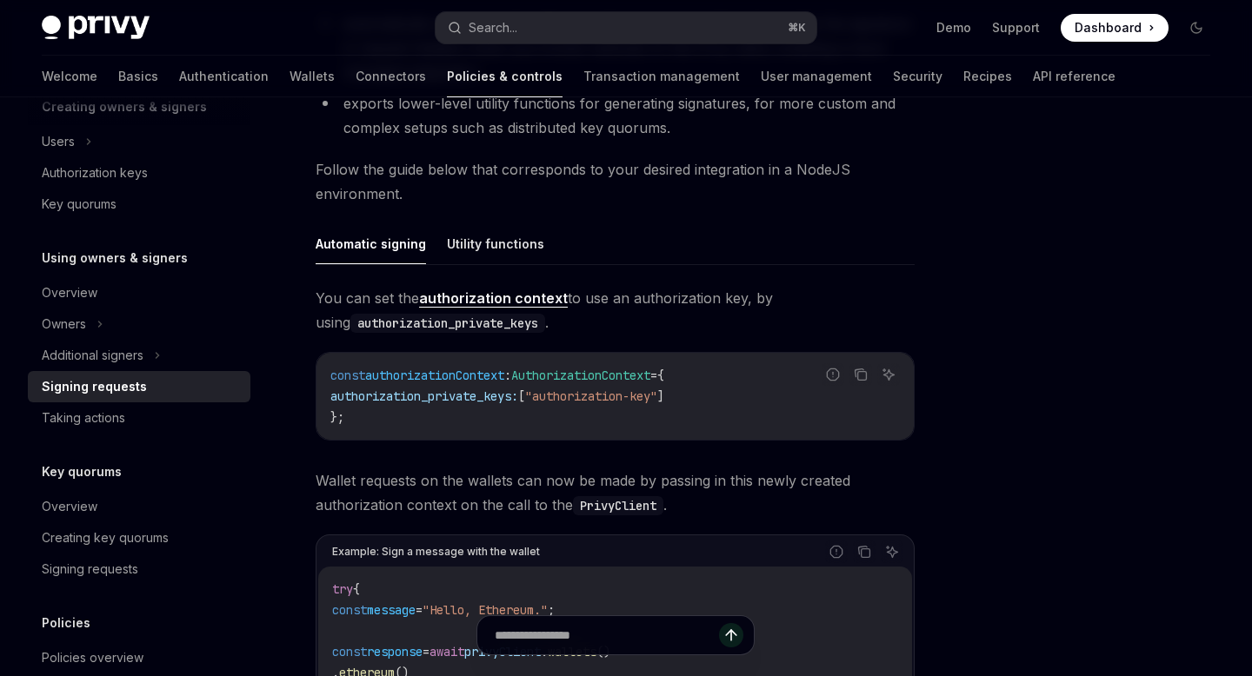
scroll to position [452, 0]
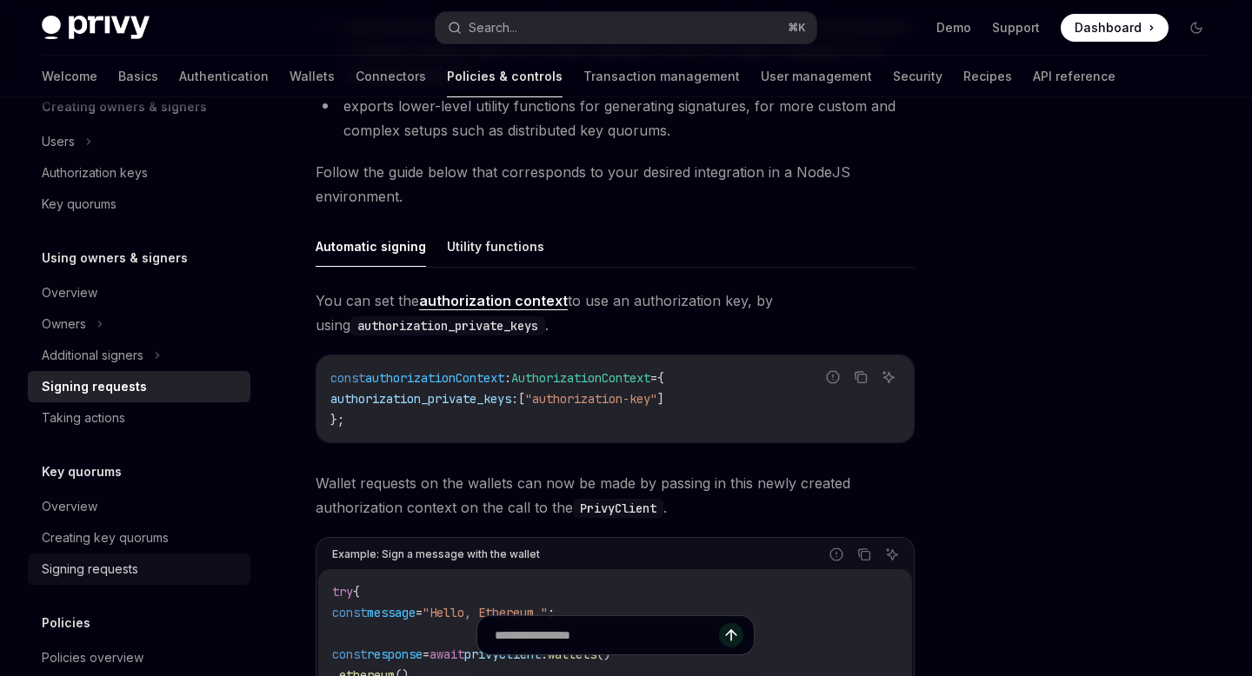
click at [121, 574] on div "Signing requests" at bounding box center [90, 569] width 96 height 21
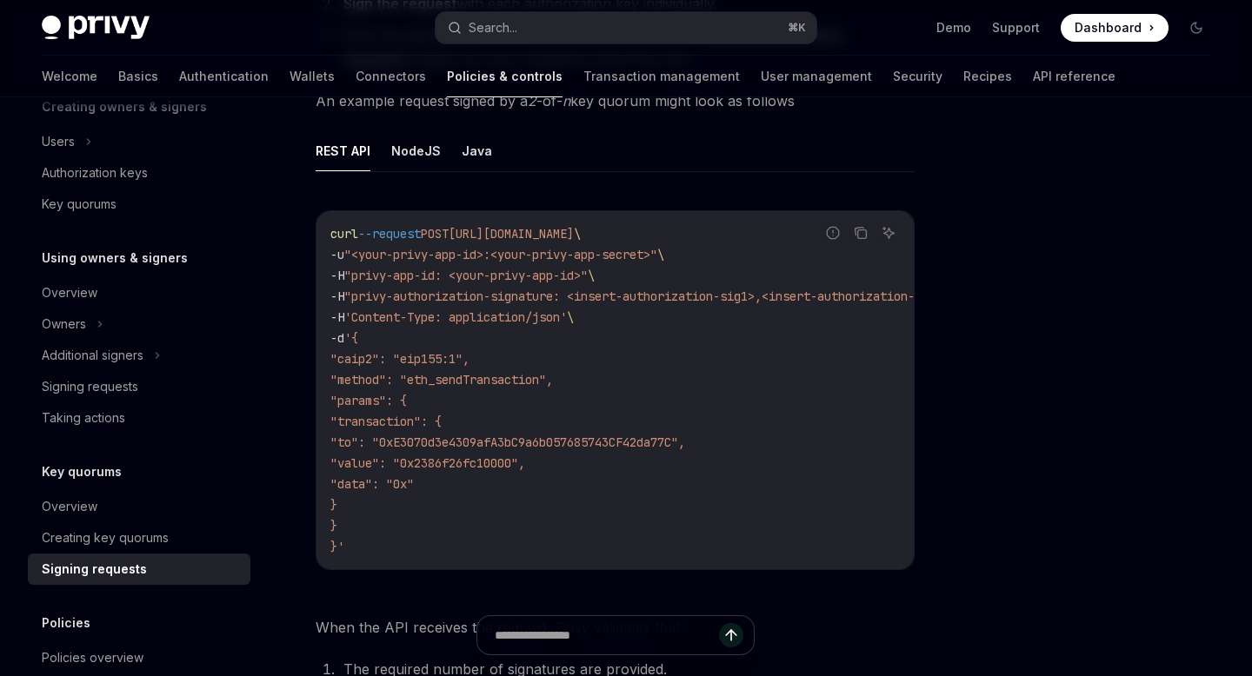
scroll to position [435, 0]
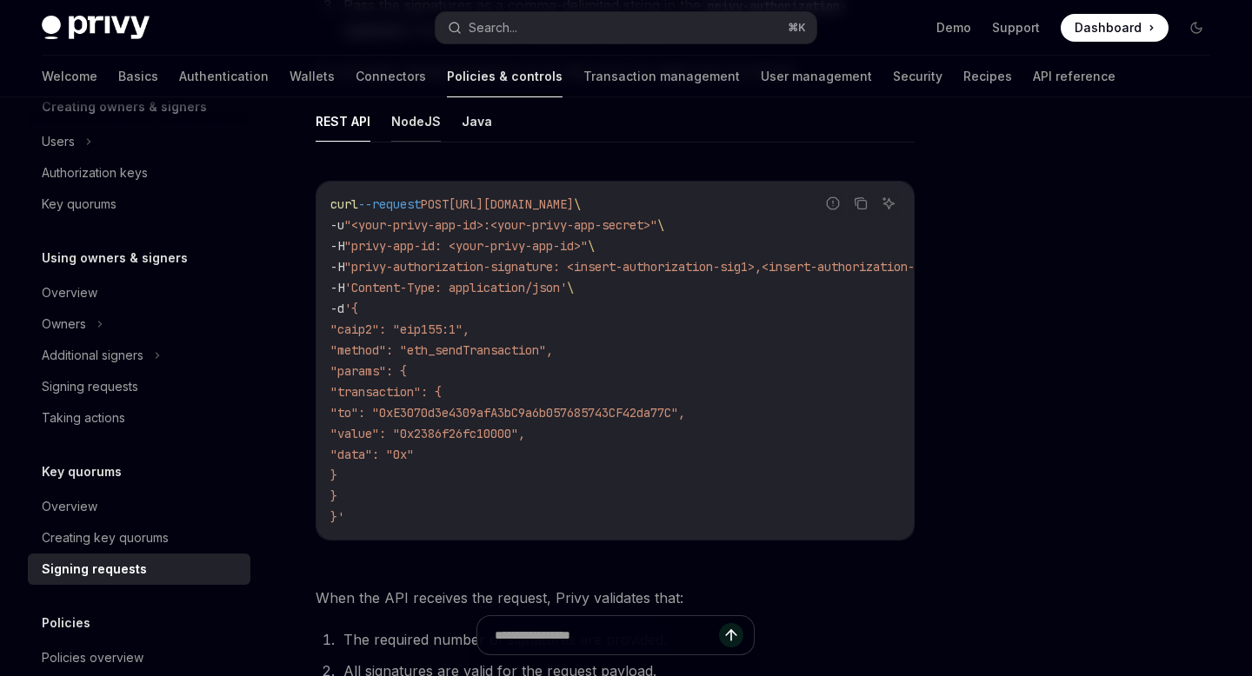
click at [417, 124] on button "NodeJS" at bounding box center [416, 121] width 50 height 41
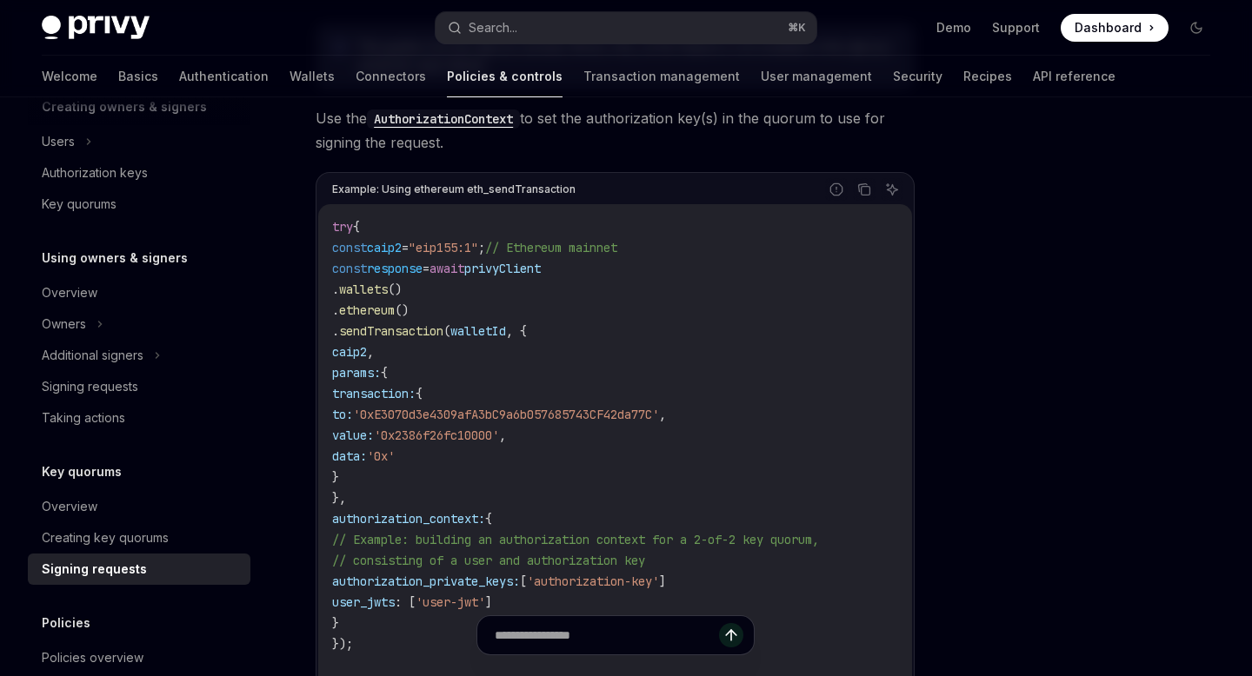
scroll to position [592, 0]
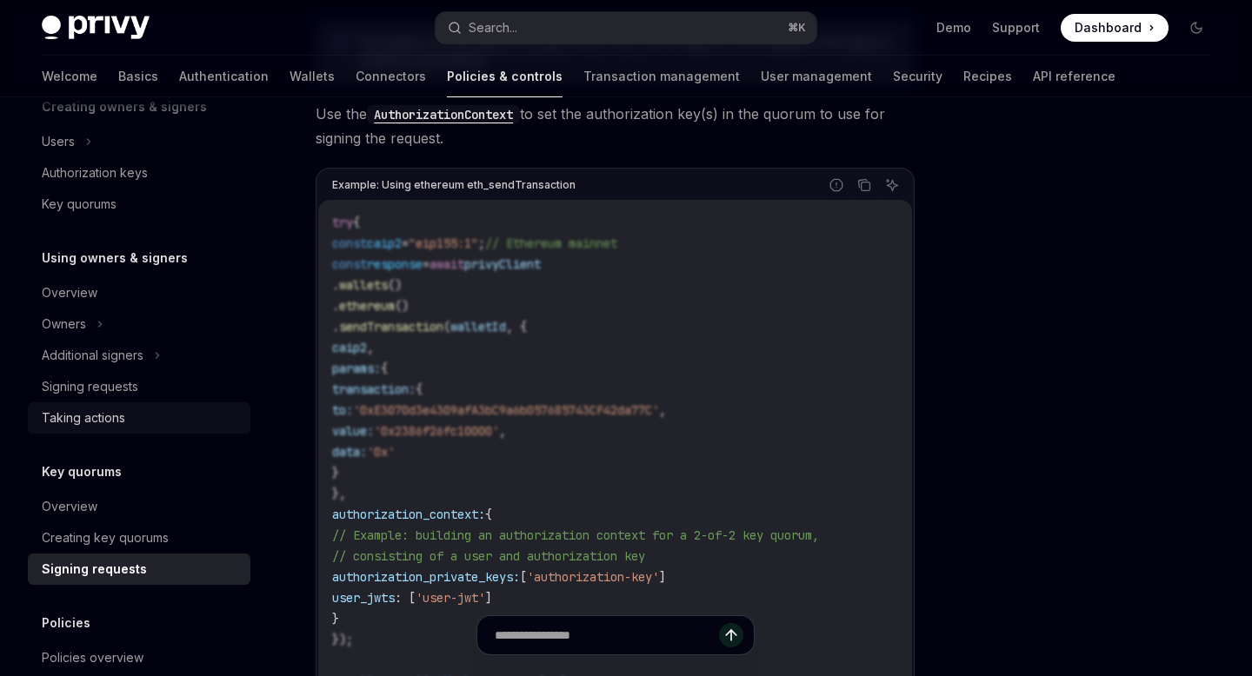
click at [142, 424] on div "Taking actions" at bounding box center [141, 418] width 198 height 21
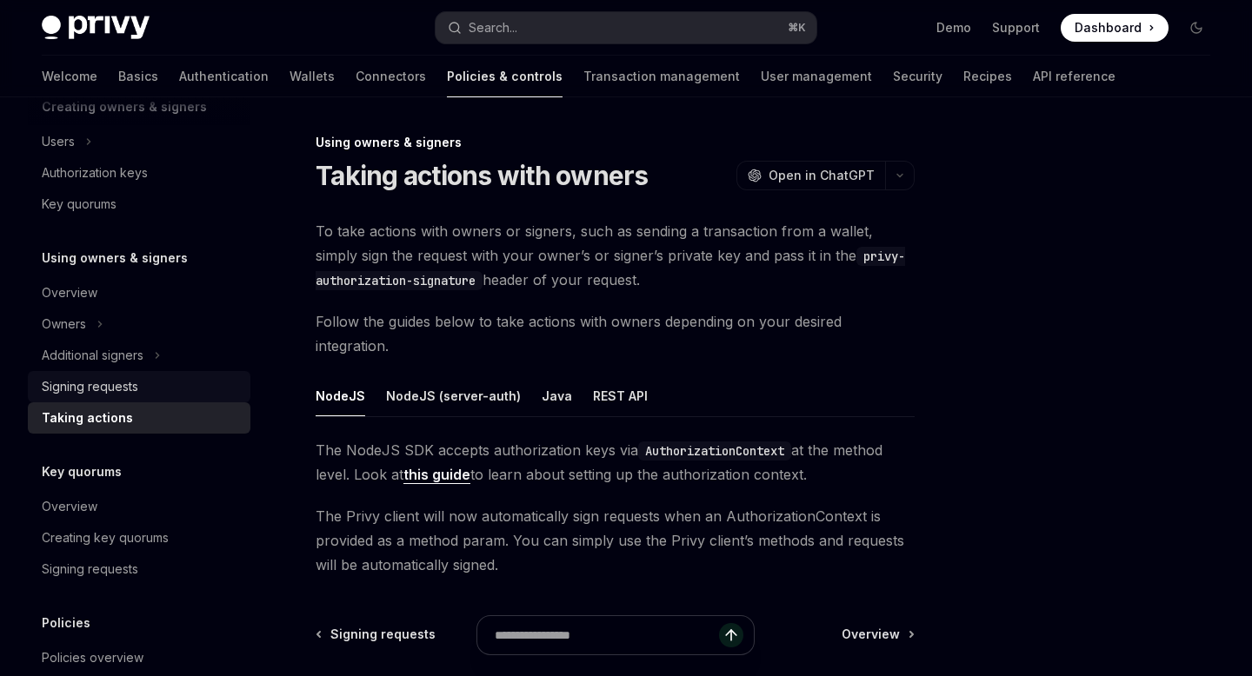
click at [159, 373] on link "Signing requests" at bounding box center [139, 386] width 223 height 31
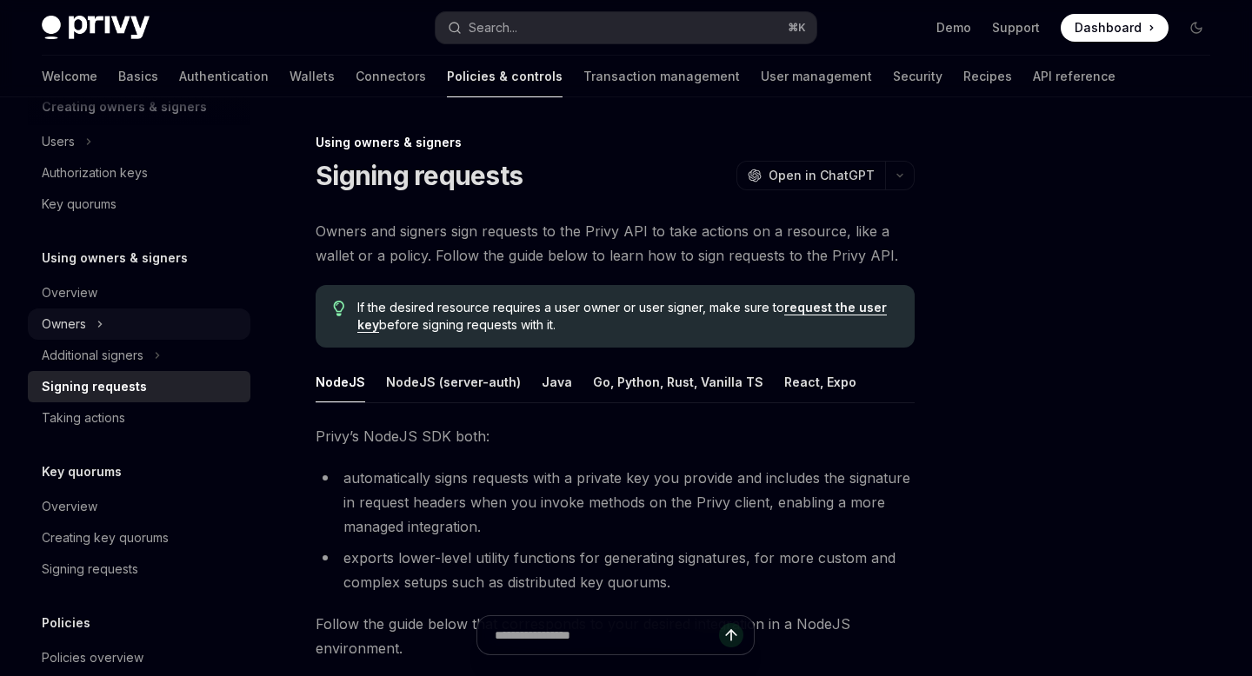
click at [85, 326] on div "Owners" at bounding box center [64, 324] width 44 height 21
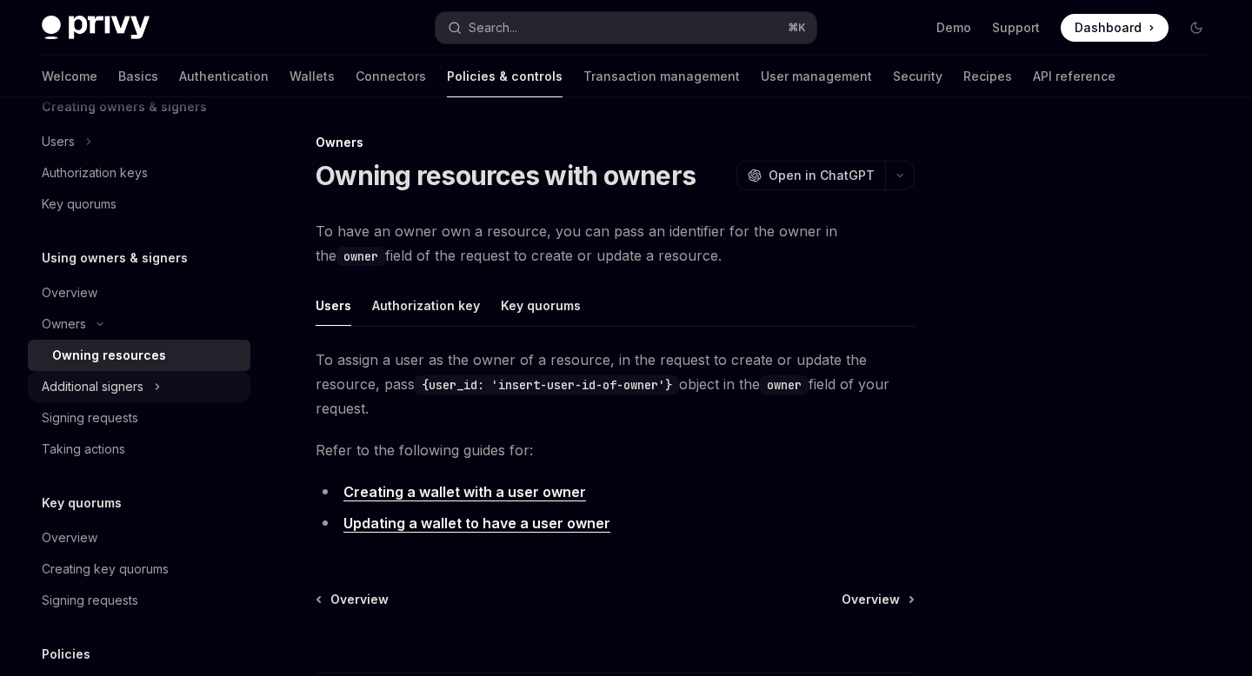
click at [99, 382] on div "Additional signers" at bounding box center [93, 386] width 102 height 21
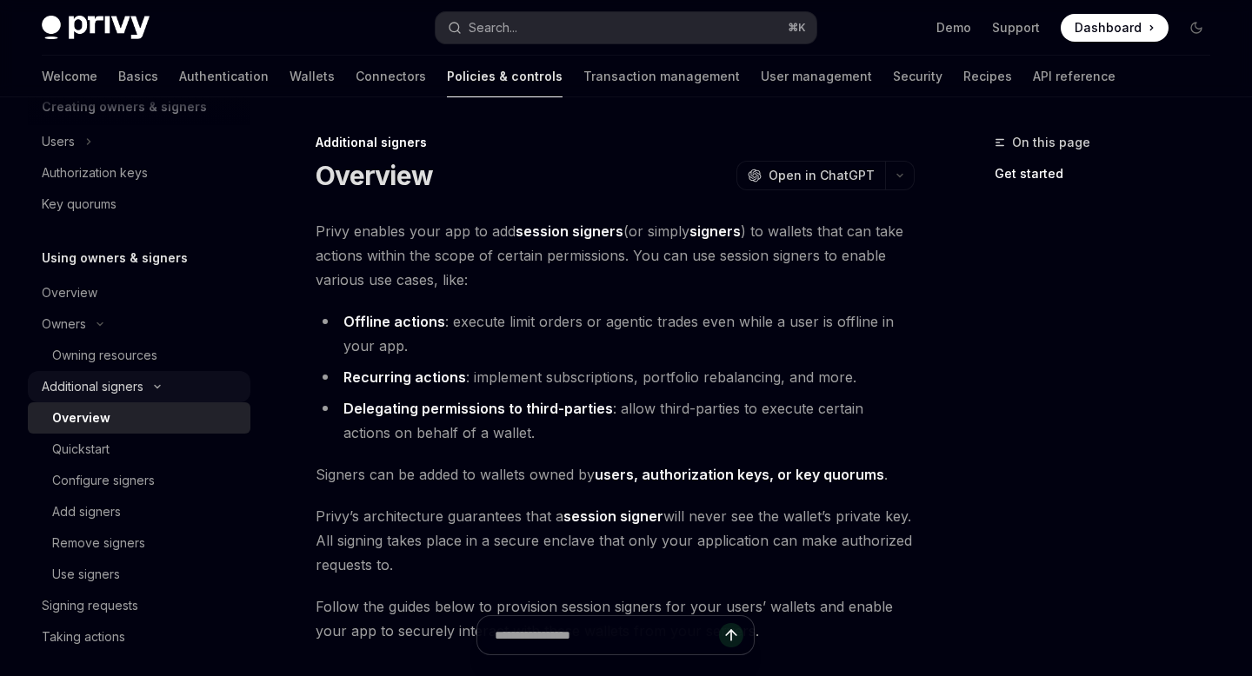
scroll to position [440, 0]
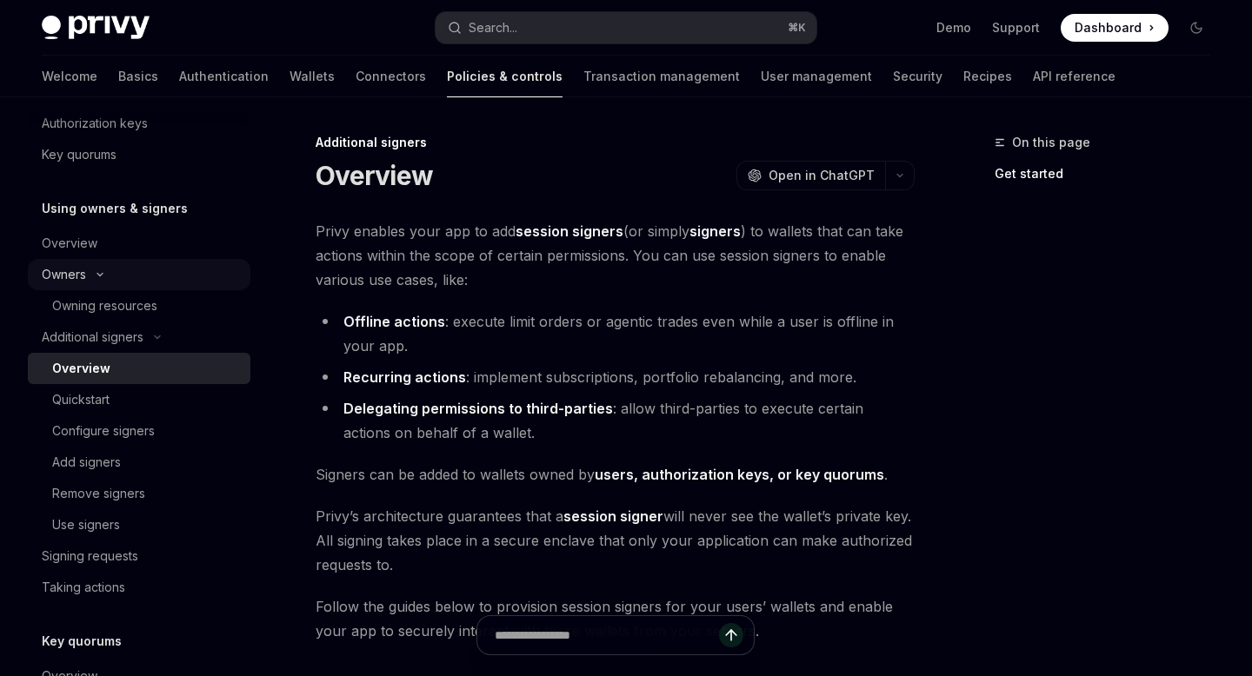
click at [106, 277] on icon at bounding box center [100, 274] width 21 height 7
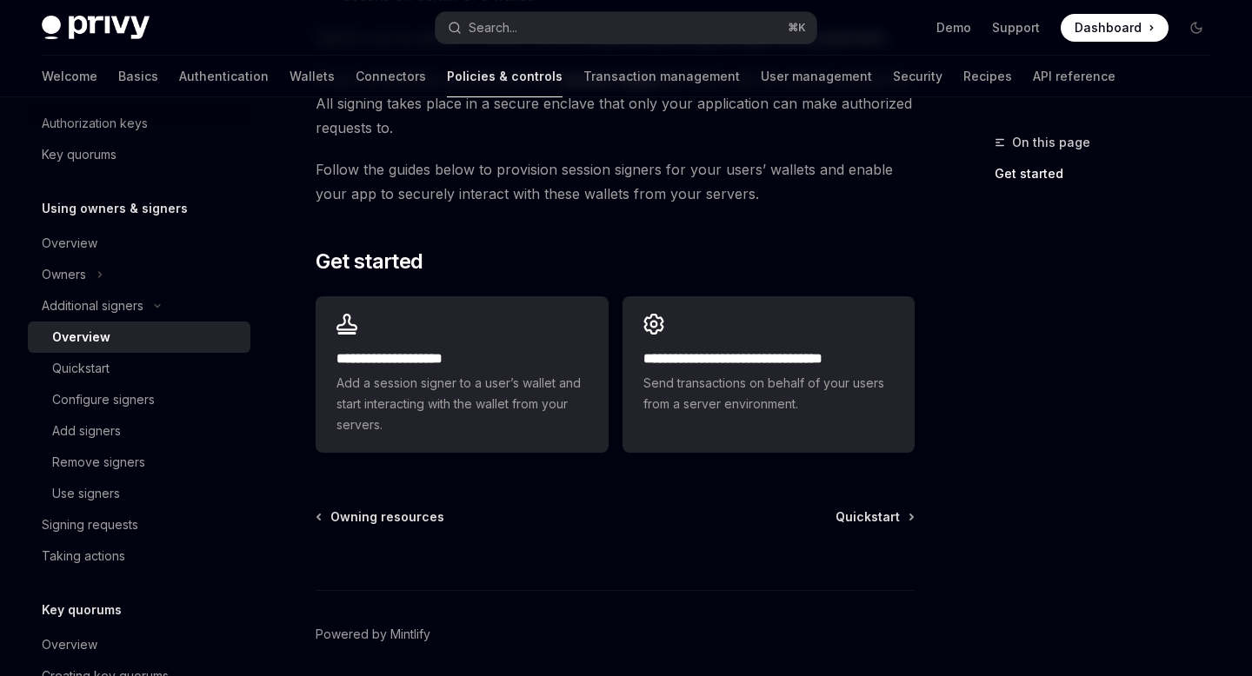
scroll to position [477, 0]
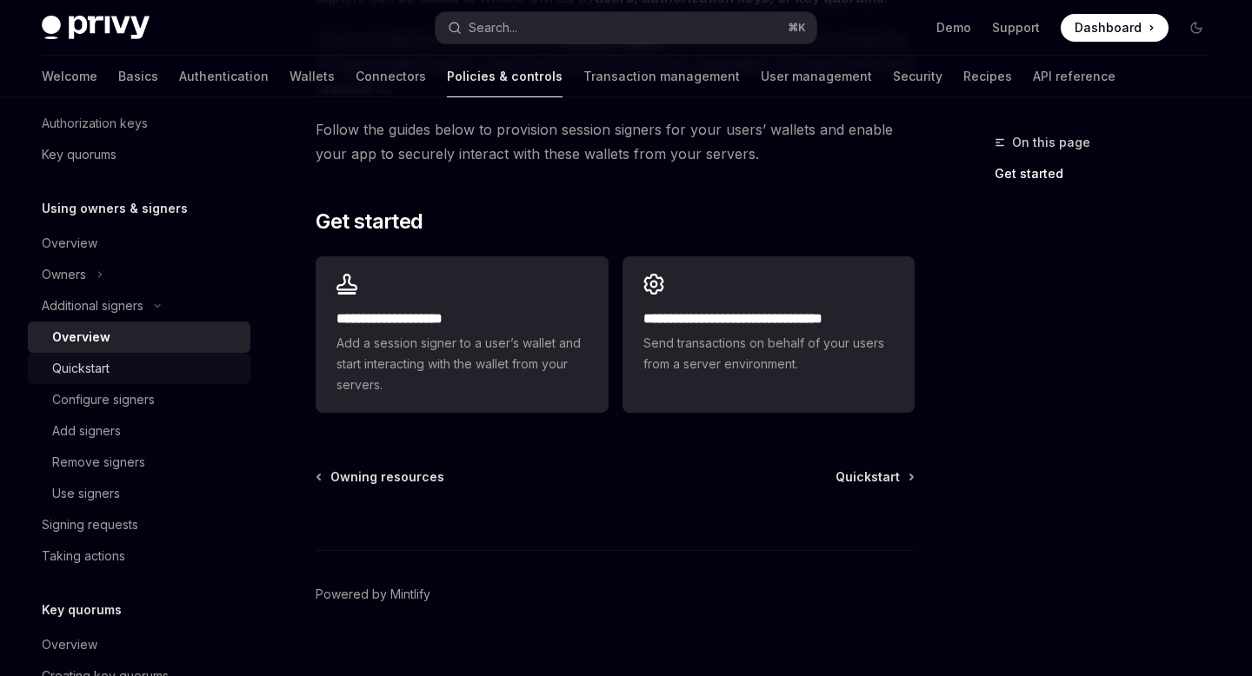
click at [164, 356] on link "Quickstart" at bounding box center [139, 368] width 223 height 31
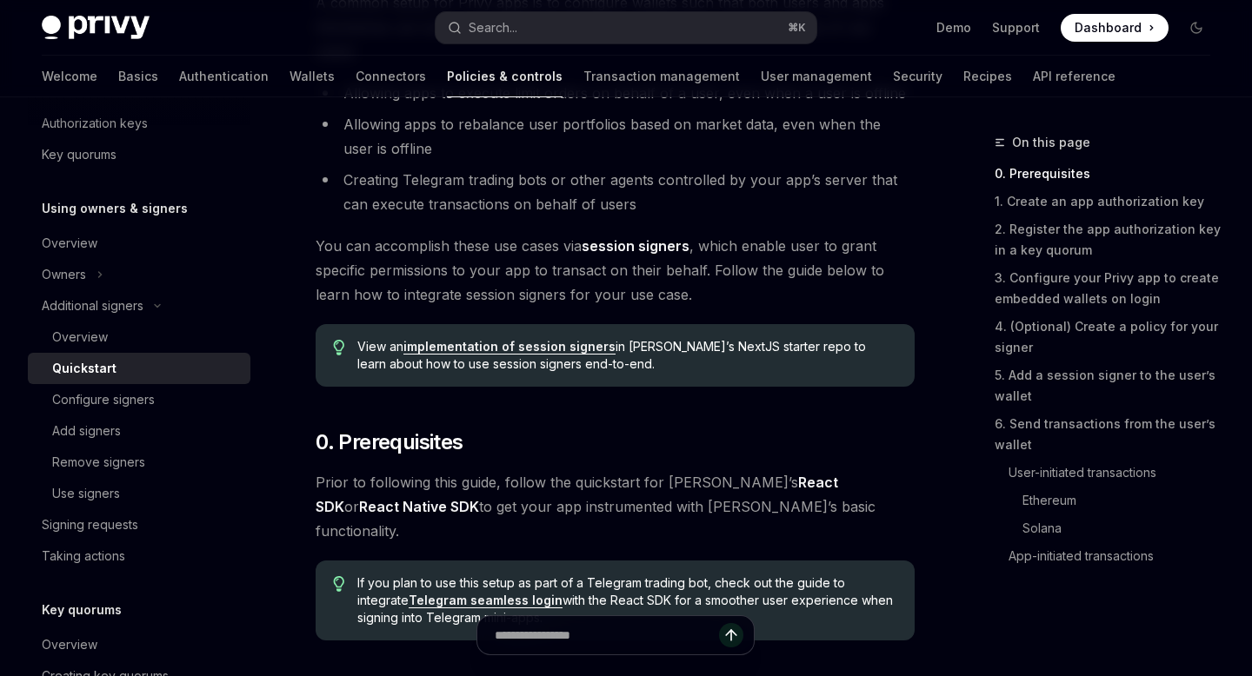
scroll to position [269, 0]
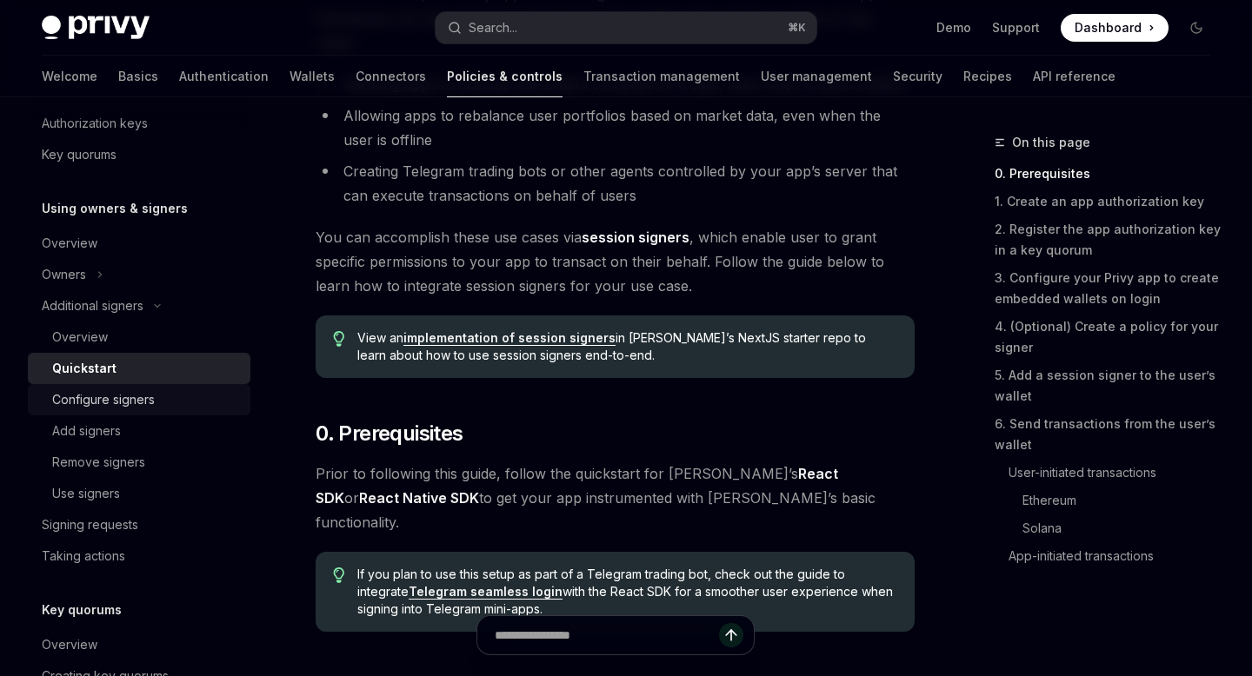
click at [152, 399] on div "Configure signers" at bounding box center [103, 399] width 103 height 21
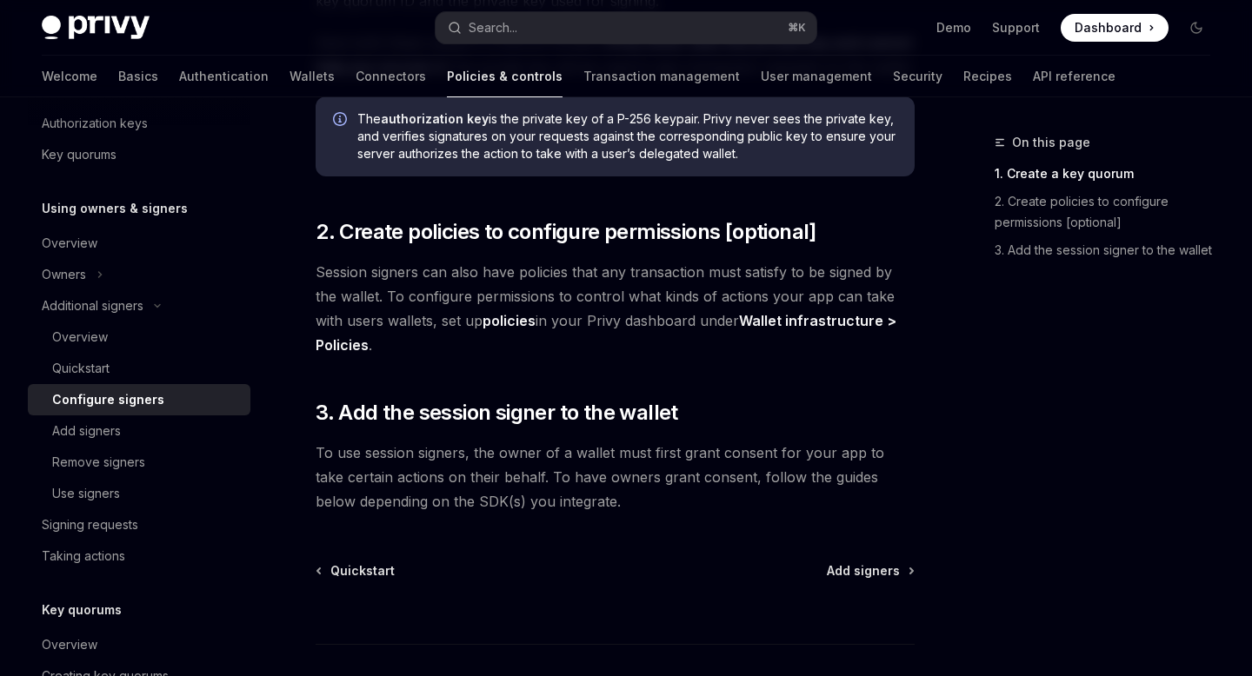
scroll to position [517, 0]
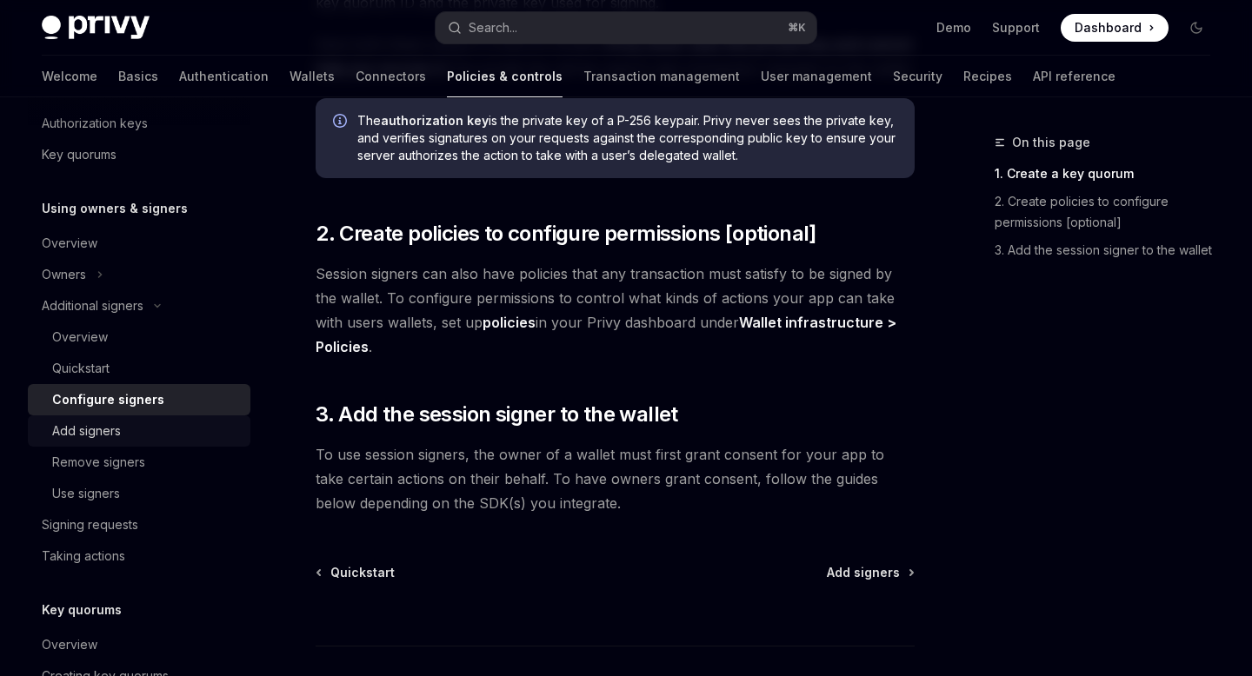
click at [135, 428] on div "Add signers" at bounding box center [146, 431] width 188 height 21
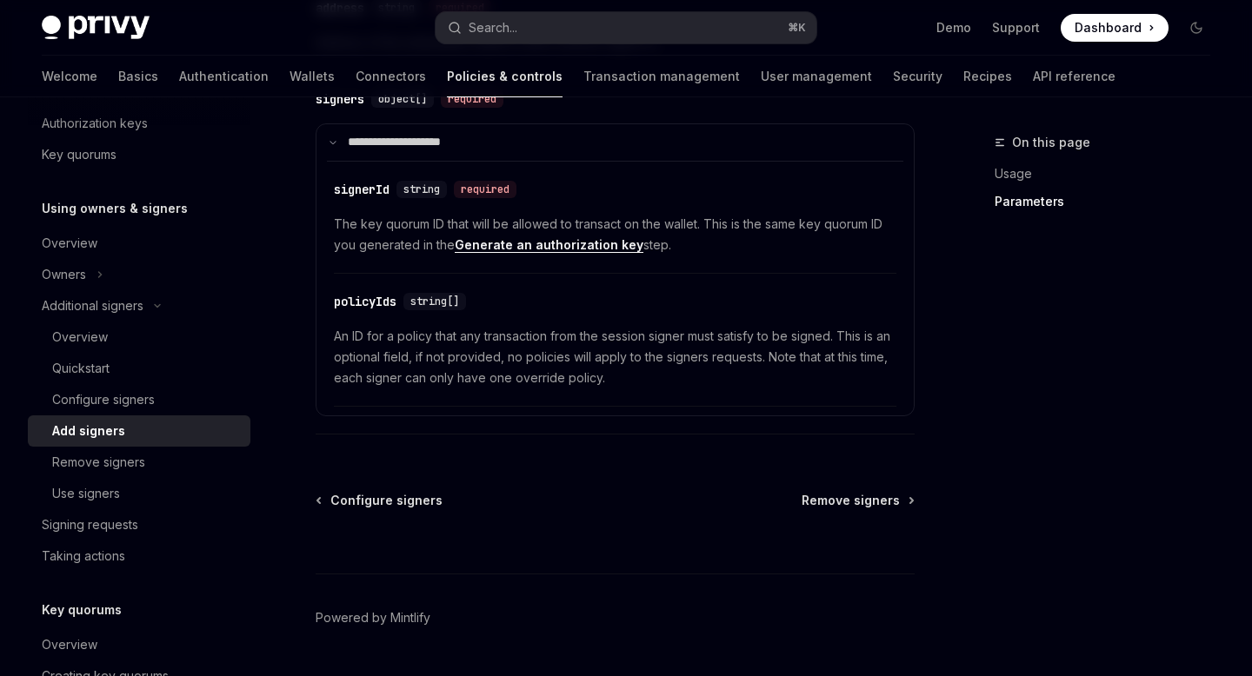
scroll to position [864, 0]
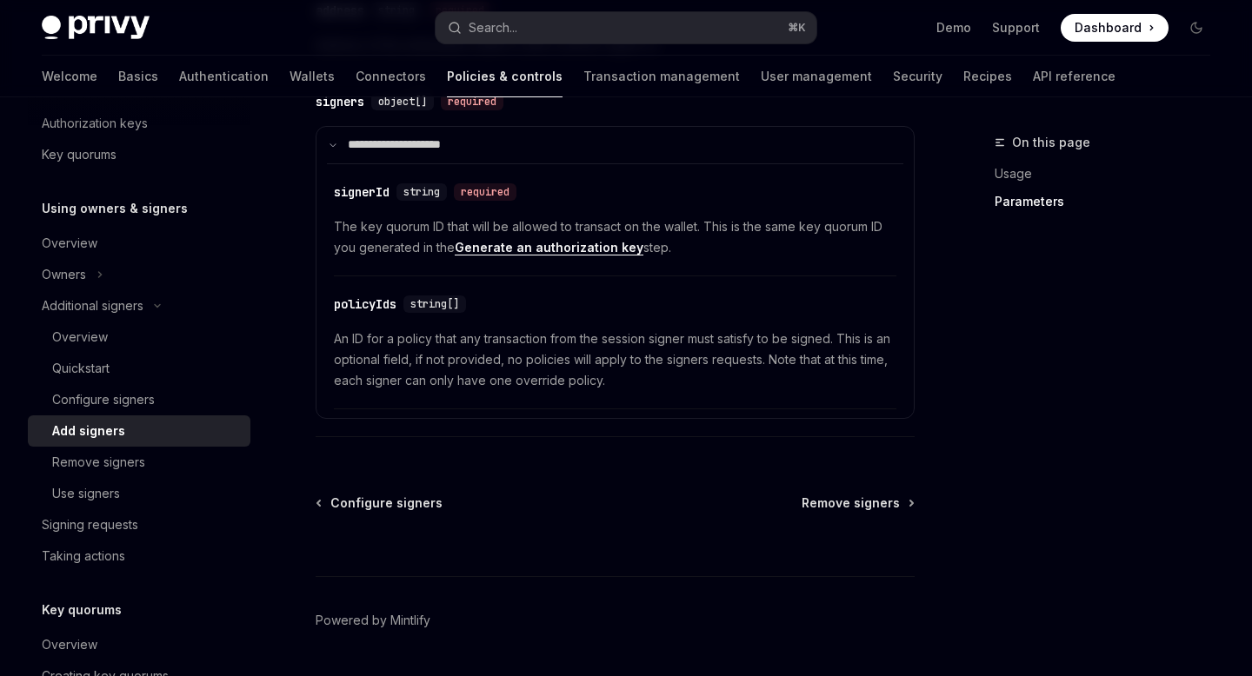
click at [581, 256] on link "Generate an authorization key" at bounding box center [549, 248] width 189 height 16
type textarea "*"
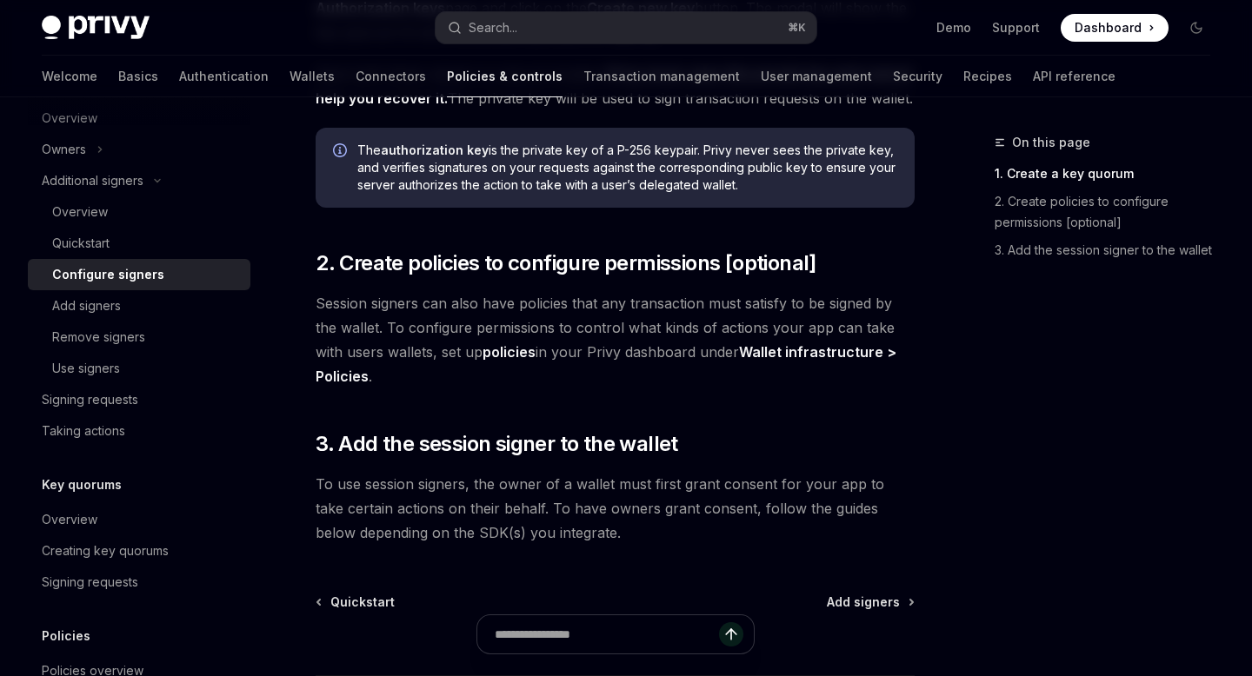
scroll to position [489, 0]
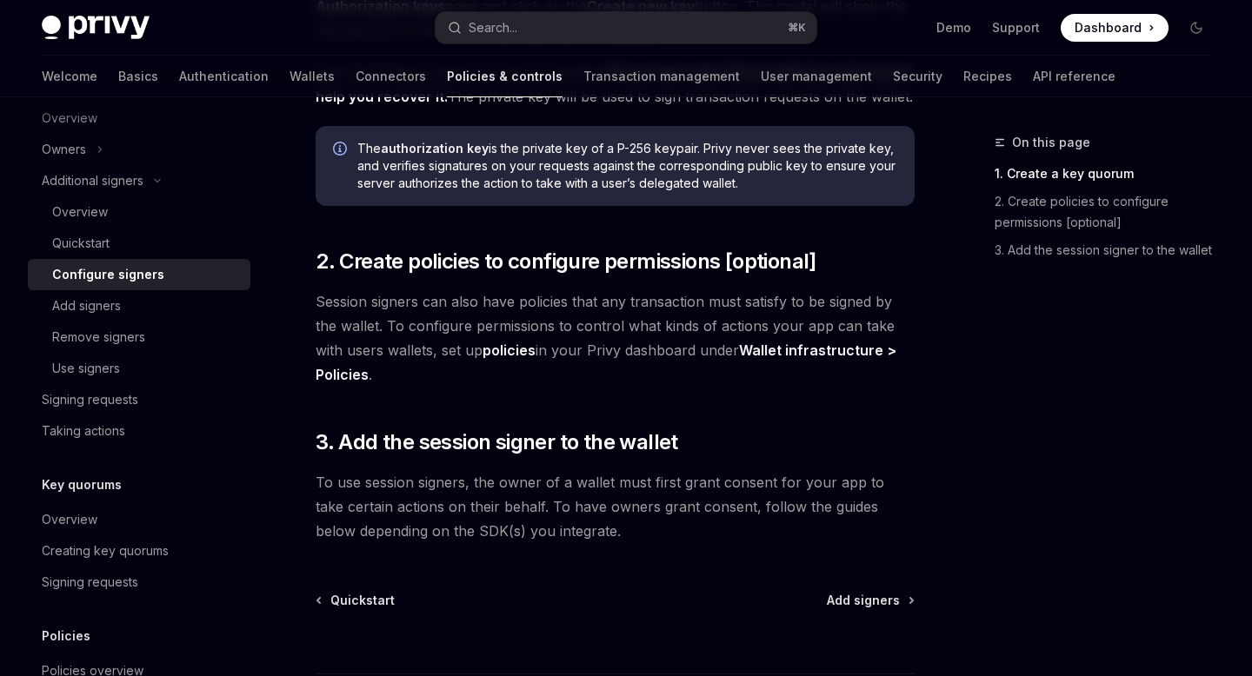
click at [769, 347] on strong "Wallet infrastructure > Policies" at bounding box center [606, 363] width 581 height 42
click at [776, 350] on strong "Wallet infrastructure > Policies" at bounding box center [606, 363] width 581 height 42
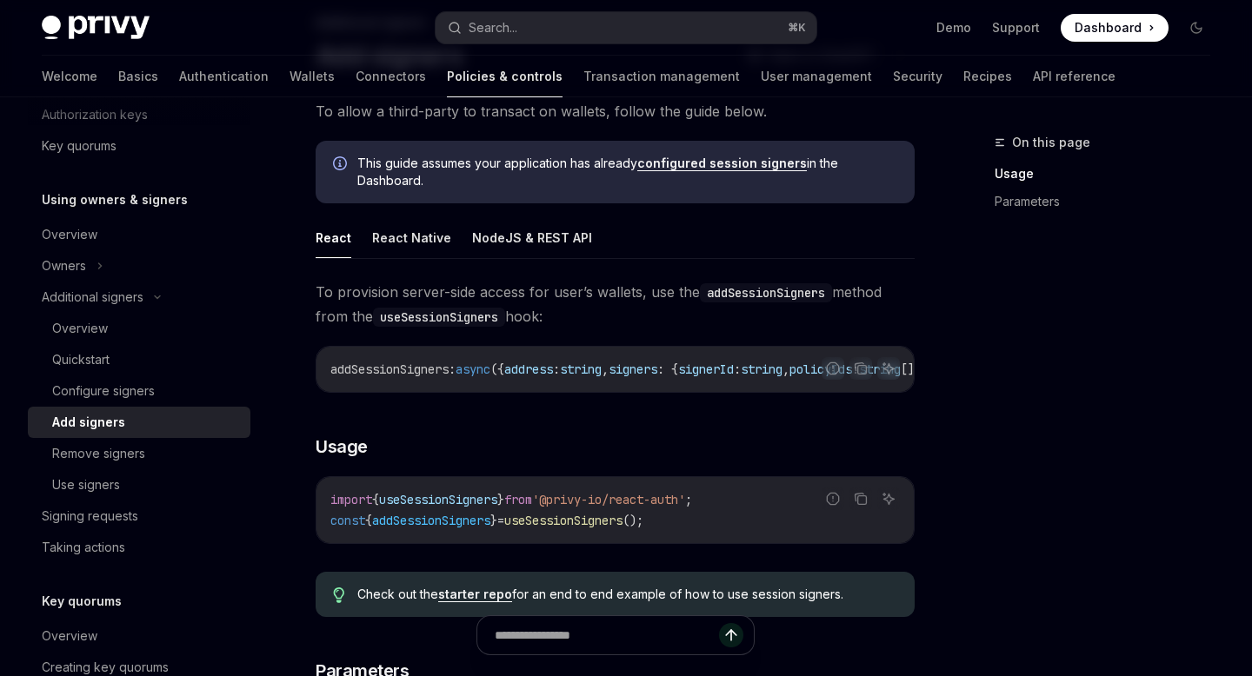
scroll to position [450, 0]
click at [145, 371] on link "Quickstart" at bounding box center [139, 357] width 223 height 31
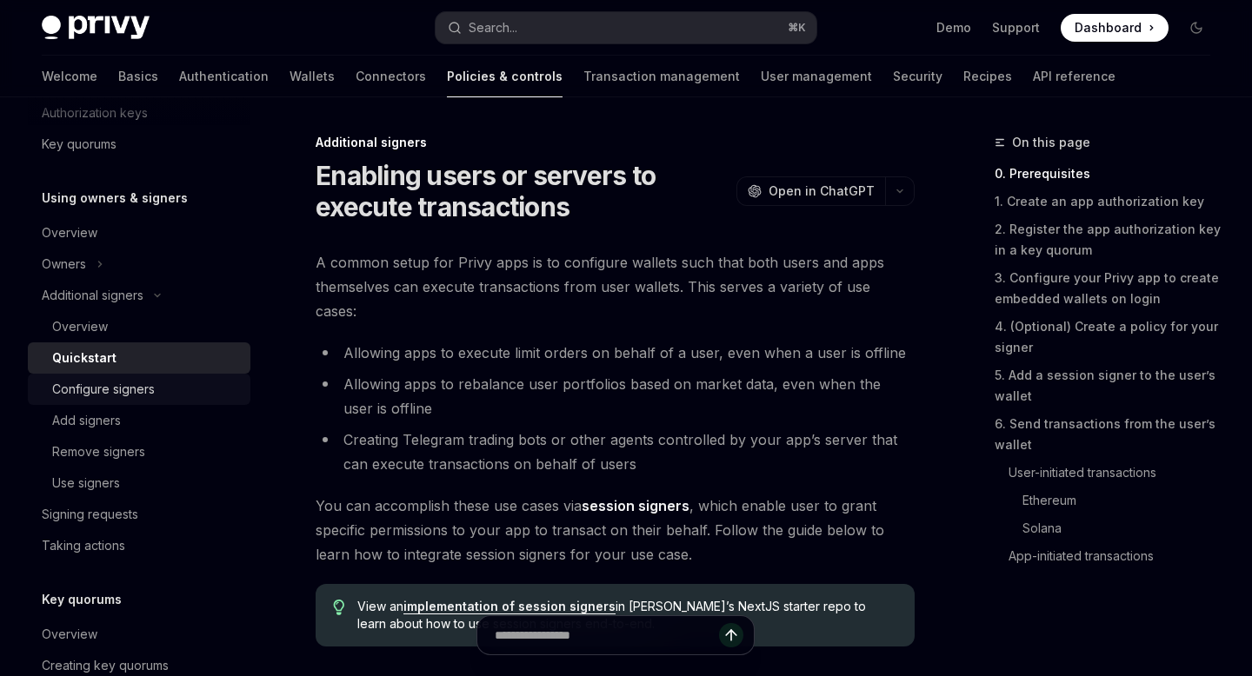
click at [136, 391] on div "Configure signers" at bounding box center [103, 389] width 103 height 21
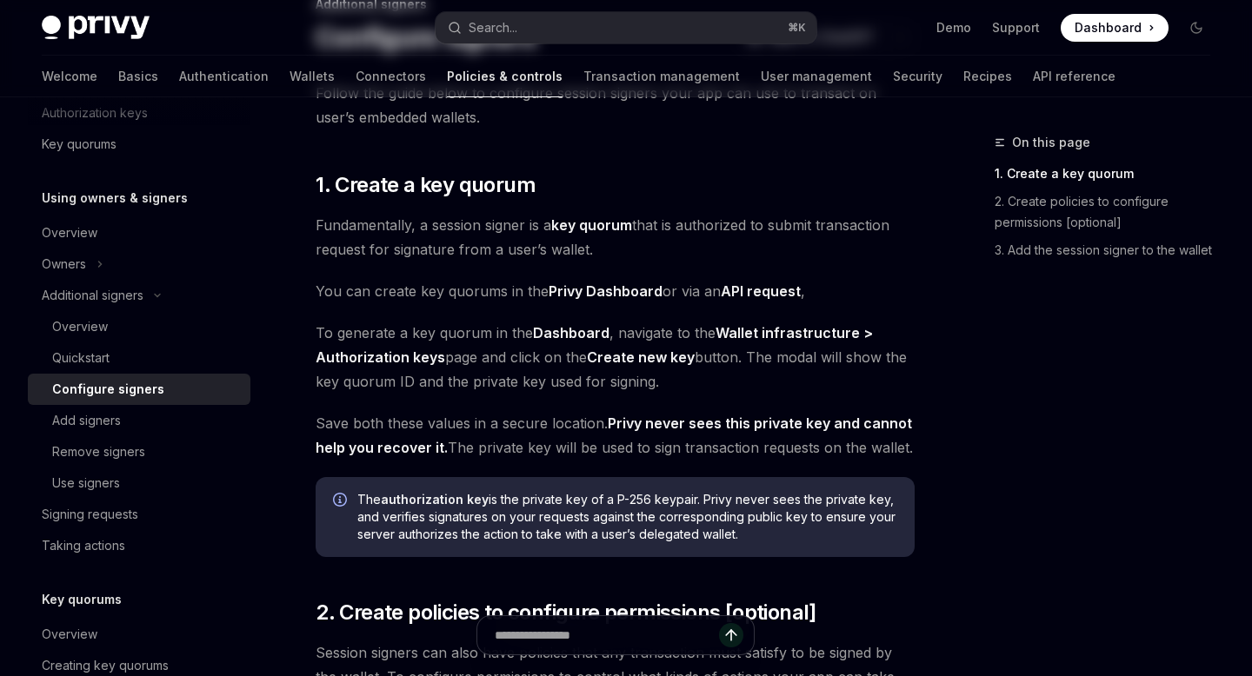
scroll to position [471, 0]
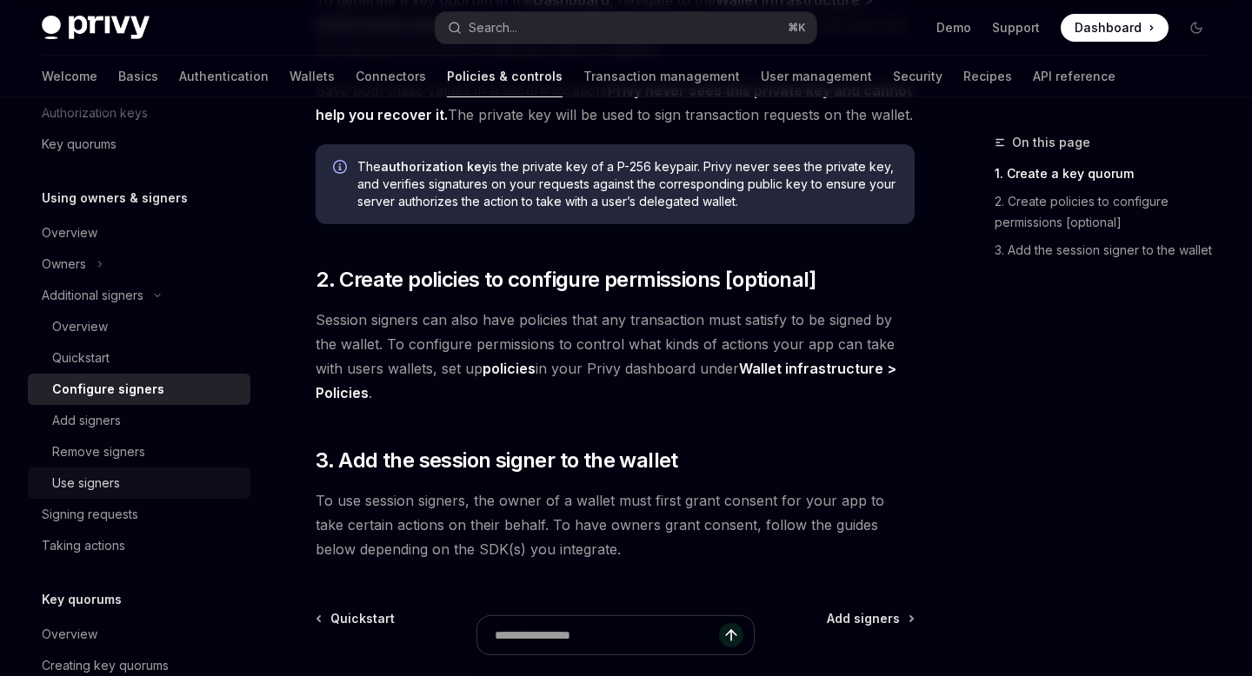
click at [116, 493] on div "Use signers" at bounding box center [86, 483] width 68 height 21
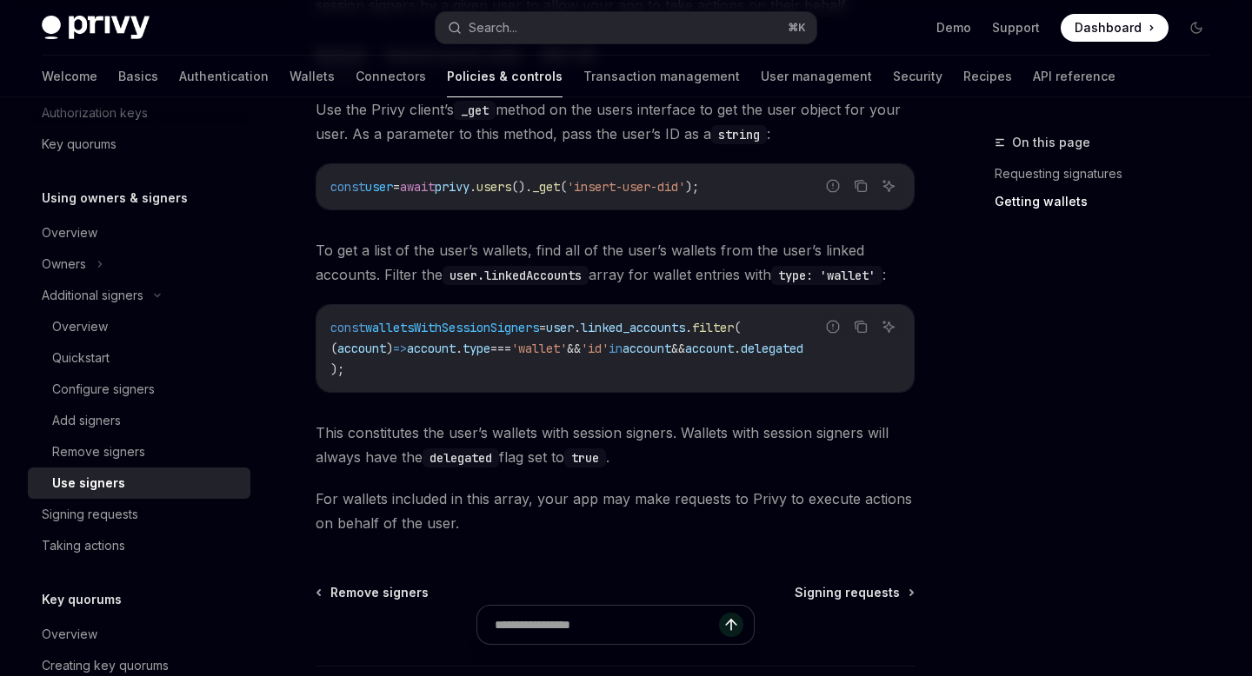
scroll to position [782, 0]
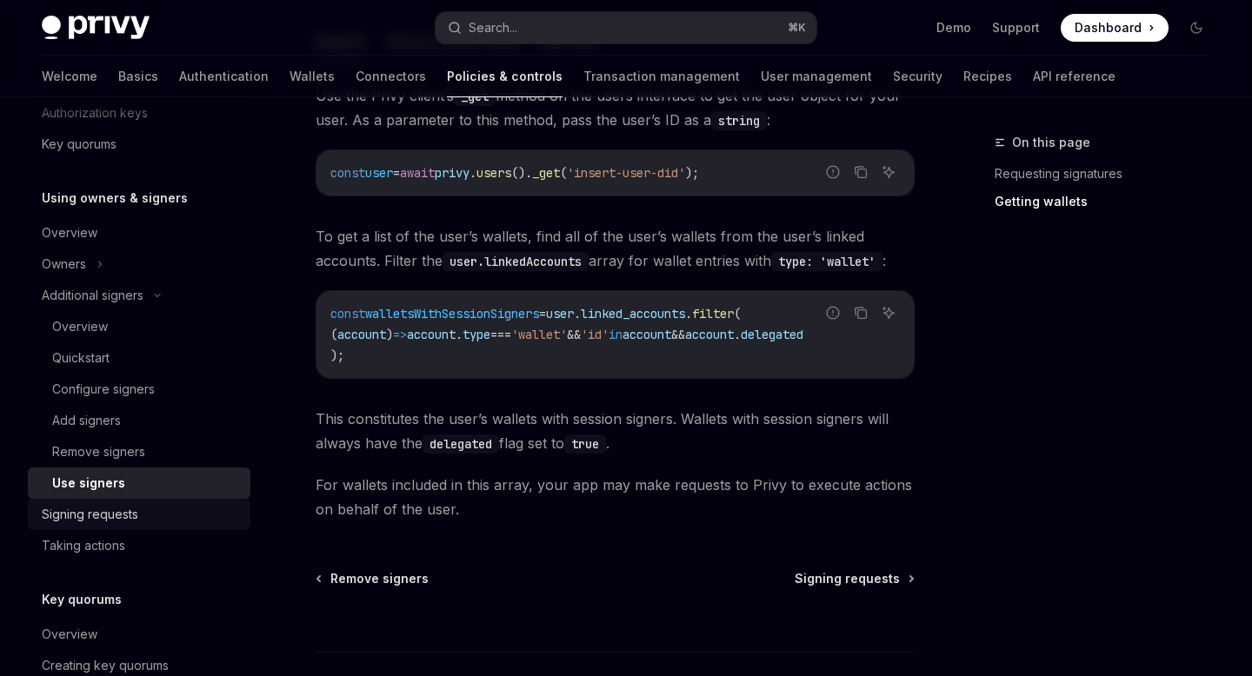
click at [128, 515] on div "Signing requests" at bounding box center [90, 514] width 96 height 21
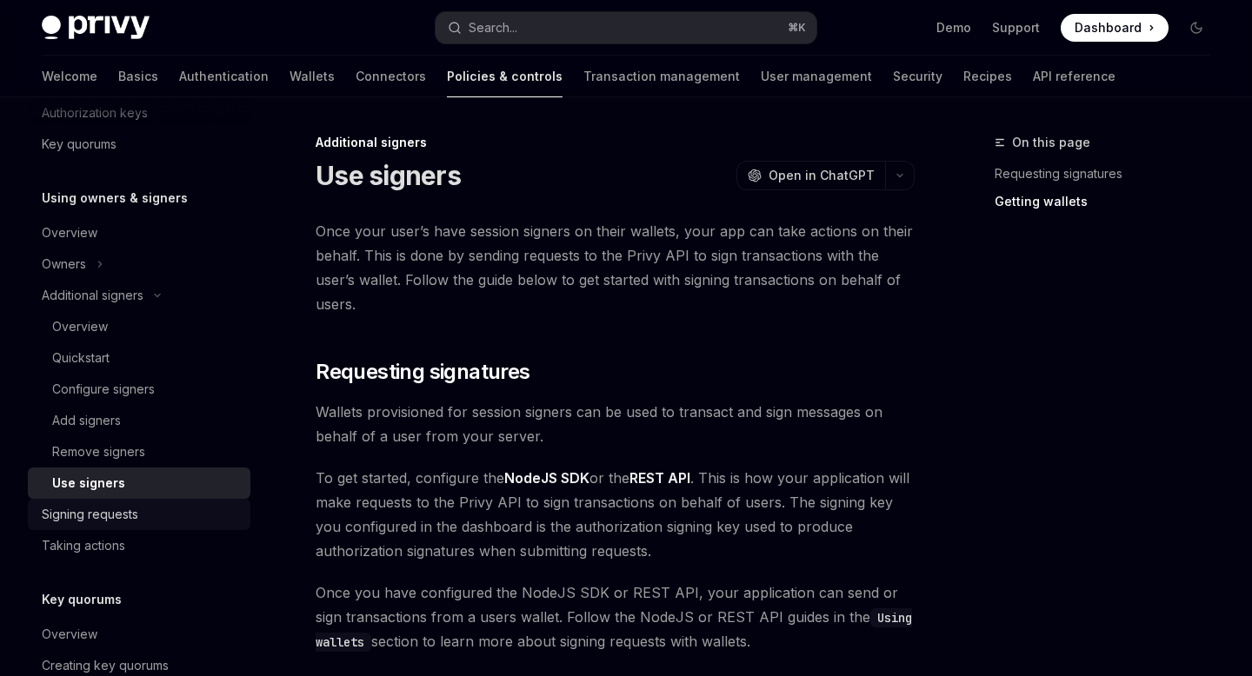
type textarea "*"
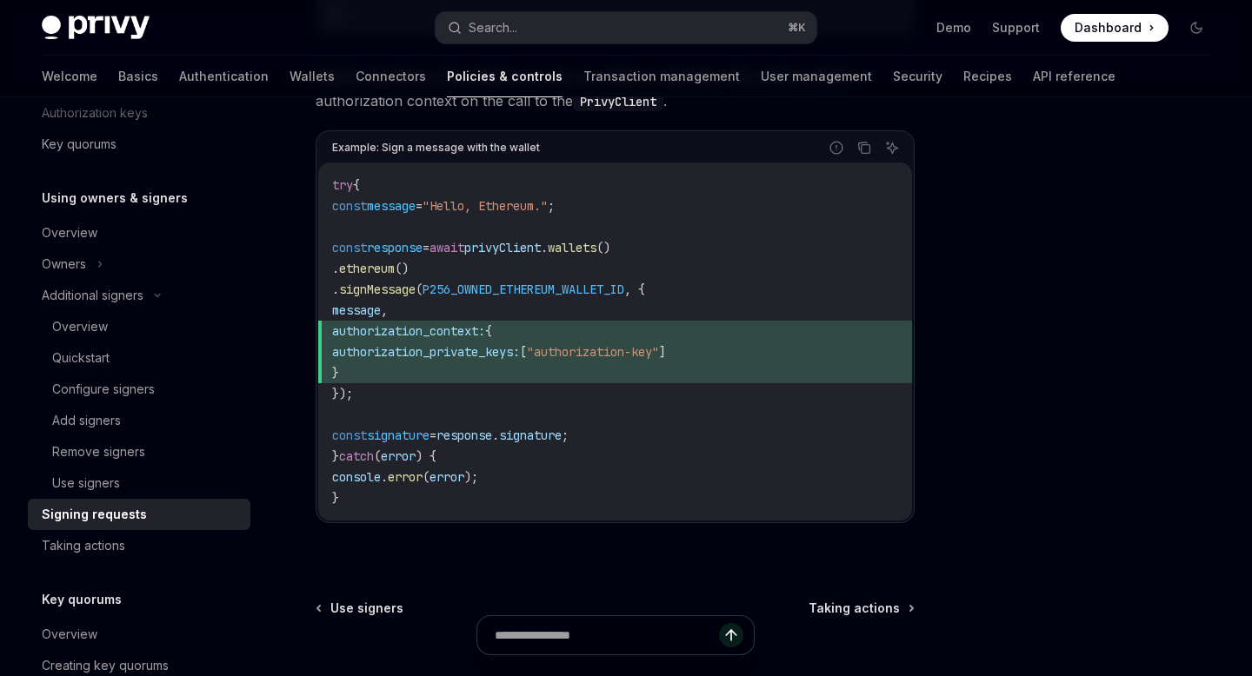
scroll to position [851, 0]
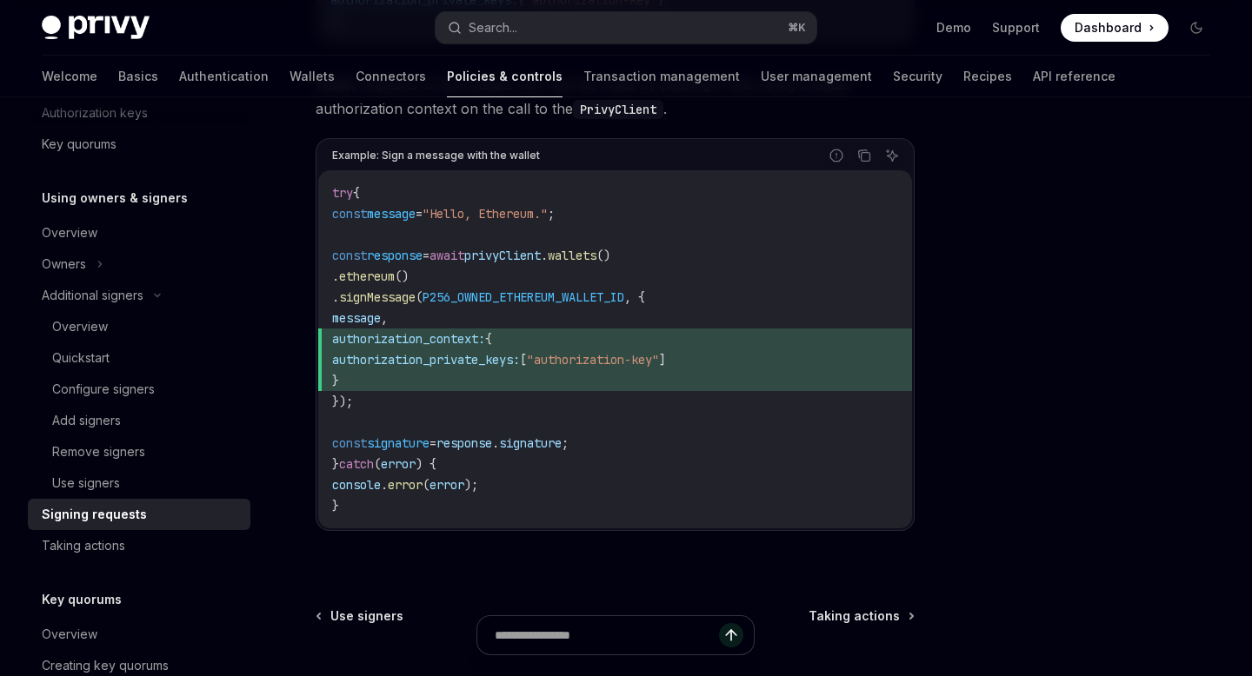
click at [601, 302] on span "P256_OWNED_ETHEREUM_WALLET_ID" at bounding box center [523, 297] width 202 height 16
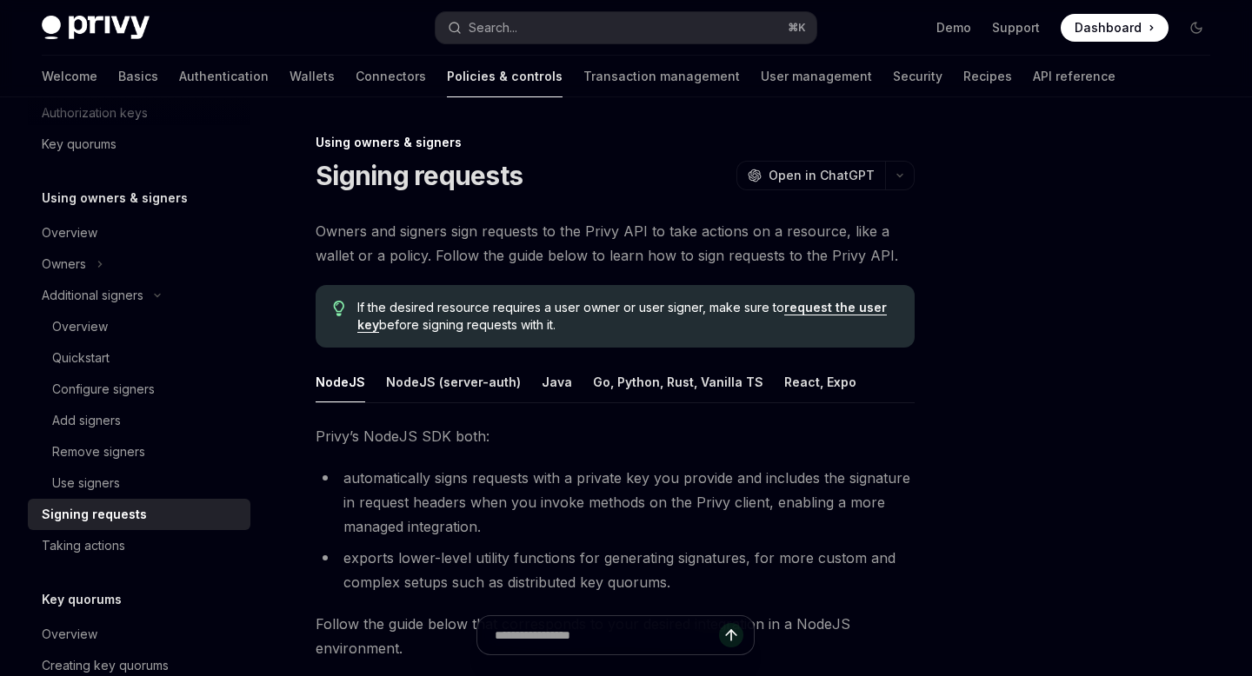
scroll to position [1, 0]
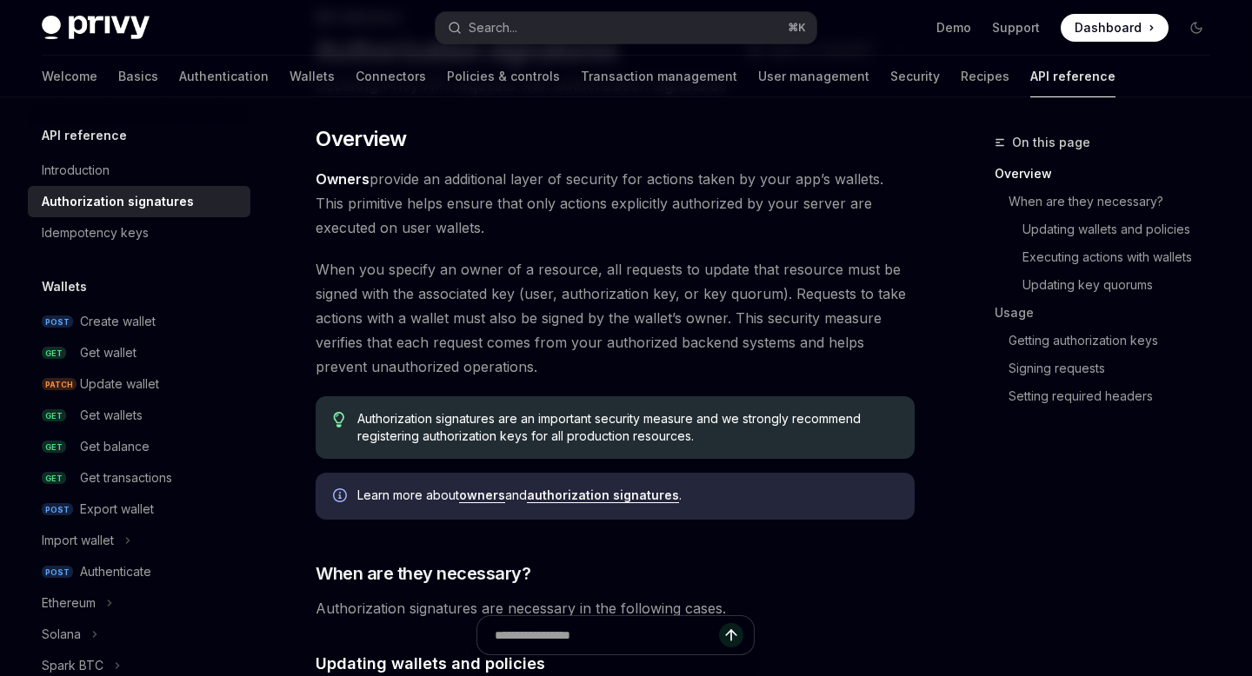
scroll to position [128, 0]
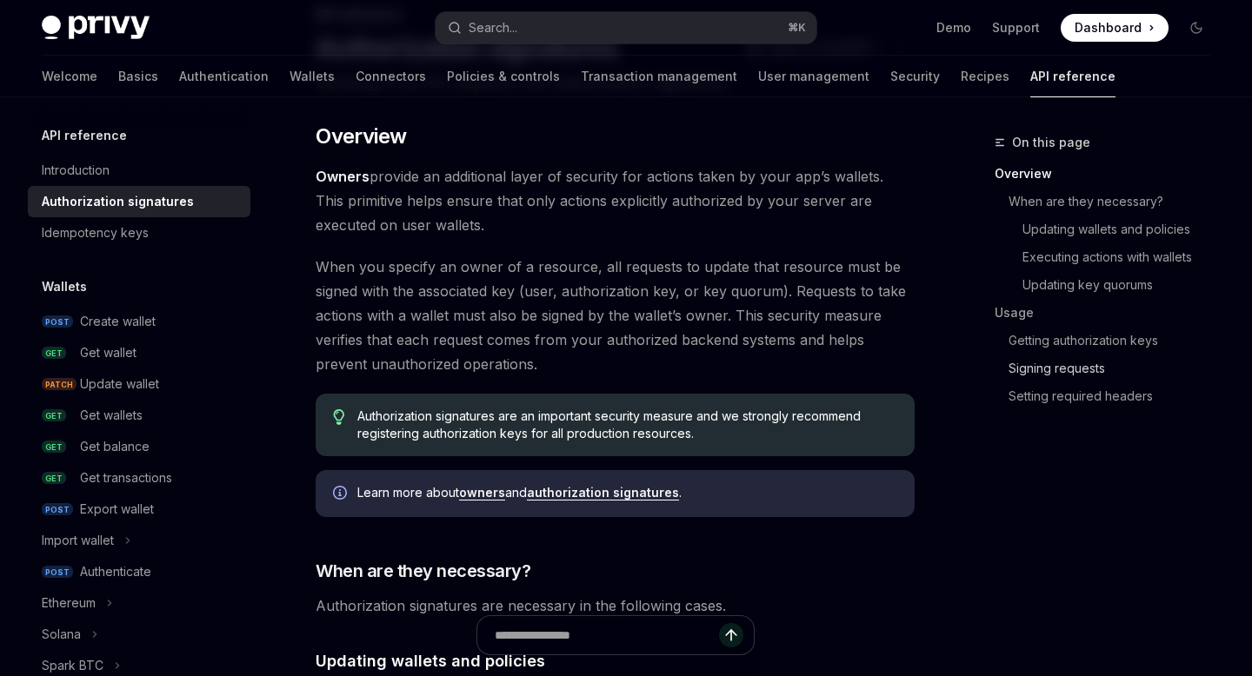
click at [1056, 368] on link "Signing requests" at bounding box center [1116, 369] width 216 height 28
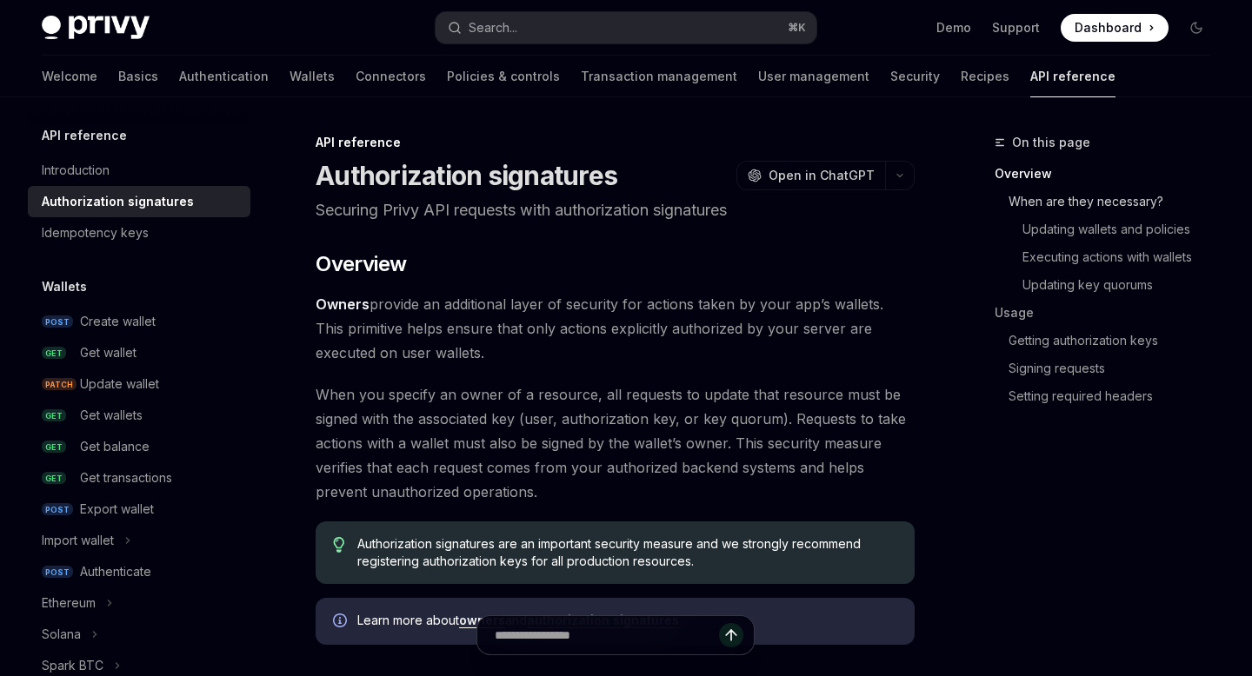
click at [1075, 199] on link "When are they necessary?" at bounding box center [1116, 202] width 216 height 28
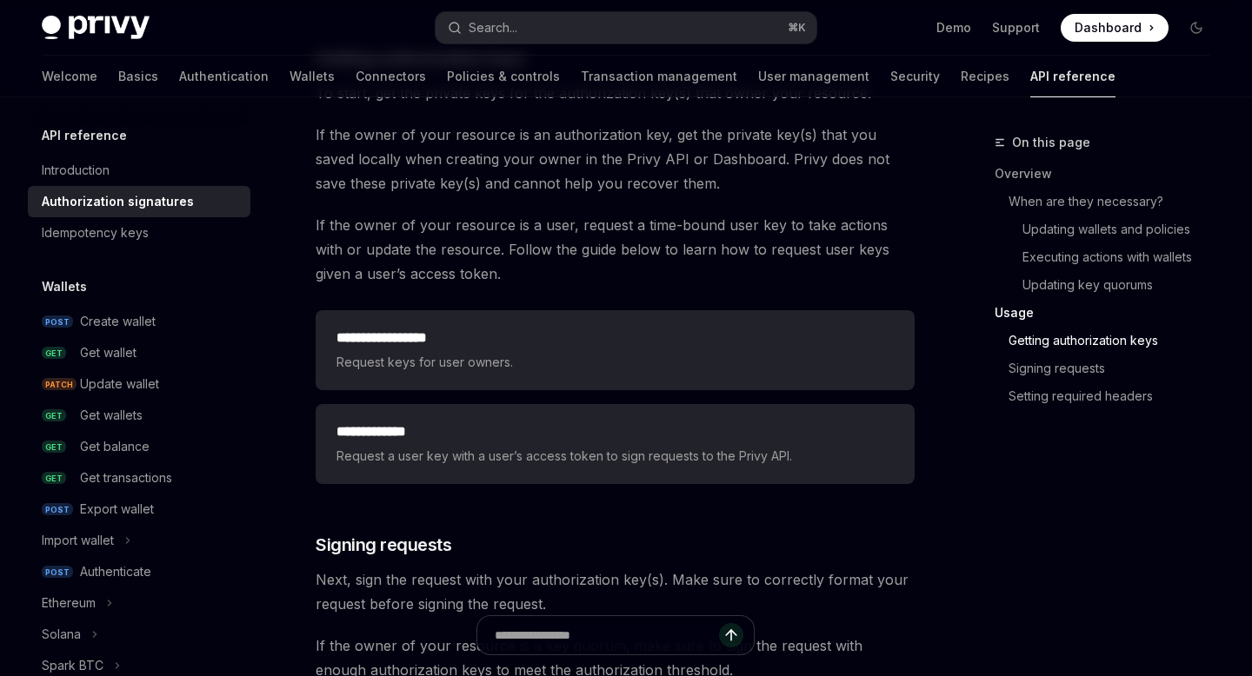
scroll to position [2210, 0]
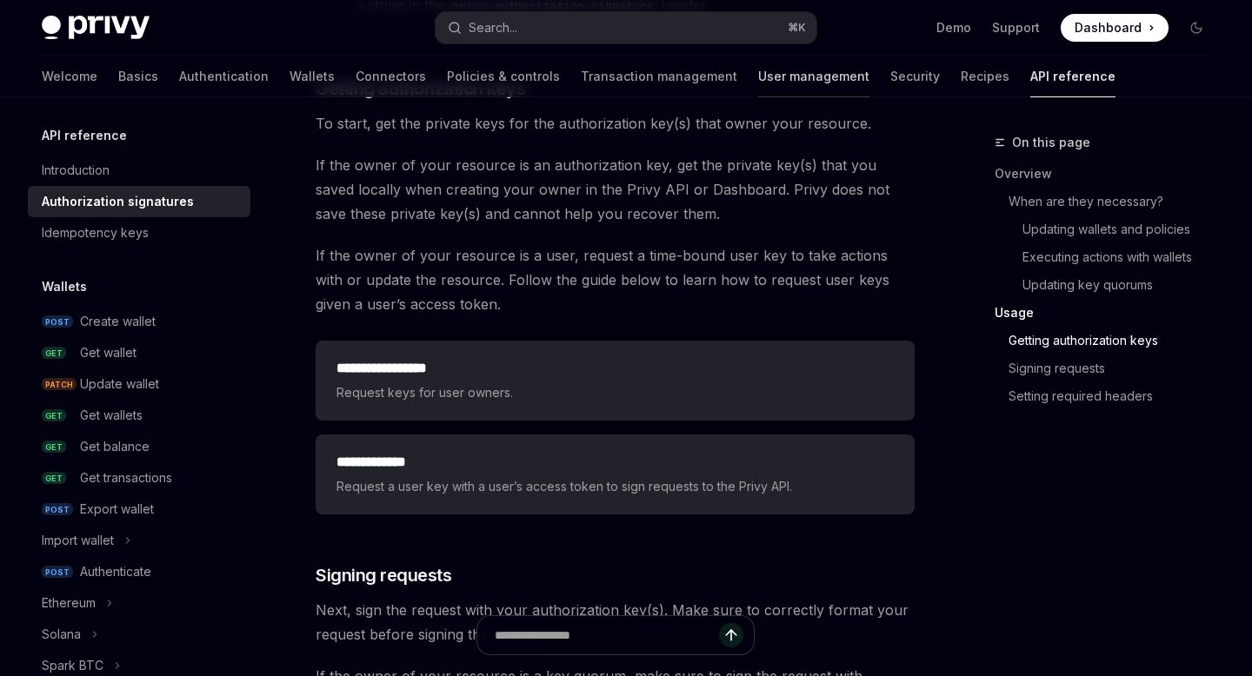
click at [758, 82] on link "User management" at bounding box center [813, 77] width 111 height 42
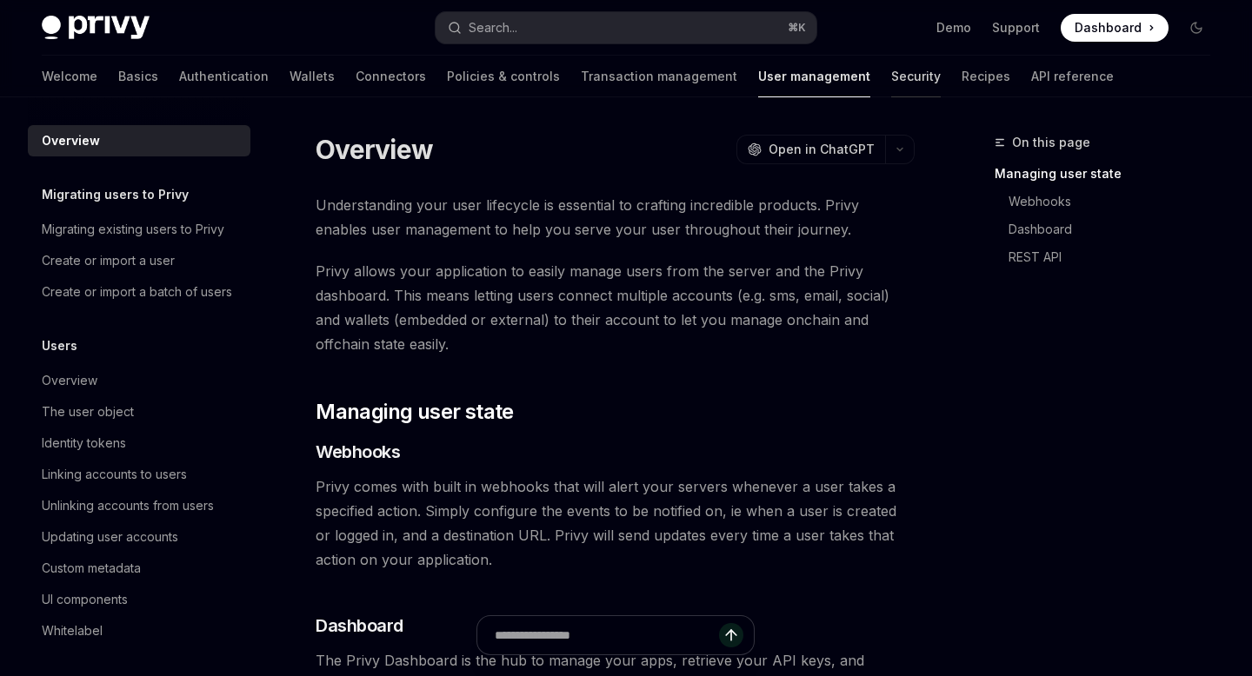
click at [891, 69] on link "Security" at bounding box center [916, 77] width 50 height 42
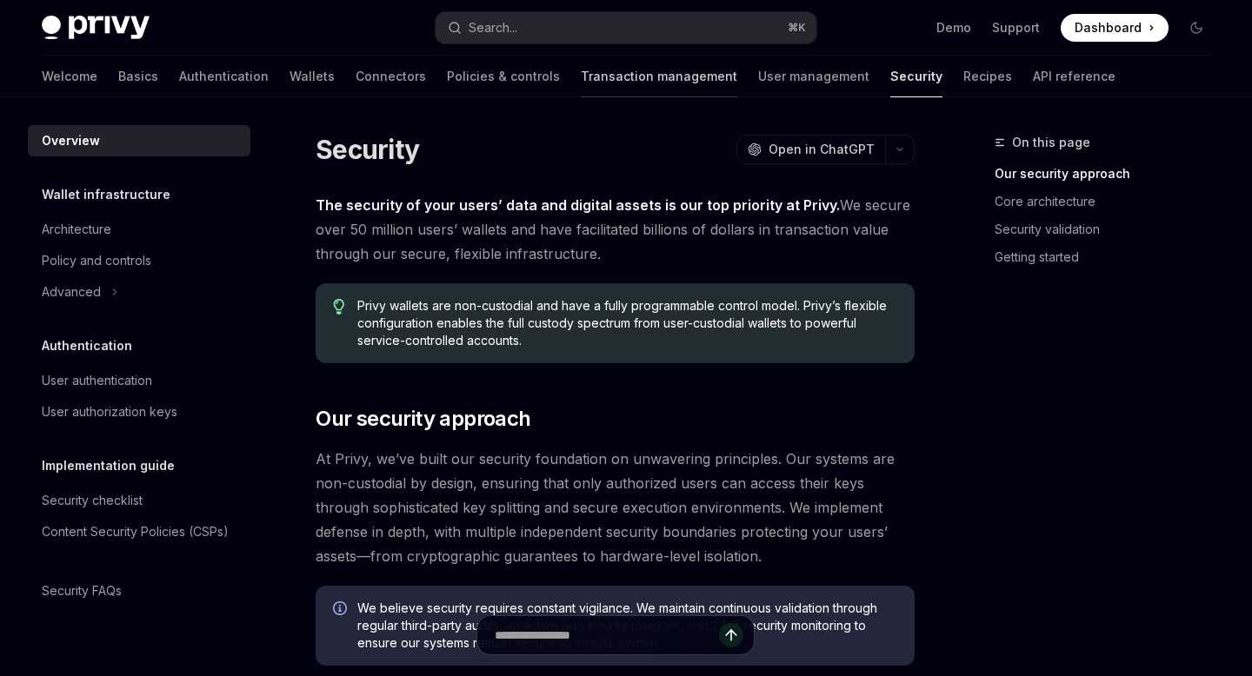
click at [581, 80] on link "Transaction management" at bounding box center [659, 77] width 156 height 42
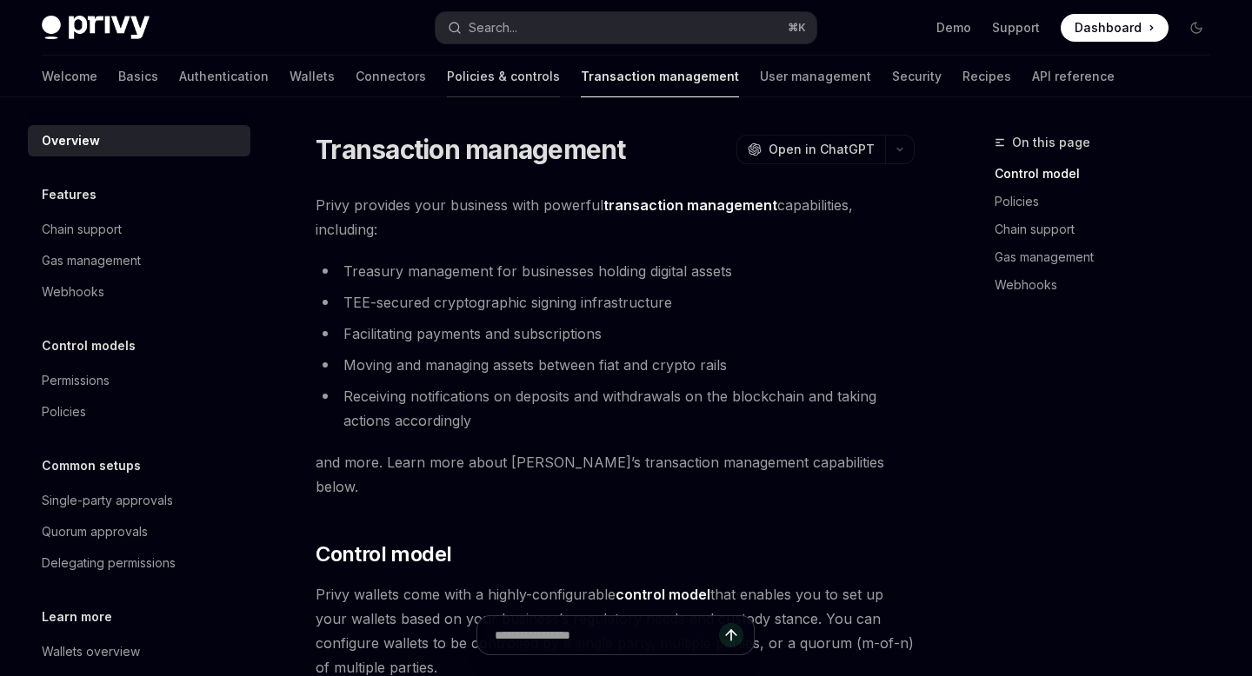
click at [447, 83] on link "Policies & controls" at bounding box center [503, 77] width 113 height 42
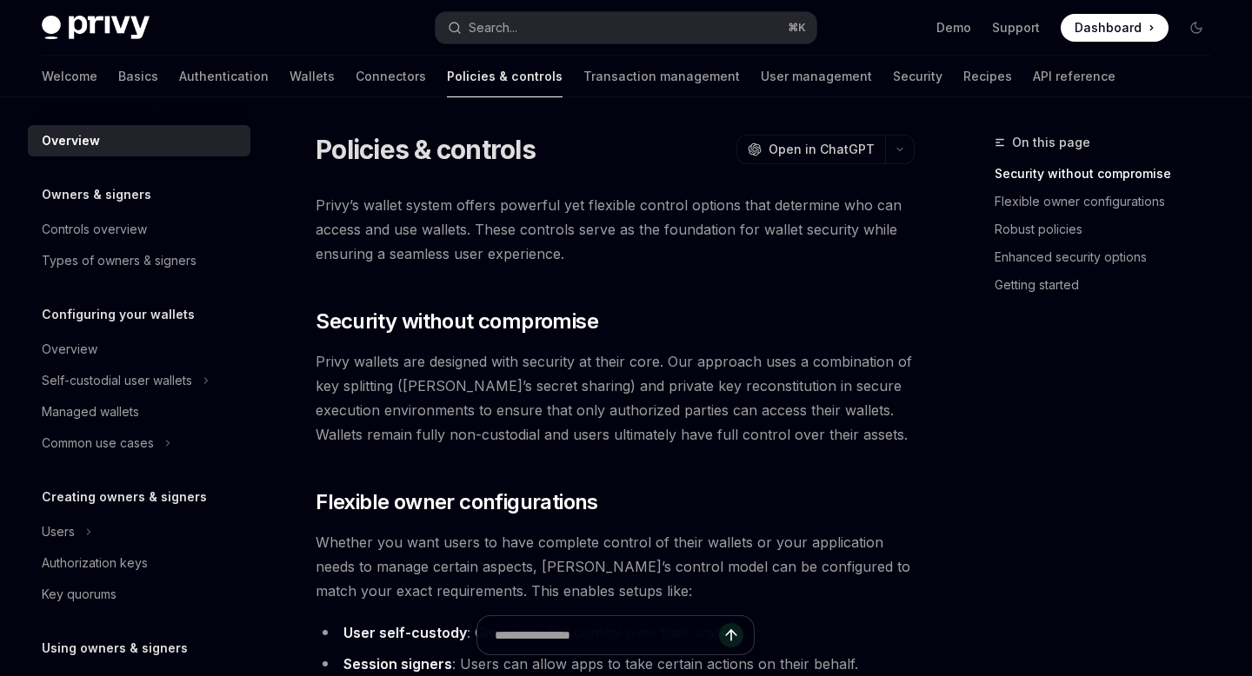
scroll to position [215, 0]
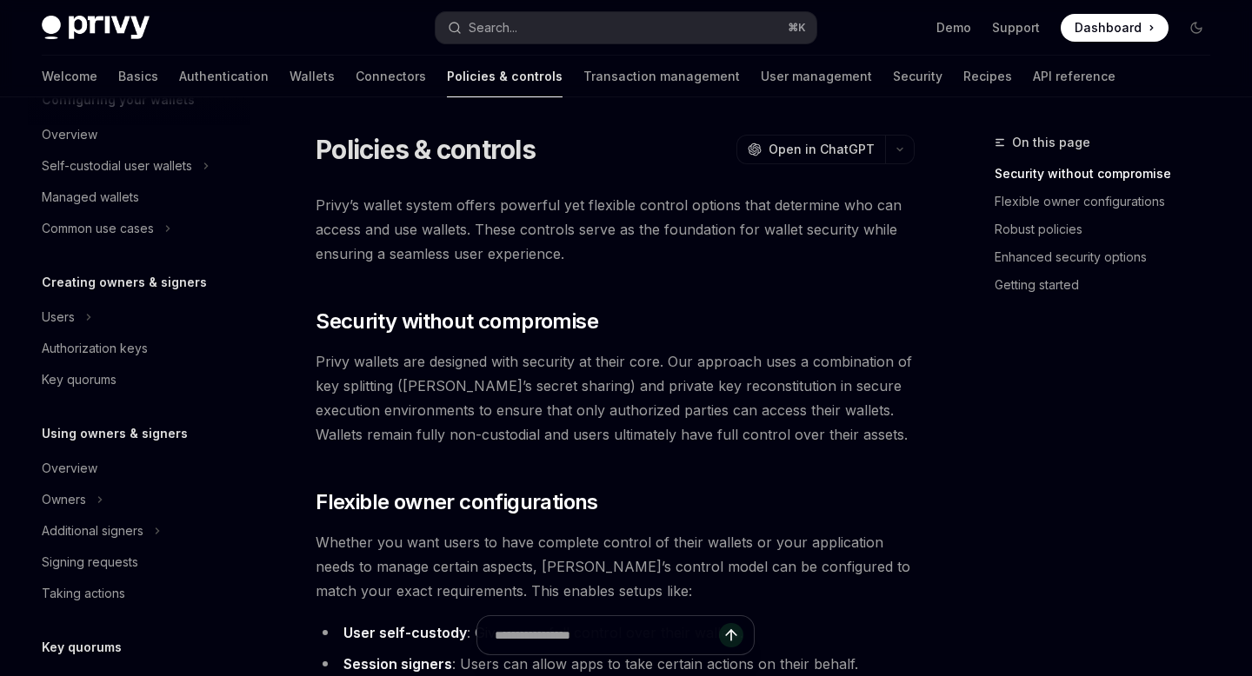
click at [130, 296] on div "Creating owners & signers Users Authorization keys Key quorums" at bounding box center [139, 333] width 223 height 123
click at [112, 327] on div "Users" at bounding box center [139, 317] width 223 height 31
type textarea "*"
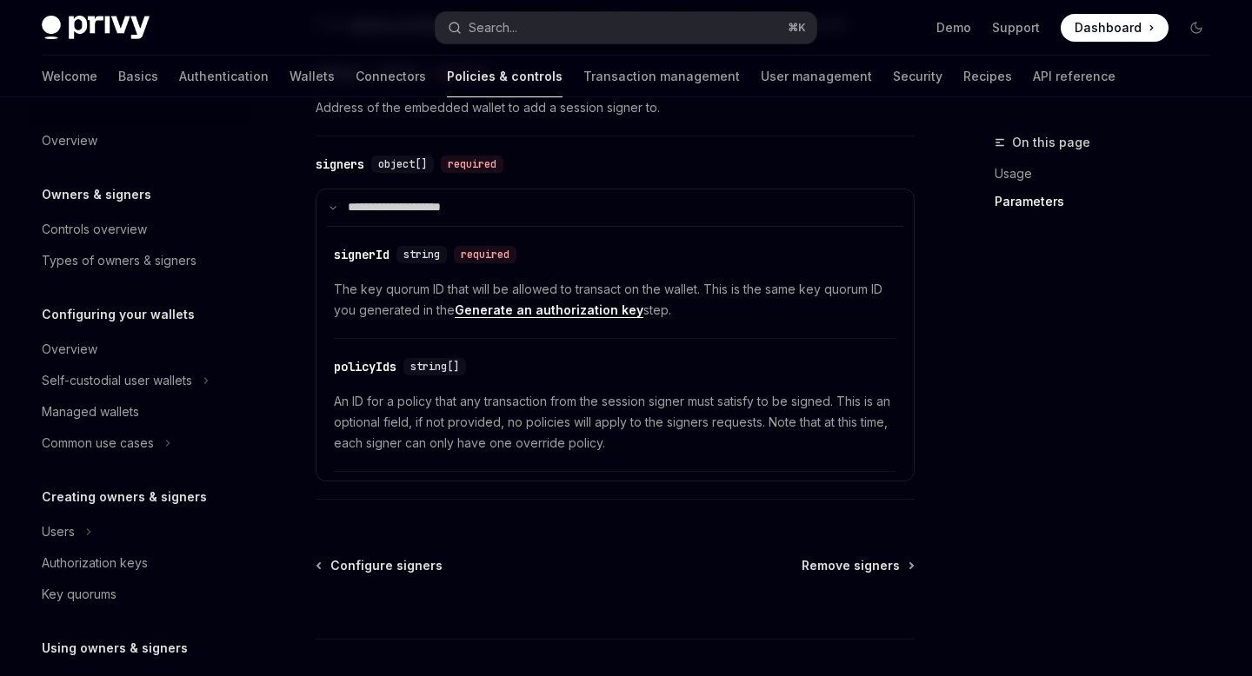
scroll to position [484, 0]
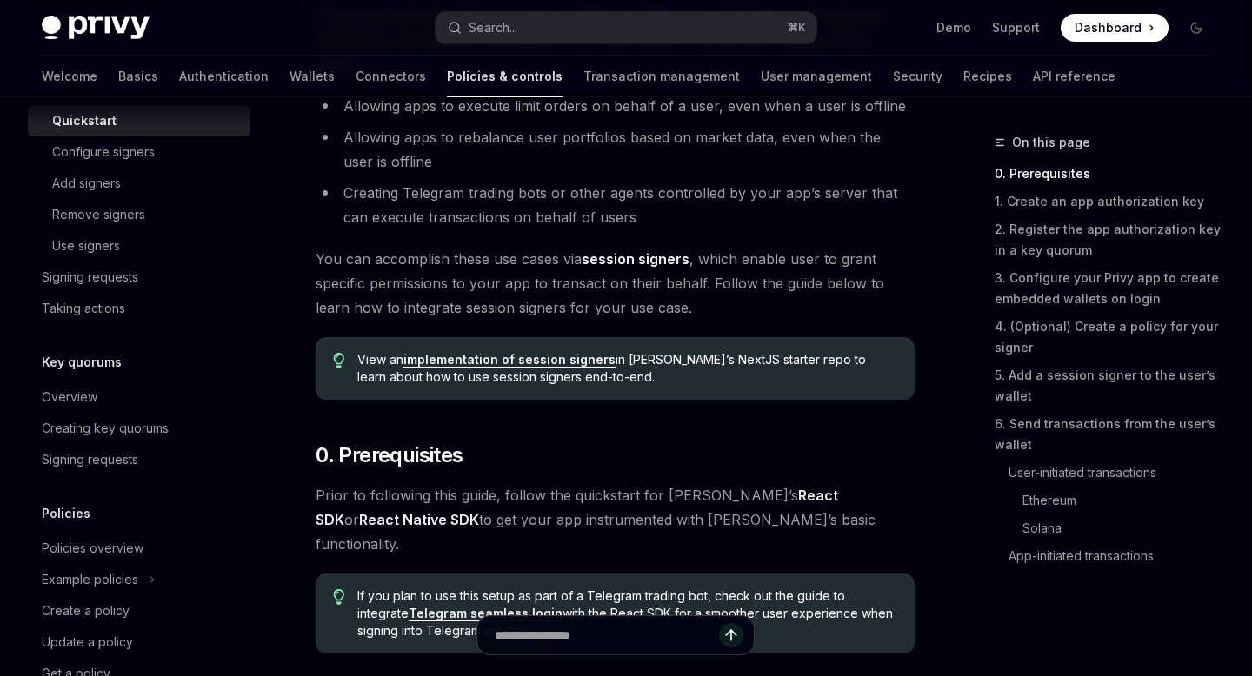
scroll to position [735, 0]
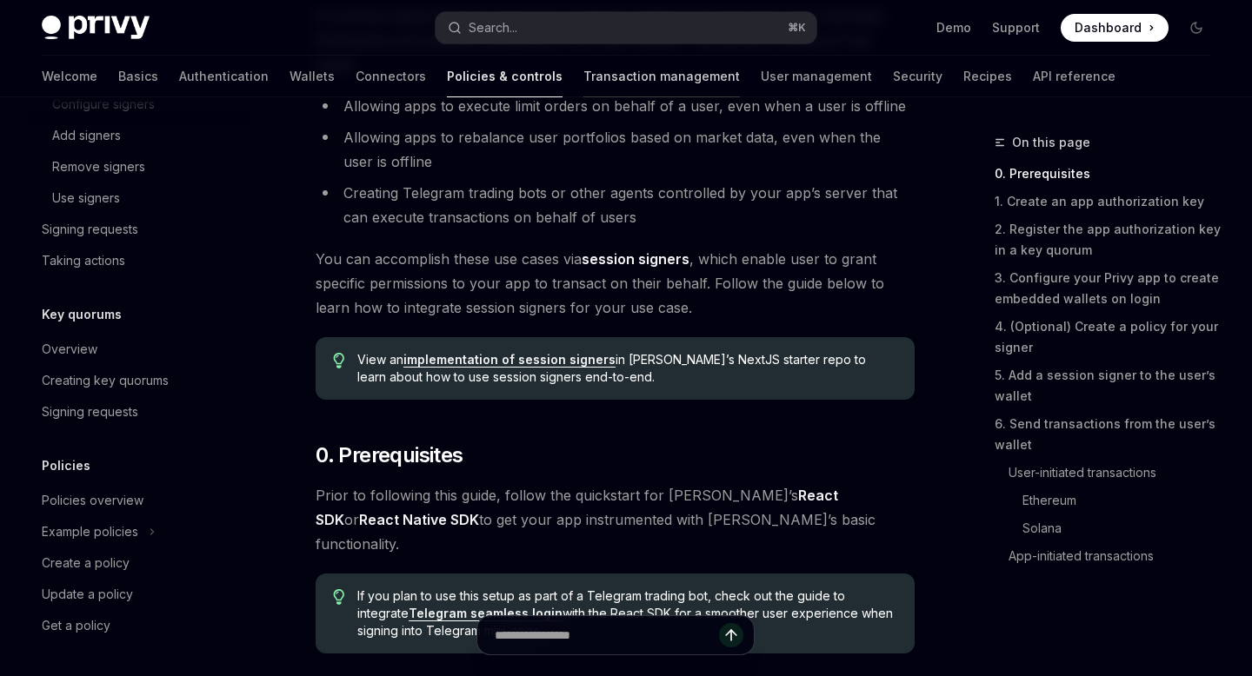
click at [601, 78] on link "Transaction management" at bounding box center [661, 77] width 156 height 42
type textarea "*"
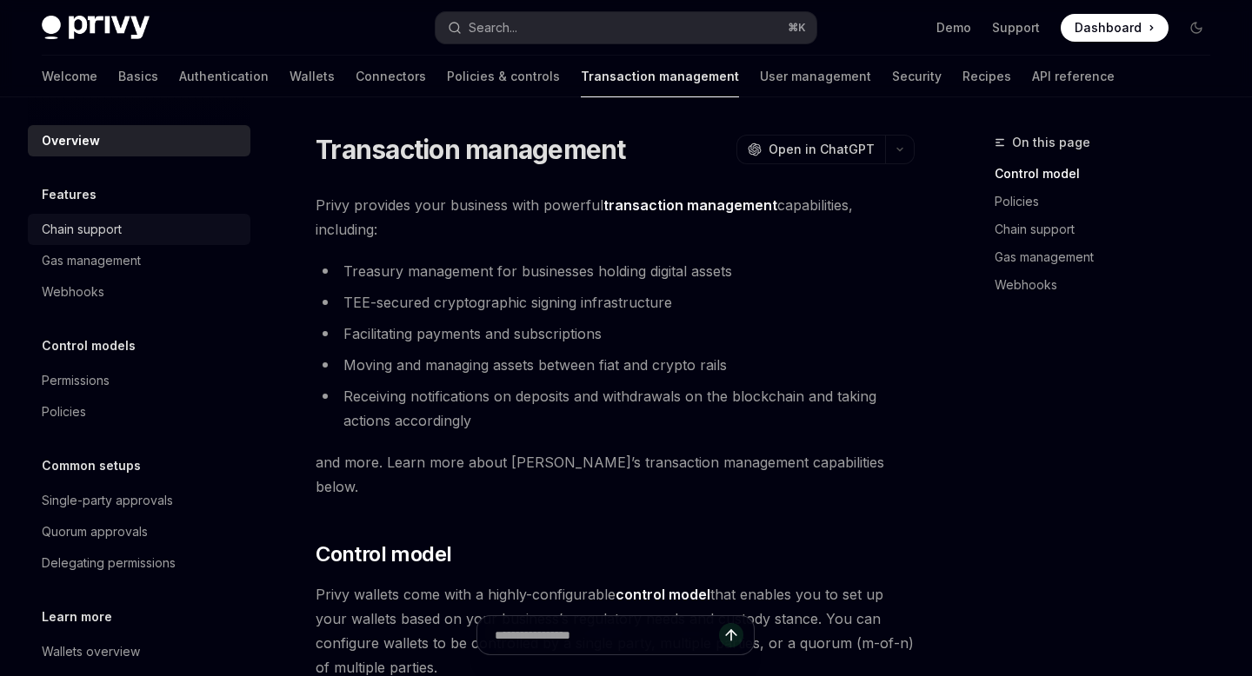
click at [118, 230] on div "Chain support" at bounding box center [82, 229] width 80 height 21
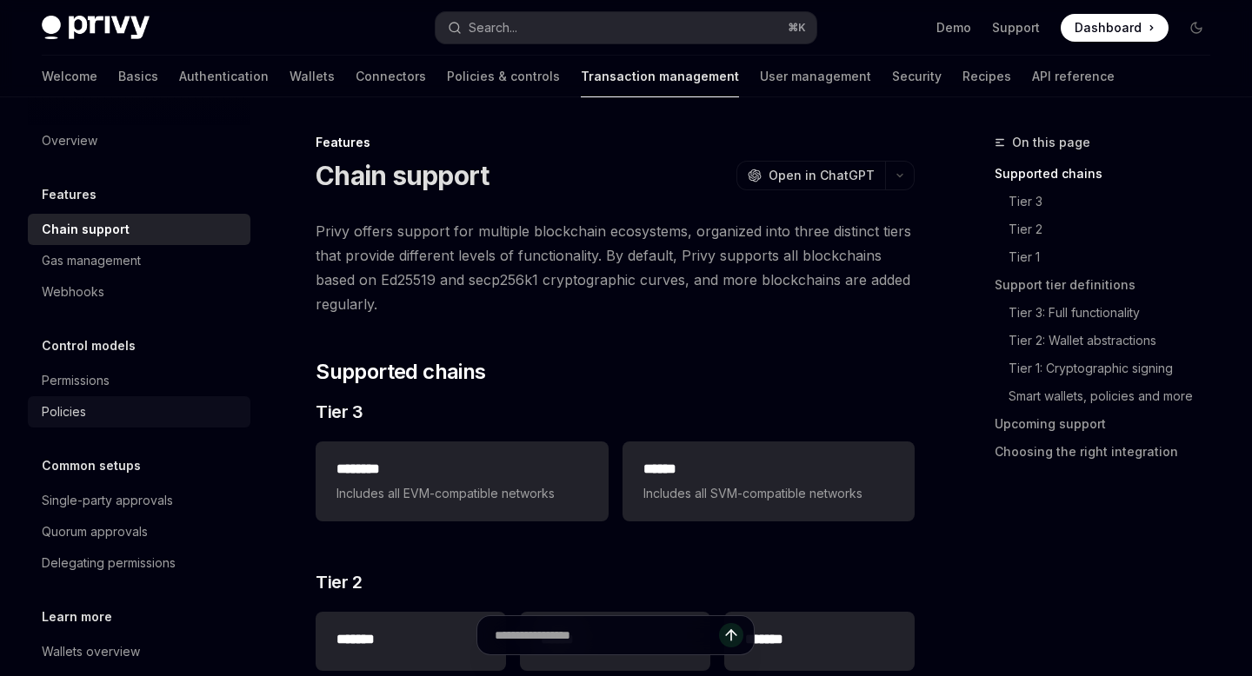
click at [123, 415] on div "Policies" at bounding box center [141, 412] width 198 height 21
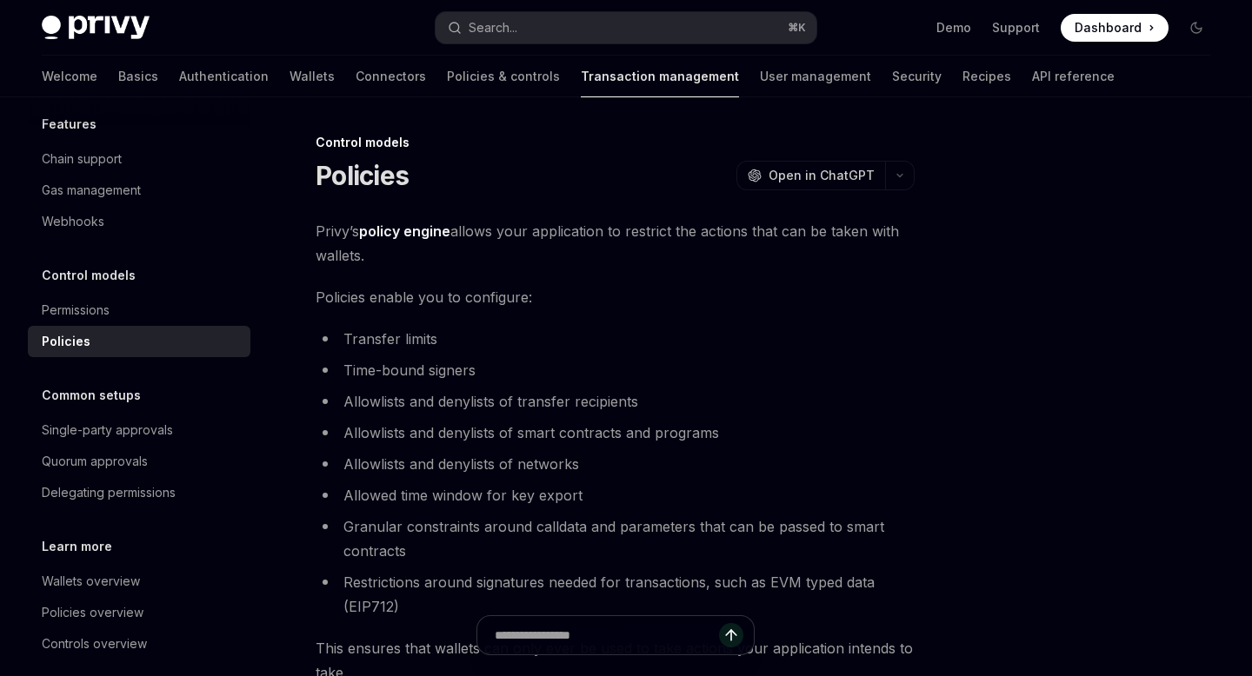
scroll to position [89, 0]
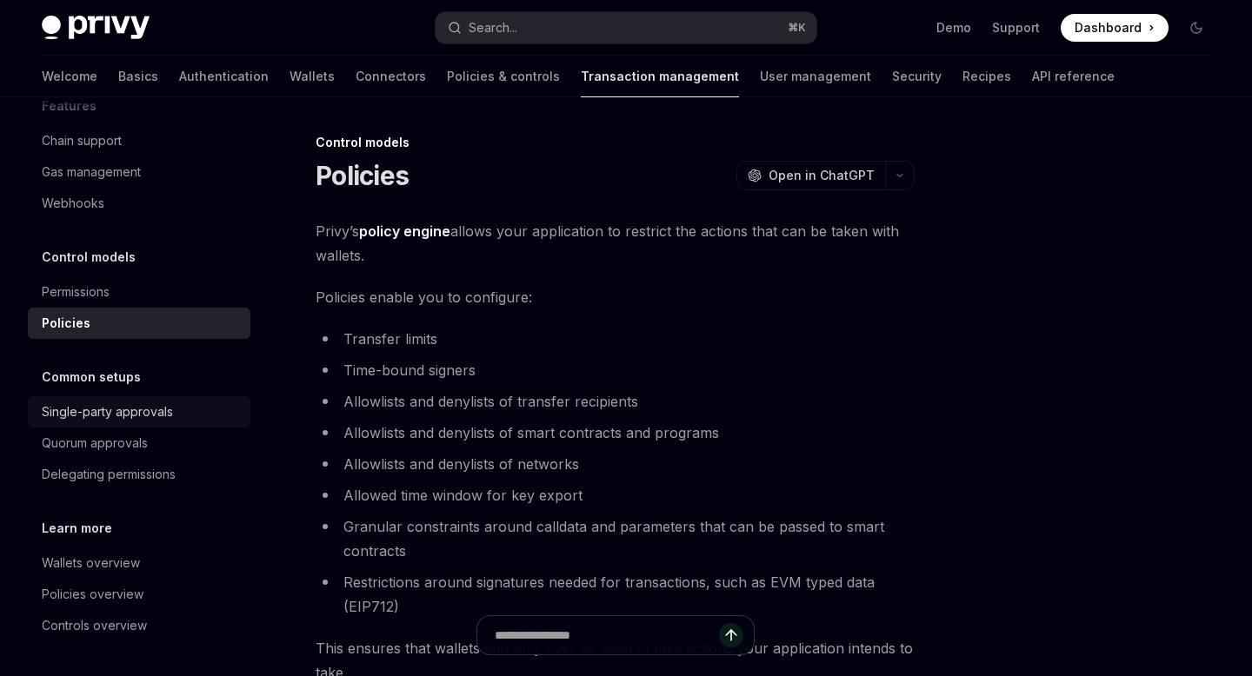
click at [123, 415] on div "Single-party approvals" at bounding box center [107, 412] width 131 height 21
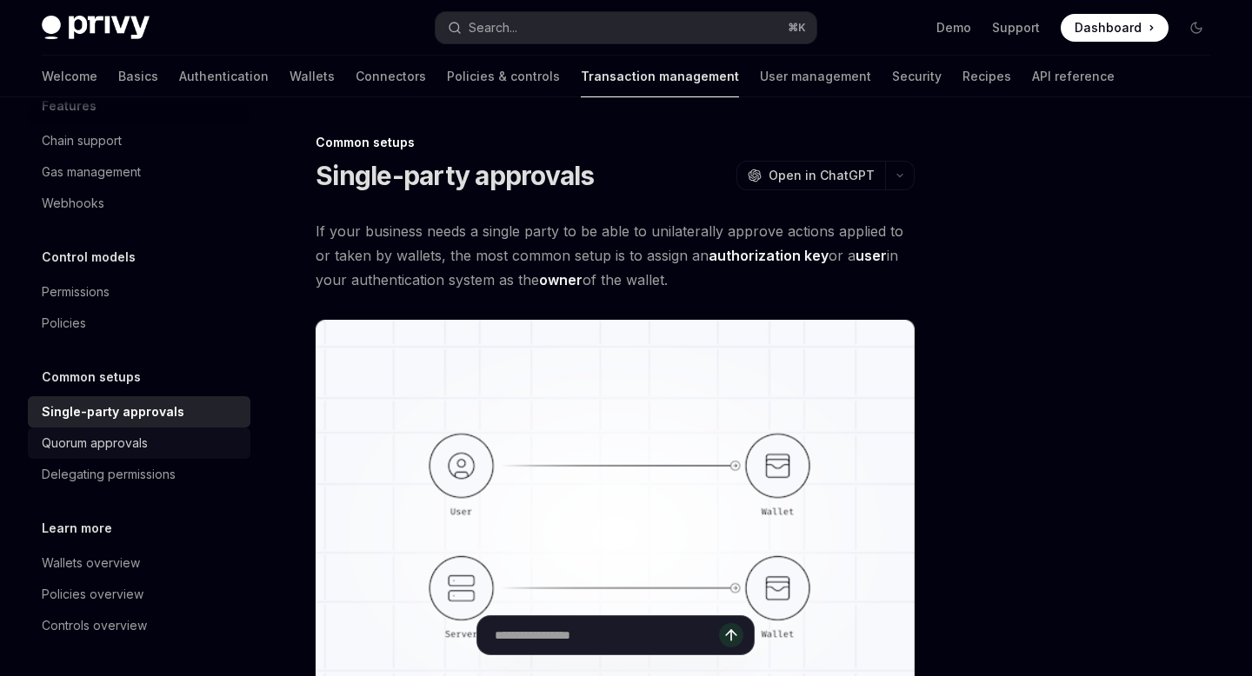
click at [134, 448] on div "Quorum approvals" at bounding box center [95, 443] width 106 height 21
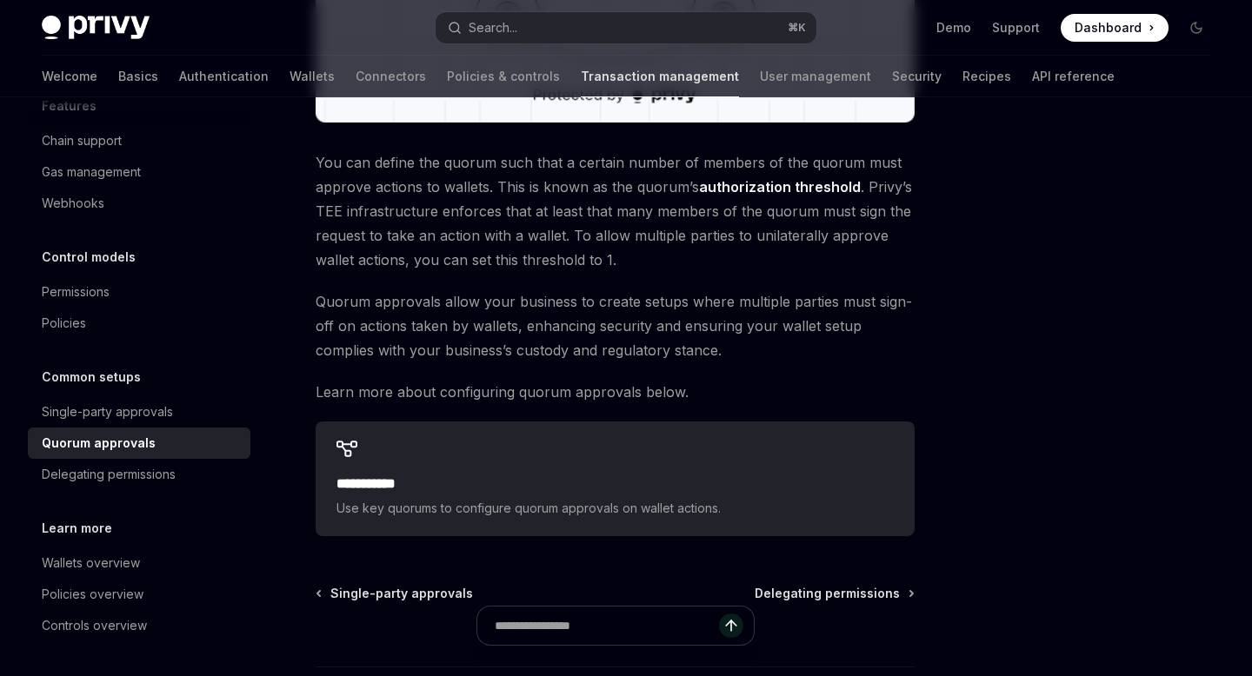
scroll to position [662, 0]
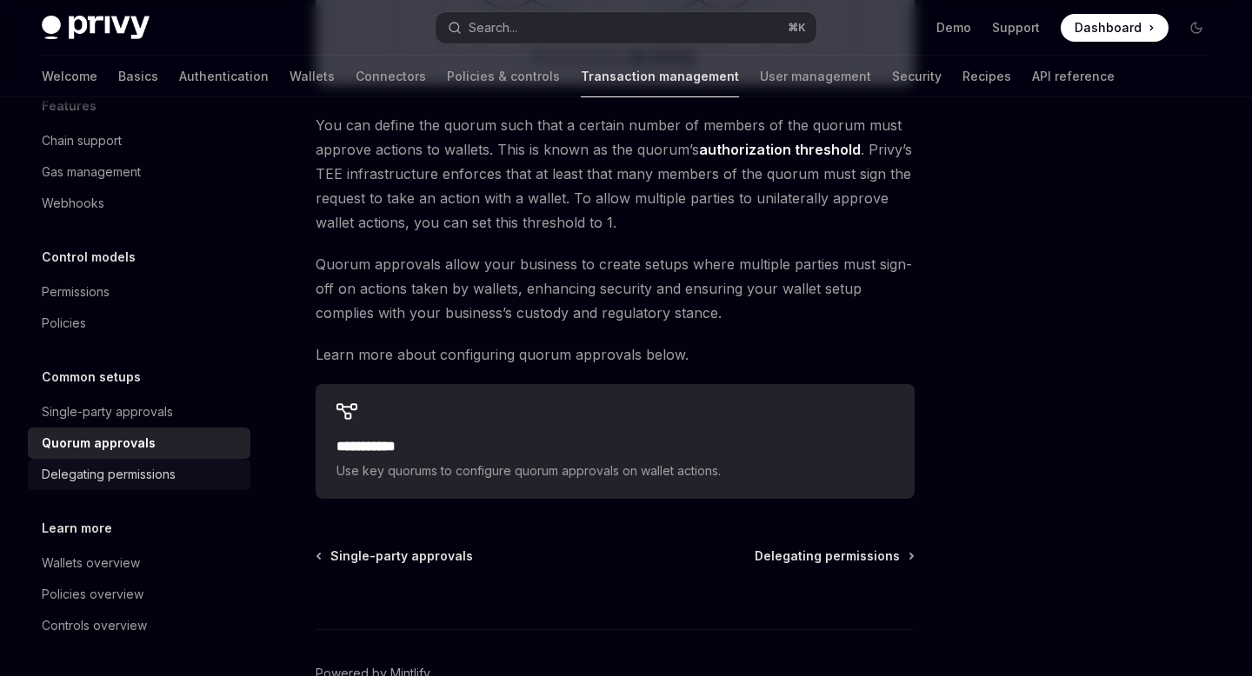
click at [132, 462] on link "Delegating permissions" at bounding box center [139, 474] width 223 height 31
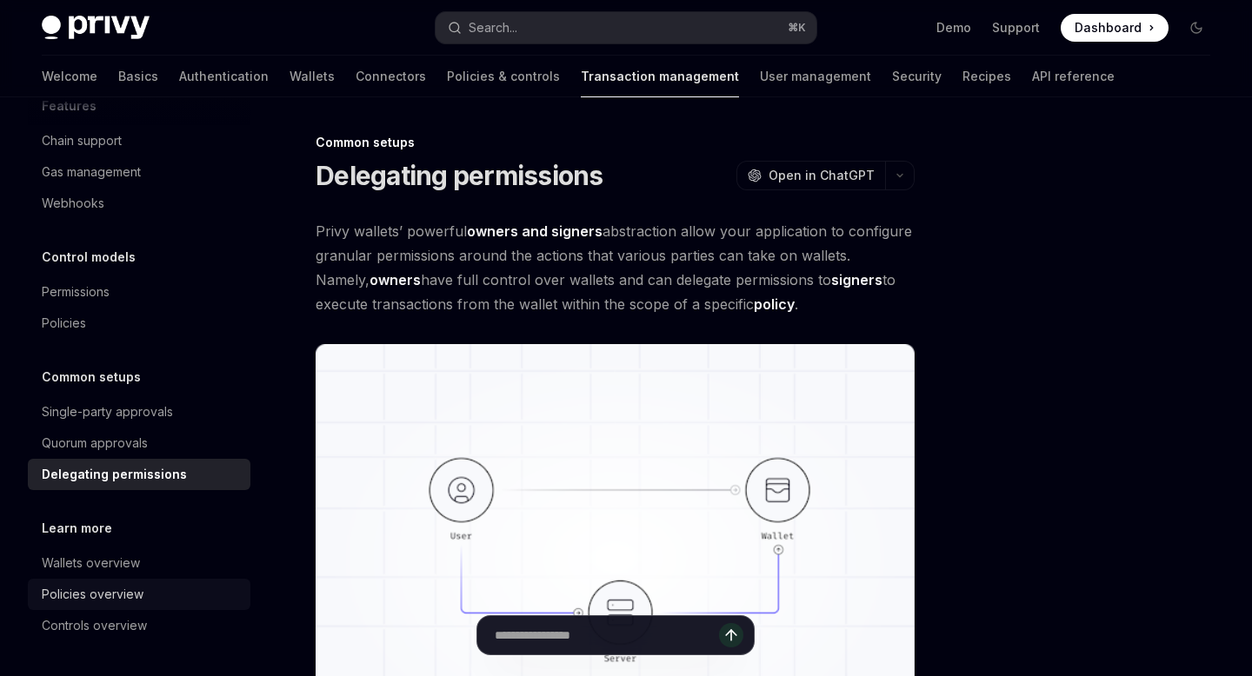
click at [125, 579] on link "Policies overview" at bounding box center [139, 594] width 223 height 31
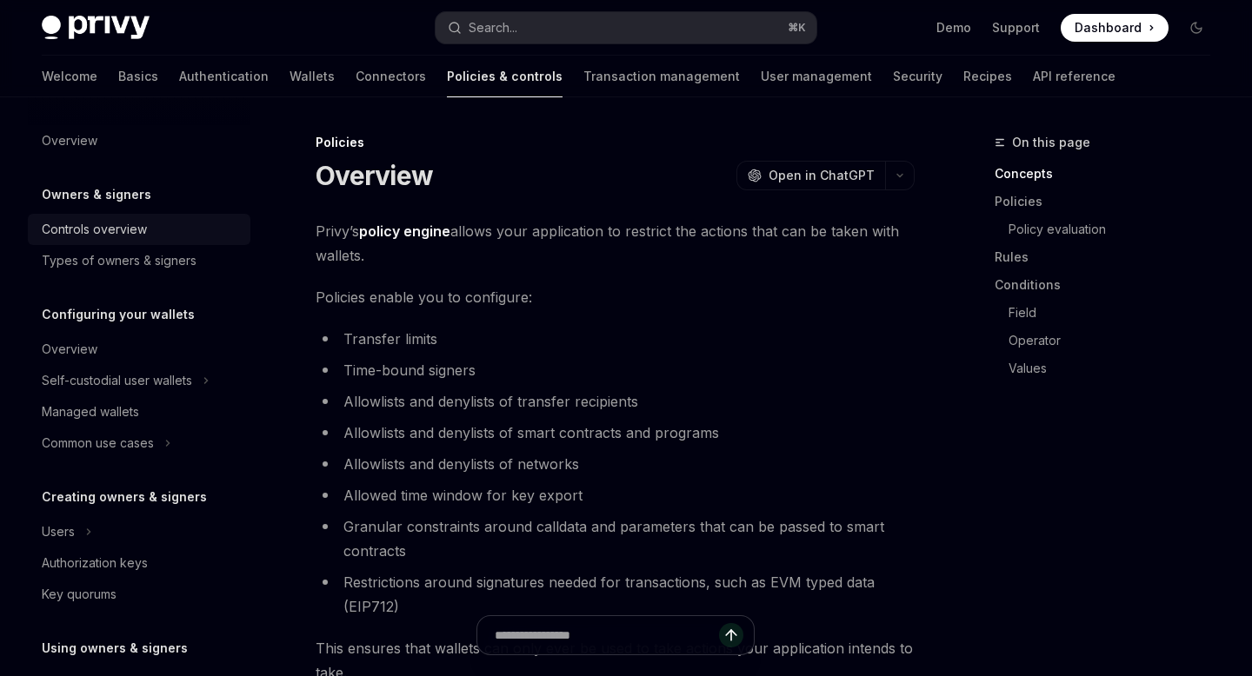
click at [119, 233] on div "Controls overview" at bounding box center [94, 229] width 105 height 21
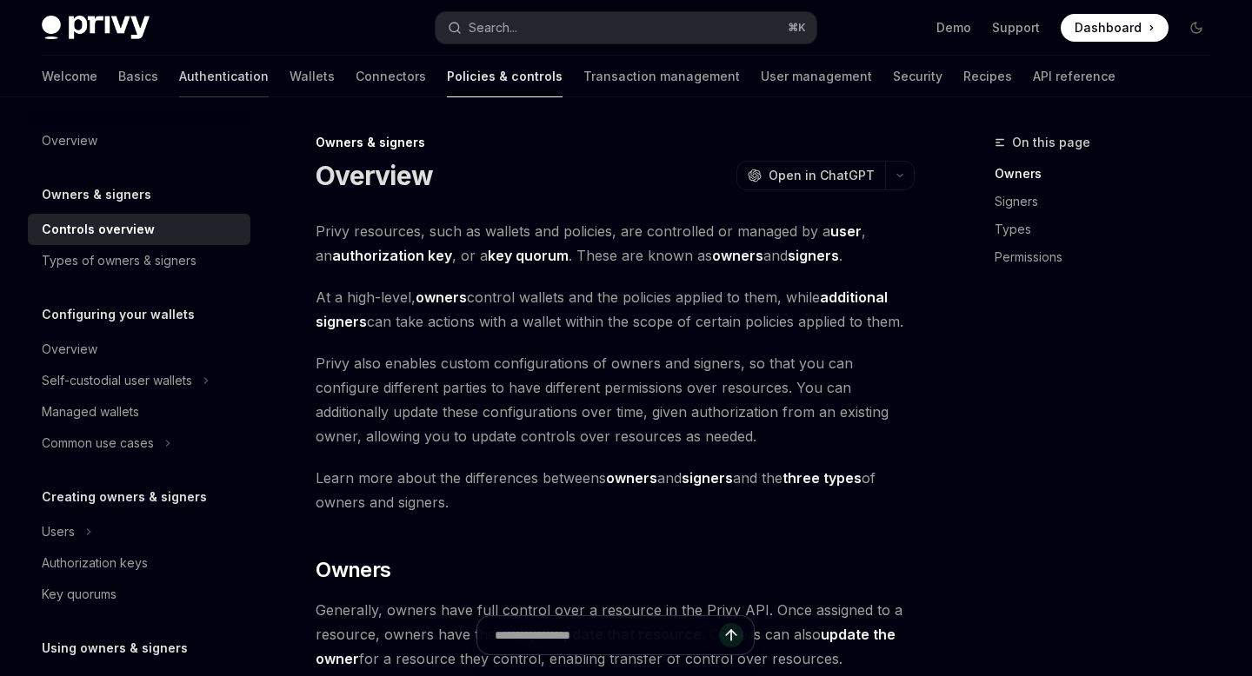
click at [179, 76] on link "Authentication" at bounding box center [224, 77] width 90 height 42
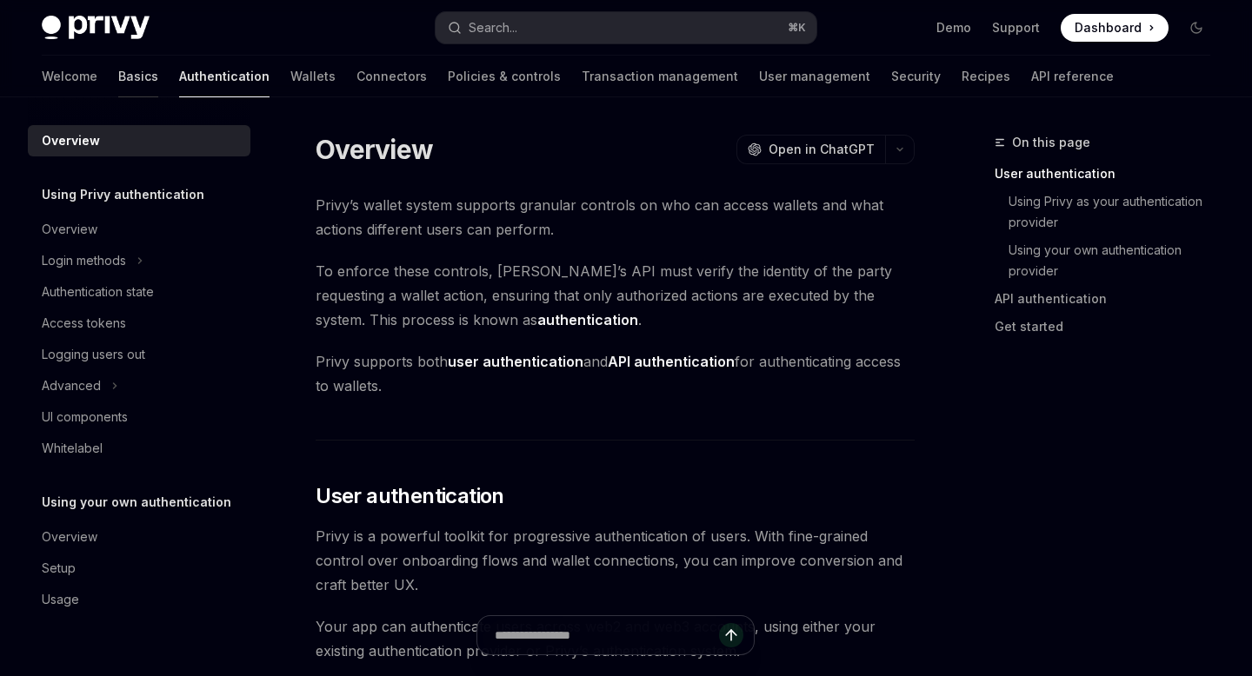
click at [118, 62] on link "Basics" at bounding box center [138, 77] width 40 height 42
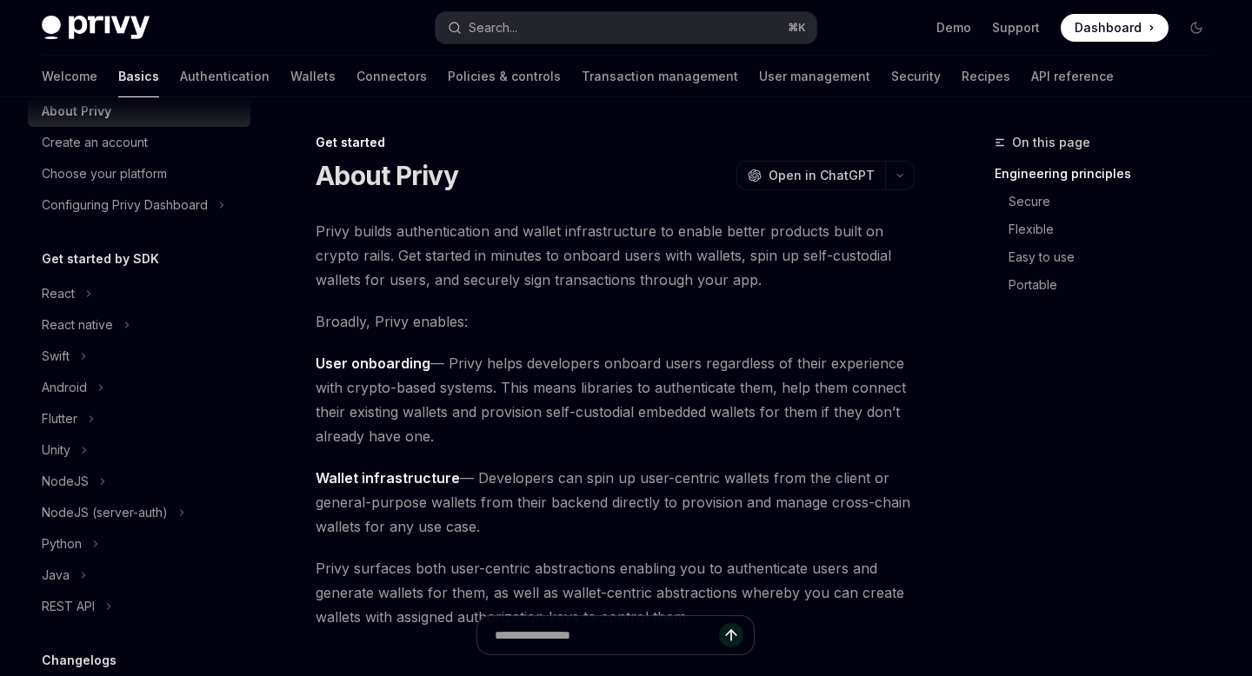
scroll to position [102, 0]
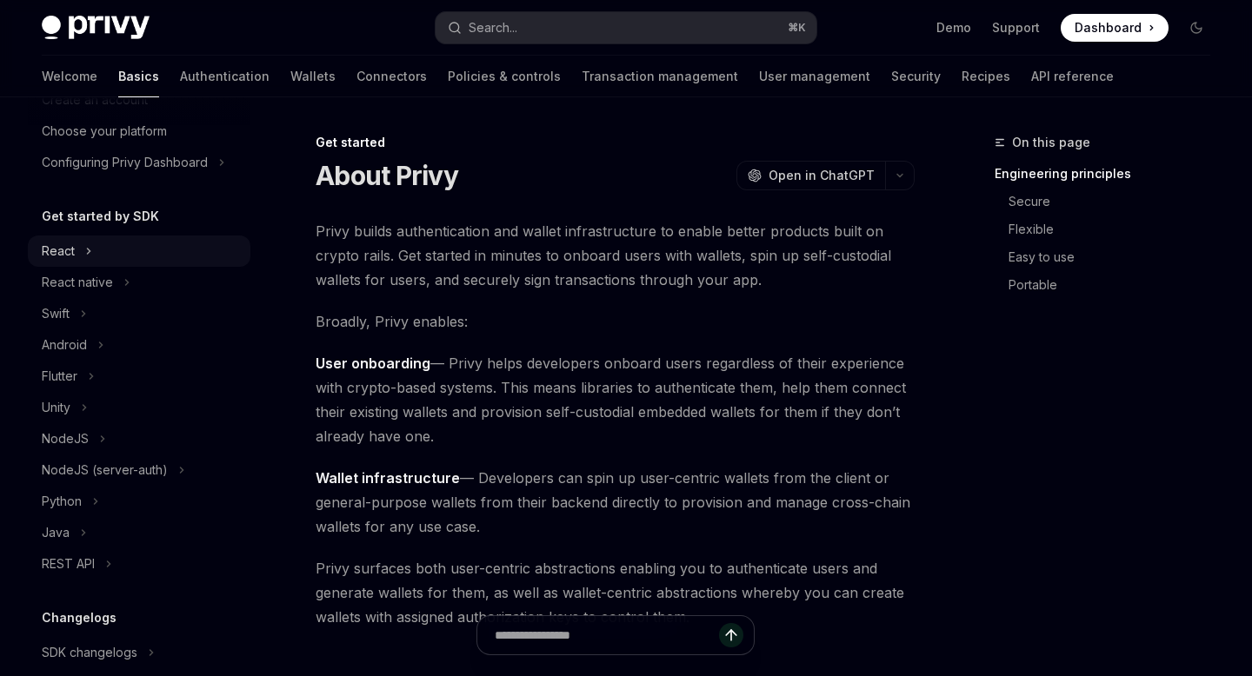
click at [79, 254] on div "React" at bounding box center [139, 251] width 223 height 31
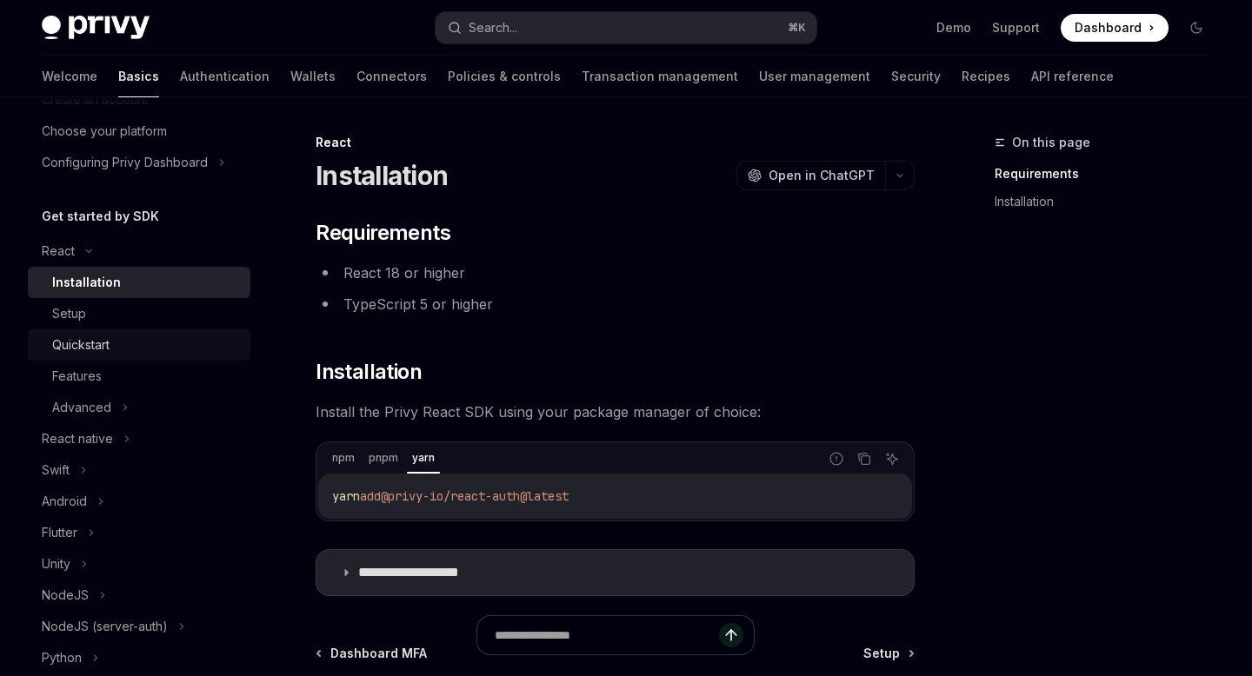
click at [114, 352] on div "Quickstart" at bounding box center [146, 345] width 188 height 21
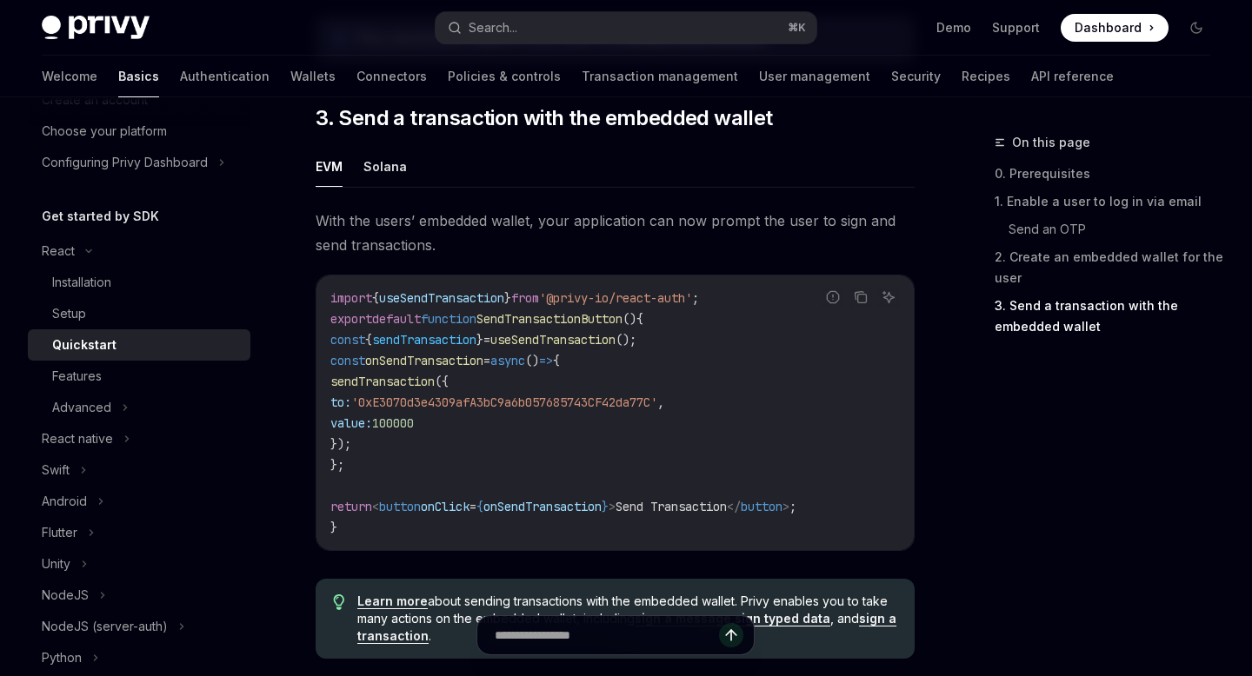
scroll to position [1548, 0]
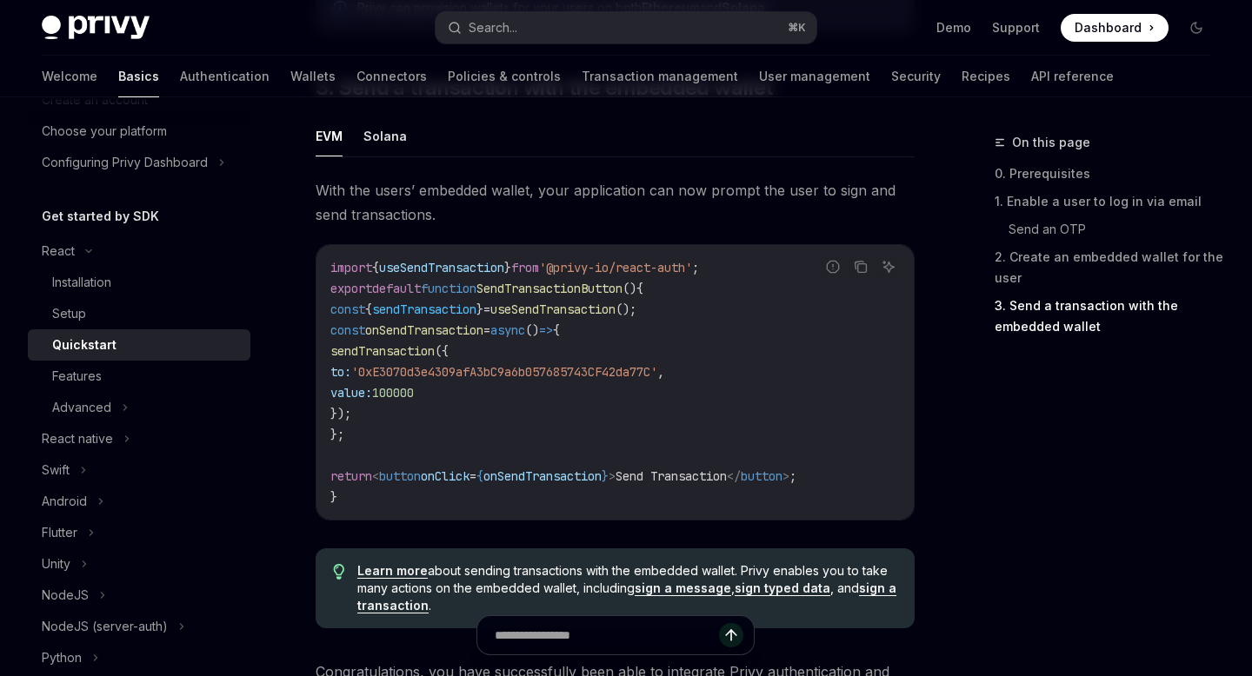
click at [561, 309] on span "useSendTransaction" at bounding box center [552, 310] width 125 height 16
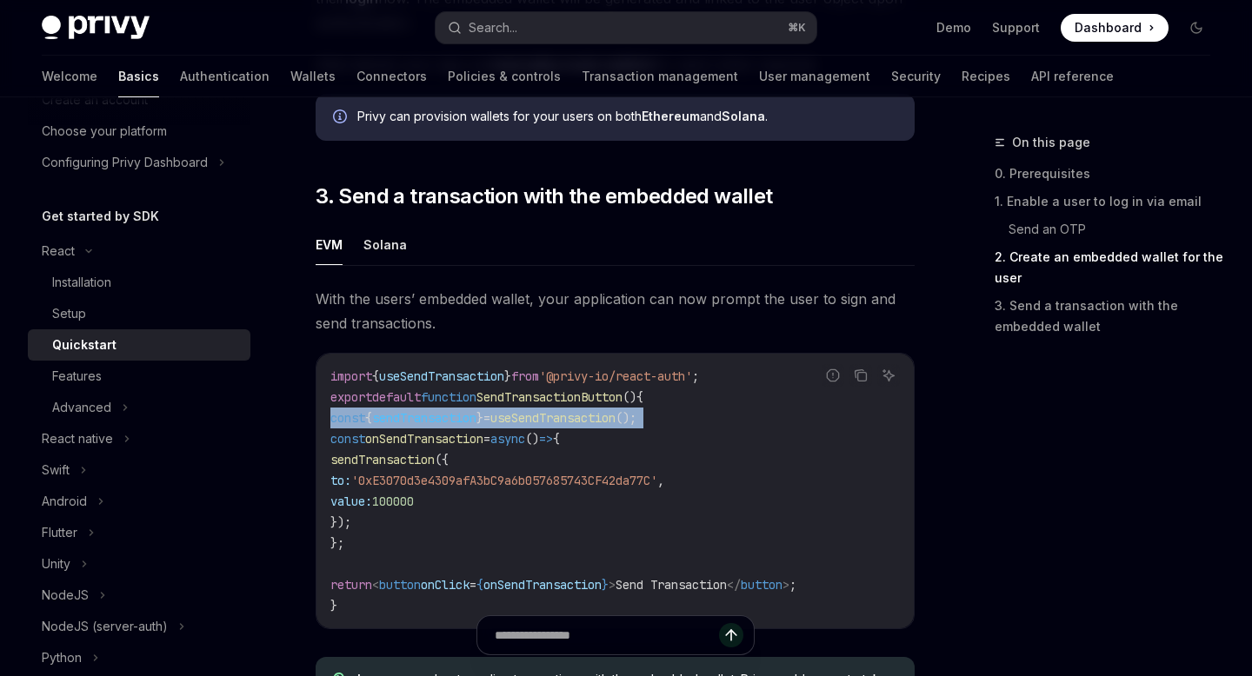
scroll to position [1445, 0]
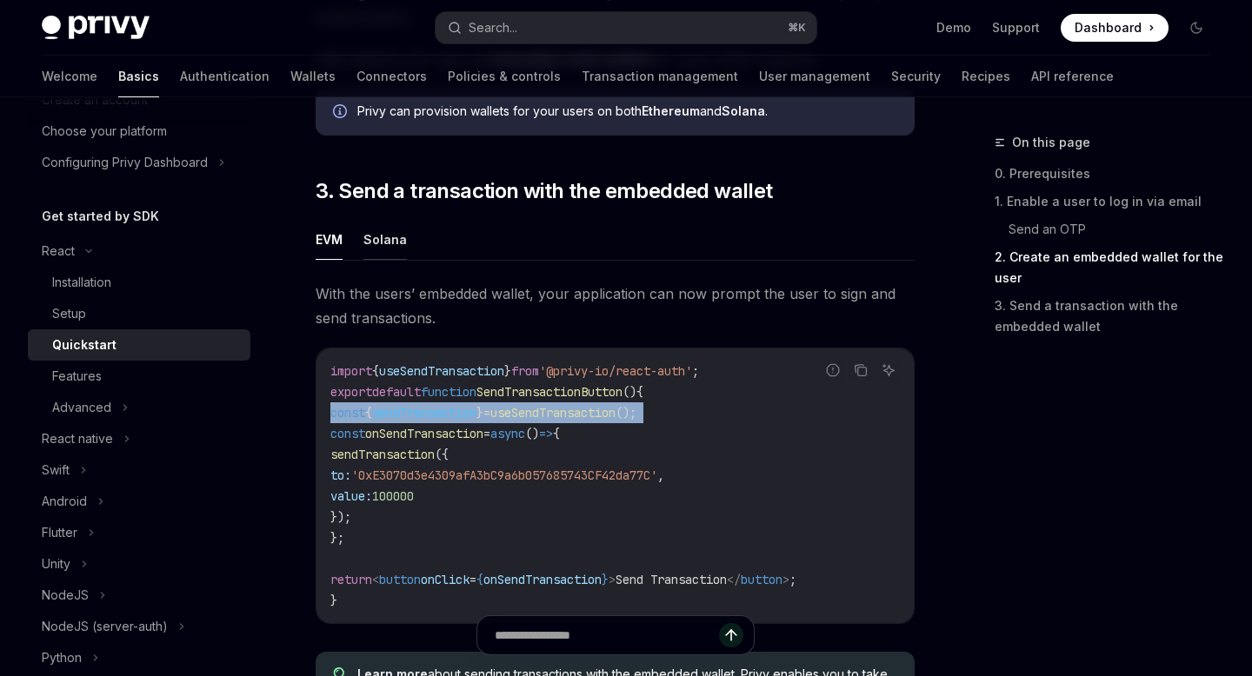
click at [374, 236] on button "Solana" at bounding box center [384, 239] width 43 height 41
type textarea "*"
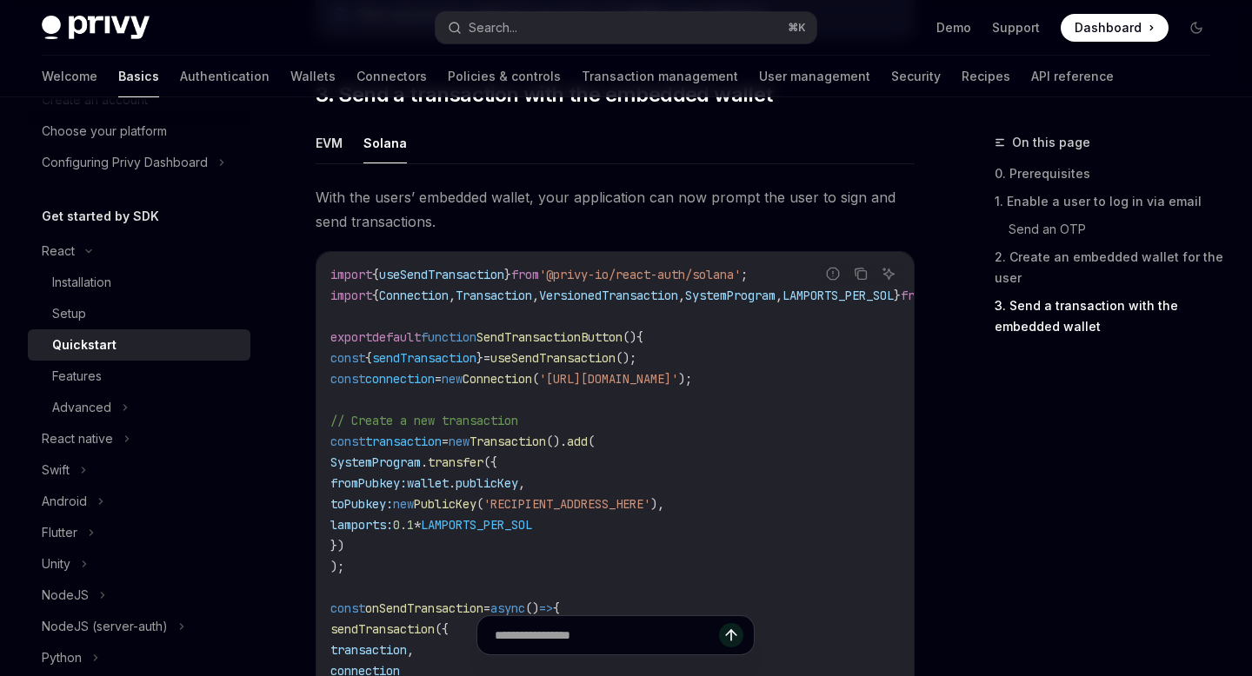
scroll to position [1543, 0]
click at [493, 413] on code "import { useSendTransaction } from '@privy-io/react-auth/solana' ; import { Con…" at bounding box center [712, 533] width 765 height 542
click at [492, 413] on code "import { useSendTransaction } from '@privy-io/react-auth/solana' ; import { Con…" at bounding box center [712, 533] width 765 height 542
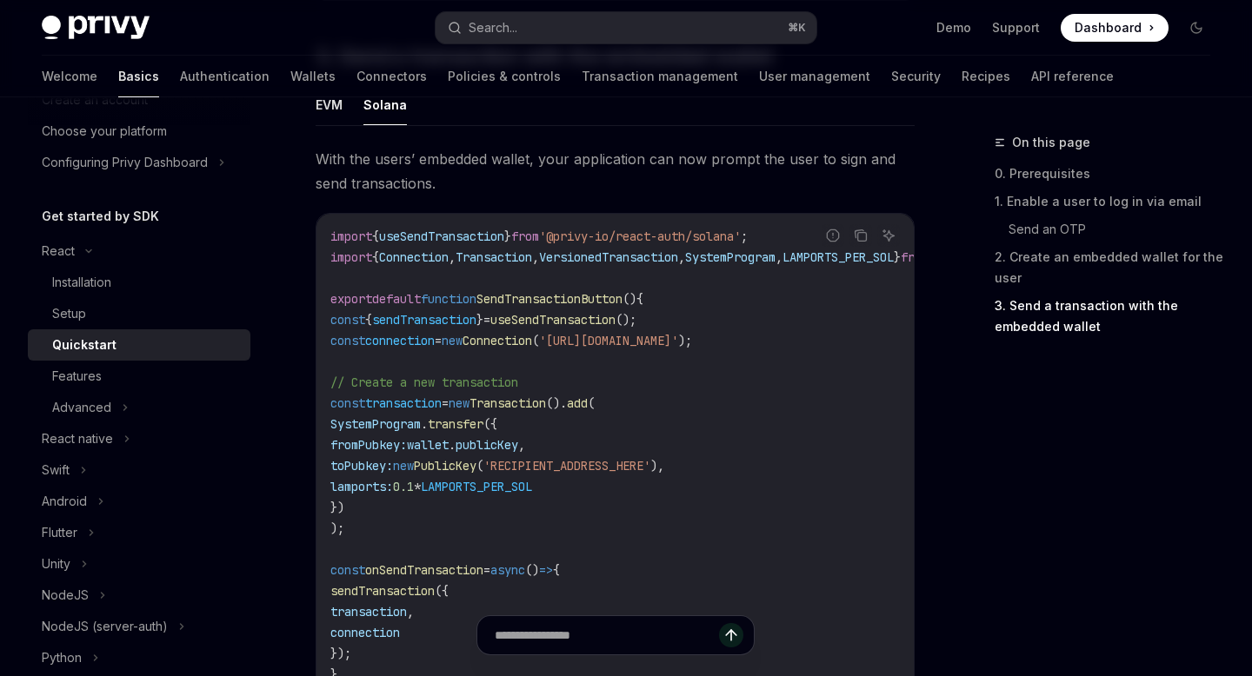
click at [469, 411] on span "new" at bounding box center [459, 403] width 21 height 16
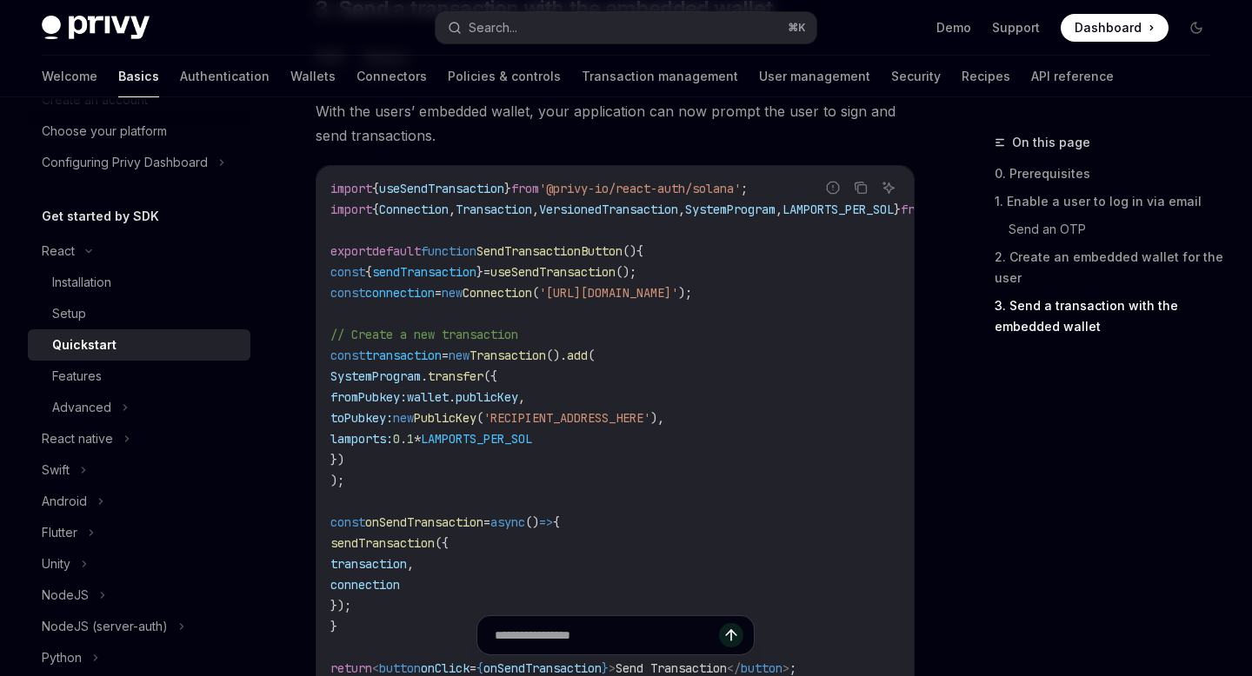
click at [445, 273] on span "sendTransaction" at bounding box center [424, 272] width 104 height 16
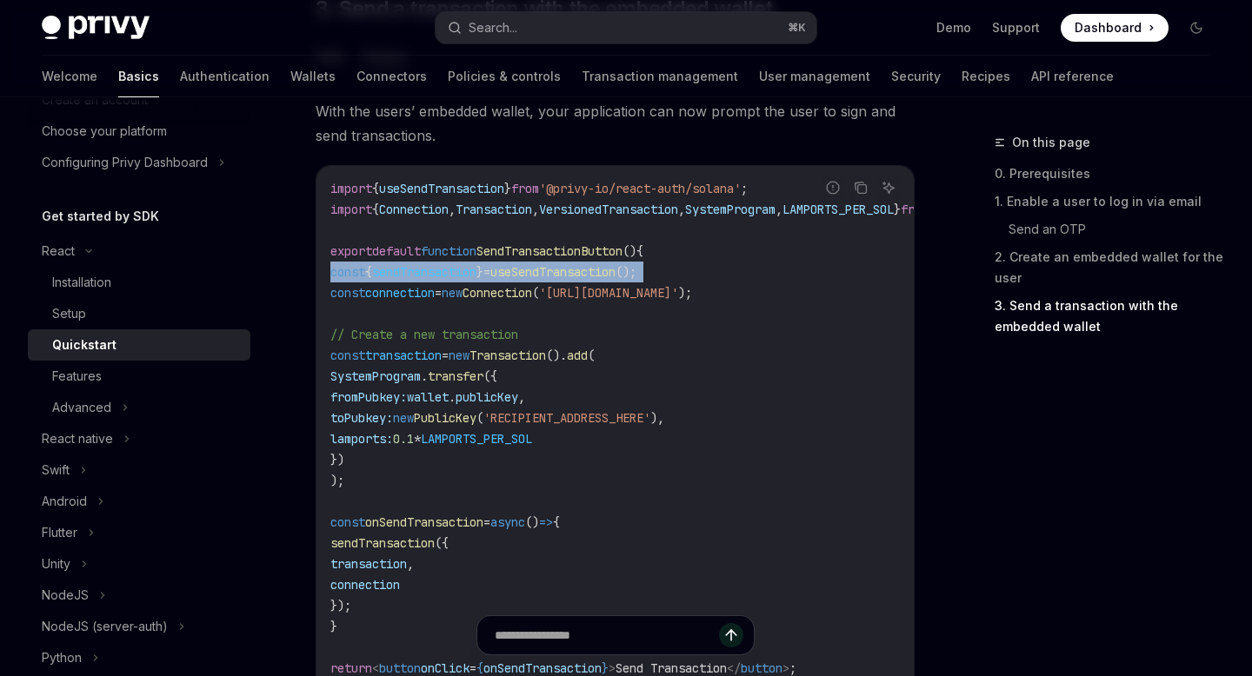
click at [445, 273] on span "sendTransaction" at bounding box center [424, 272] width 104 height 16
copy code "const { sendTransaction } = useSendTransaction ();"
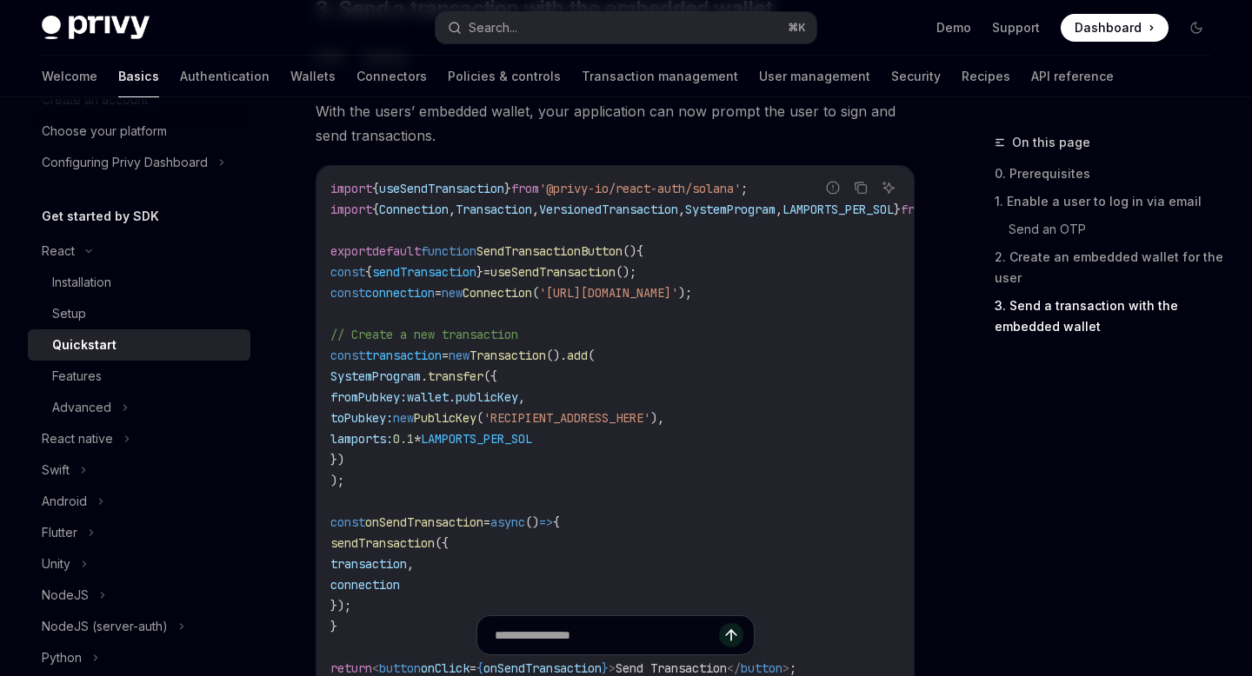
click at [501, 215] on span "Transaction" at bounding box center [493, 210] width 76 height 16
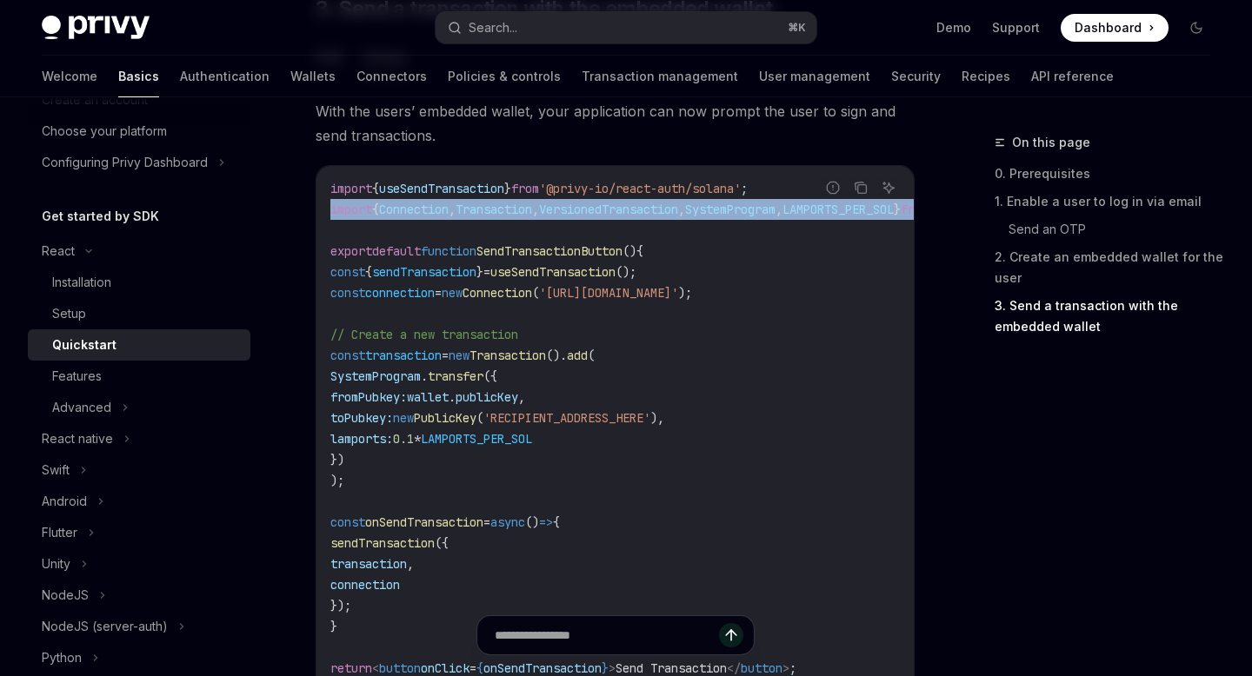
click at [501, 215] on span "Transaction" at bounding box center [493, 210] width 76 height 16
copy code "import { Connection , Transaction , VersionedTransaction , SystemProgram , LAMP…"
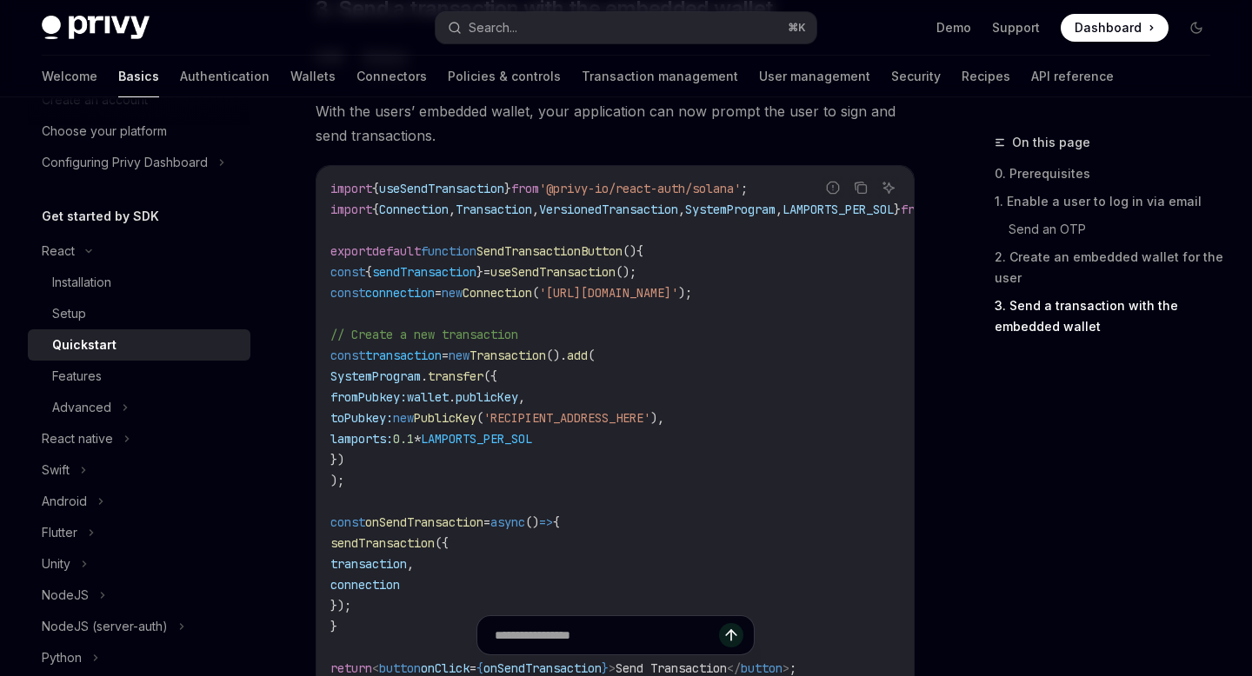
click at [500, 205] on code "import { useSendTransaction } from '@privy-io/react-auth/solana' ; import { Con…" at bounding box center [712, 449] width 765 height 542
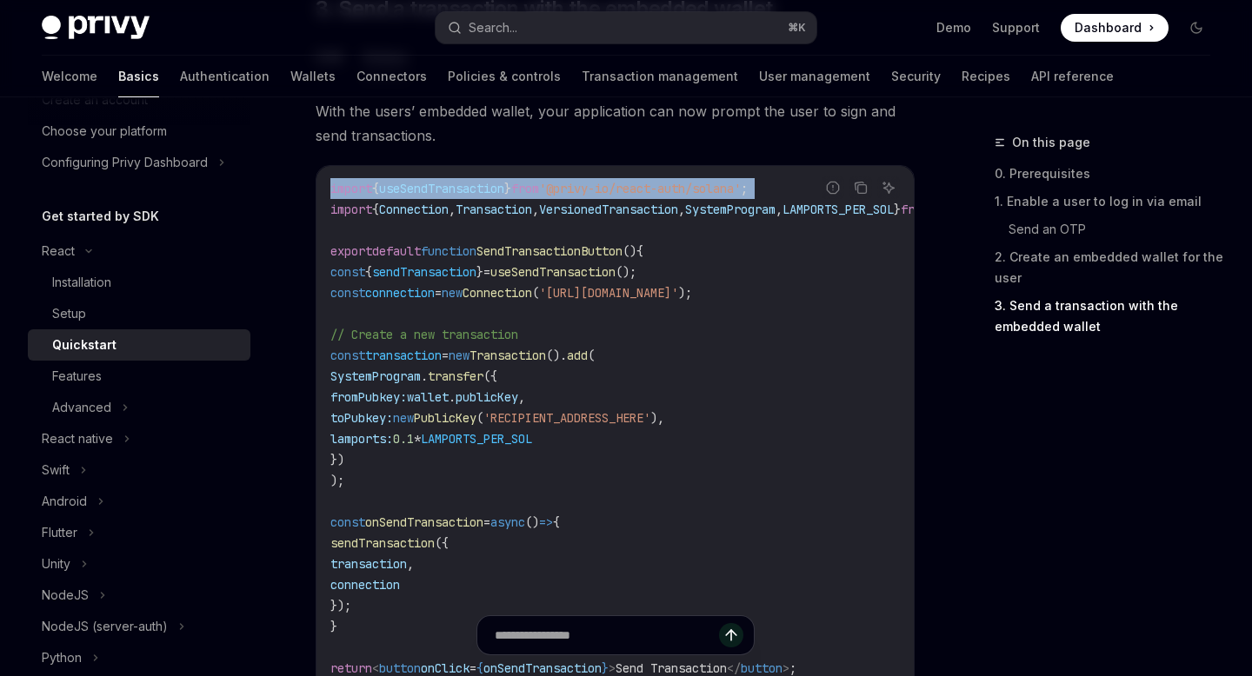
click at [500, 205] on code "import { useSendTransaction } from '@privy-io/react-auth/solana' ; import { Con…" at bounding box center [712, 449] width 765 height 542
copy code "import { useSendTransaction } from '@privy-io/react-auth/solana' ;"
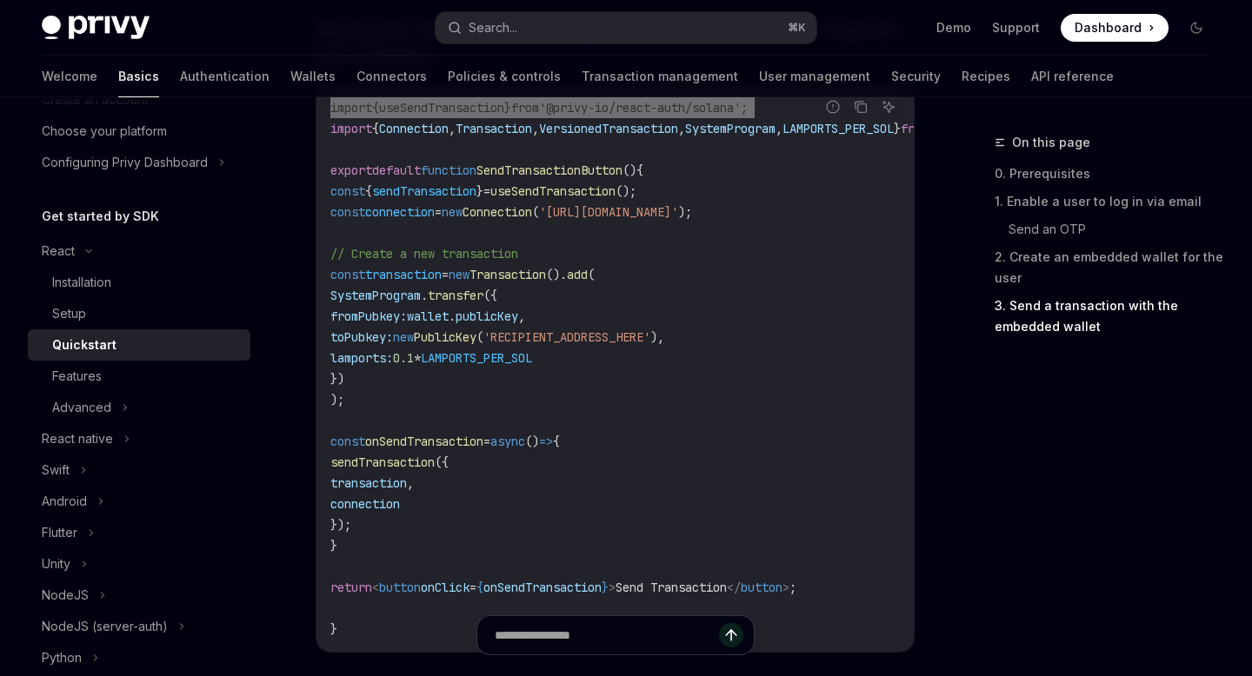
scroll to position [1729, 0]
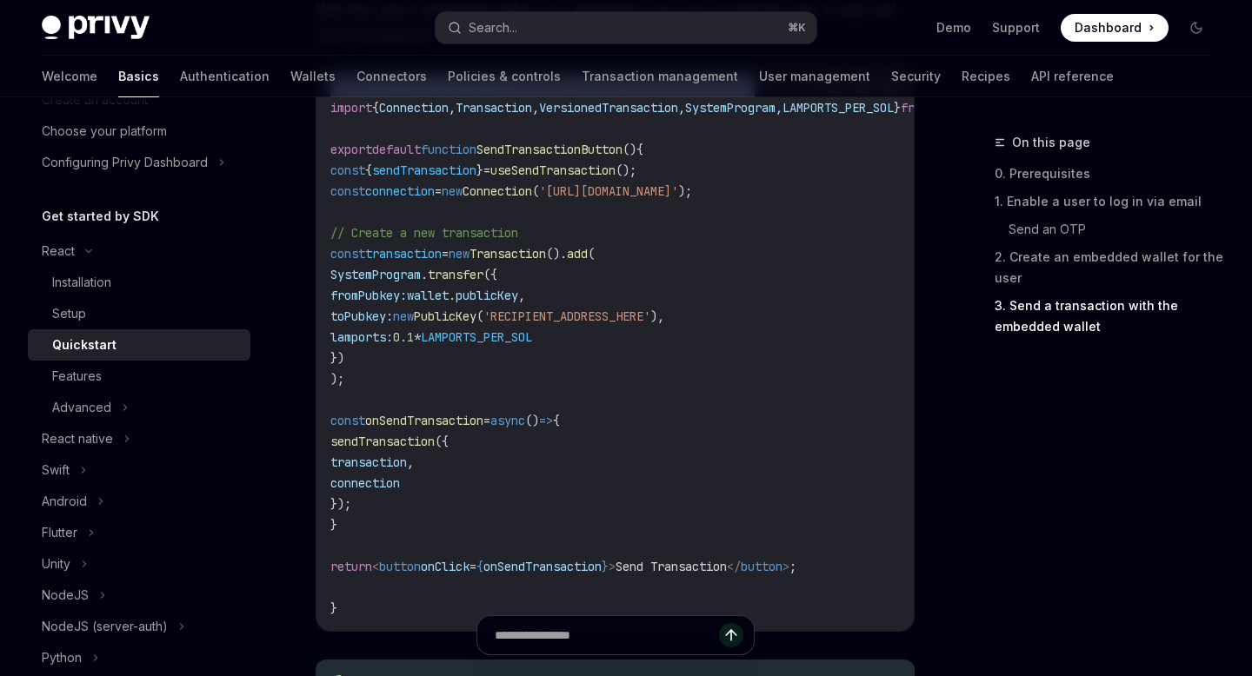
click at [568, 33] on button "Search... ⌘ K" at bounding box center [625, 27] width 380 height 31
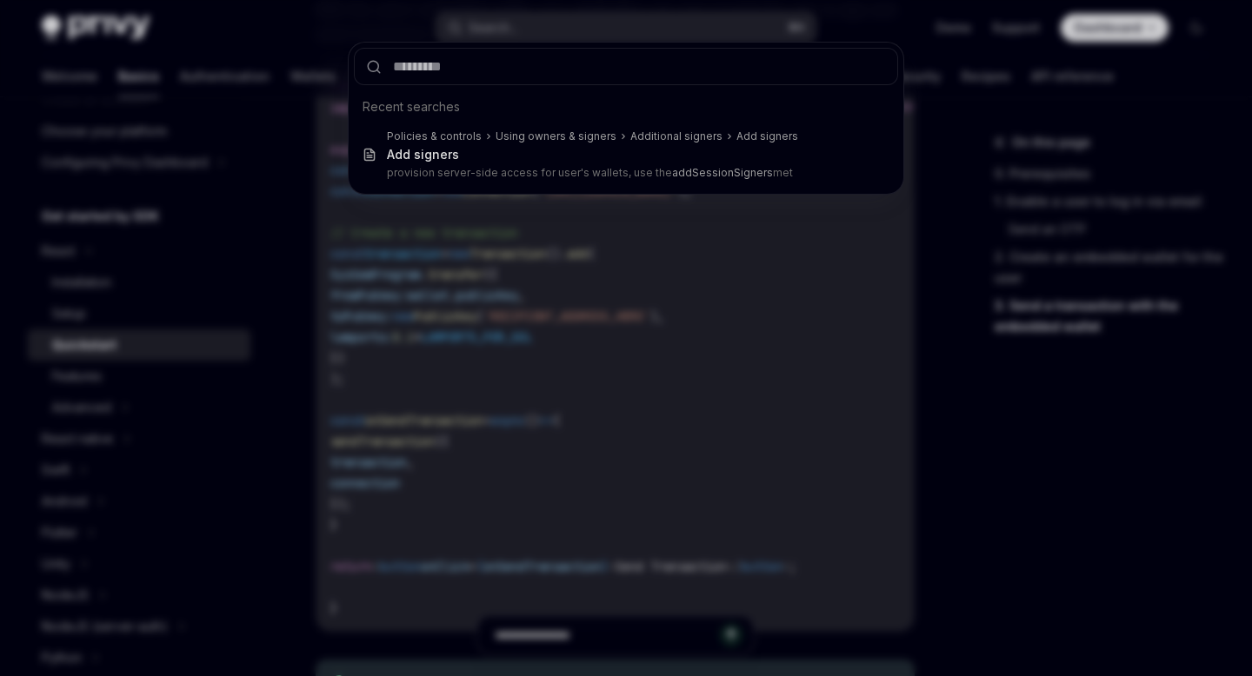
type input "**********"
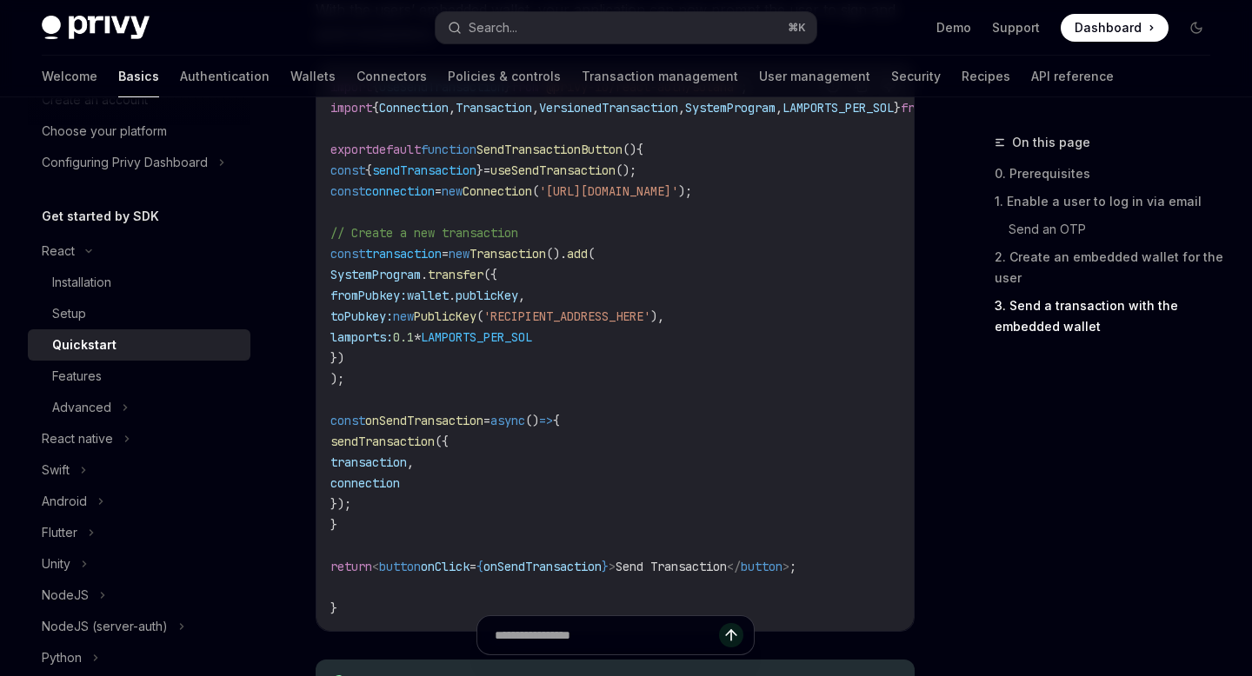
type textarea "*"
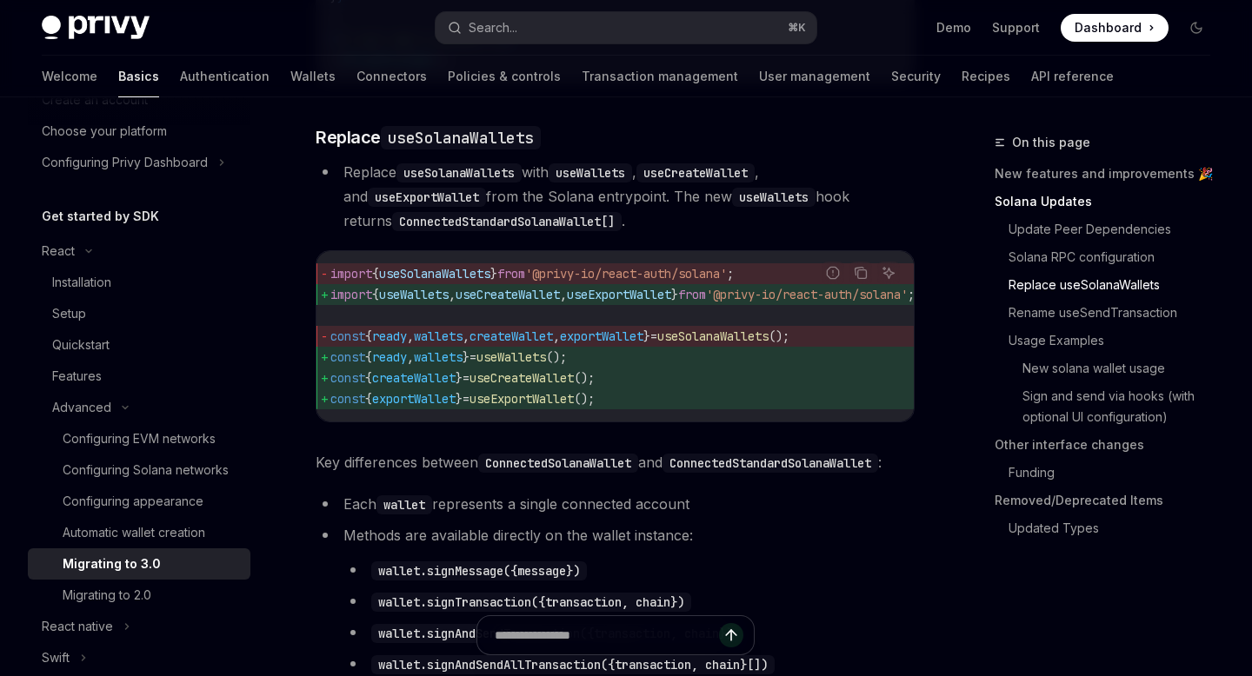
click at [567, 302] on span "," at bounding box center [563, 295] width 7 height 16
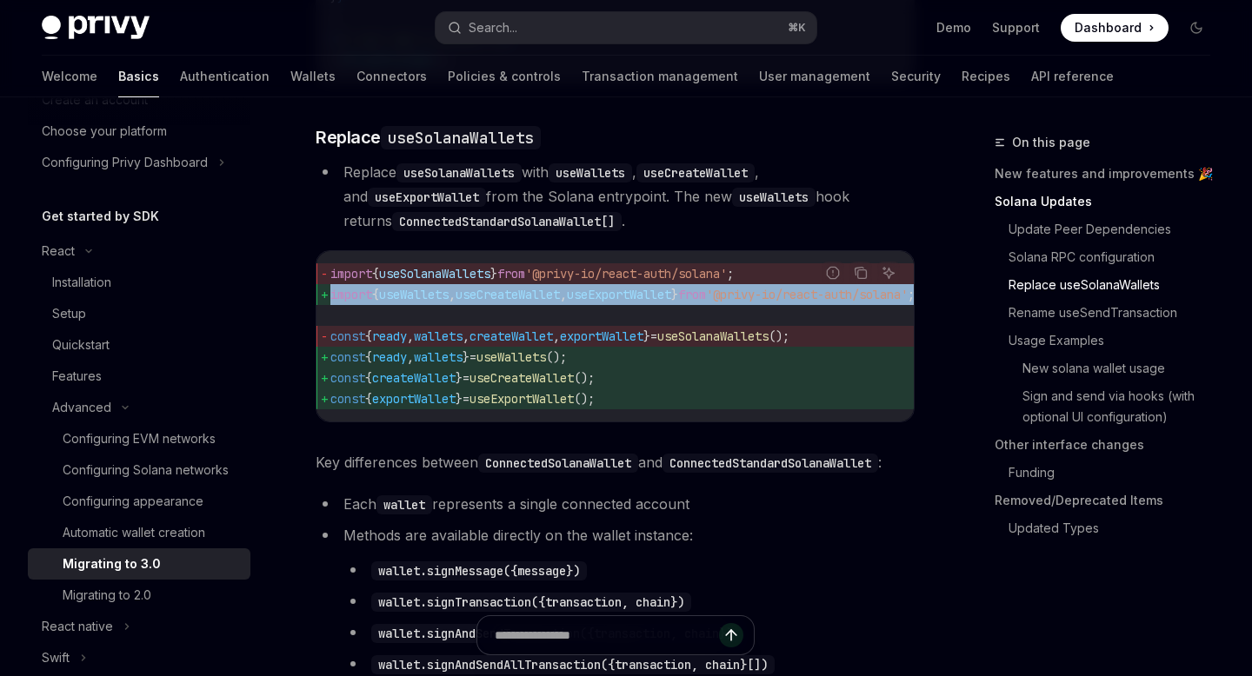
click at [567, 302] on span "," at bounding box center [563, 295] width 7 height 16
copy code "import { useWallets , useCreateWallet , useExportWallet } from '@privy-io/react…"
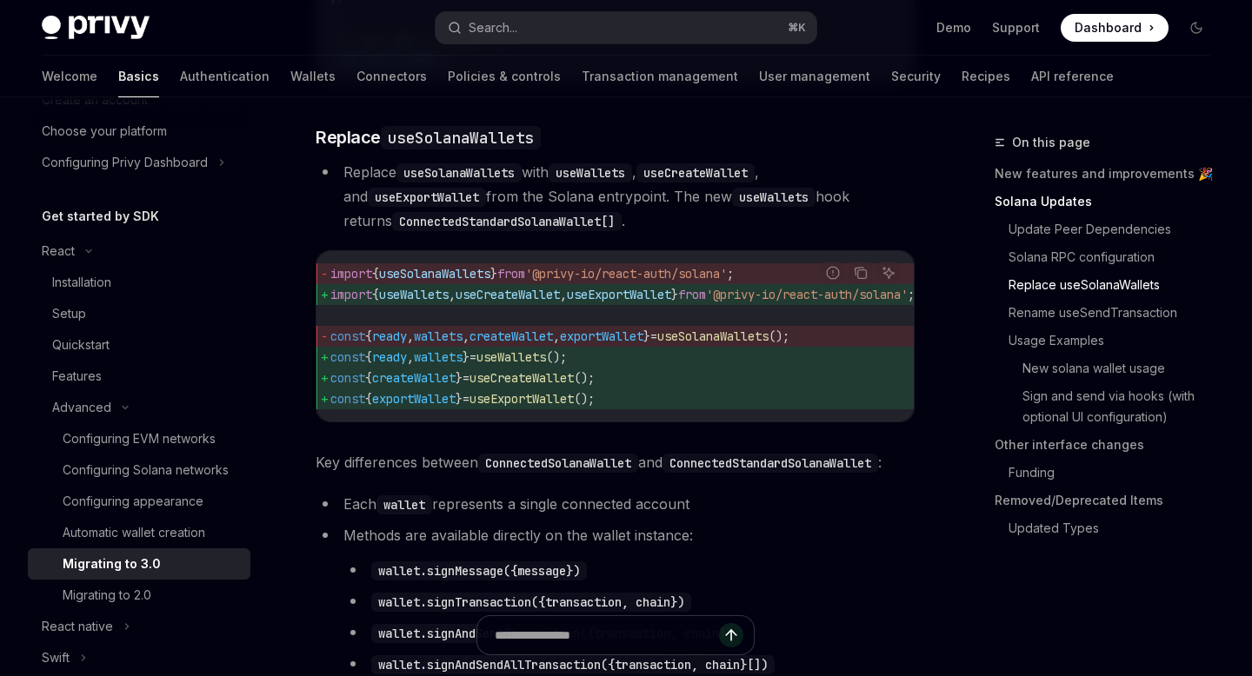
click at [546, 364] on span "useWallets" at bounding box center [511, 357] width 70 height 16
copy code "const { ready , wallets } = useWallets ();"
click at [732, 338] on span "useSolanaWallets" at bounding box center [712, 337] width 111 height 16
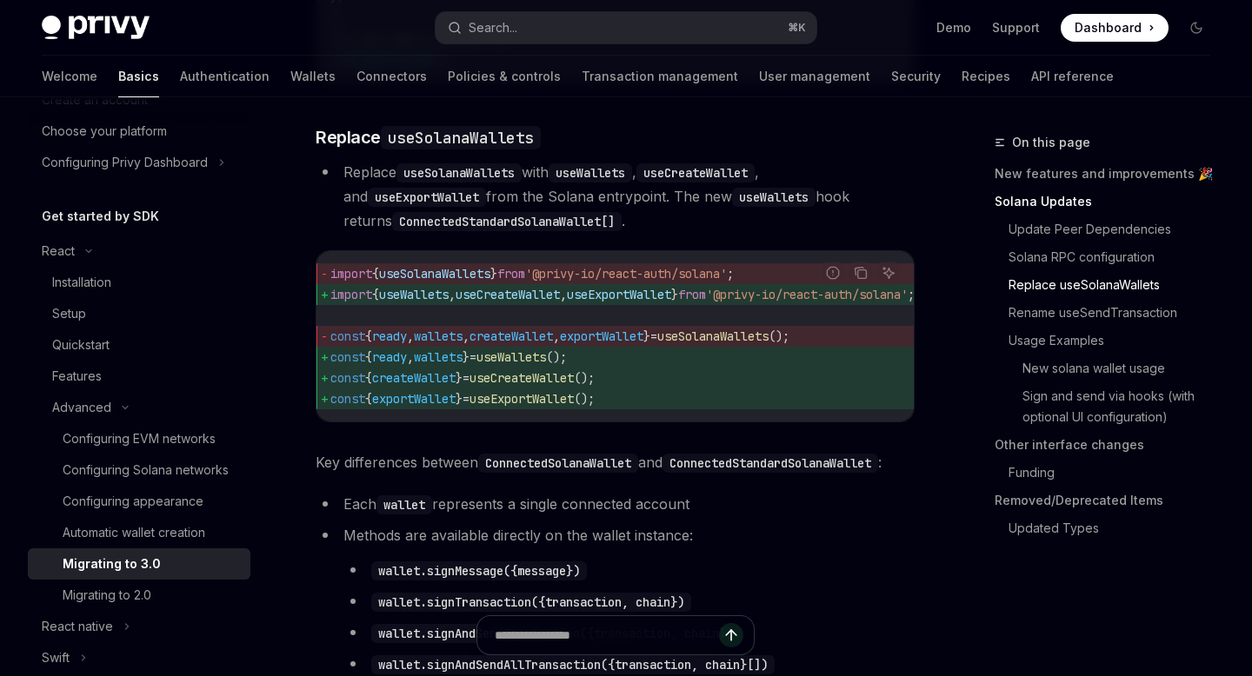
click at [733, 338] on span "useSolanaWallets" at bounding box center [712, 337] width 111 height 16
copy span "useSolanaWallets"
click at [621, 344] on span "exportWallet" at bounding box center [601, 337] width 83 height 16
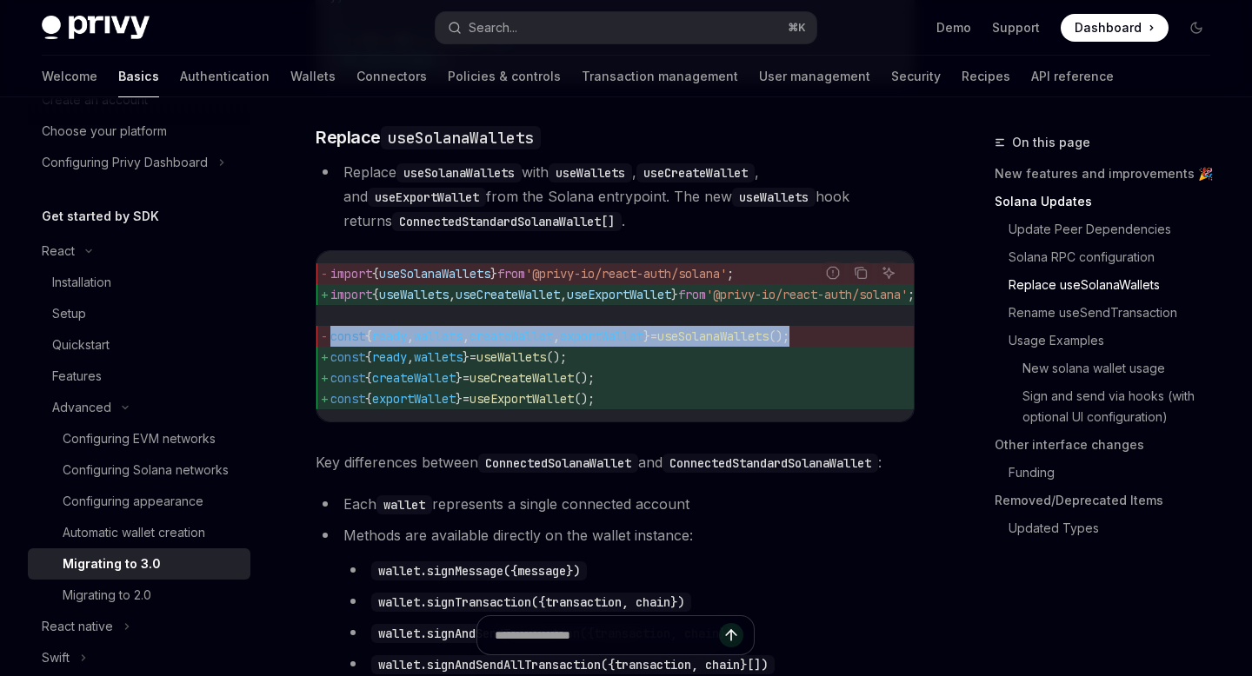
click at [621, 344] on span "exportWallet" at bounding box center [601, 337] width 83 height 16
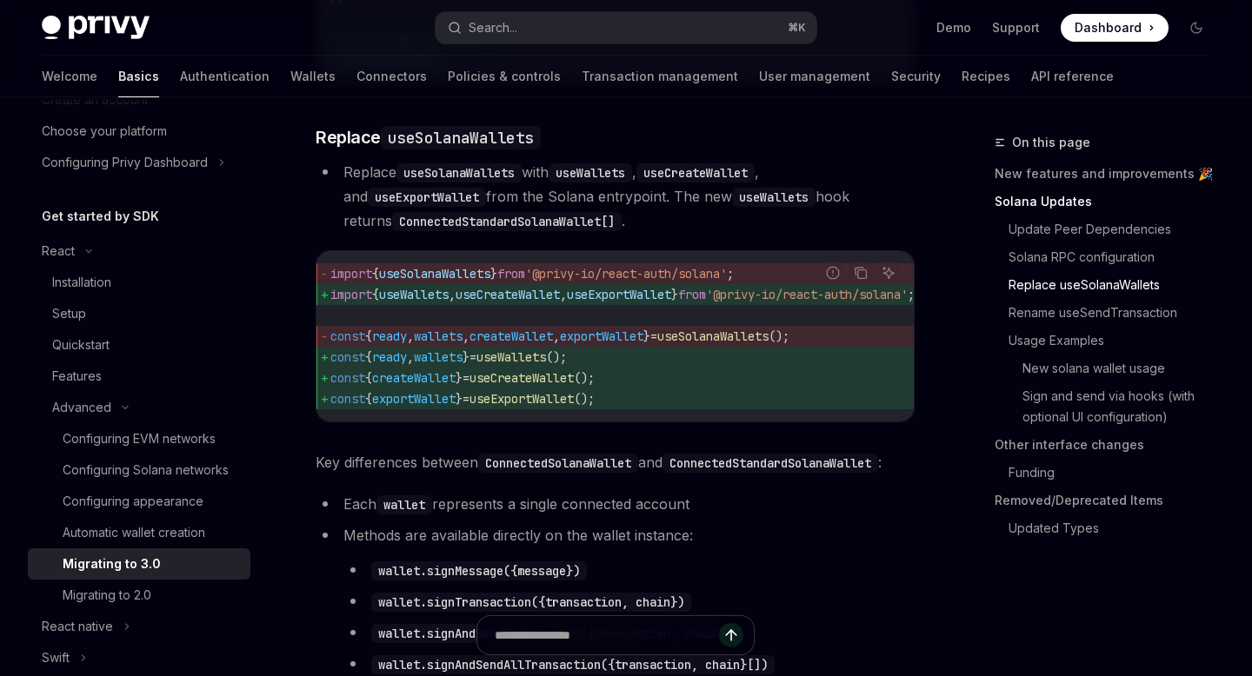
click at [595, 376] on span "();" at bounding box center [584, 378] width 21 height 16
click at [648, 301] on span "useExportWallet" at bounding box center [619, 295] width 104 height 16
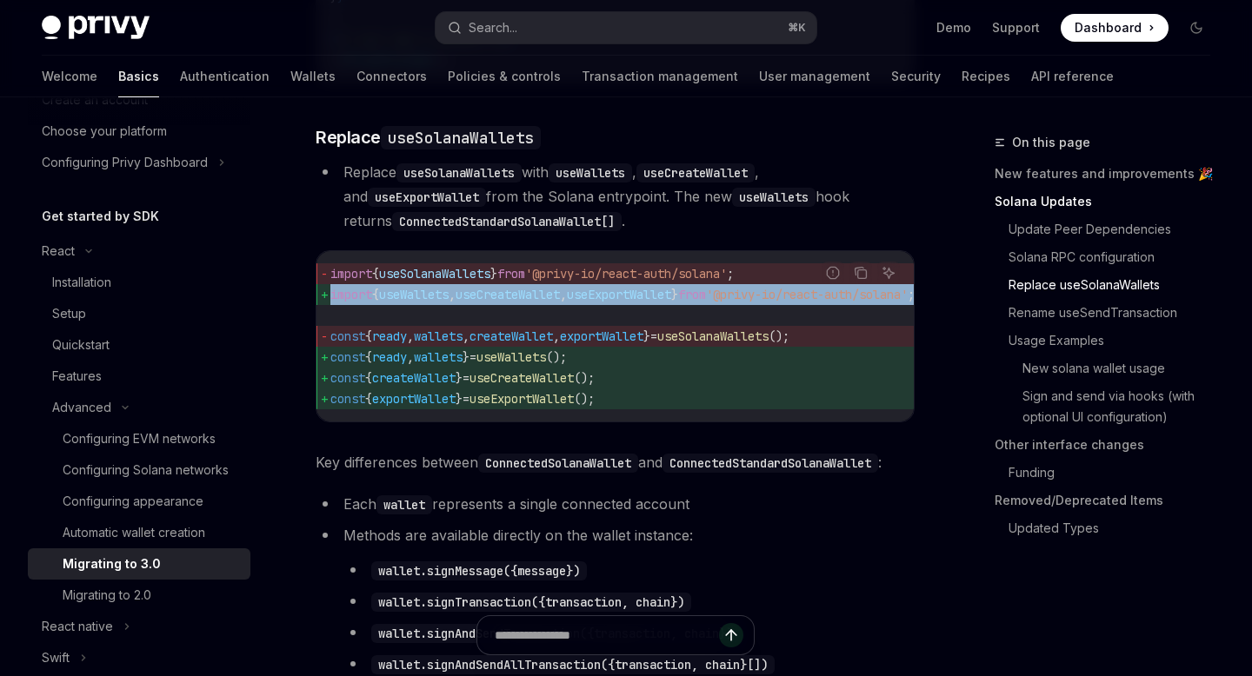
click at [648, 301] on span "useExportWallet" at bounding box center [619, 295] width 104 height 16
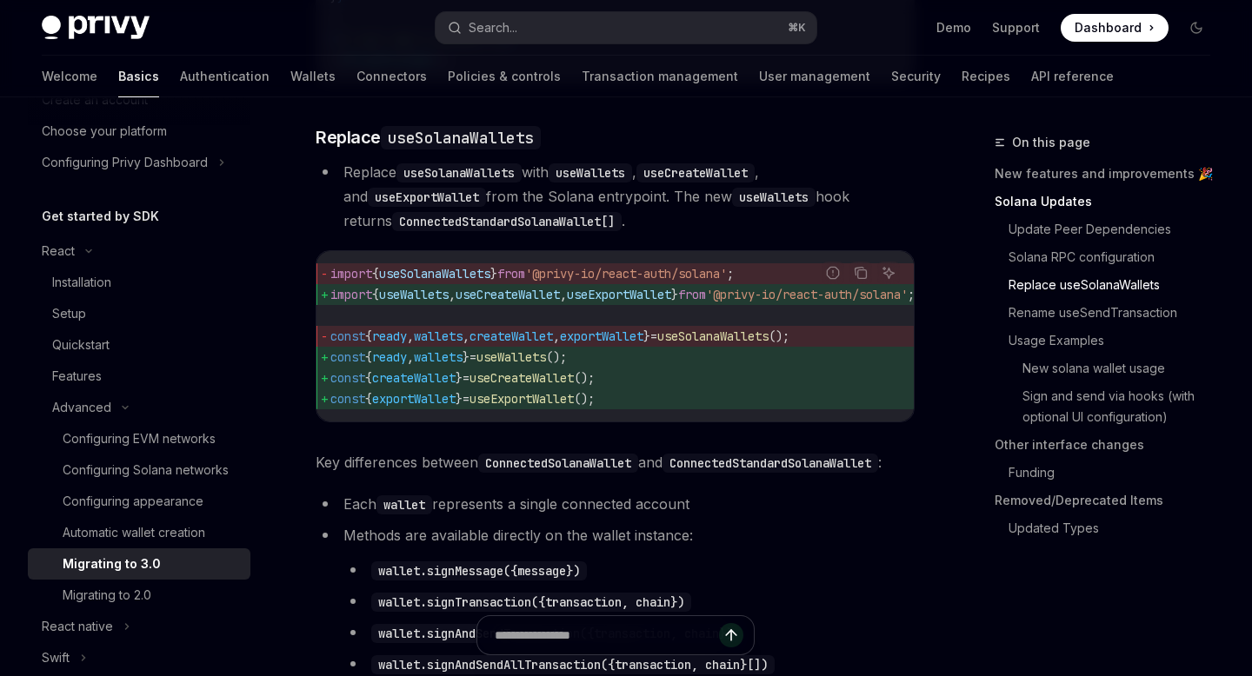
click at [634, 275] on span "'@privy-io/react-auth/solana'" at bounding box center [626, 274] width 202 height 16
click at [623, 305] on span "import { useWallets , useCreateWallet , useExportWallet } from '@privy-io/react…" at bounding box center [643, 294] width 626 height 21
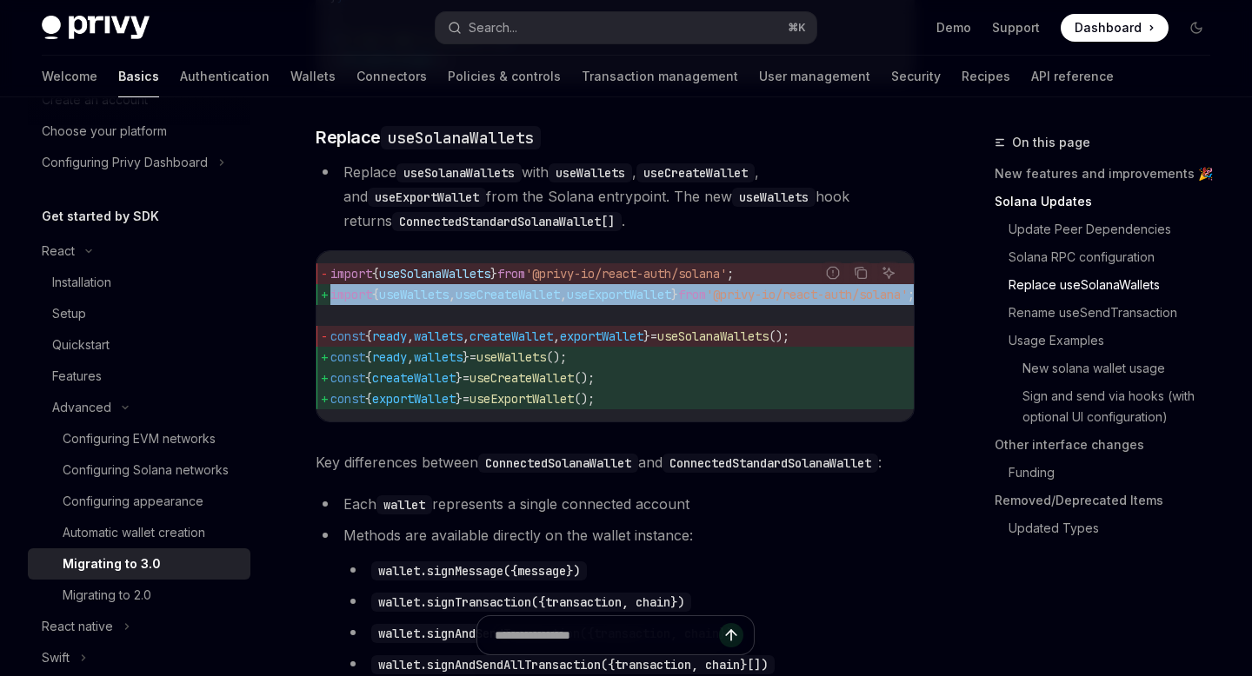
click at [623, 305] on span "import { useWallets , useCreateWallet , useExportWallet } from '@privy-io/react…" at bounding box center [643, 294] width 626 height 21
copy code "import { useWallets , useCreateWallet , useExportWallet } from '@privy-io/react…"
click at [490, 22] on div "Search..." at bounding box center [492, 27] width 49 height 21
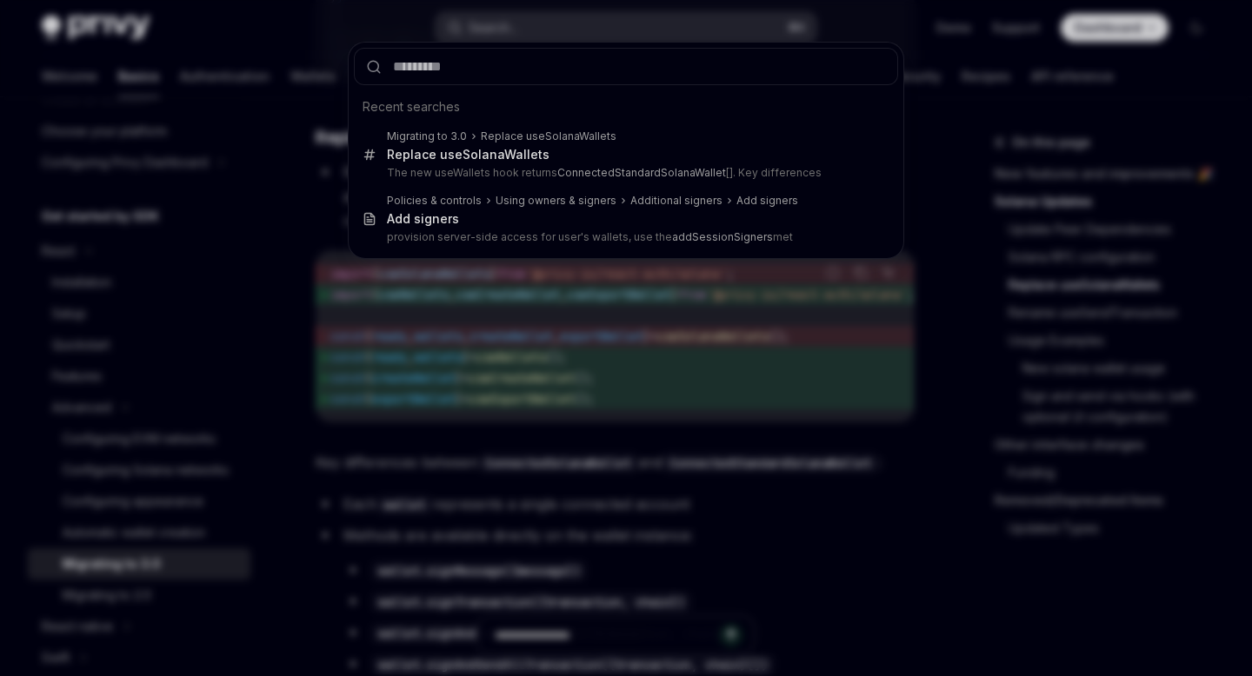
type input "**********"
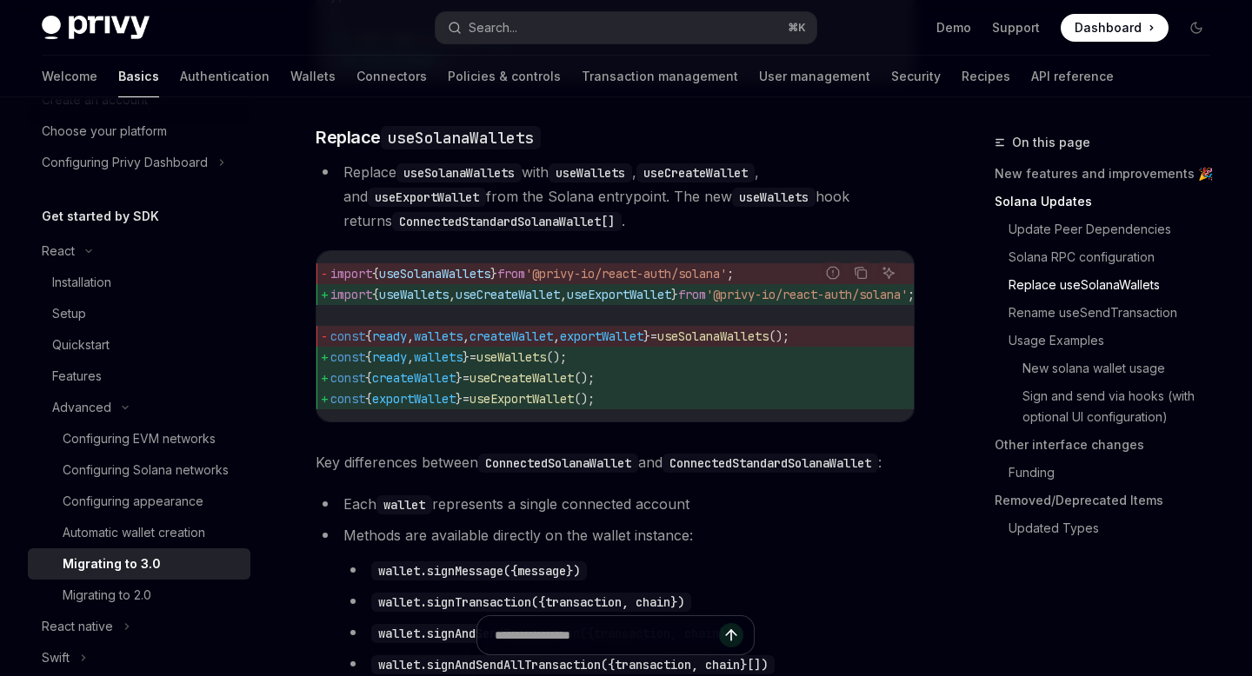
scroll to position [240, 0]
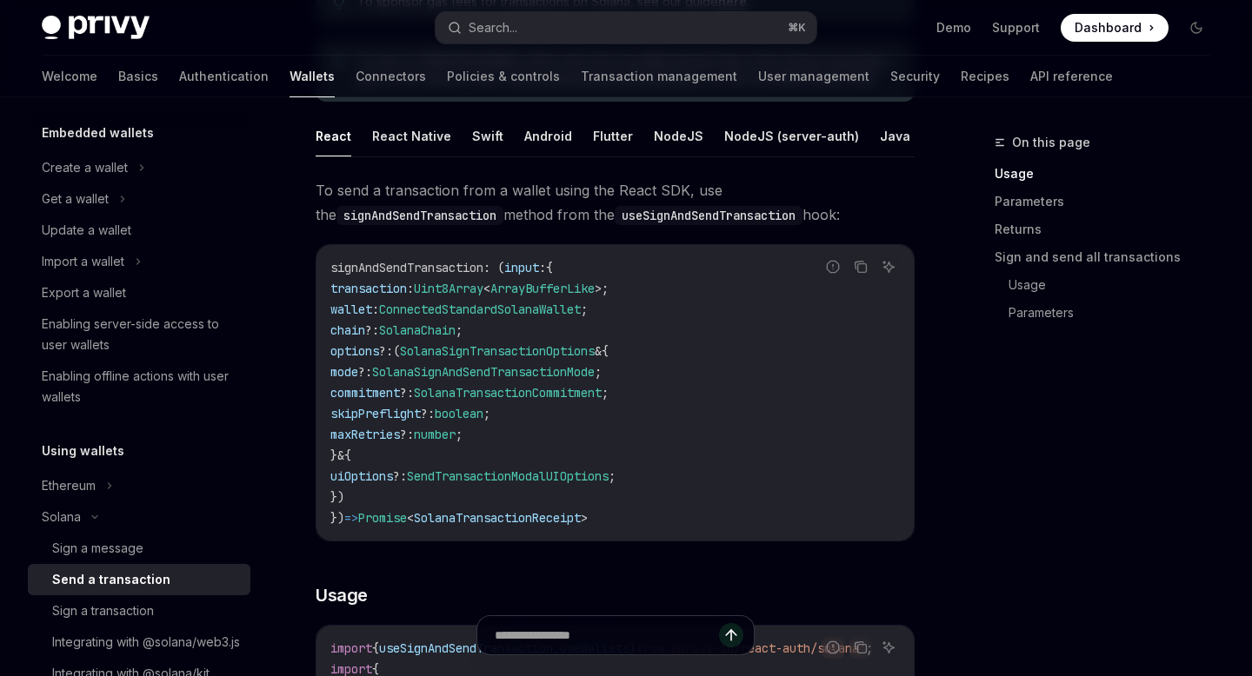
click at [455, 329] on span "SolanaChain" at bounding box center [417, 330] width 76 height 16
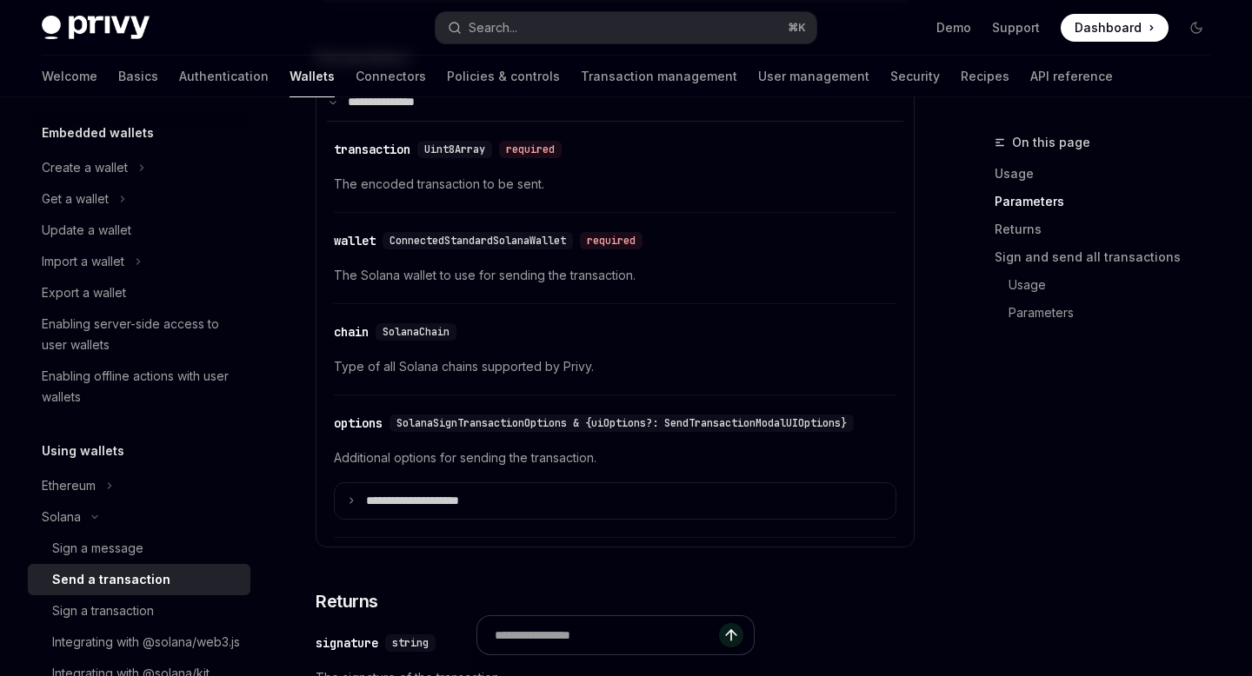
click at [493, 377] on span "Type of all Solana chains supported by Privy." at bounding box center [615, 366] width 562 height 21
click at [322, 336] on div "Navigate to header" at bounding box center [315, 333] width 21 height 21
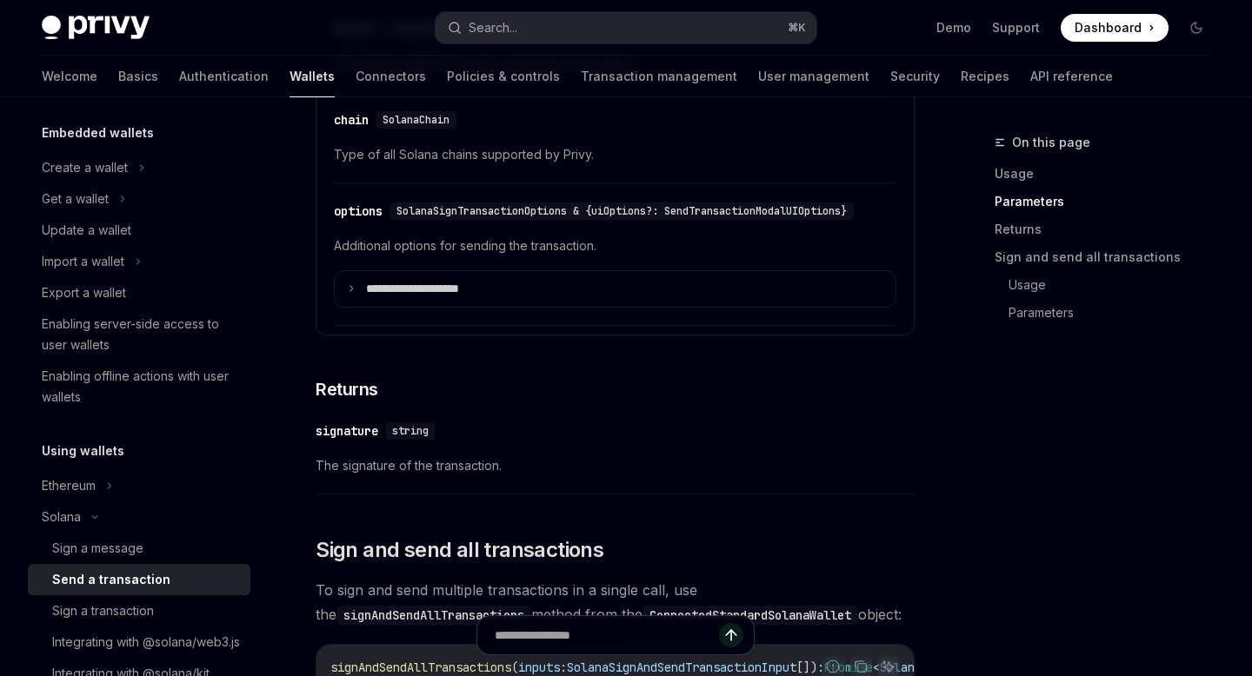
scroll to position [2143, 0]
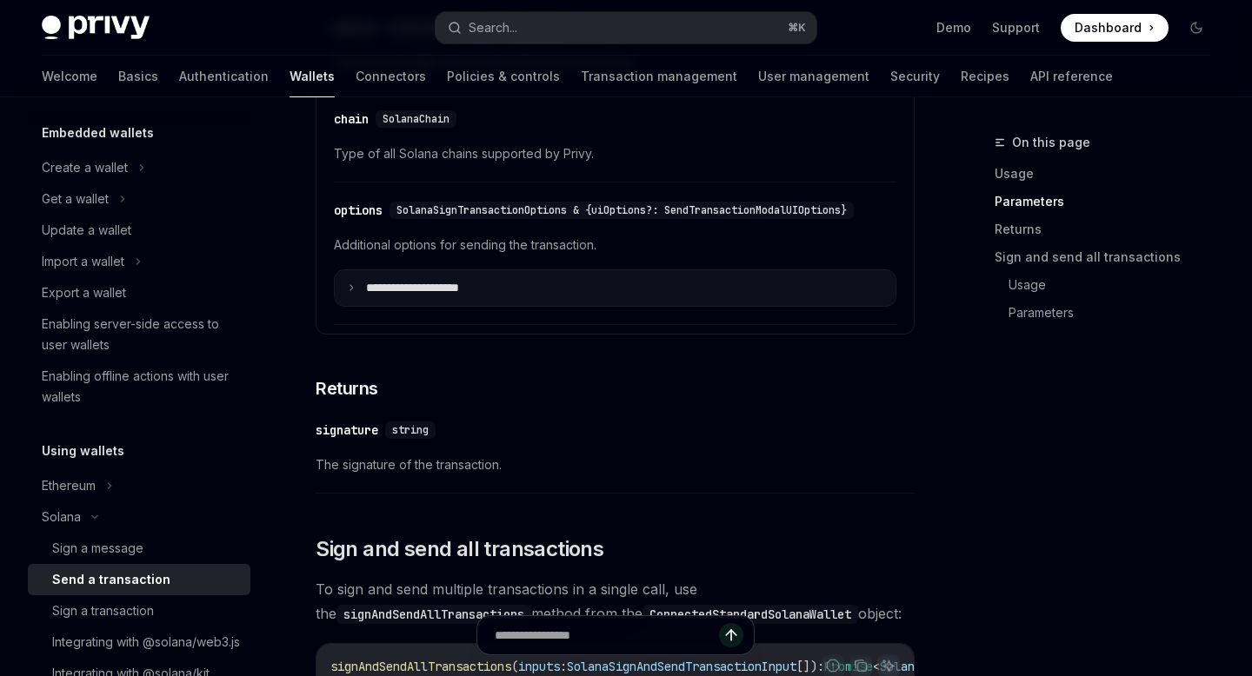
click at [381, 293] on p "**********" at bounding box center [426, 289] width 121 height 16
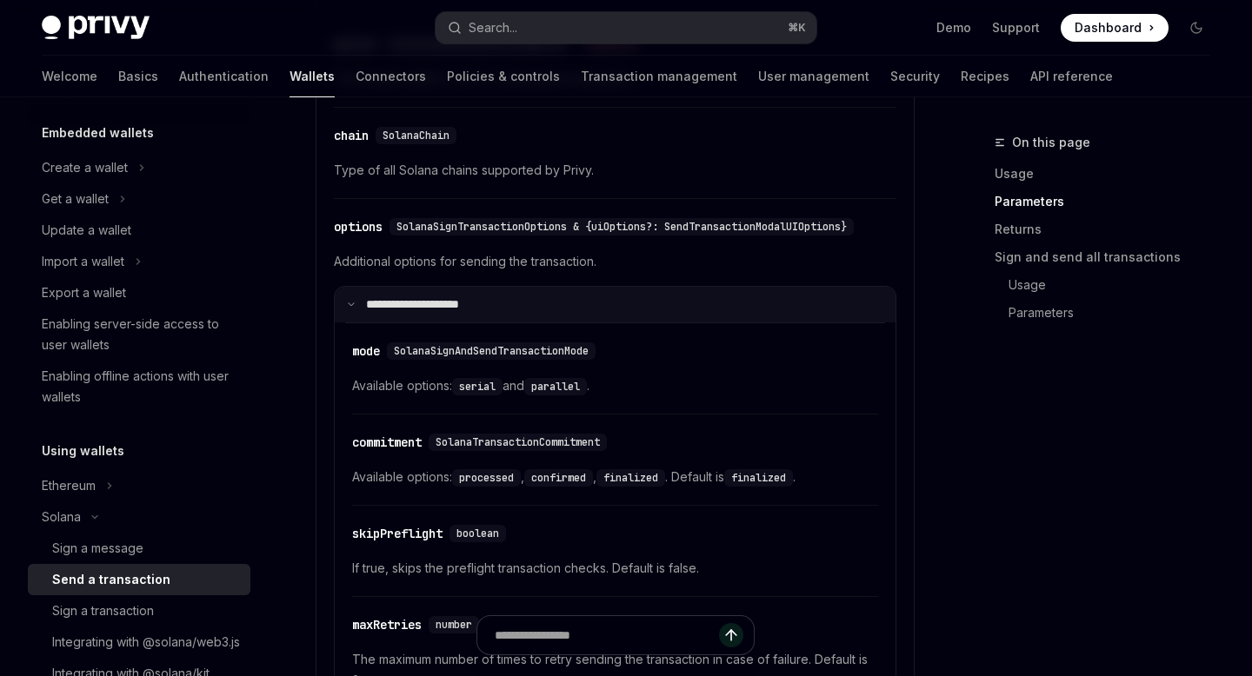
click at [363, 306] on summary "**********" at bounding box center [615, 305] width 561 height 37
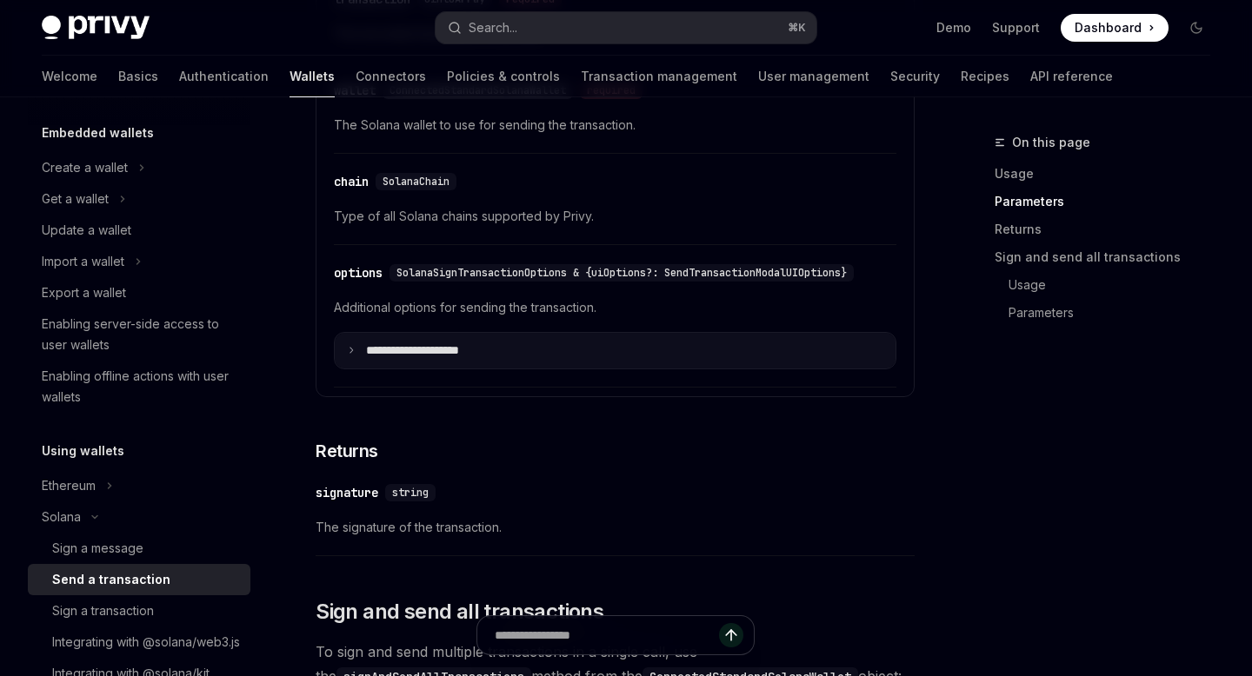
scroll to position [2069, 0]
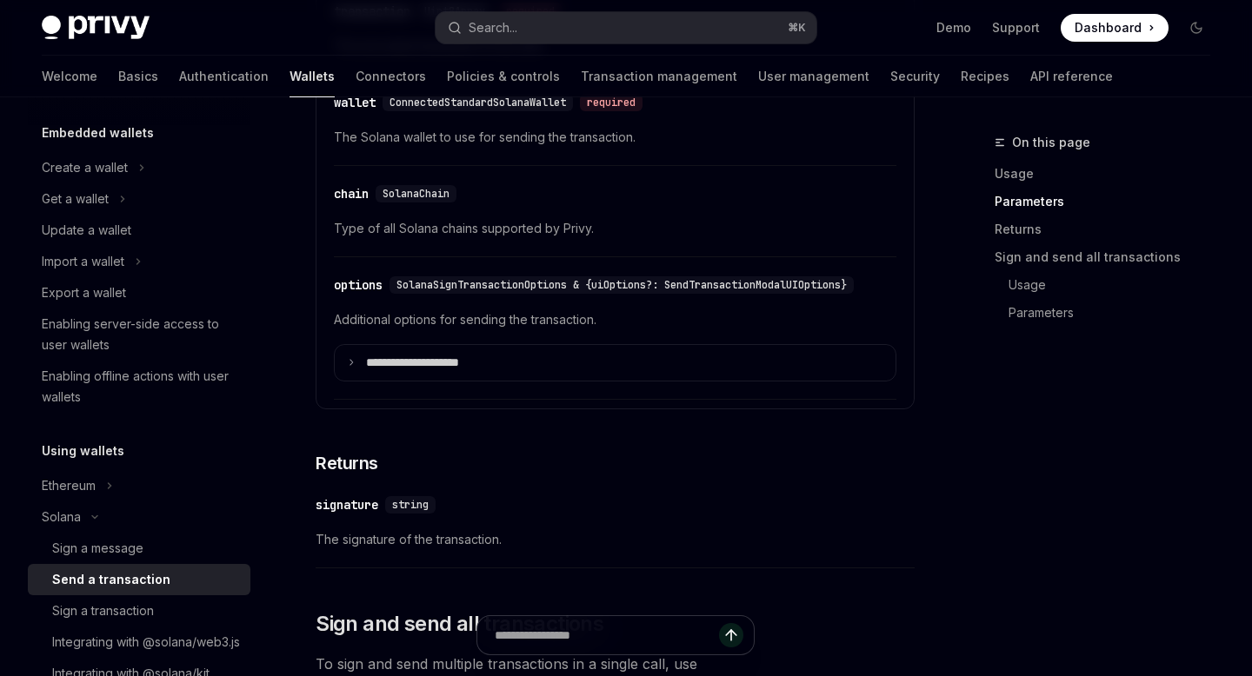
click at [515, 235] on span "Type of all Solana chains supported by Privy." at bounding box center [615, 228] width 562 height 21
click at [179, 83] on link "Authentication" at bounding box center [224, 77] width 90 height 42
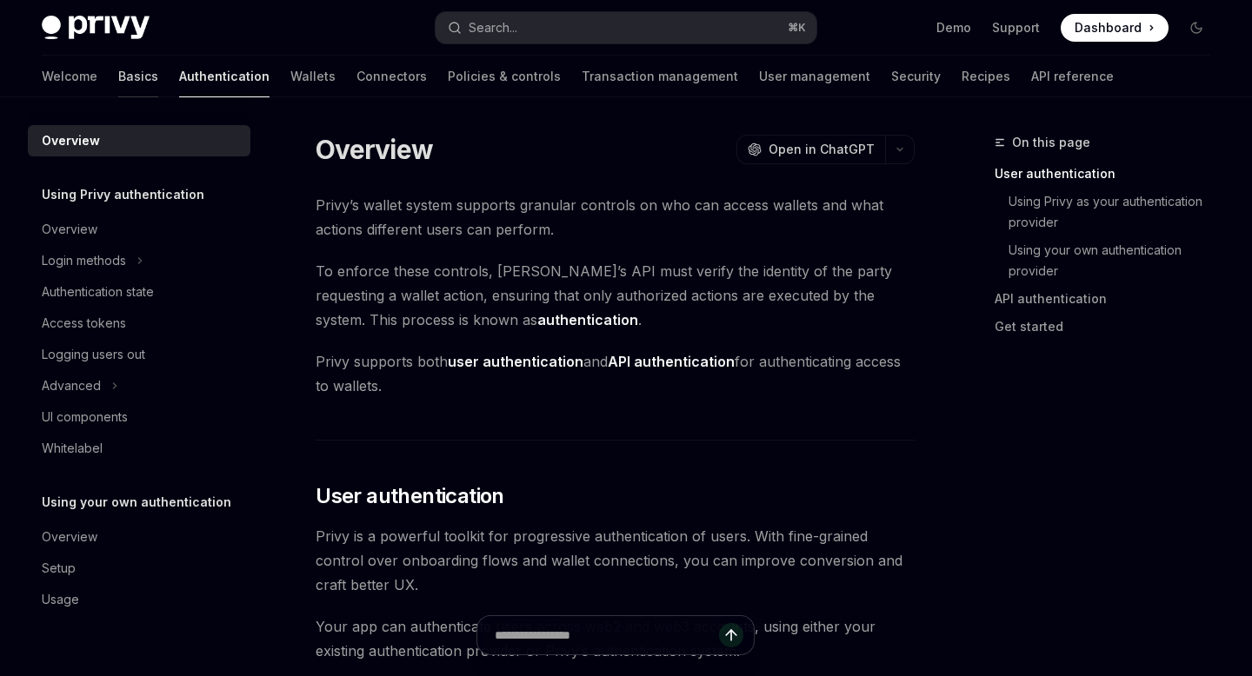
click at [118, 82] on link "Basics" at bounding box center [138, 77] width 40 height 42
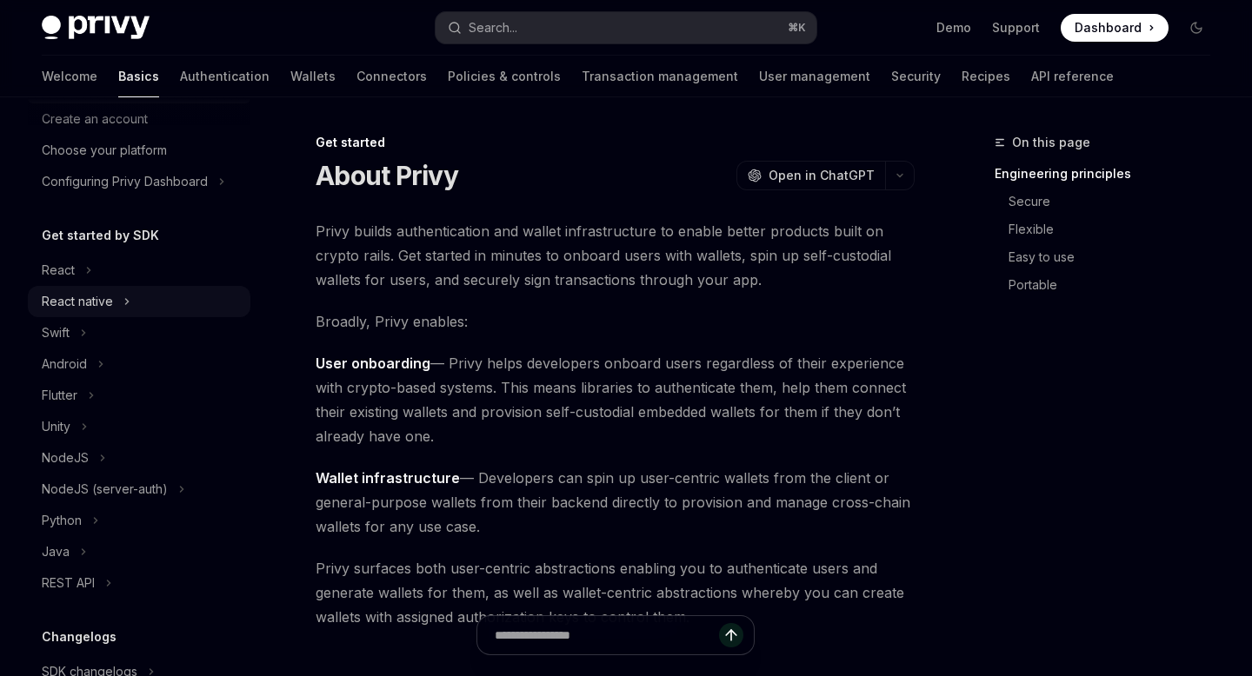
scroll to position [83, 0]
click at [83, 274] on div "React" at bounding box center [139, 269] width 223 height 31
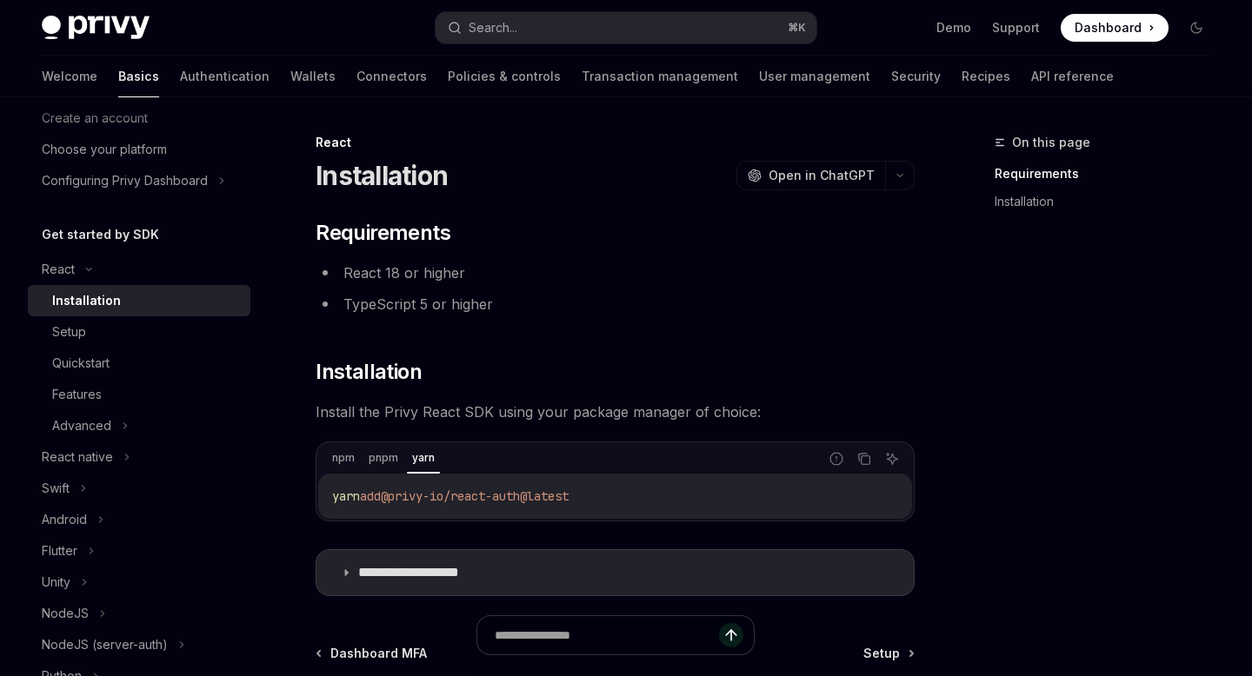
click at [83, 302] on div "Installation" at bounding box center [86, 300] width 69 height 21
click at [105, 342] on link "Setup" at bounding box center [139, 331] width 223 height 31
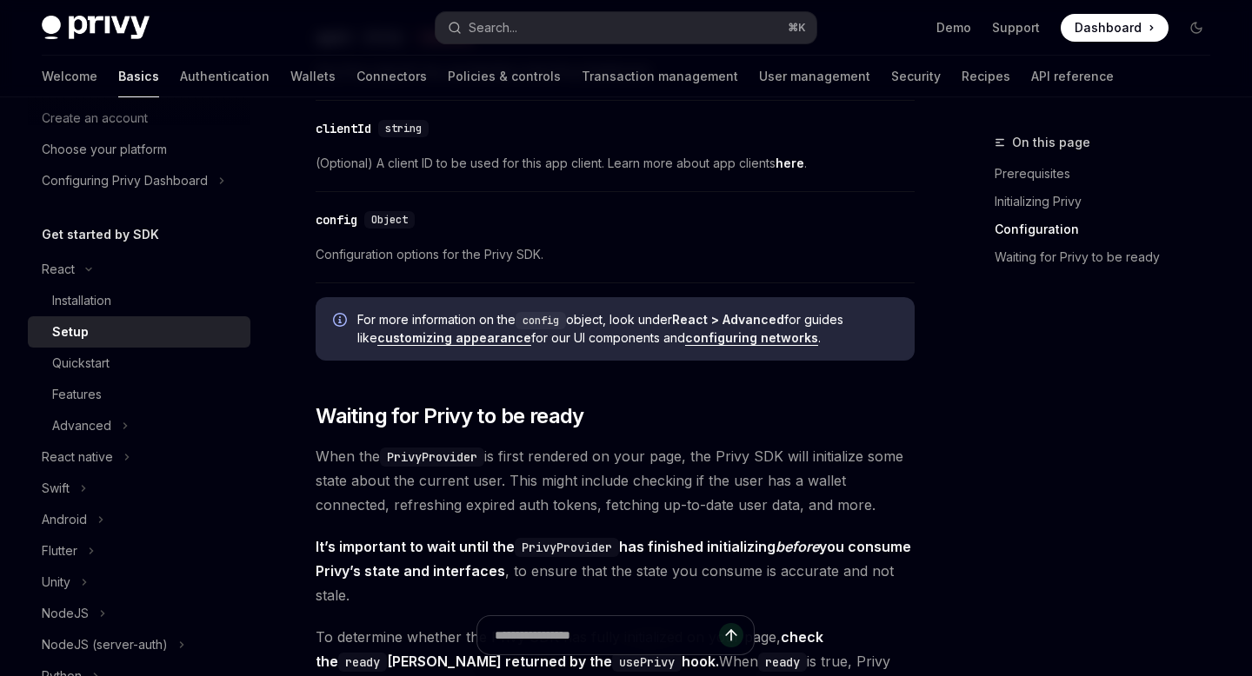
scroll to position [1377, 0]
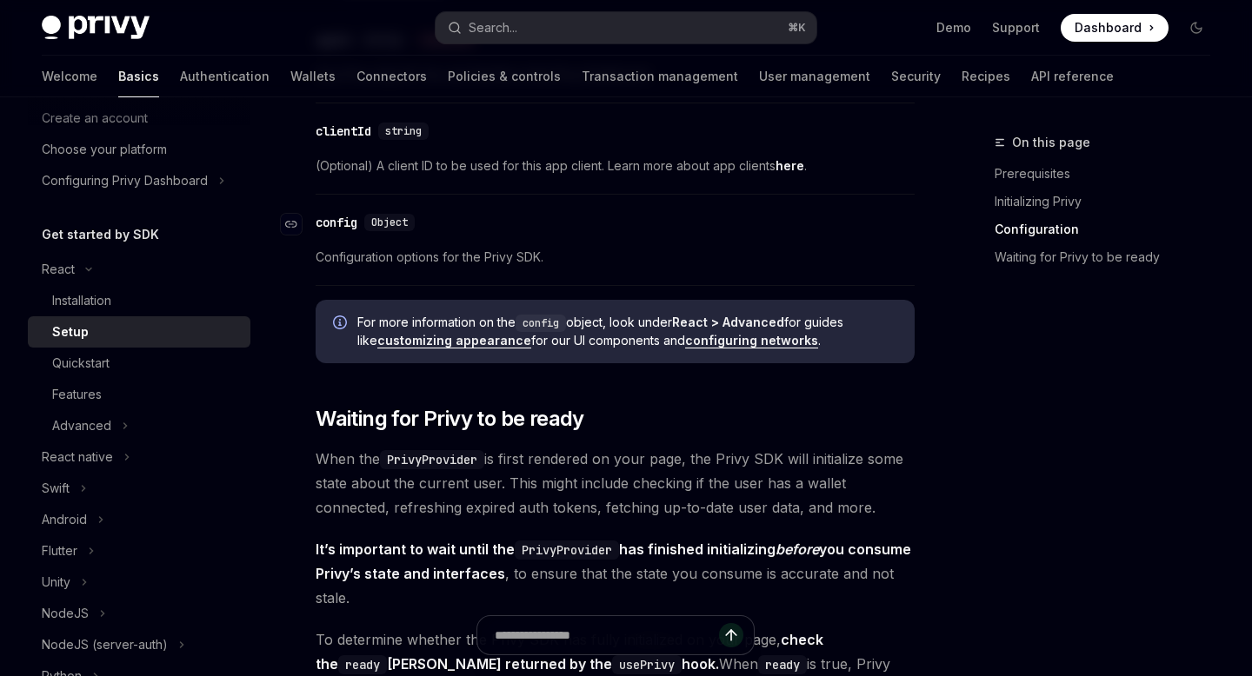
click at [392, 233] on div "​ config Object" at bounding box center [606, 222] width 581 height 21
click at [726, 349] on link "configuring networks" at bounding box center [751, 341] width 133 height 16
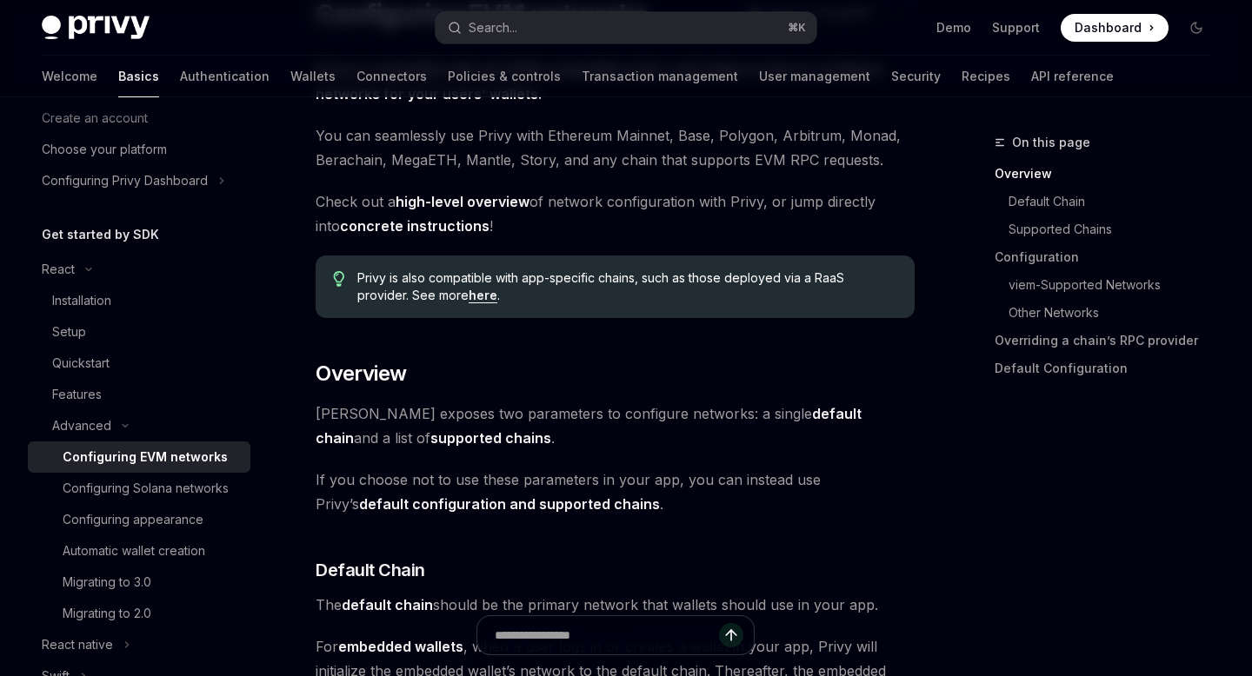
scroll to position [174, 0]
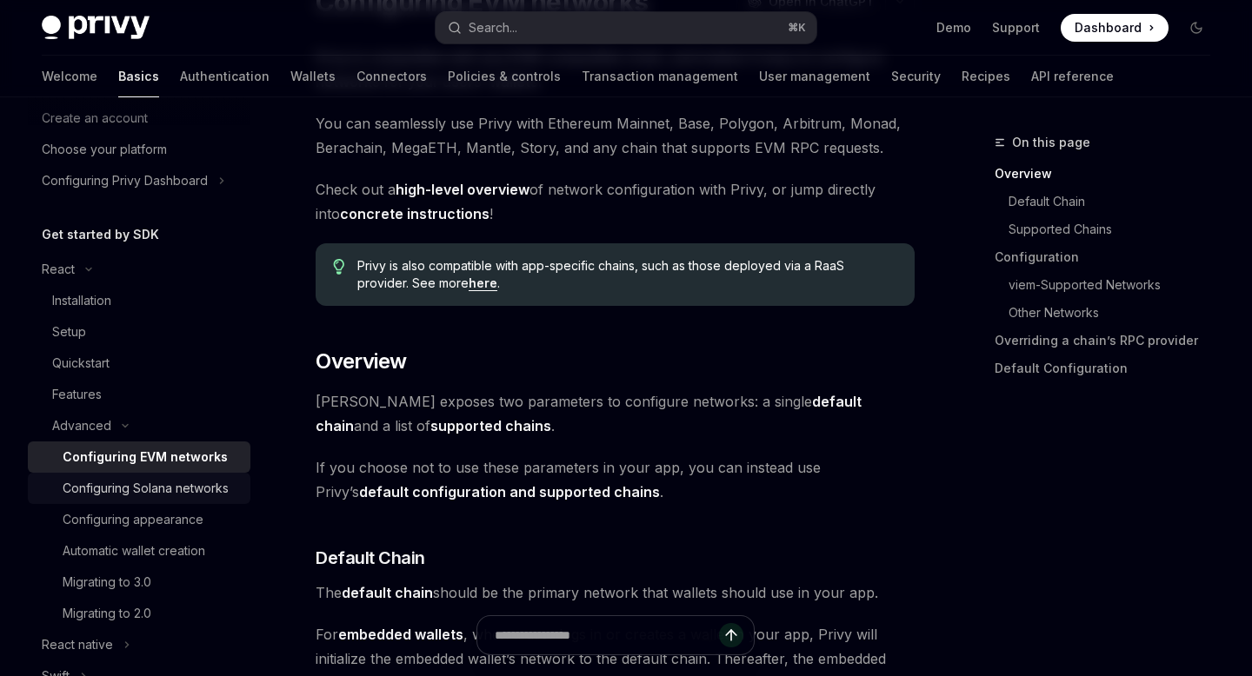
click at [193, 488] on div "Configuring Solana networks" at bounding box center [146, 488] width 166 height 21
type textarea "*"
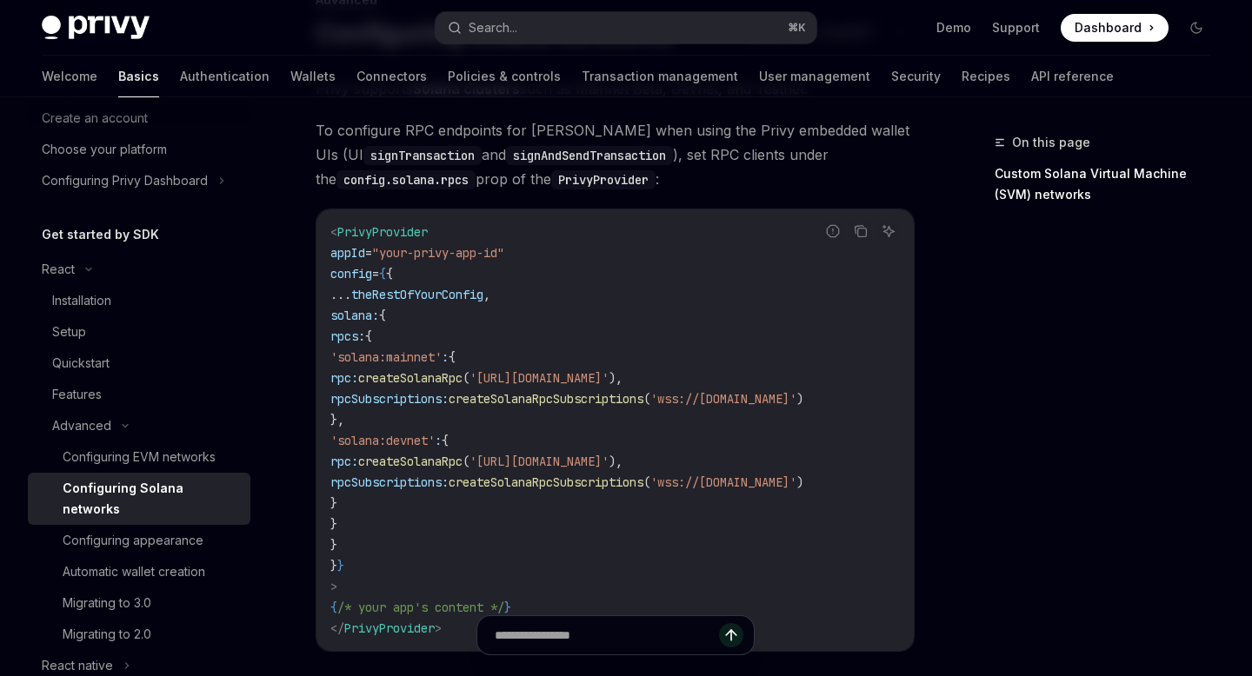
scroll to position [160, 0]
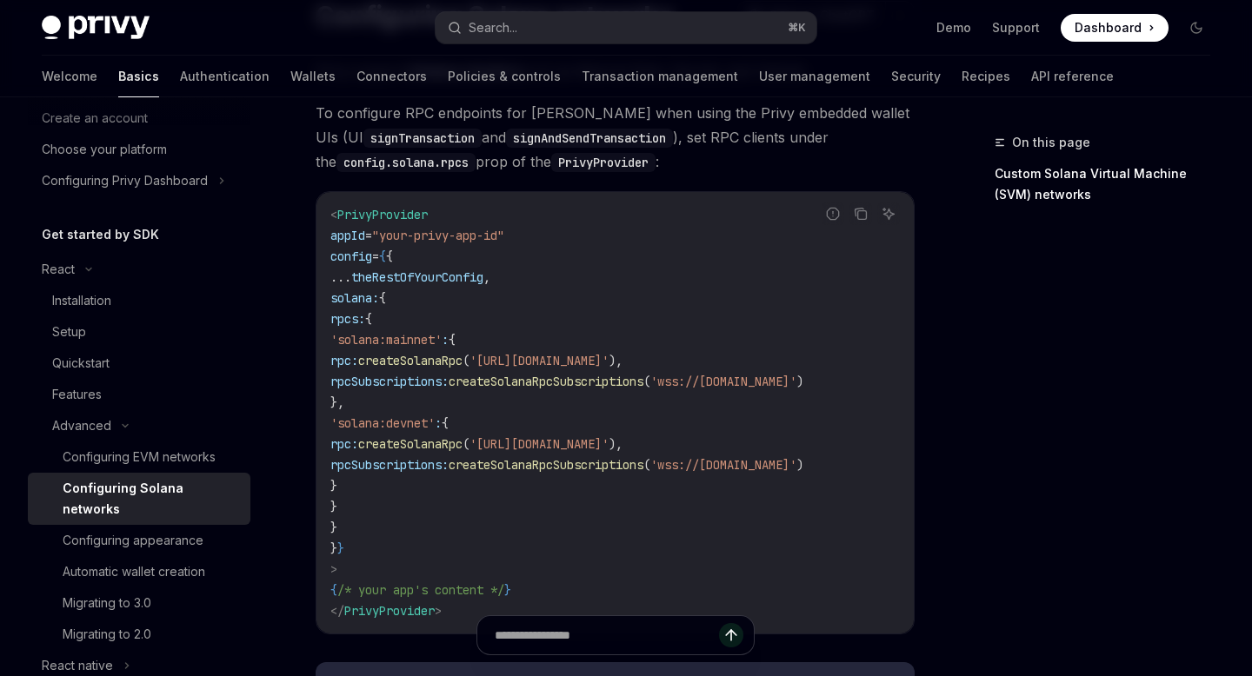
drag, startPoint x: 374, startPoint y: 321, endPoint x: 468, endPoint y: 492, distance: 195.7
click at [468, 492] on code "< PrivyProvider appId = "your-privy-app-id" config = { { ... theRestOfYourConfi…" at bounding box center [614, 412] width 569 height 417
copy code "rpcs: { 'solana:mainnet' : { rpc: createSolanaRpc ( 'https://api.mainnet-beta.s…"
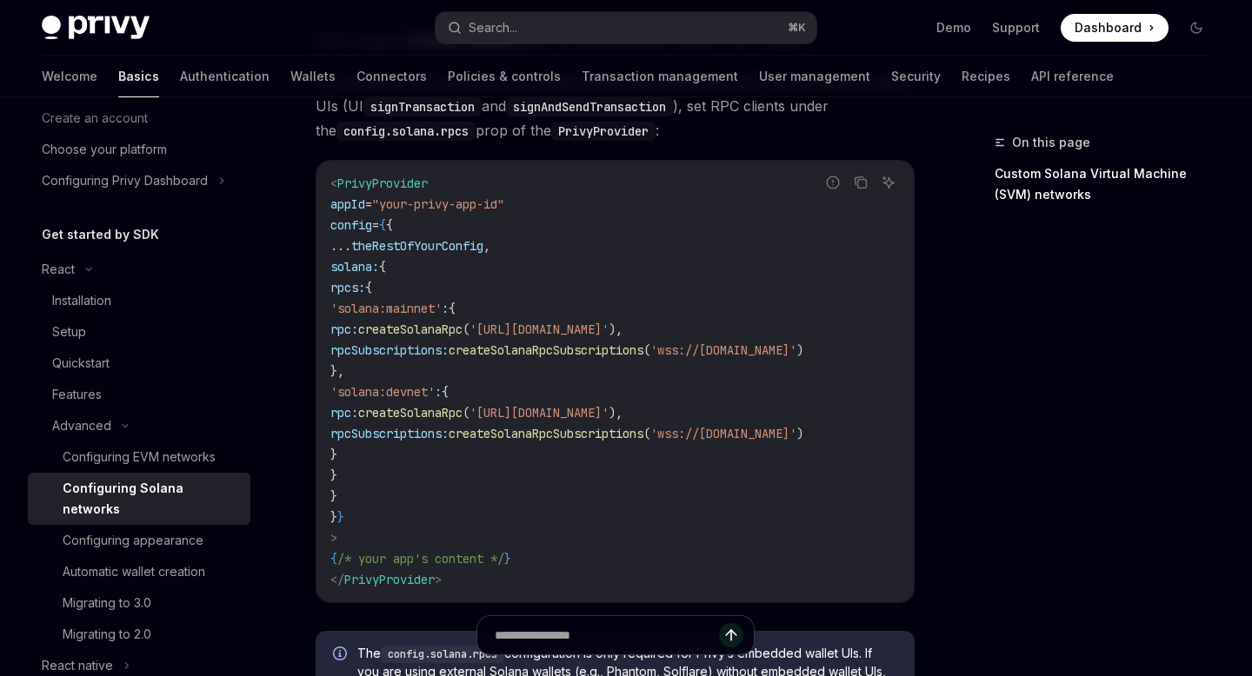
scroll to position [178, 0]
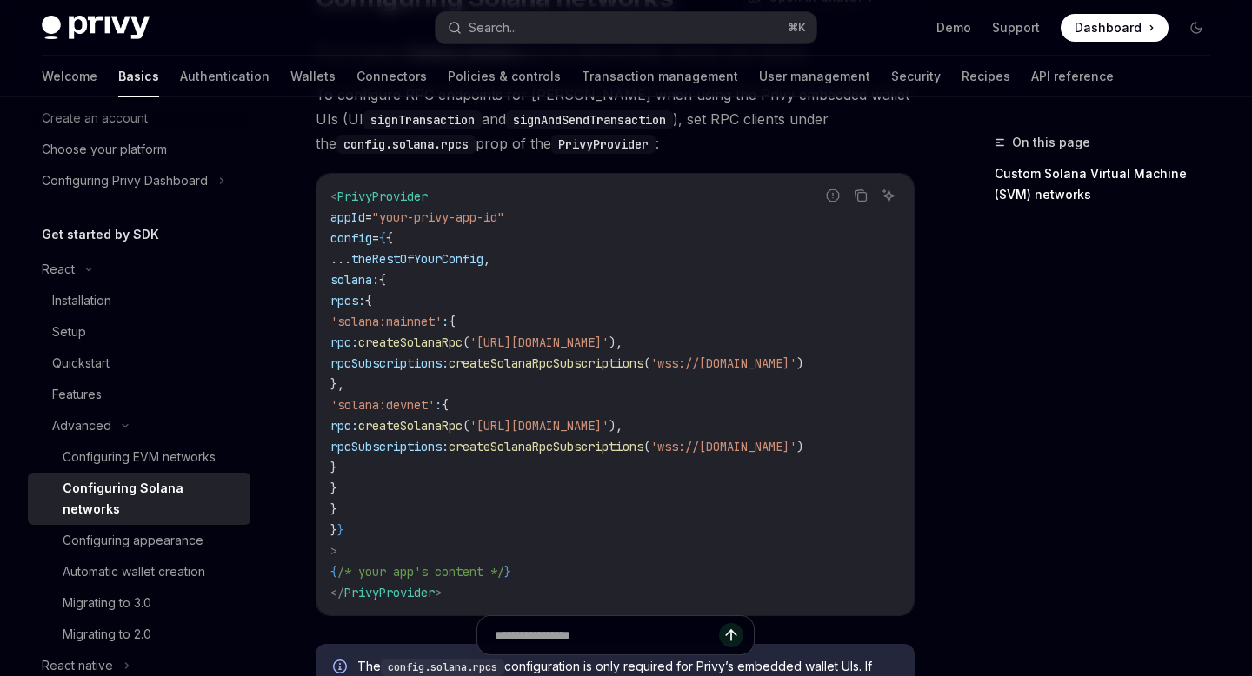
click at [595, 382] on code "< PrivyProvider appId = "your-privy-app-id" config = { { ... theRestOfYourConfi…" at bounding box center [614, 394] width 569 height 417
click at [560, 45] on div "Privy Docs home page Search... ⌘ K Demo Support Dashboard Dashboard Search..." at bounding box center [626, 28] width 1168 height 56
click at [548, 38] on button "Search... ⌘ K" at bounding box center [625, 27] width 380 height 31
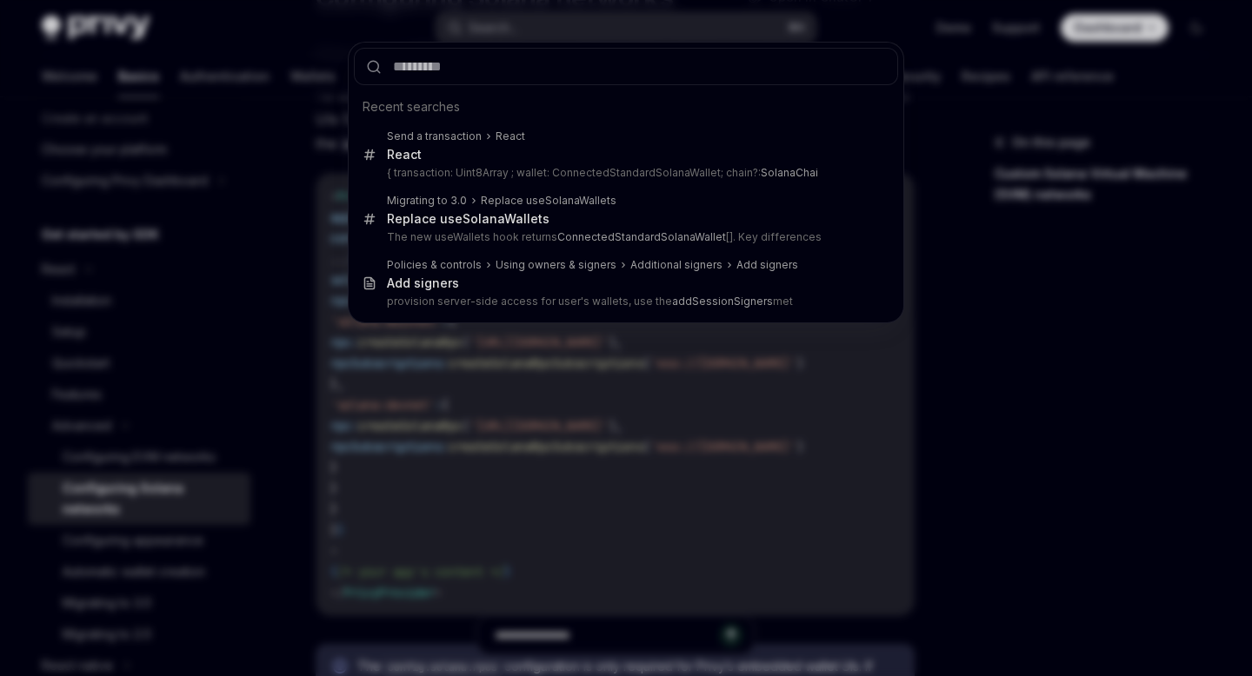
type input "**********"
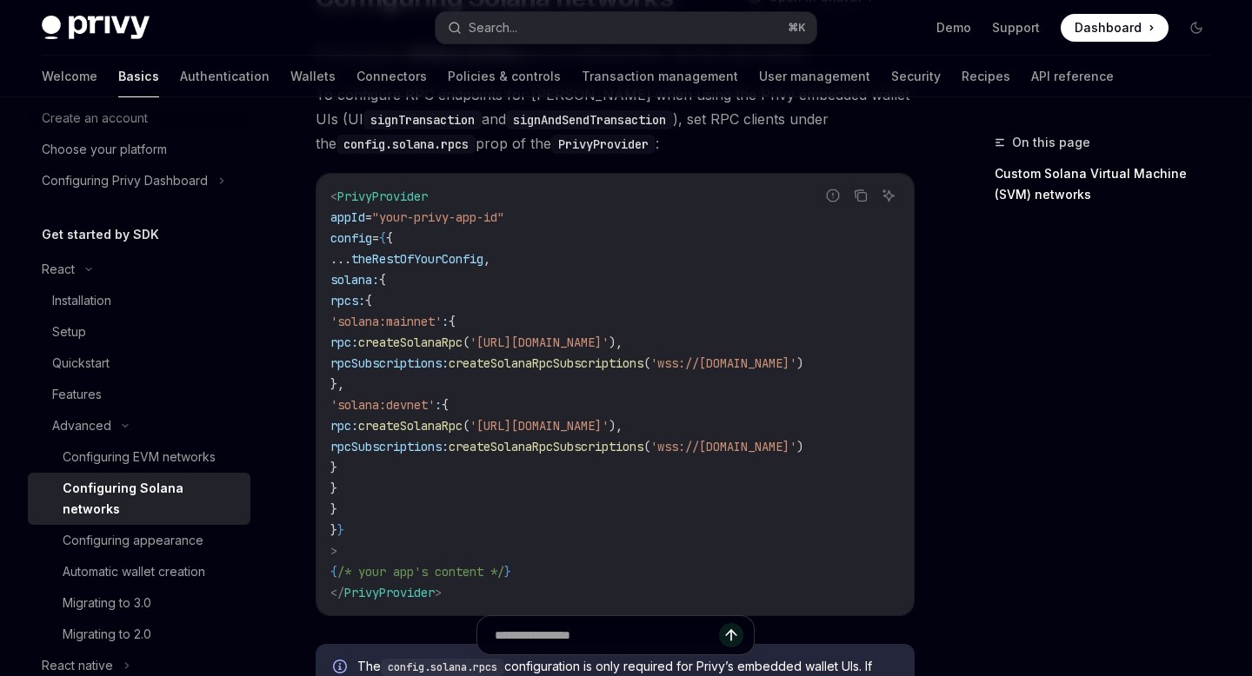
click at [462, 342] on span "createSolanaRpc" at bounding box center [410, 343] width 104 height 16
copy span "createSolanaRpc"
click at [1204, 24] on button "Toggle dark mode" at bounding box center [1196, 28] width 28 height 28
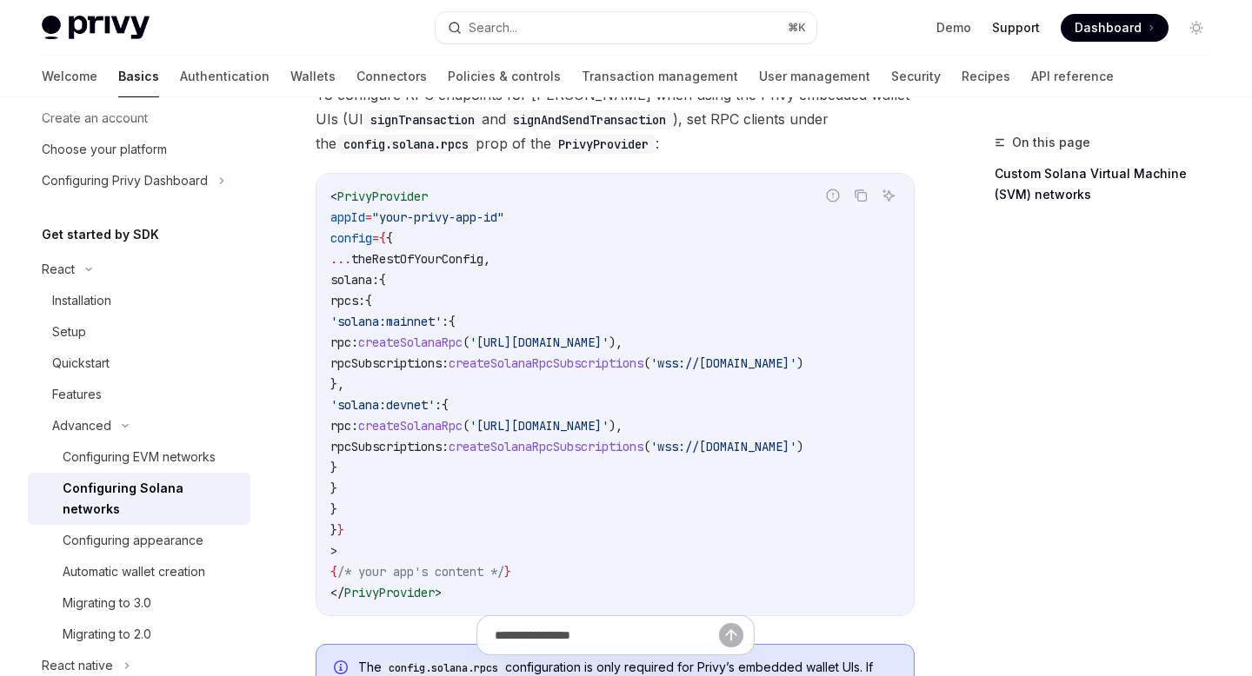
click at [1016, 27] on link "Support" at bounding box center [1016, 27] width 48 height 17
click at [1197, 26] on icon "Toggle dark mode" at bounding box center [1196, 28] width 14 height 14
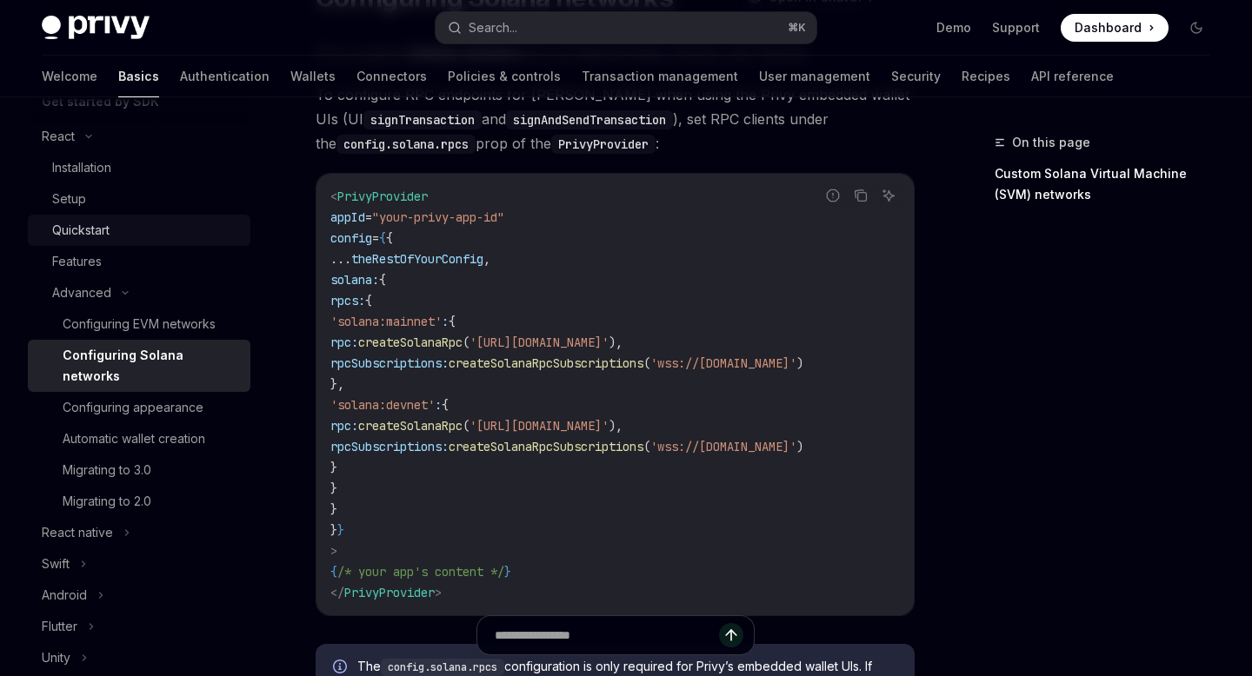
scroll to position [0, 0]
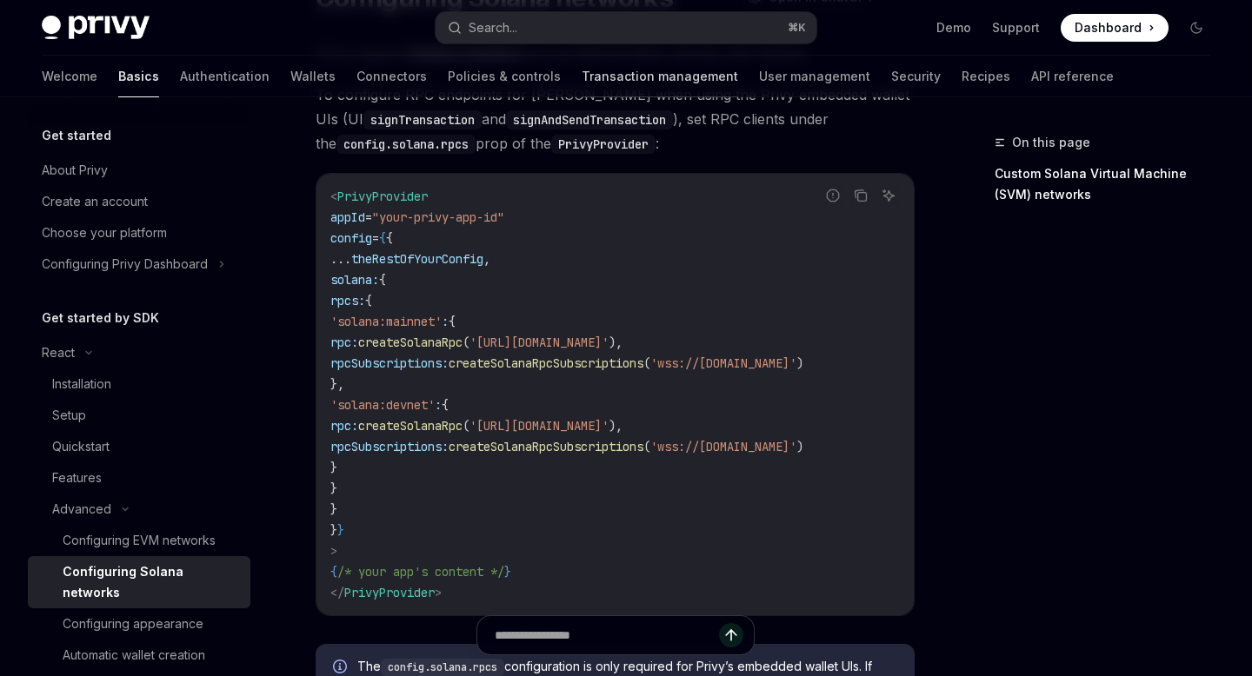
click at [600, 79] on link "Transaction management" at bounding box center [659, 77] width 156 height 42
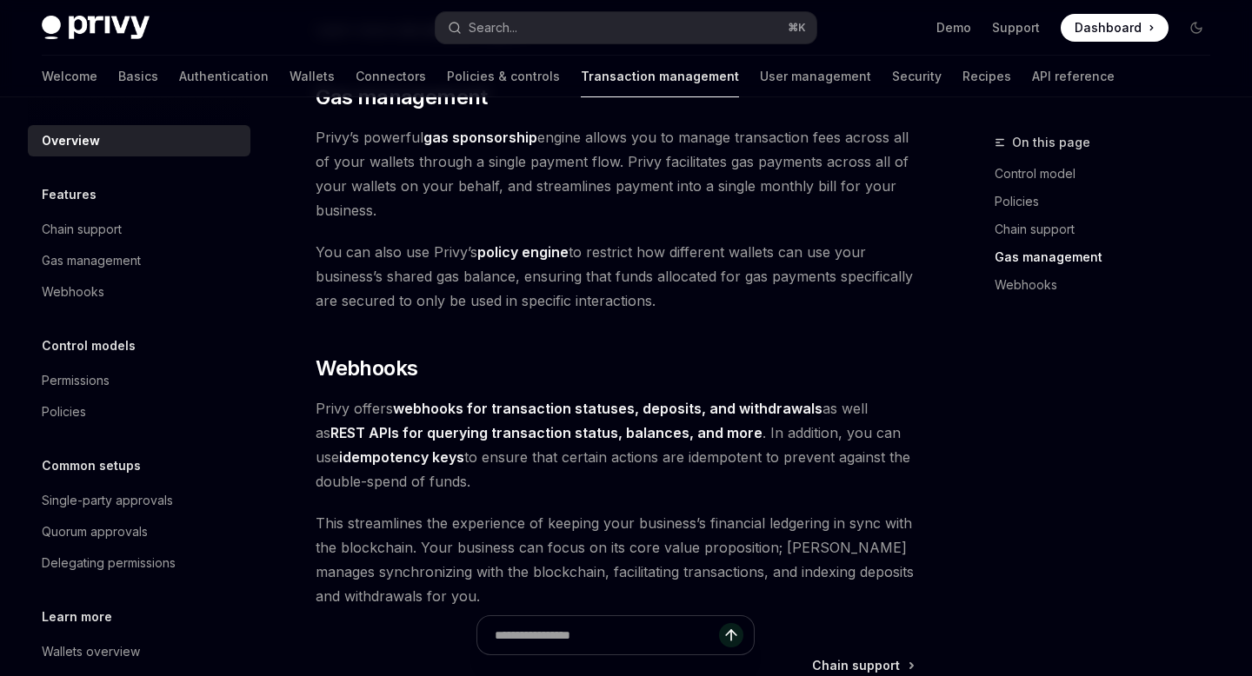
scroll to position [89, 0]
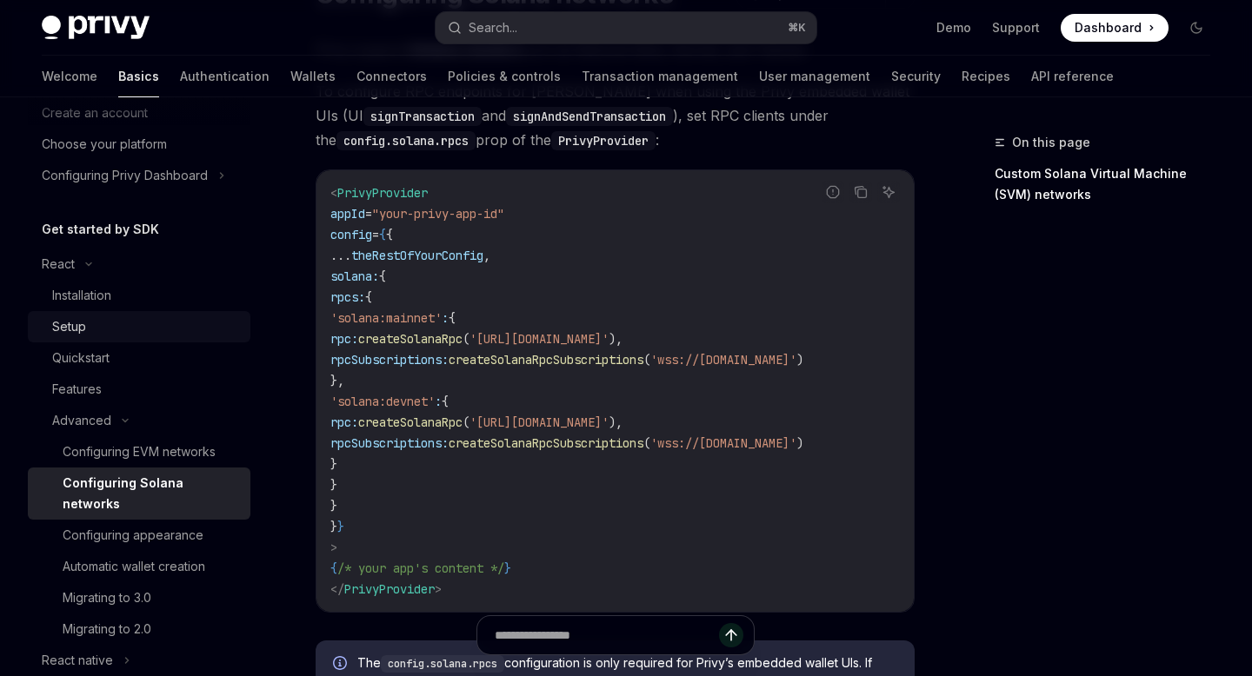
scroll to position [178, 0]
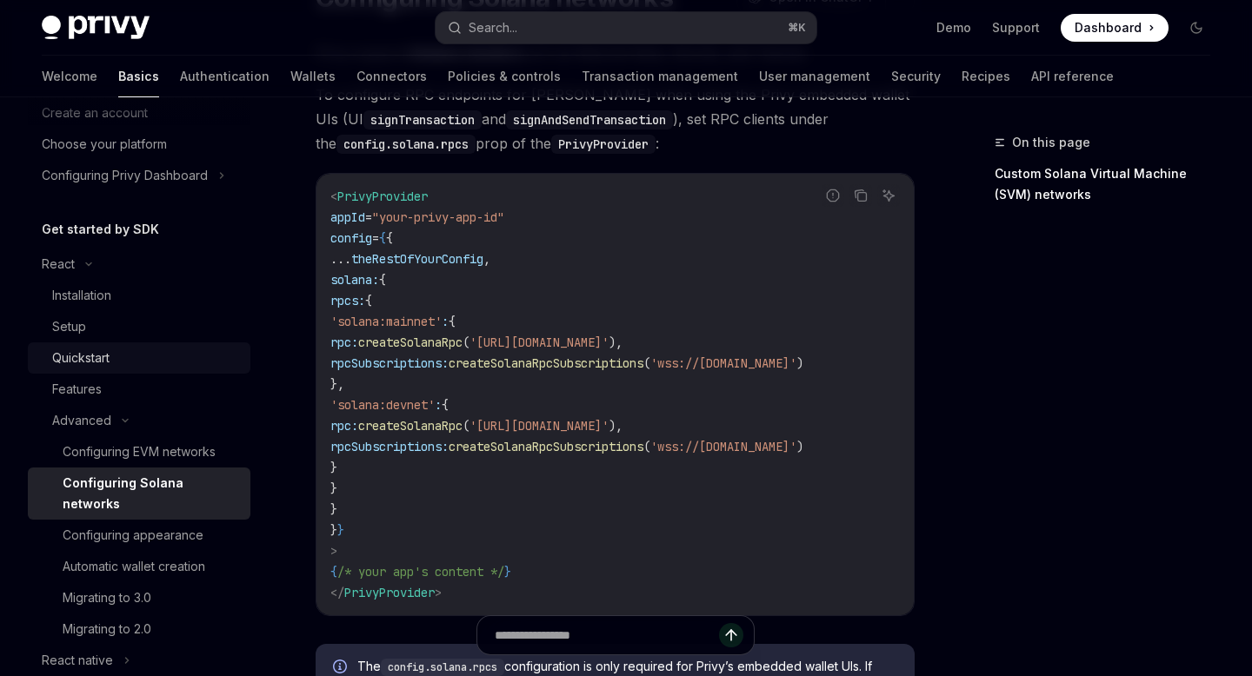
click at [113, 351] on div "Quickstart" at bounding box center [146, 358] width 188 height 21
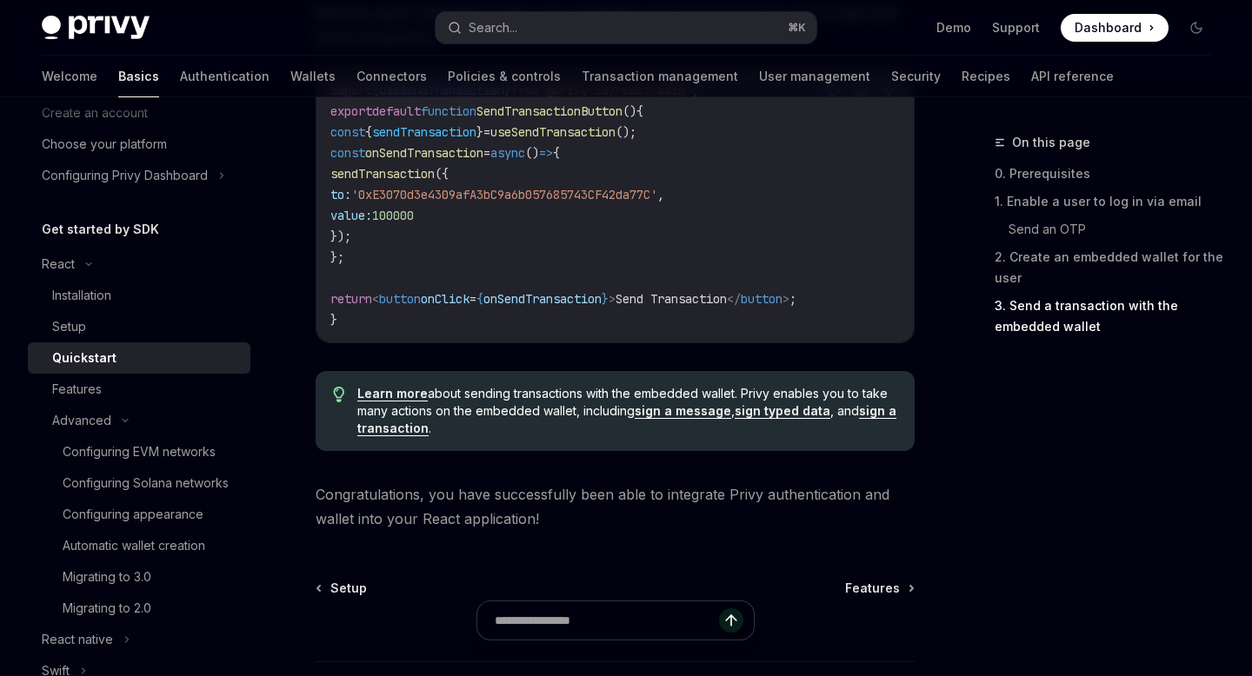
scroll to position [1868, 0]
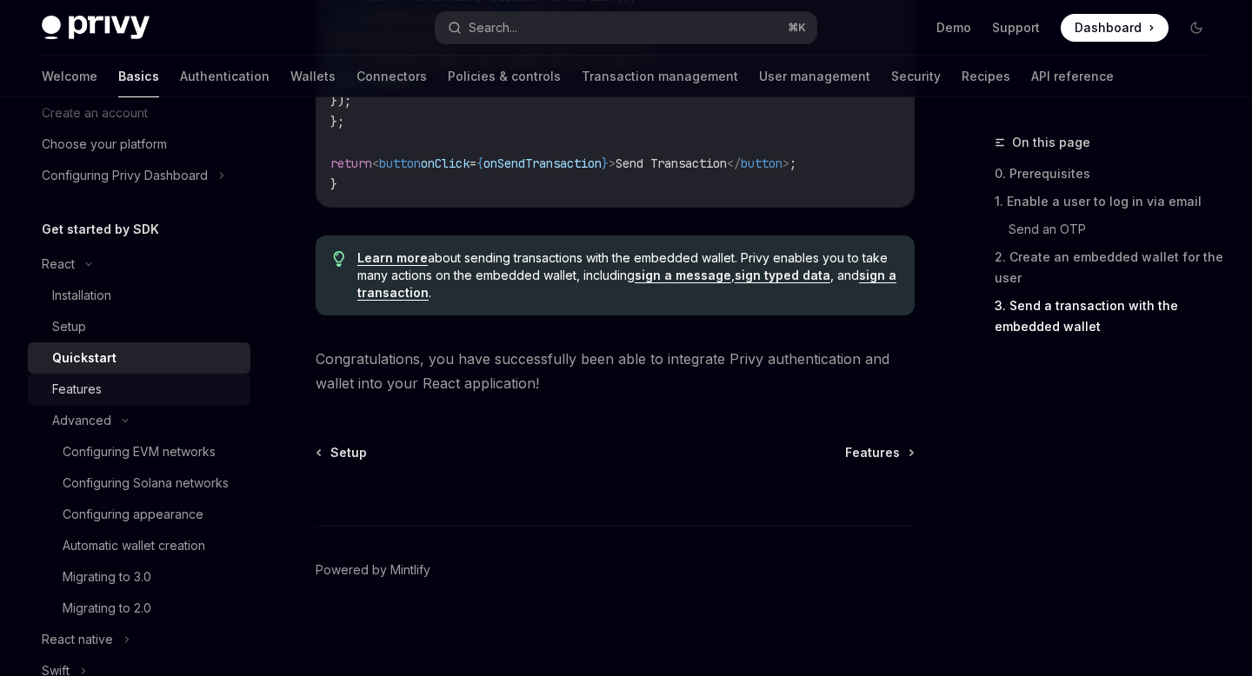
click at [160, 395] on div "Features" at bounding box center [146, 389] width 188 height 21
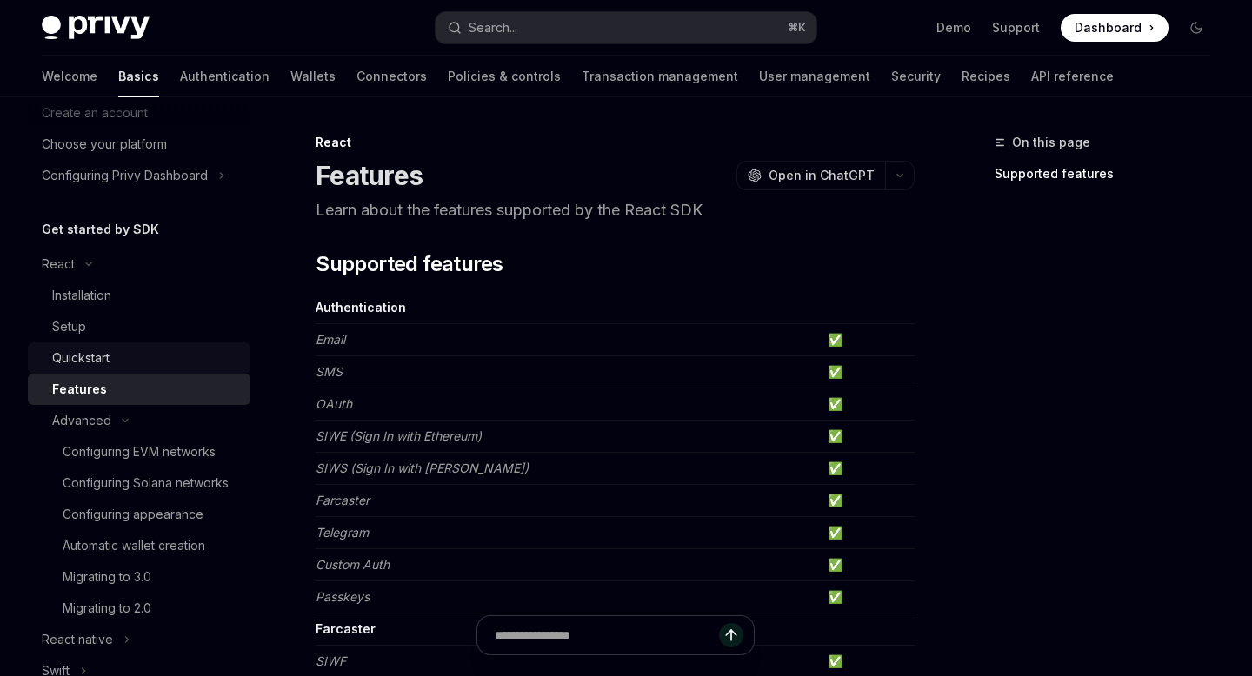
click at [136, 363] on div "Quickstart" at bounding box center [146, 358] width 188 height 21
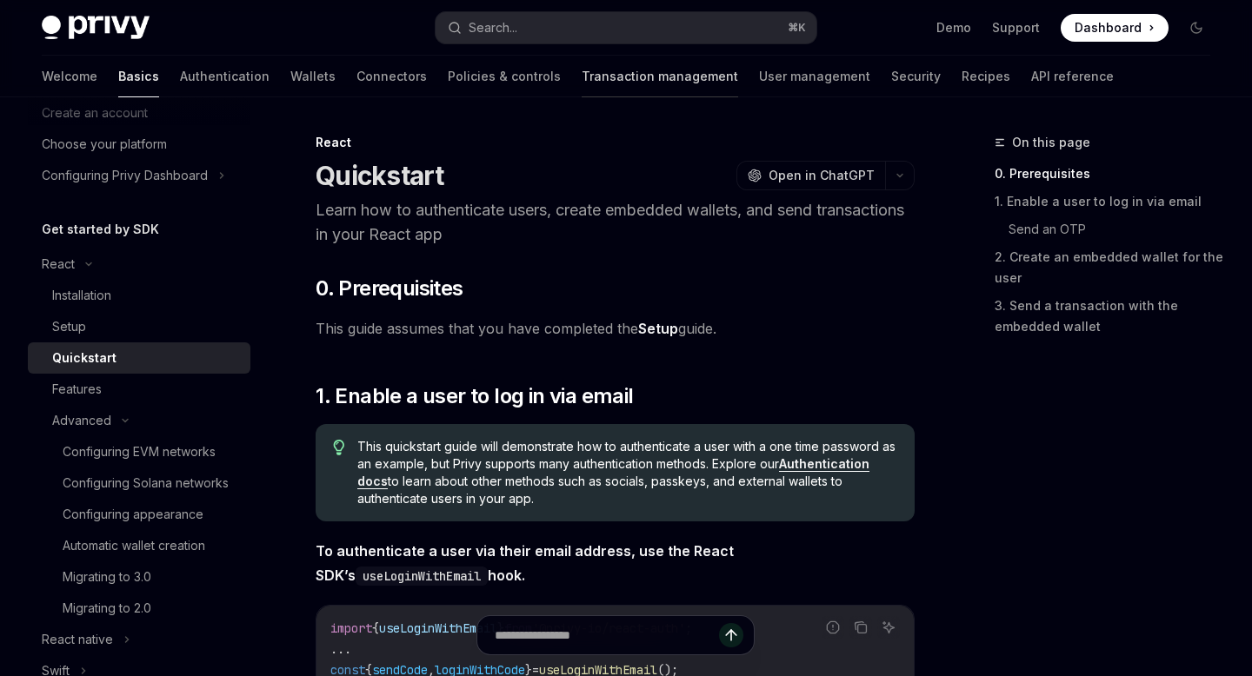
click at [581, 72] on link "Transaction management" at bounding box center [659, 77] width 156 height 42
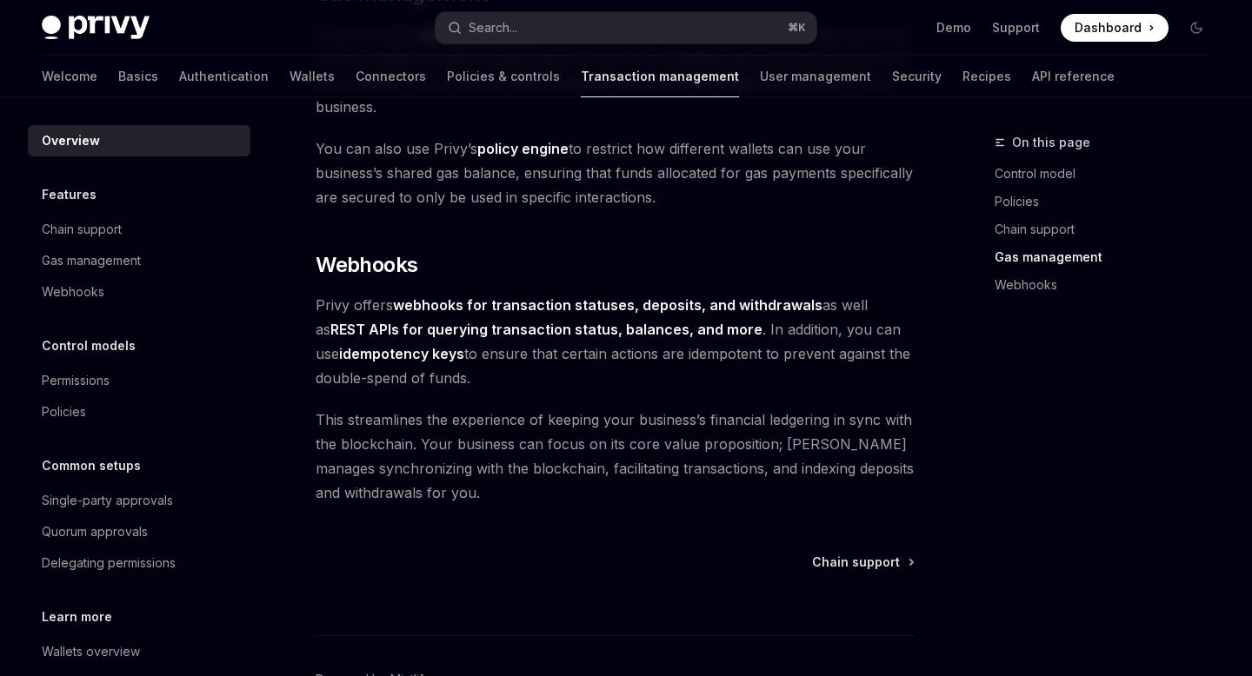
scroll to position [89, 0]
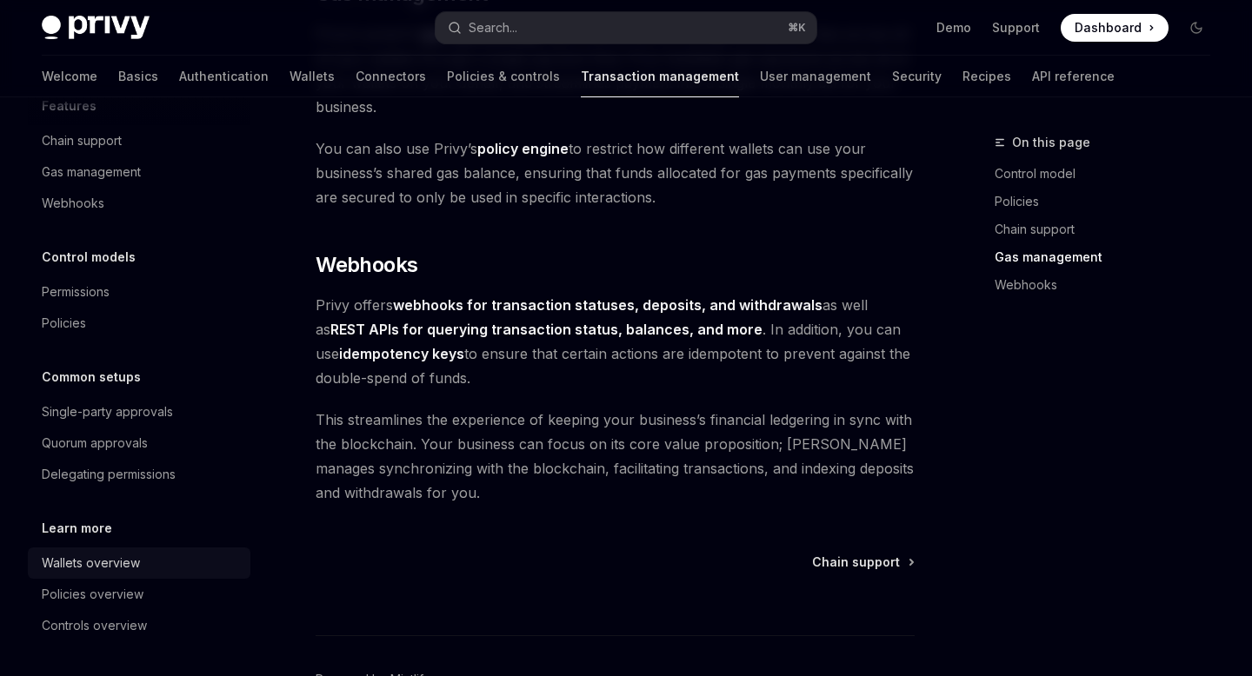
click at [153, 555] on div "Wallets overview" at bounding box center [141, 563] width 198 height 21
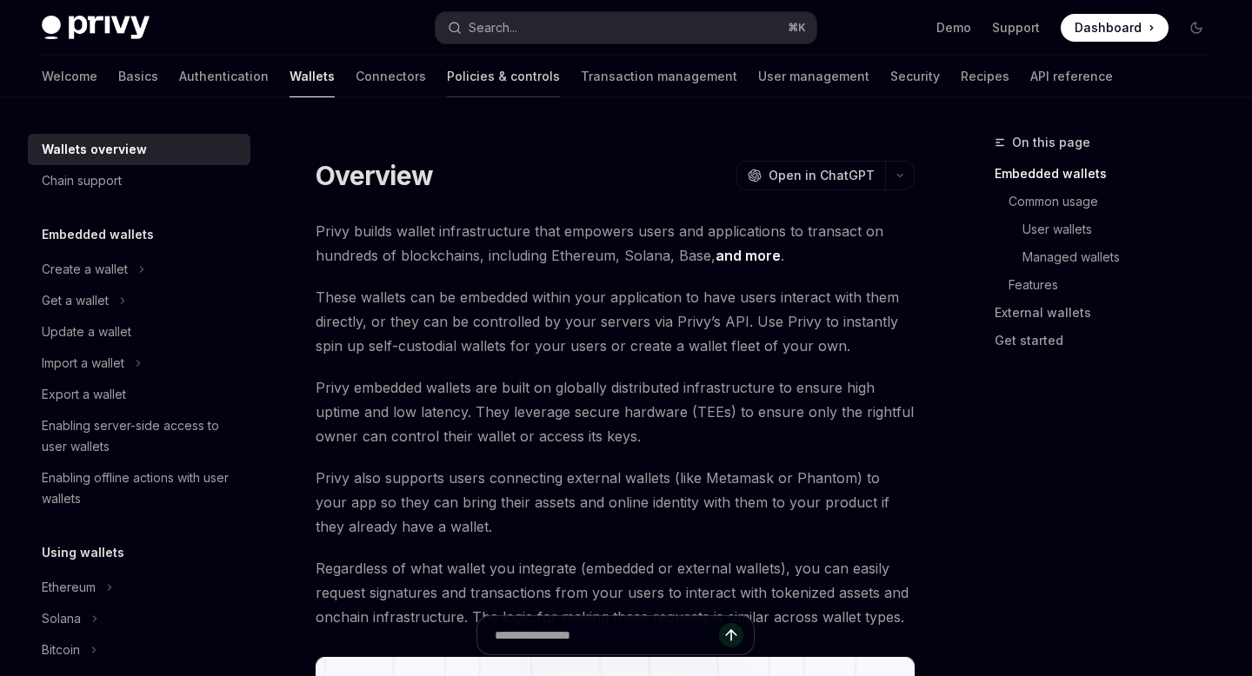
click at [447, 65] on link "Policies & controls" at bounding box center [503, 77] width 113 height 42
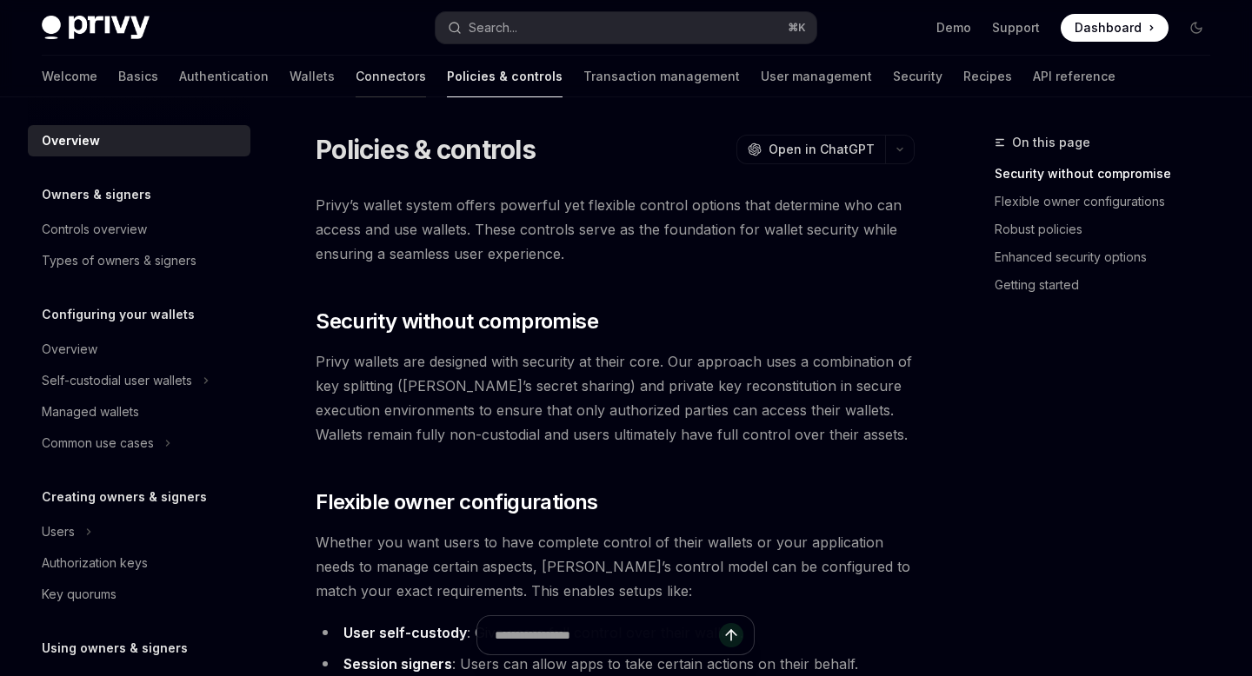
click at [356, 74] on link "Connectors" at bounding box center [391, 77] width 70 height 42
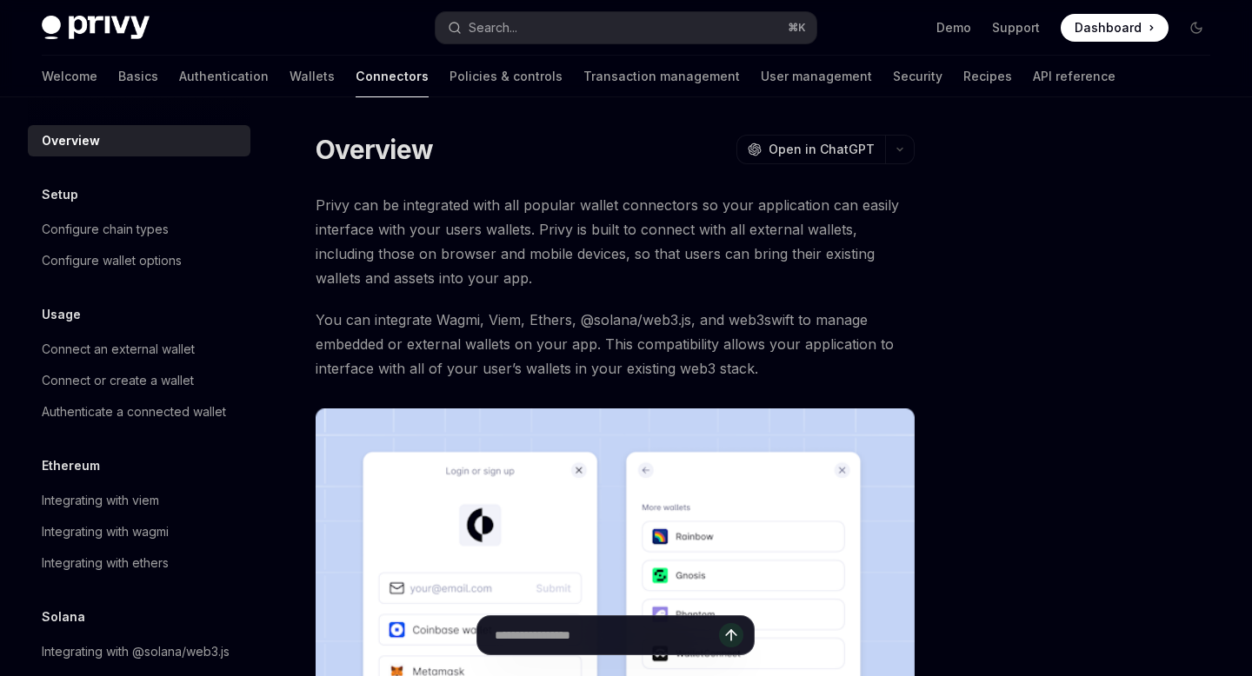
scroll to position [441, 0]
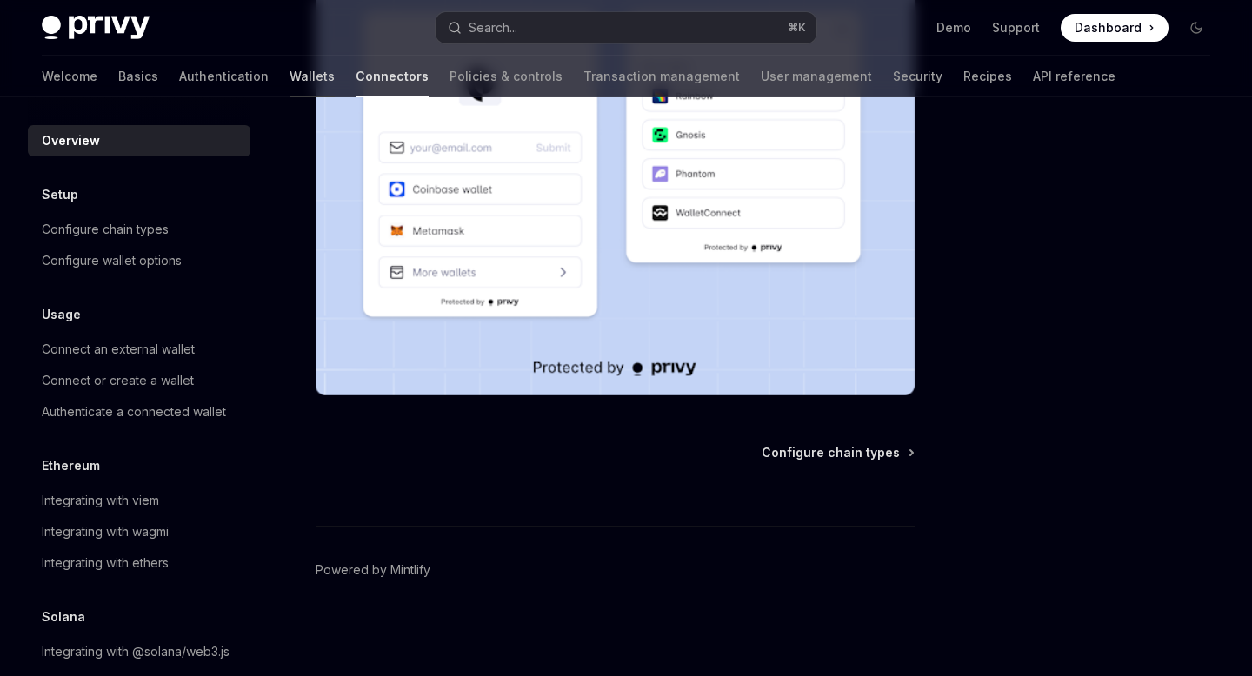
click at [289, 86] on link "Wallets" at bounding box center [311, 77] width 45 height 42
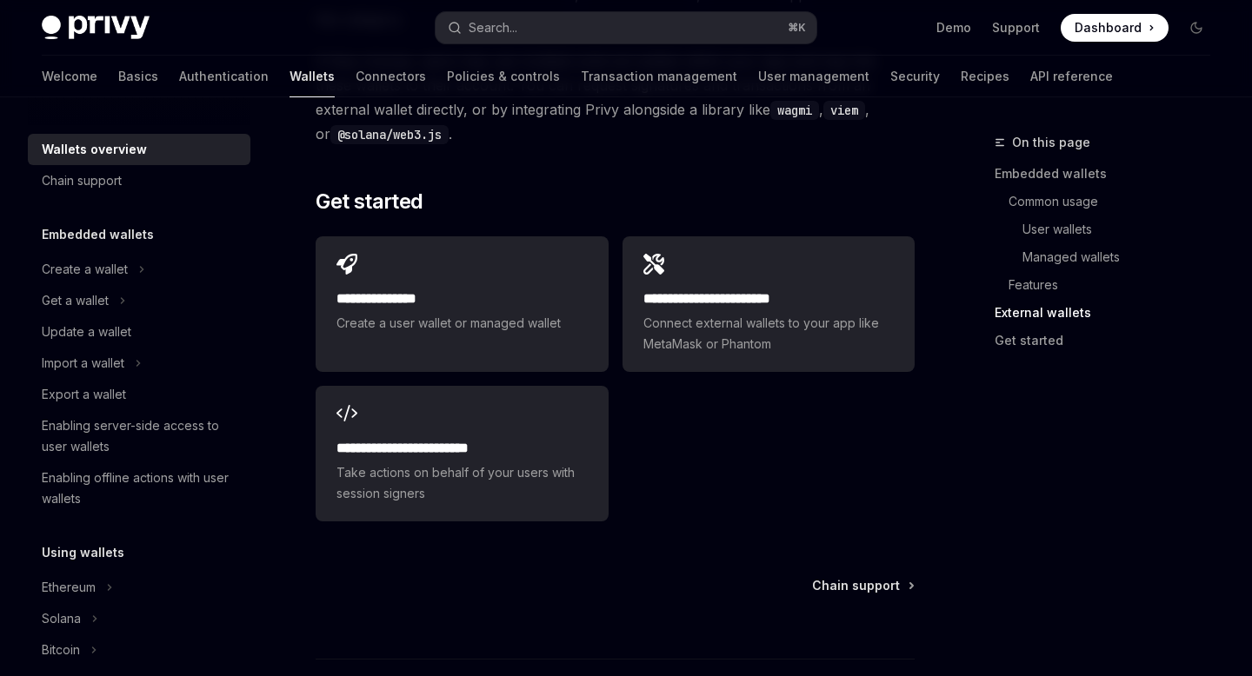
scroll to position [2911, 0]
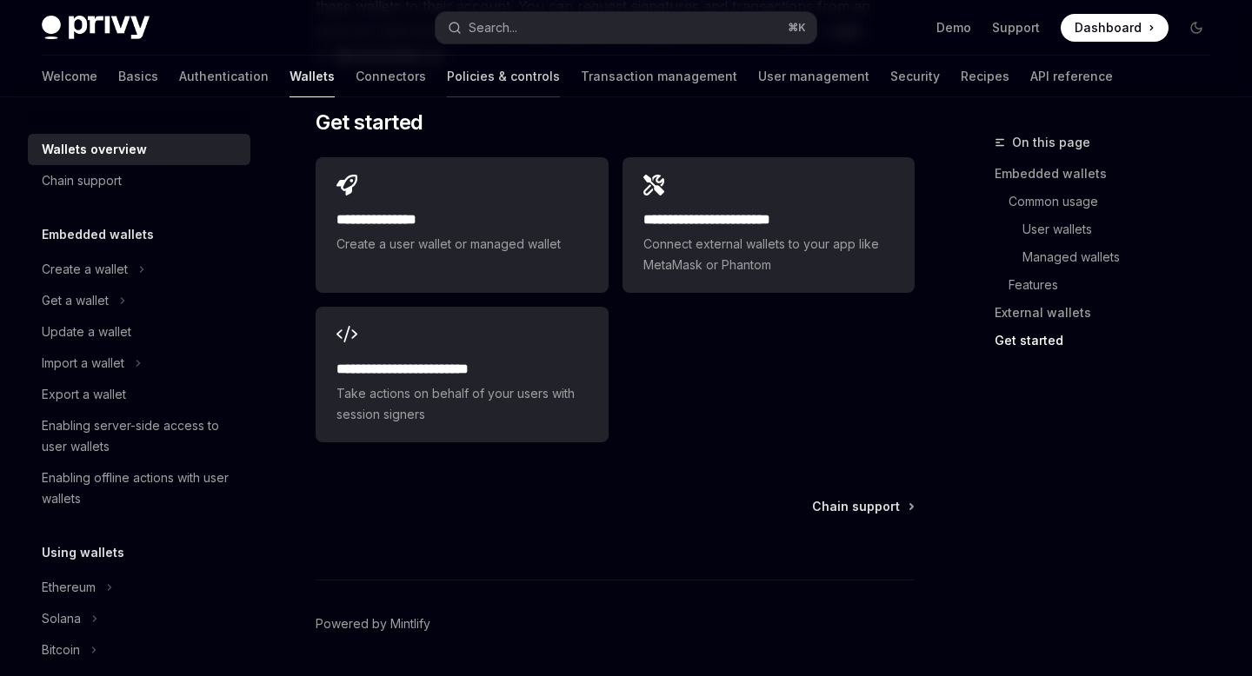
click at [447, 75] on link "Policies & controls" at bounding box center [503, 77] width 113 height 42
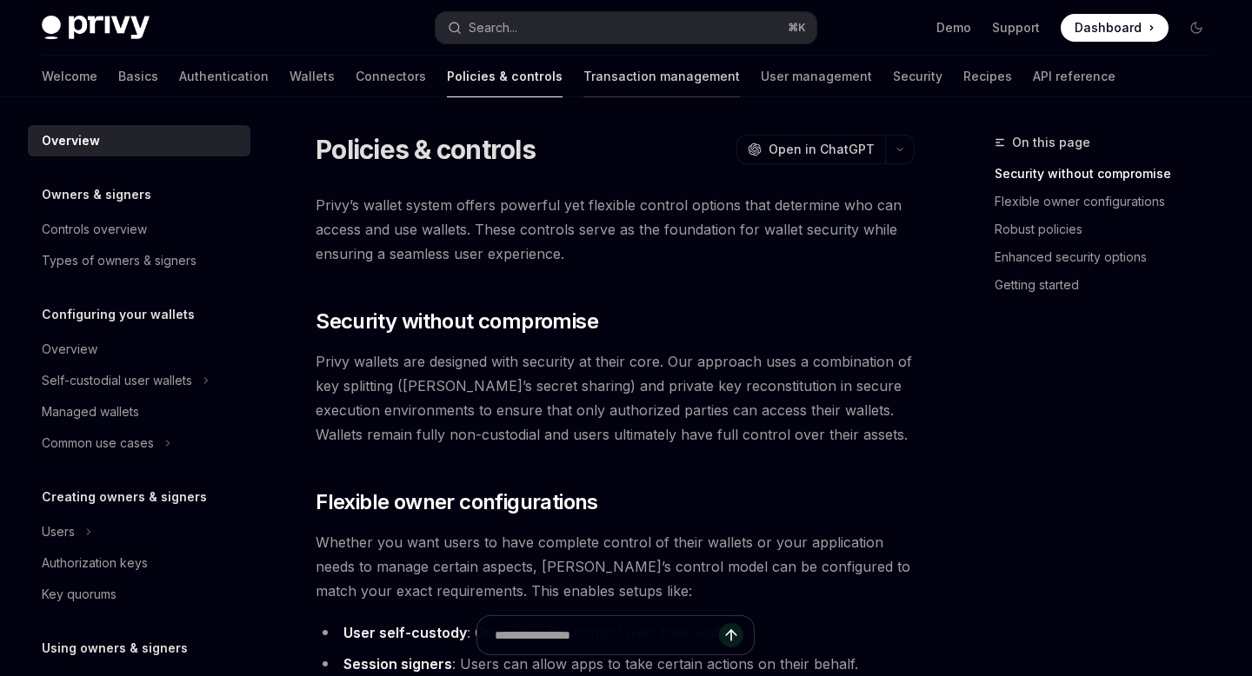
click at [588, 82] on link "Transaction management" at bounding box center [661, 77] width 156 height 42
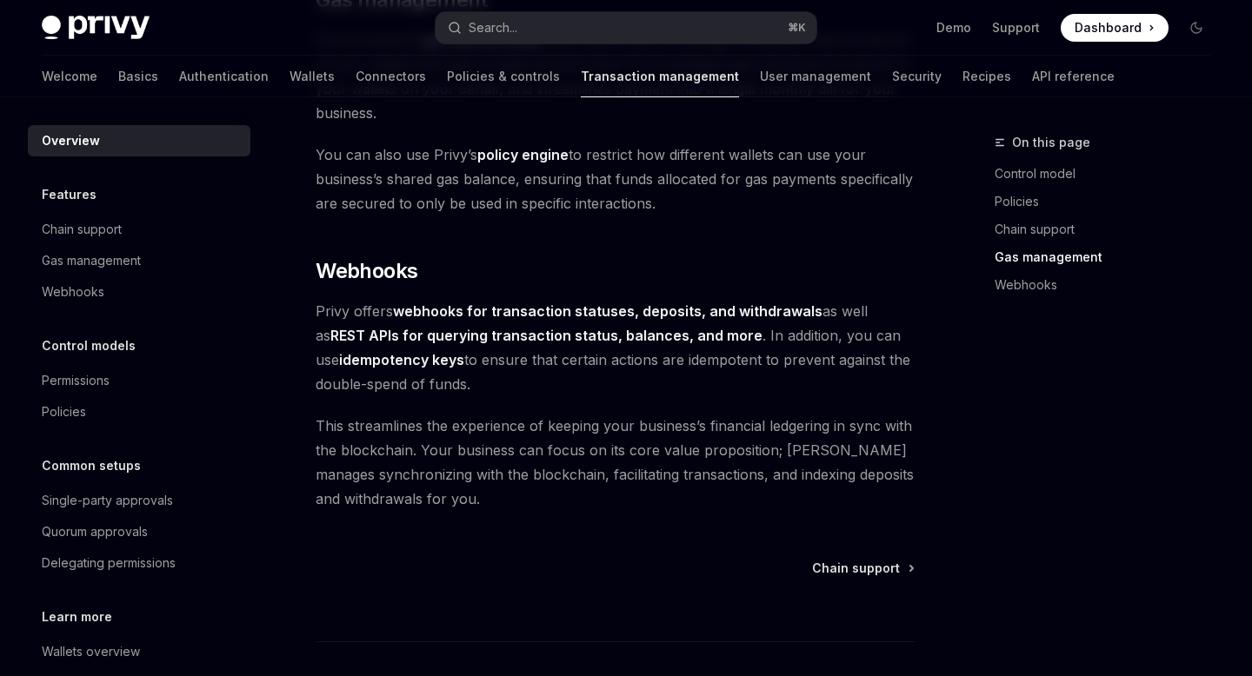
scroll to position [1701, 0]
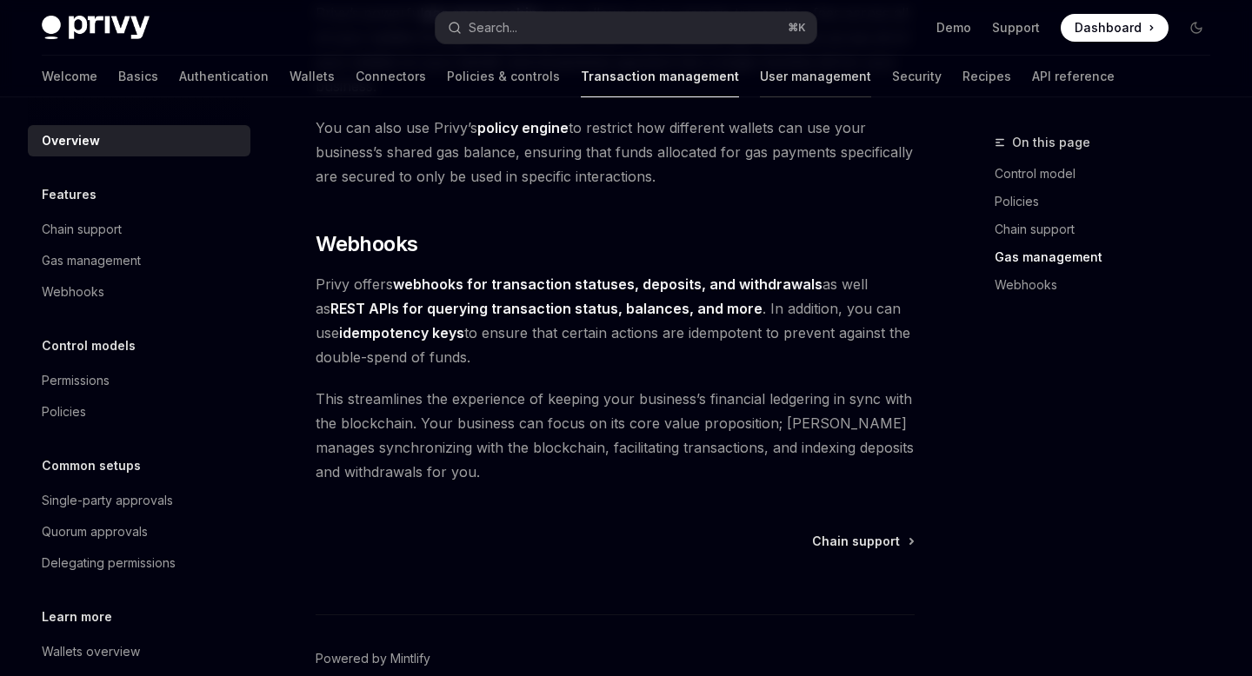
click at [760, 78] on link "User management" at bounding box center [815, 77] width 111 height 42
type textarea "*"
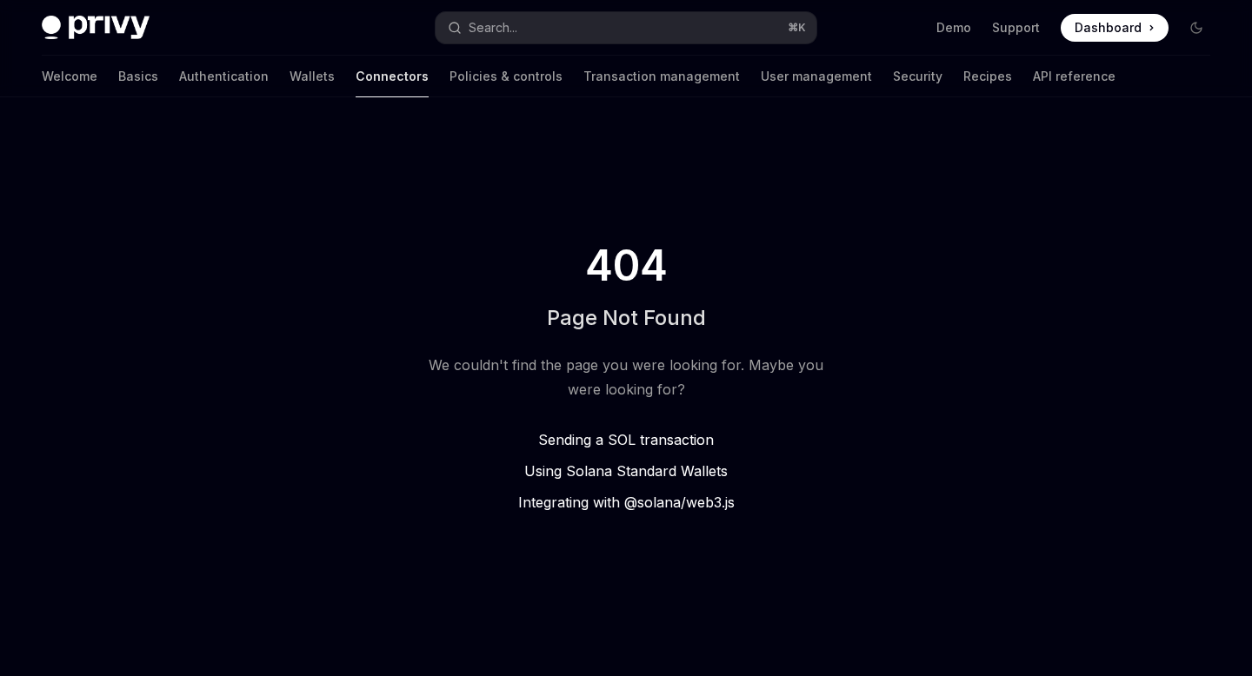
scroll to position [26, 0]
